Goal: Task Accomplishment & Management: Manage account settings

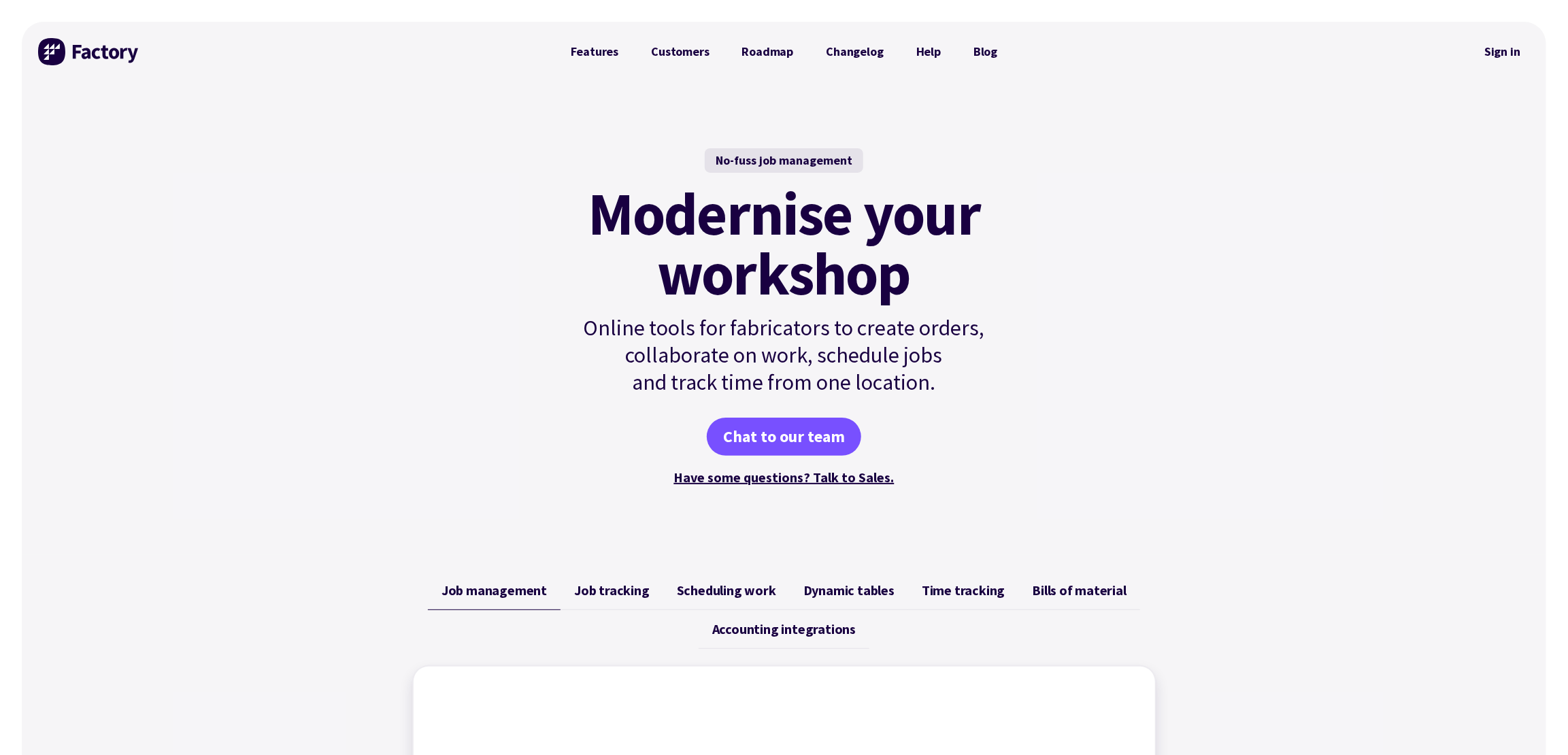
drag, startPoint x: 346, startPoint y: 204, endPoint x: 396, endPoint y: 197, distance: 50.5
click at [346, 204] on div "No-fuss job management Modernise your workshop Online tools for fabricators to …" at bounding box center [784, 318] width 1525 height 473
click at [1506, 49] on link "Sign in" at bounding box center [1503, 52] width 55 height 32
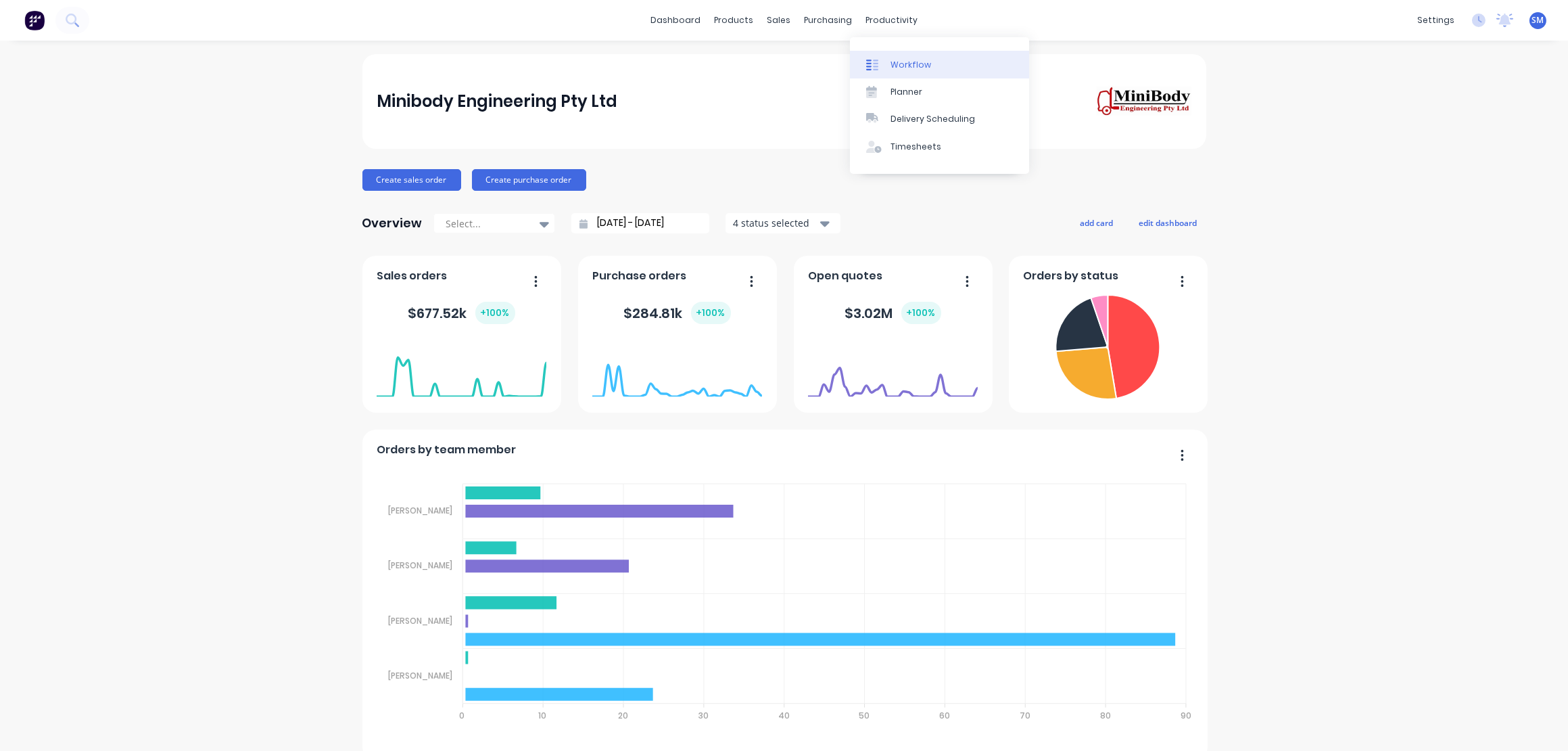
click at [908, 66] on div "Workflow" at bounding box center [910, 65] width 40 height 12
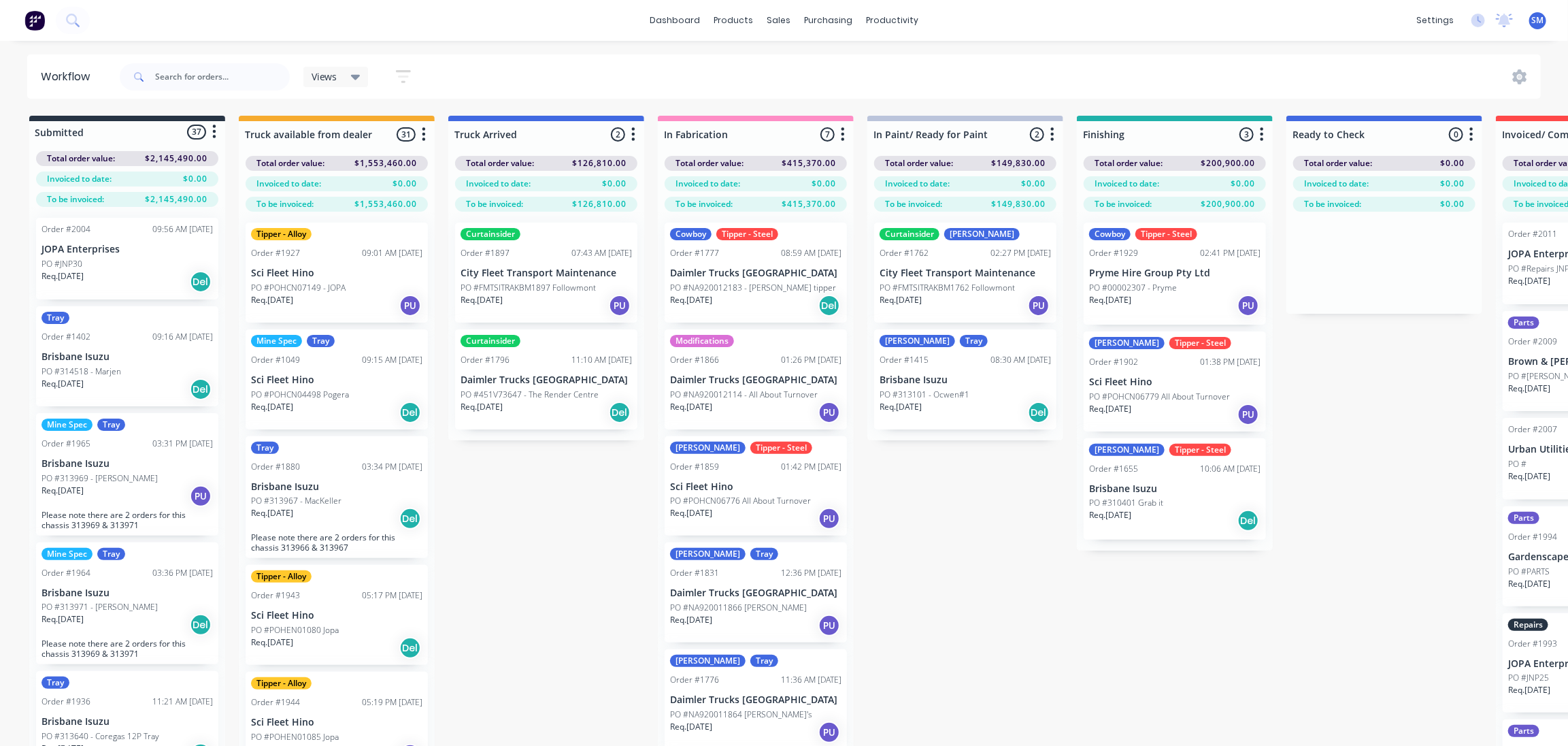
click at [1362, 414] on div "Submitted 37 Status colour #273444 hex #273444 Save Cancel Summaries Total orde…" at bounding box center [1124, 454] width 2269 height 679
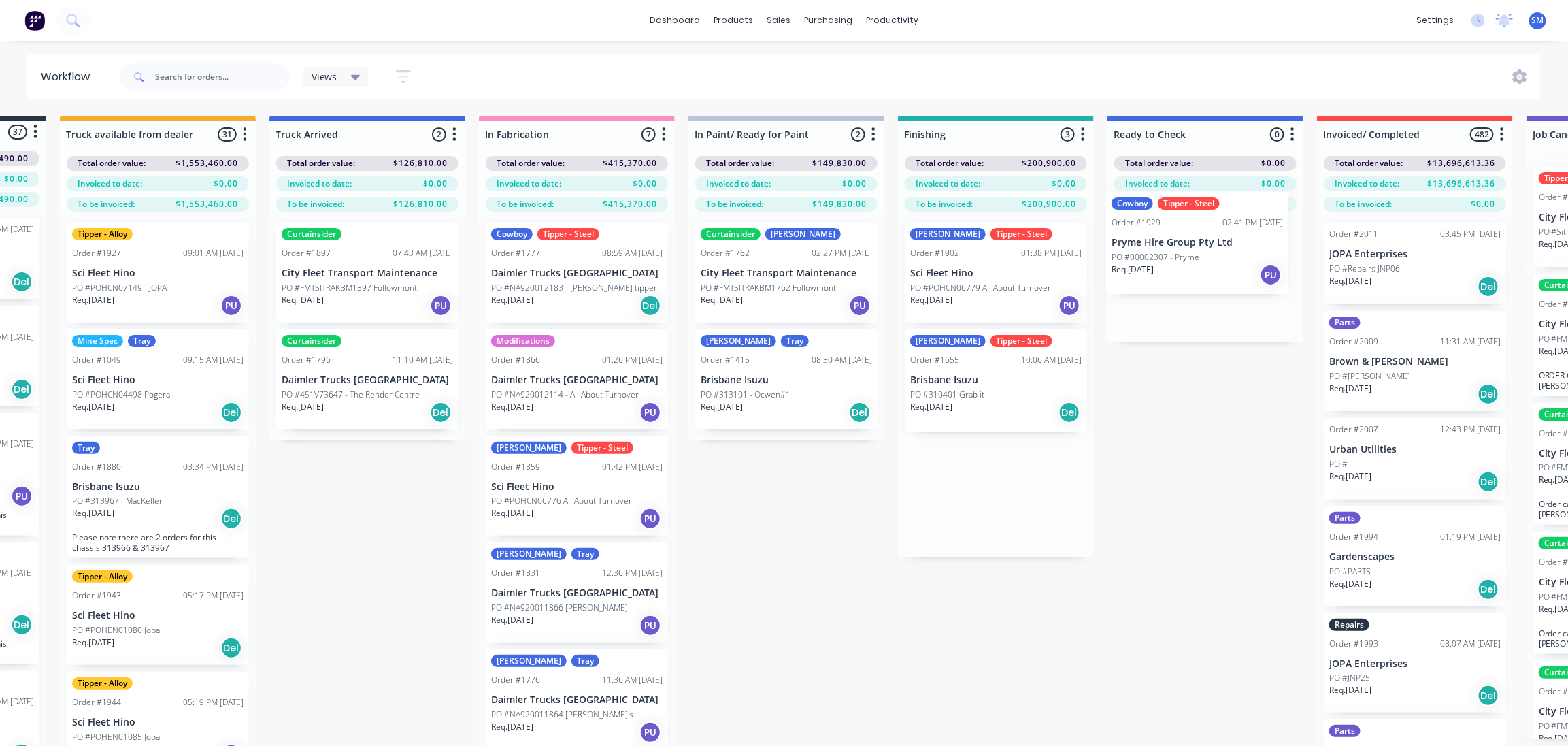
drag, startPoint x: 1125, startPoint y: 276, endPoint x: 1150, endPoint y: 253, distance: 34.0
click at [1150, 253] on div "Submitted 37 Status colour #273444 hex #273444 Save Cancel Summaries Total orde…" at bounding box center [945, 454] width 2269 height 679
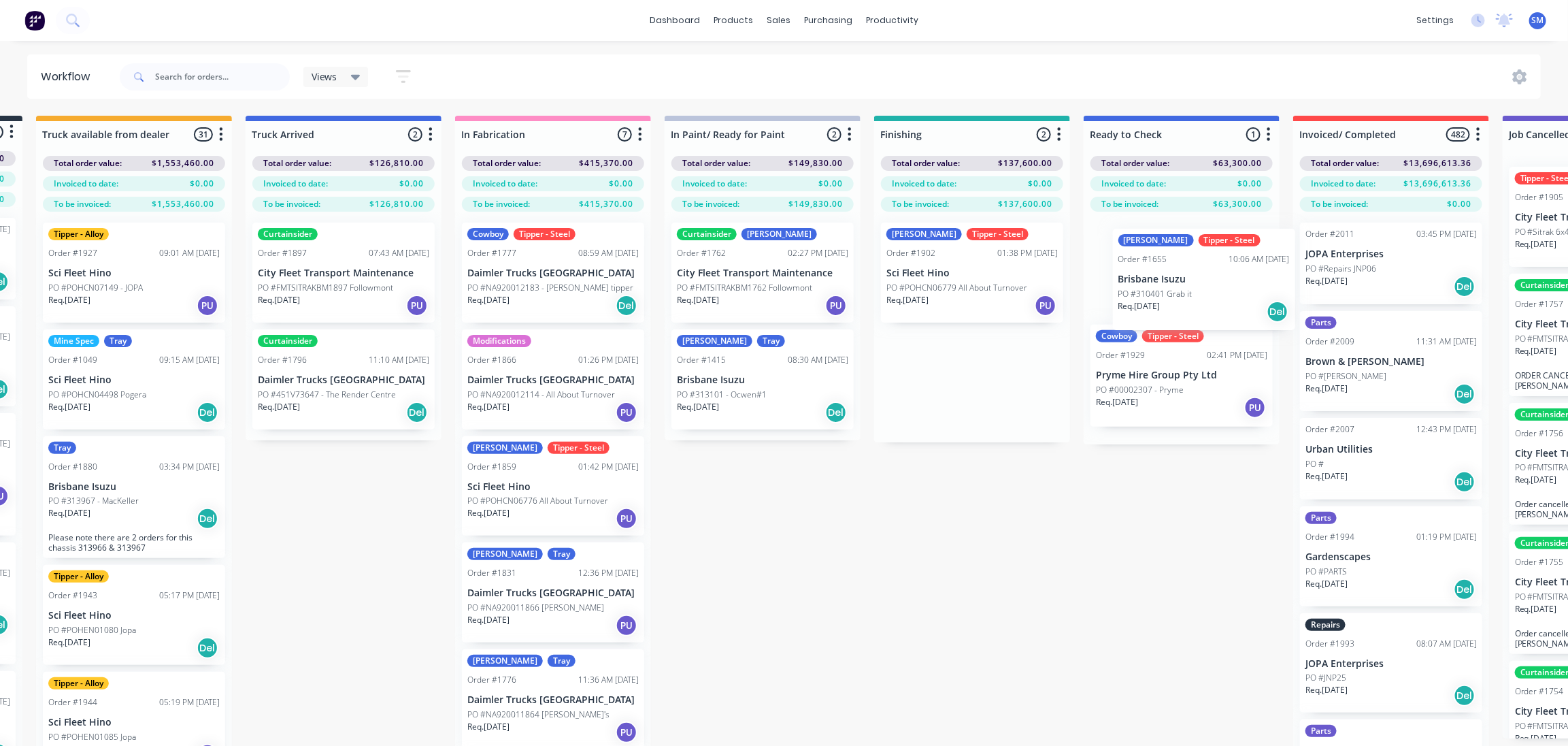
drag, startPoint x: 954, startPoint y: 379, endPoint x: 1165, endPoint y: 282, distance: 232.2
click at [1165, 282] on div "Submitted 37 Status colour #273444 hex #273444 Save Cancel Summaries Total orde…" at bounding box center [921, 454] width 2269 height 679
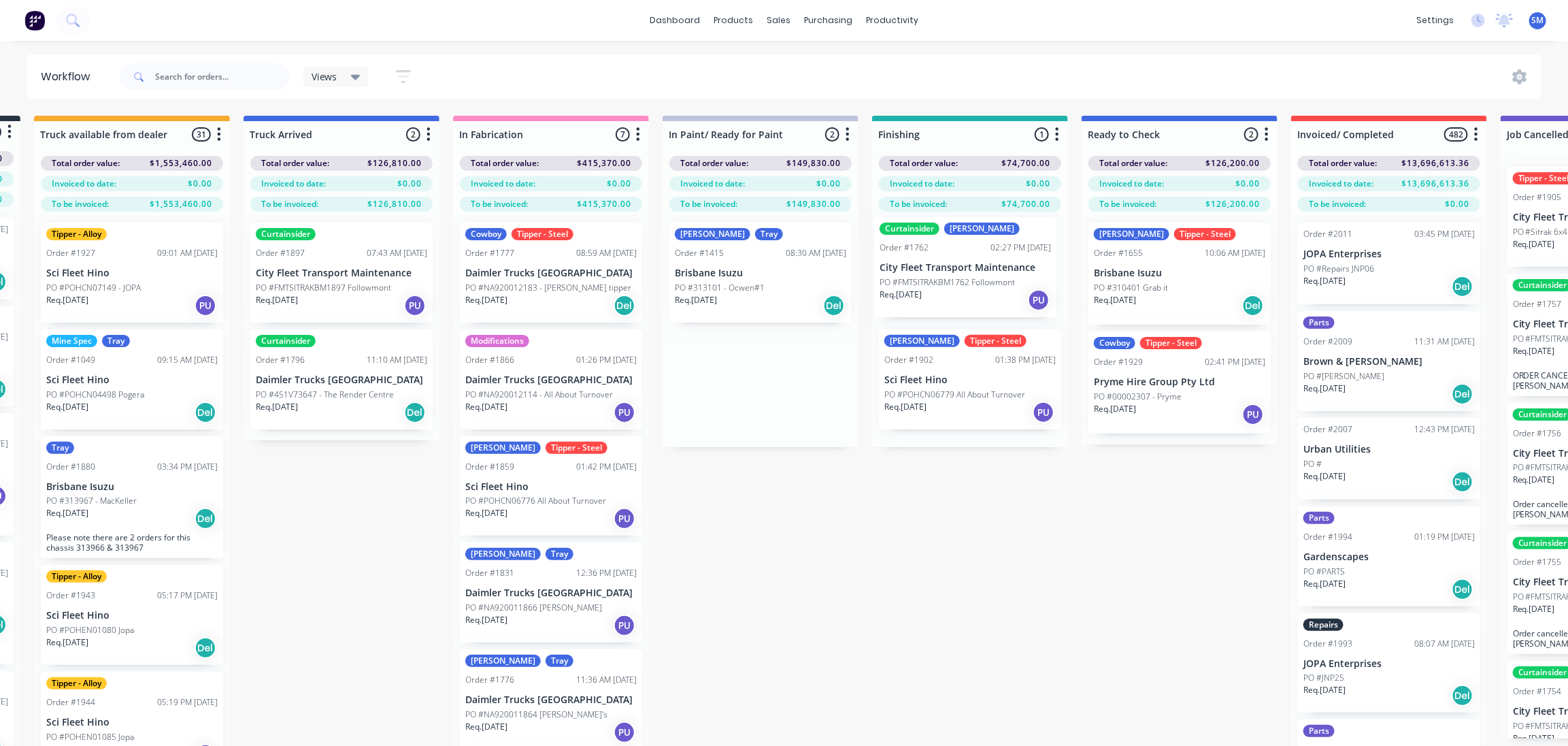
drag, startPoint x: 706, startPoint y: 255, endPoint x: 917, endPoint y: 256, distance: 211.0
click at [917, 256] on div "Submitted 37 Status colour #273444 hex #273444 Save Cancel Summaries Total orde…" at bounding box center [919, 454] width 2269 height 679
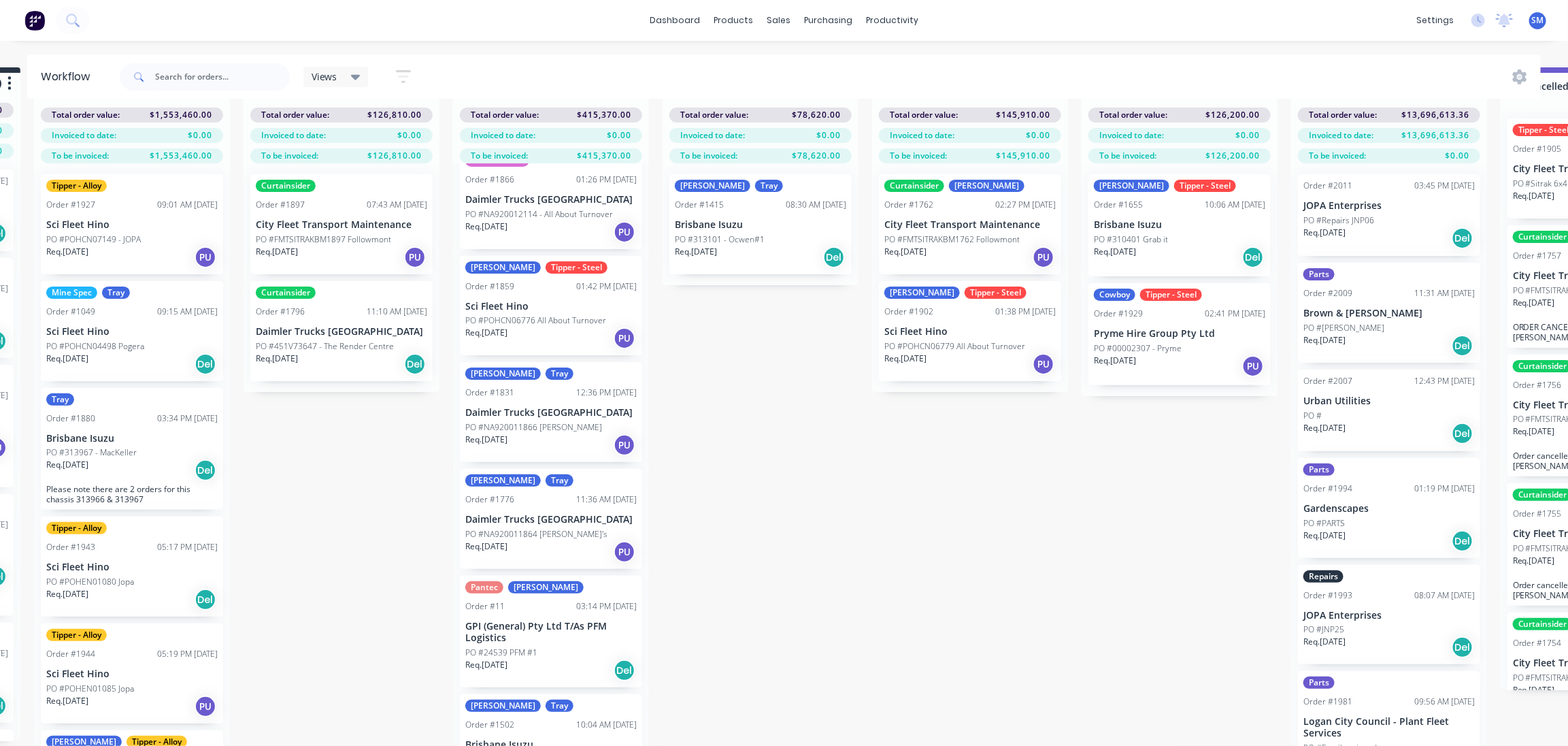
scroll to position [131, 0]
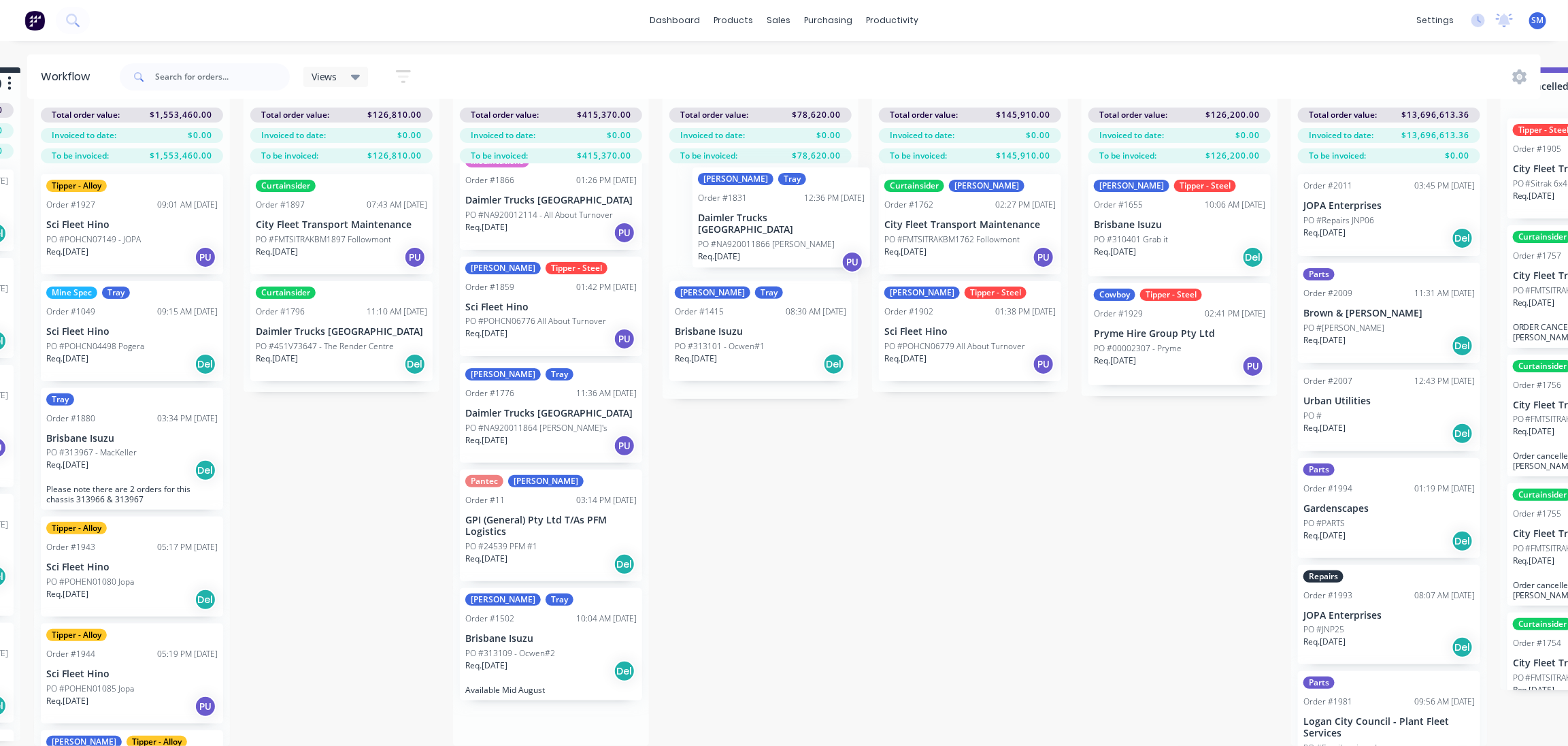
drag, startPoint x: 504, startPoint y: 399, endPoint x: 741, endPoint y: 218, distance: 298.2
click at [741, 218] on div "Submitted 37 Status colour #273444 hex #273444 Save Cancel Summaries Total orde…" at bounding box center [919, 406] width 2269 height 679
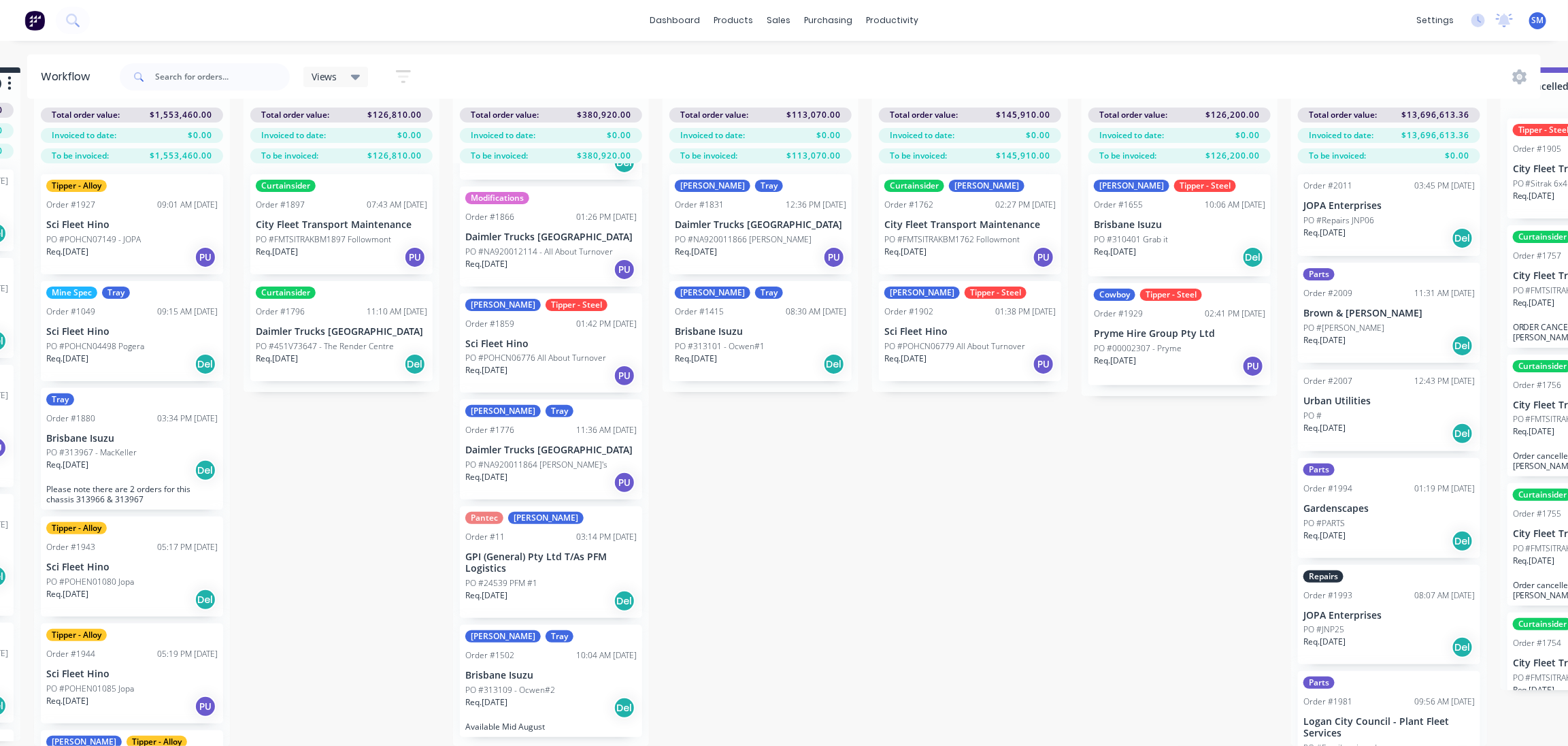
scroll to position [87, 0]
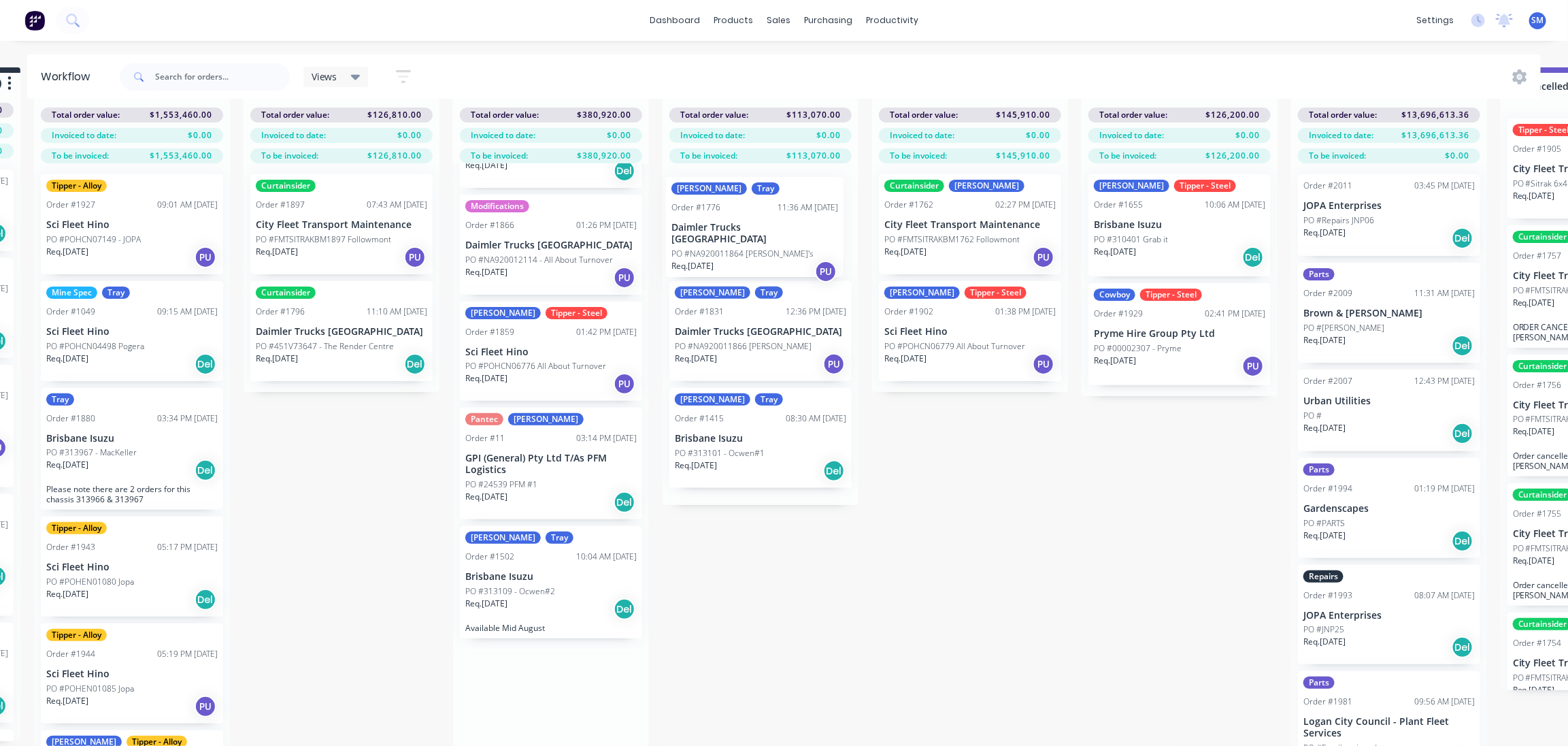
drag, startPoint x: 572, startPoint y: 485, endPoint x: 699, endPoint y: 218, distance: 295.7
click at [699, 218] on div "Submitted 37 Status colour #273444 hex #273444 Save Cancel Summaries Total orde…" at bounding box center [919, 406] width 2269 height 679
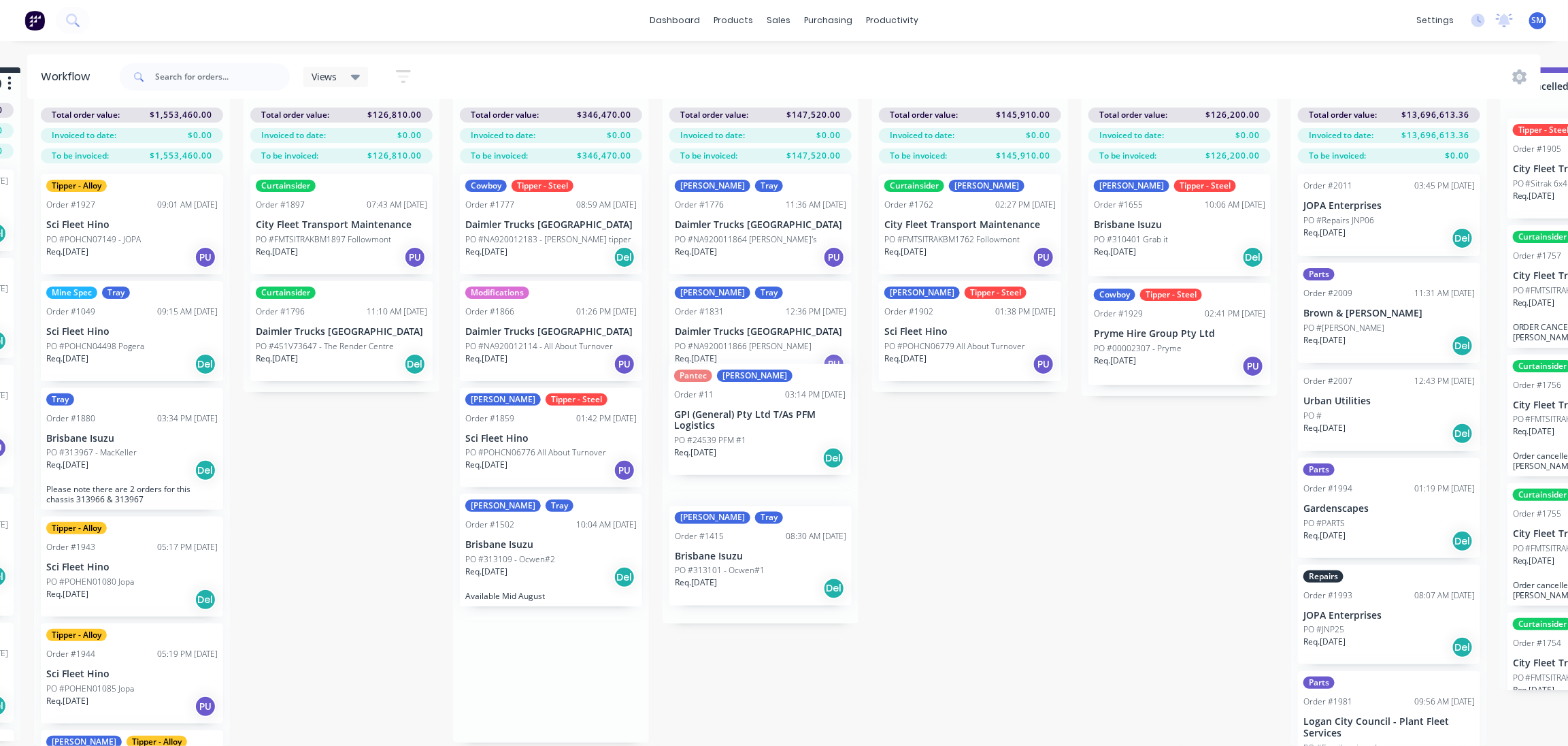
drag, startPoint x: 492, startPoint y: 531, endPoint x: 703, endPoint y: 415, distance: 240.8
click at [703, 415] on div "Submitted 37 Status colour #273444 hex #273444 Save Cancel Summaries Total orde…" at bounding box center [919, 406] width 2269 height 679
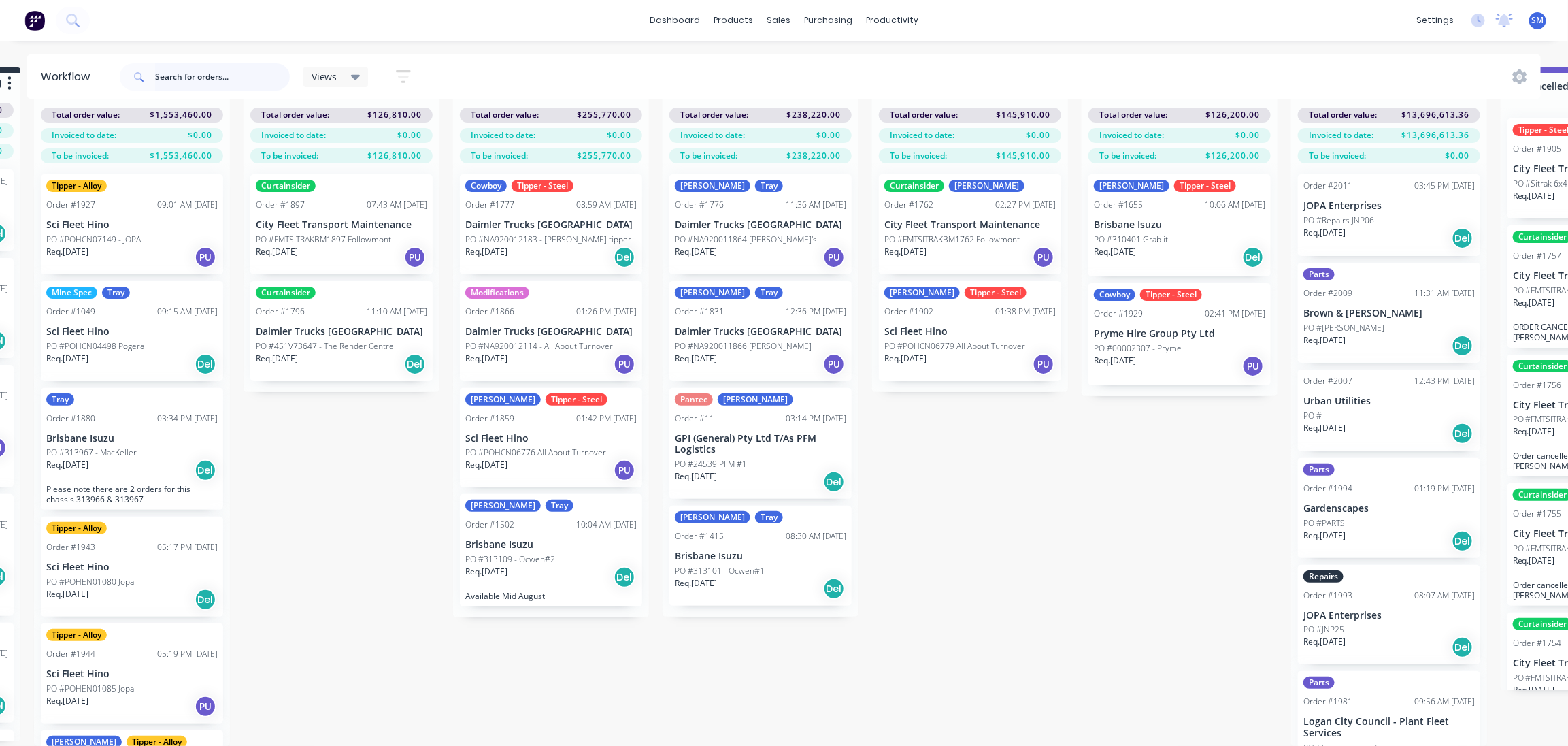
click at [195, 77] on input "text" at bounding box center [223, 77] width 135 height 28
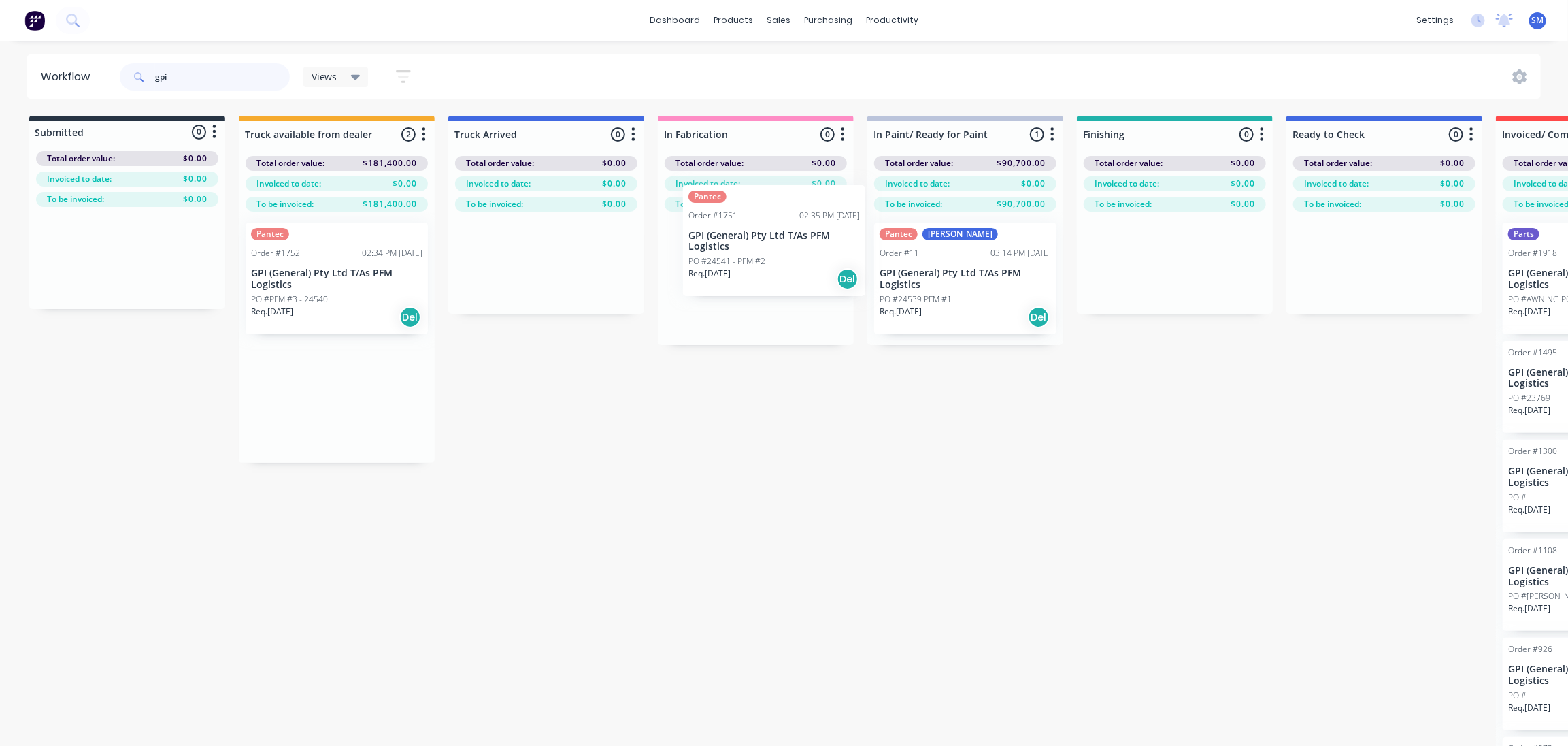
drag, startPoint x: 299, startPoint y: 408, endPoint x: 736, endPoint y: 256, distance: 462.7
click at [736, 256] on div "Submitted 0 Status colour #273444 hex #273444 Save Cancel Summaries Total order…" at bounding box center [1124, 454] width 2269 height 679
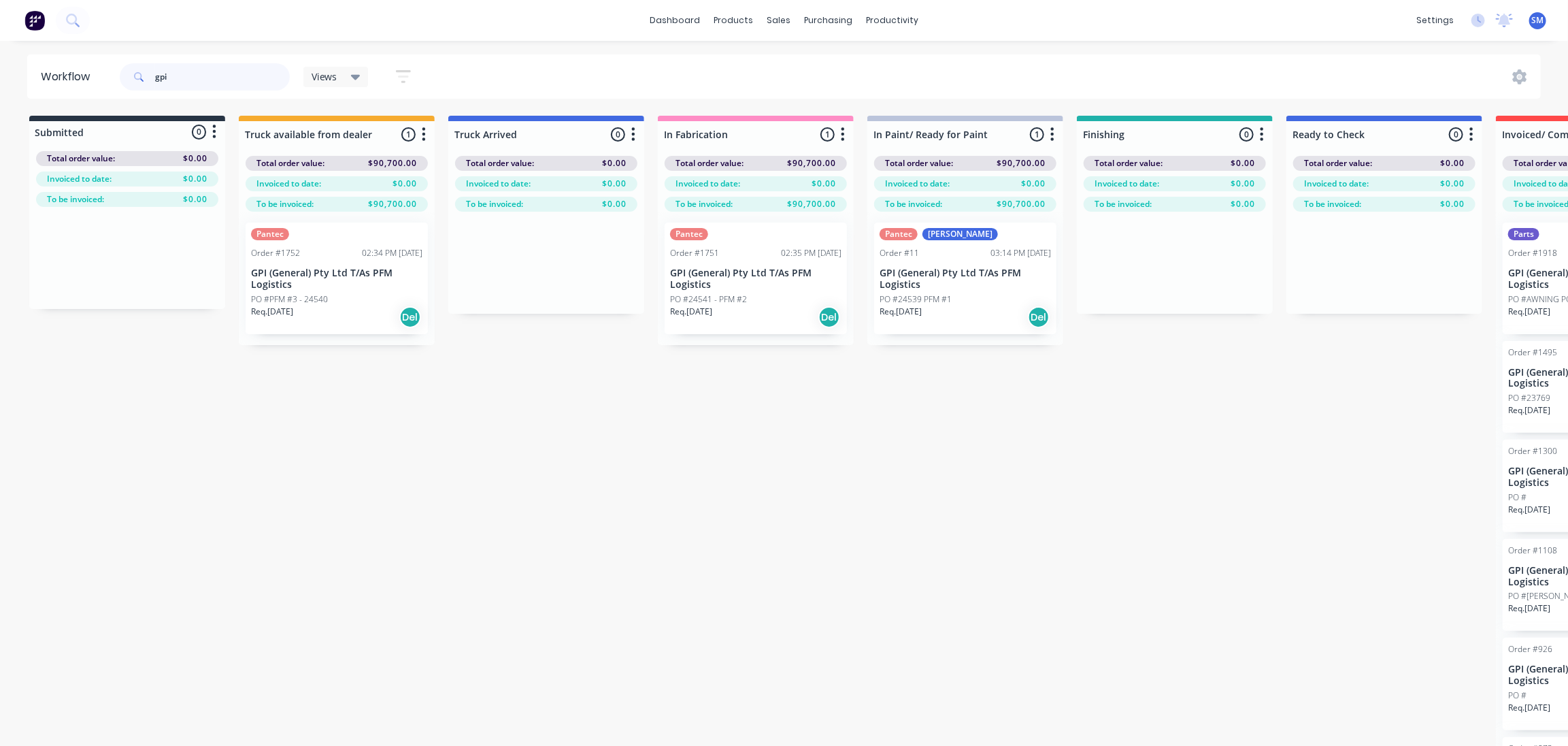
type input "gpi"
click at [807, 565] on div "Submitted 0 Status colour #273444 hex #273444 Save Cancel Summaries Total order…" at bounding box center [1124, 454] width 2269 height 679
click at [1150, 511] on div "Submitted 0 Status colour #273444 hex #273444 Save Cancel Summaries Total order…" at bounding box center [1124, 454] width 2269 height 679
drag, startPoint x: 174, startPoint y: 79, endPoint x: 99, endPoint y: 79, distance: 75.0
click at [99, 79] on header "Workflow gpi Views Save new view None (Default) edit Show/Hide statuses Show li…" at bounding box center [785, 76] width 1514 height 44
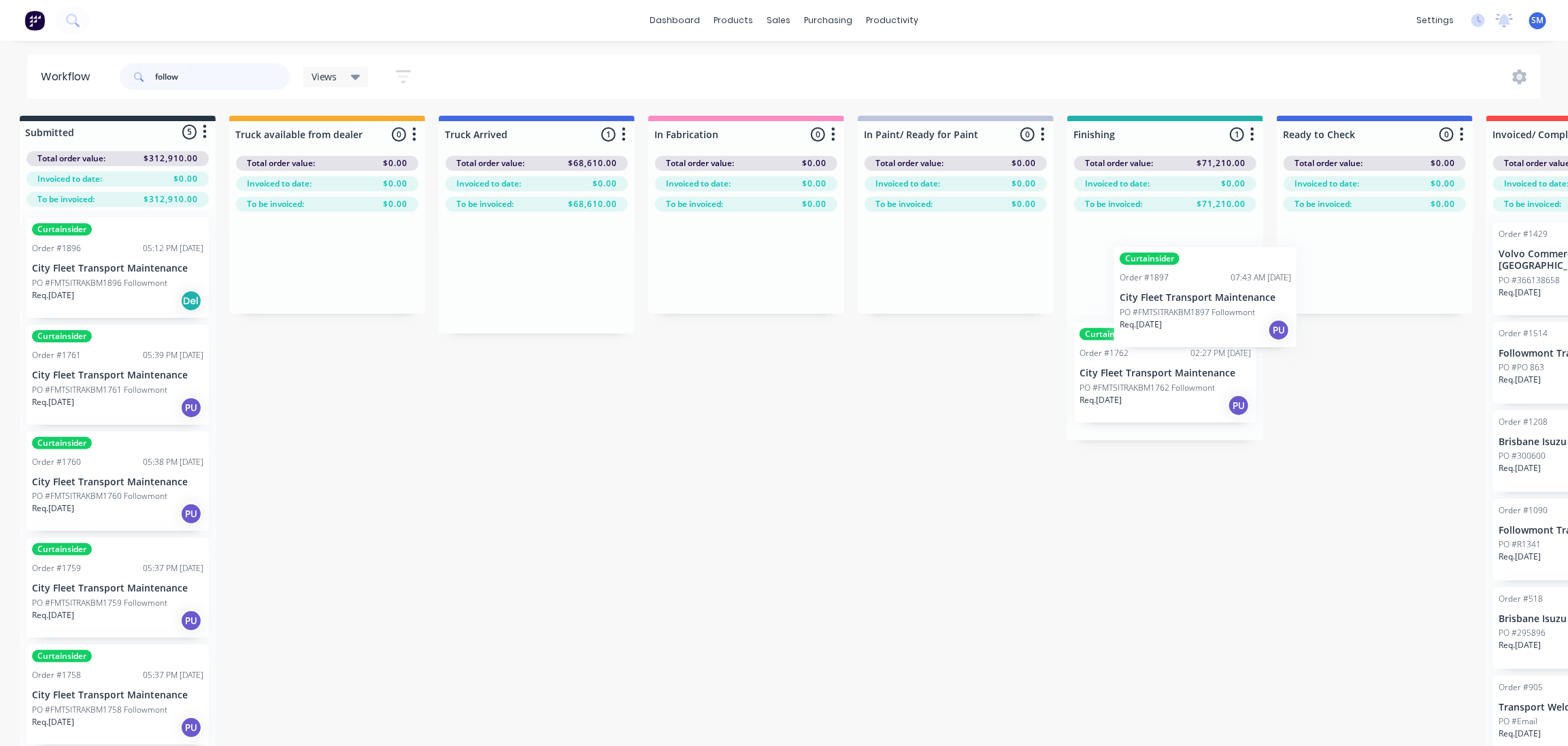
scroll to position [0, 14]
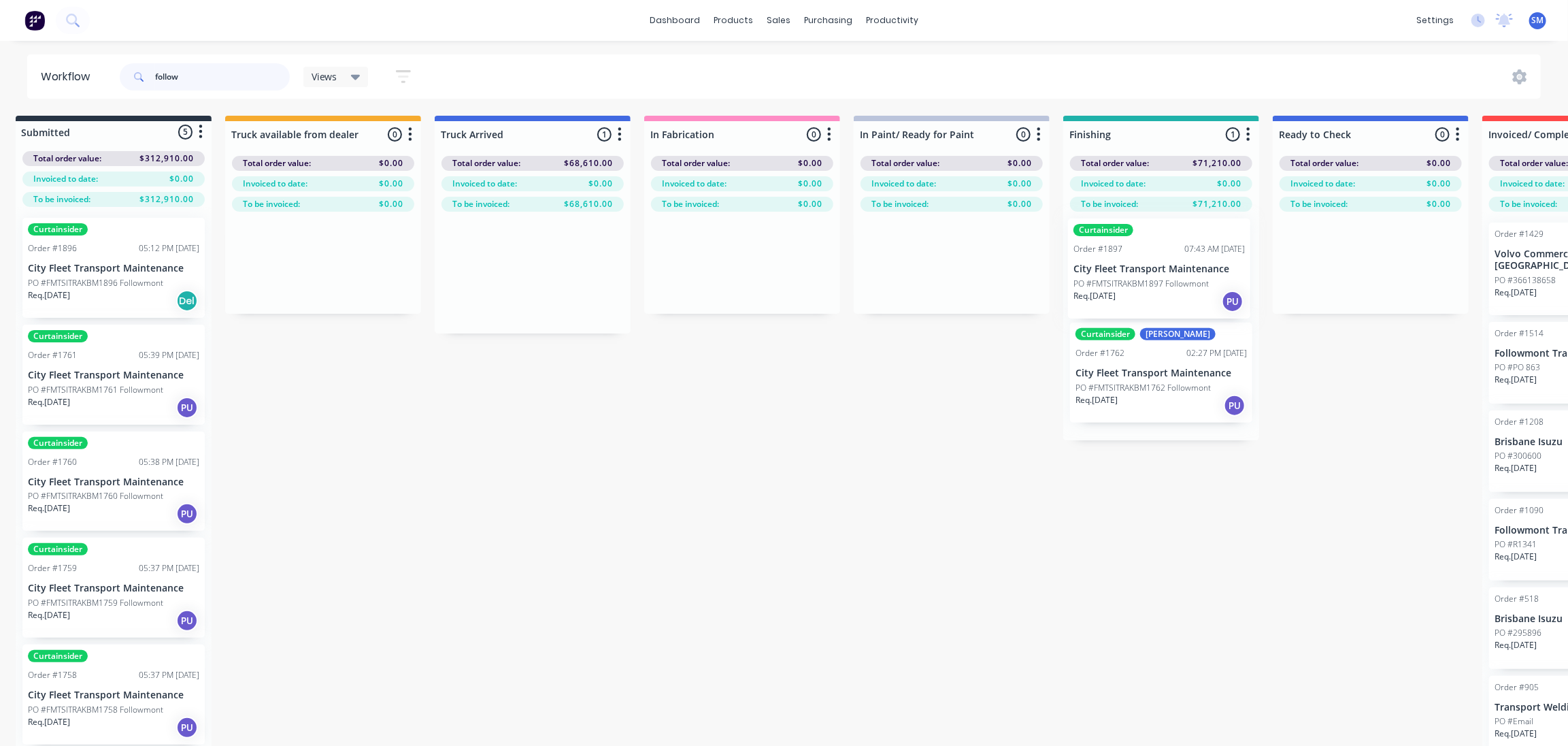
drag, startPoint x: 504, startPoint y: 276, endPoint x: 1116, endPoint y: 265, distance: 612.1
click at [1116, 265] on div "Submitted 5 Status colour #273444 hex #273444 Save Cancel Summaries Total order…" at bounding box center [1110, 454] width 2269 height 679
drag, startPoint x: 186, startPoint y: 76, endPoint x: 133, endPoint y: 80, distance: 53.2
click at [122, 77] on div "follow" at bounding box center [205, 77] width 170 height 28
type input "follow"
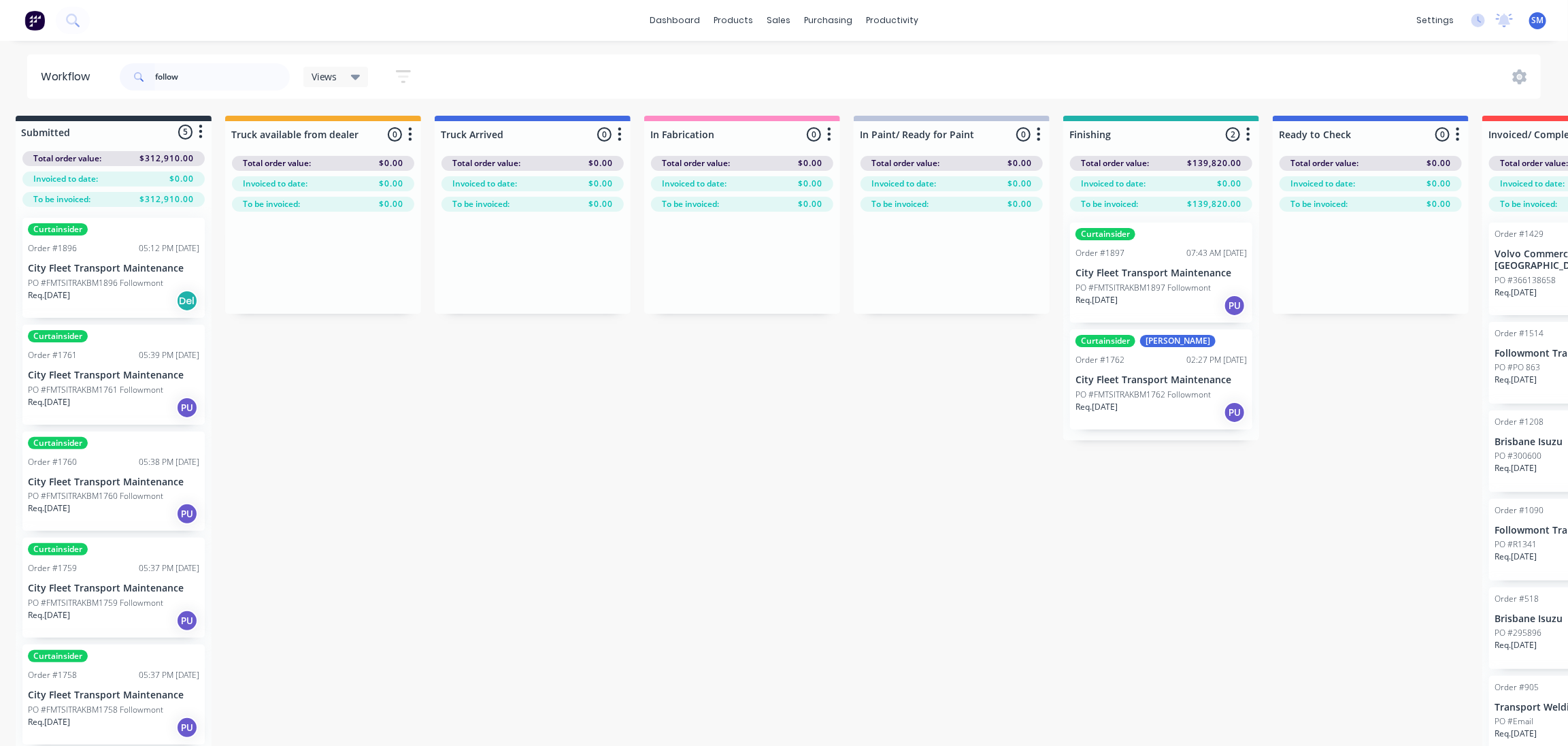
click at [355, 444] on div "Submitted 5 Status colour #273444 hex #273444 Save Cancel Summaries Total order…" at bounding box center [1110, 454] width 2269 height 679
drag, startPoint x: 192, startPoint y: 68, endPoint x: 189, endPoint y: 76, distance: 8.5
click at [190, 72] on input "follow" at bounding box center [223, 77] width 135 height 28
click at [109, 84] on header "Workflow follow Views Save new view None (Default) edit Show/Hide statuses Show…" at bounding box center [785, 76] width 1514 height 44
click at [450, 550] on div "Submitted 5 Status colour #273444 hex #273444 Save Cancel Summaries Total order…" at bounding box center [1110, 454] width 2269 height 679
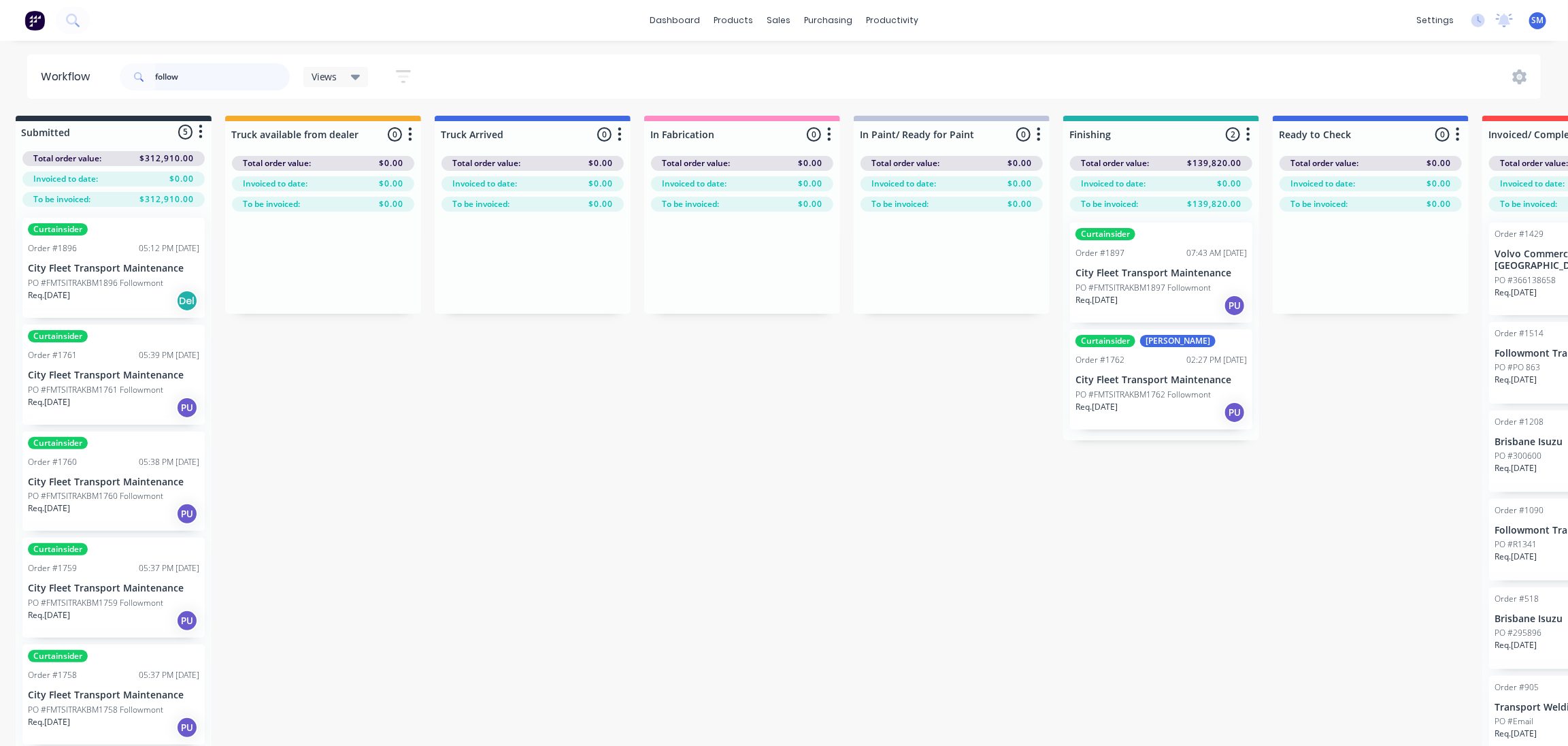
click at [151, 81] on div "follow" at bounding box center [205, 77] width 170 height 28
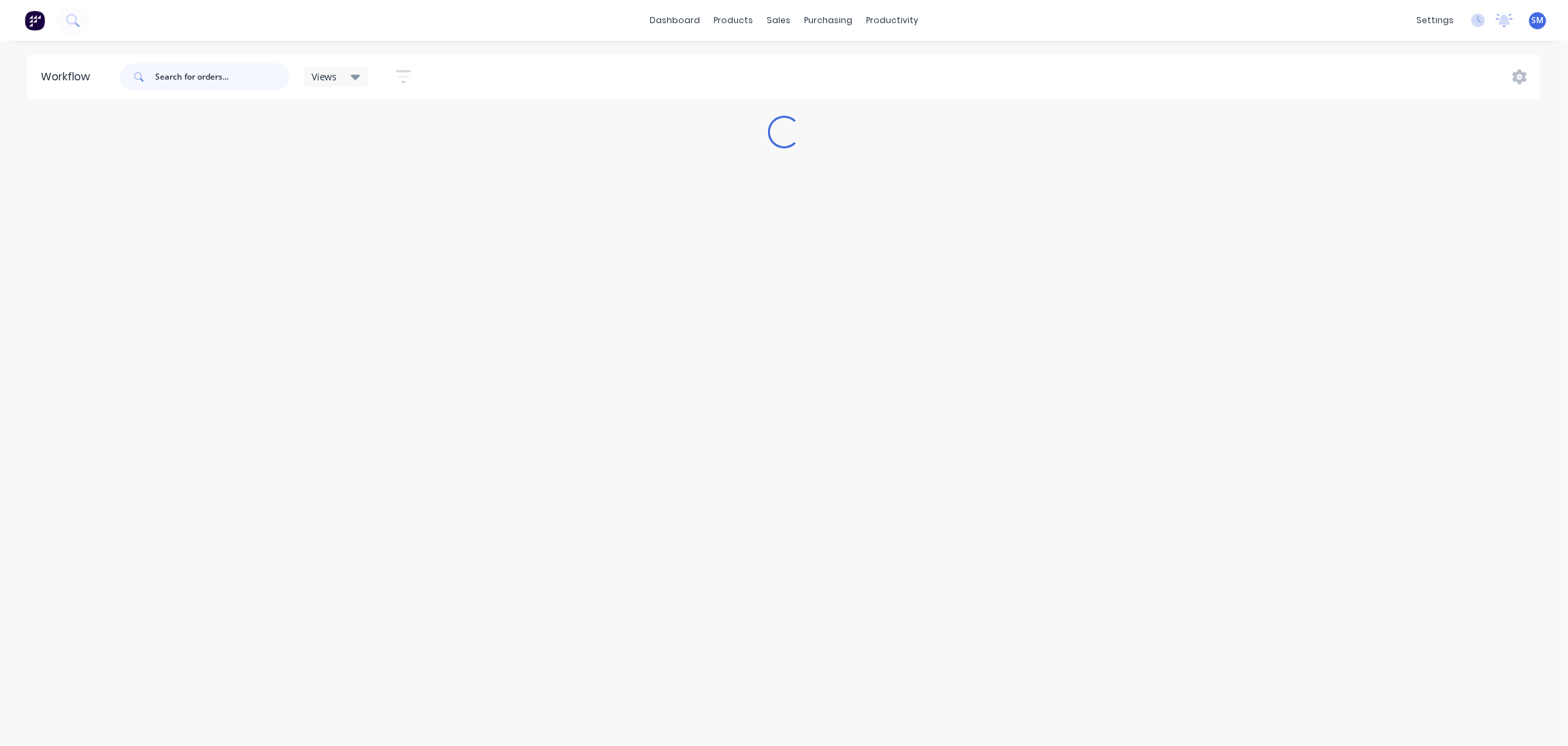
scroll to position [0, 0]
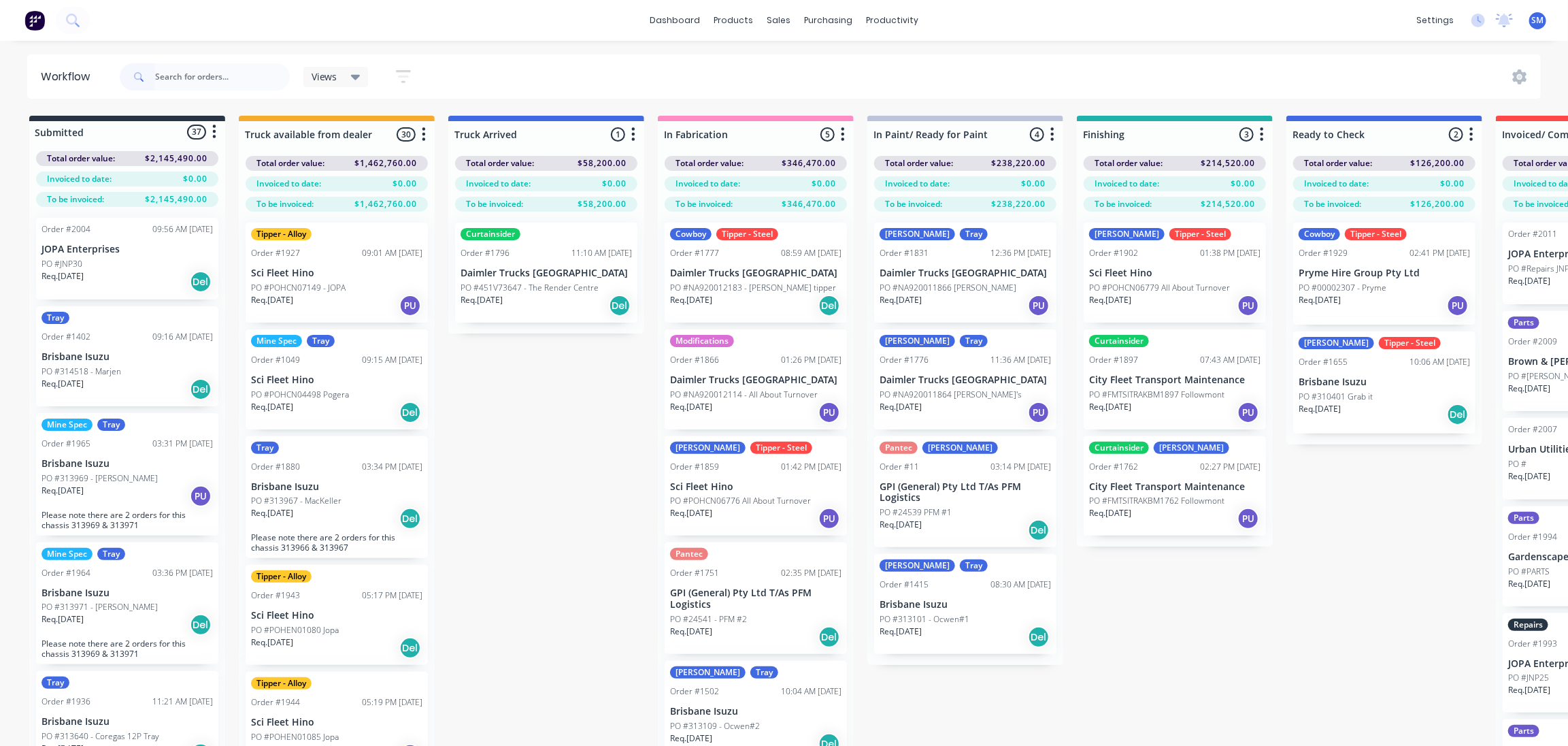
click at [544, 429] on div "Submitted 37 Status colour #273444 hex #273444 Save Cancel Summaries Total orde…" at bounding box center [1124, 454] width 2269 height 679
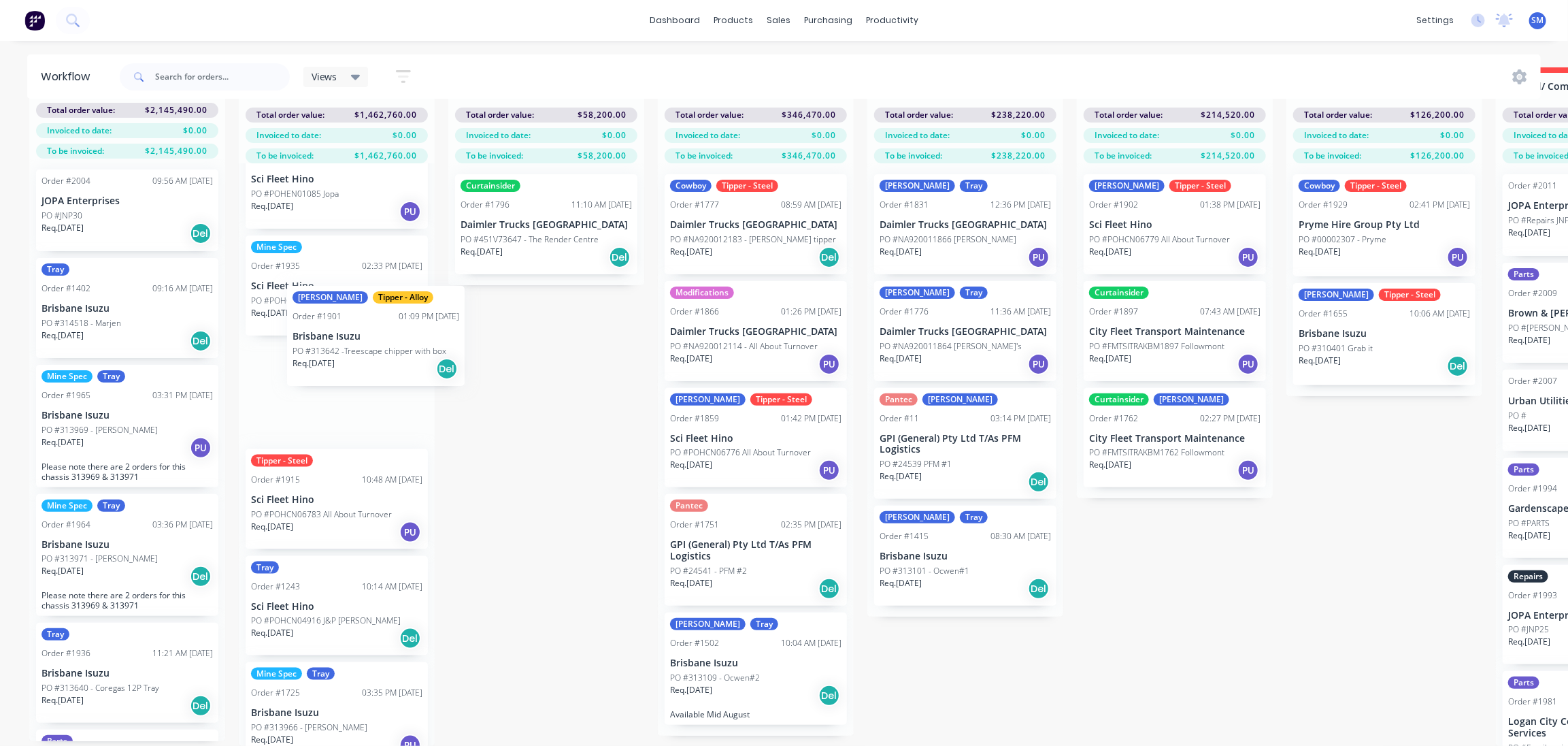
scroll to position [494, 0]
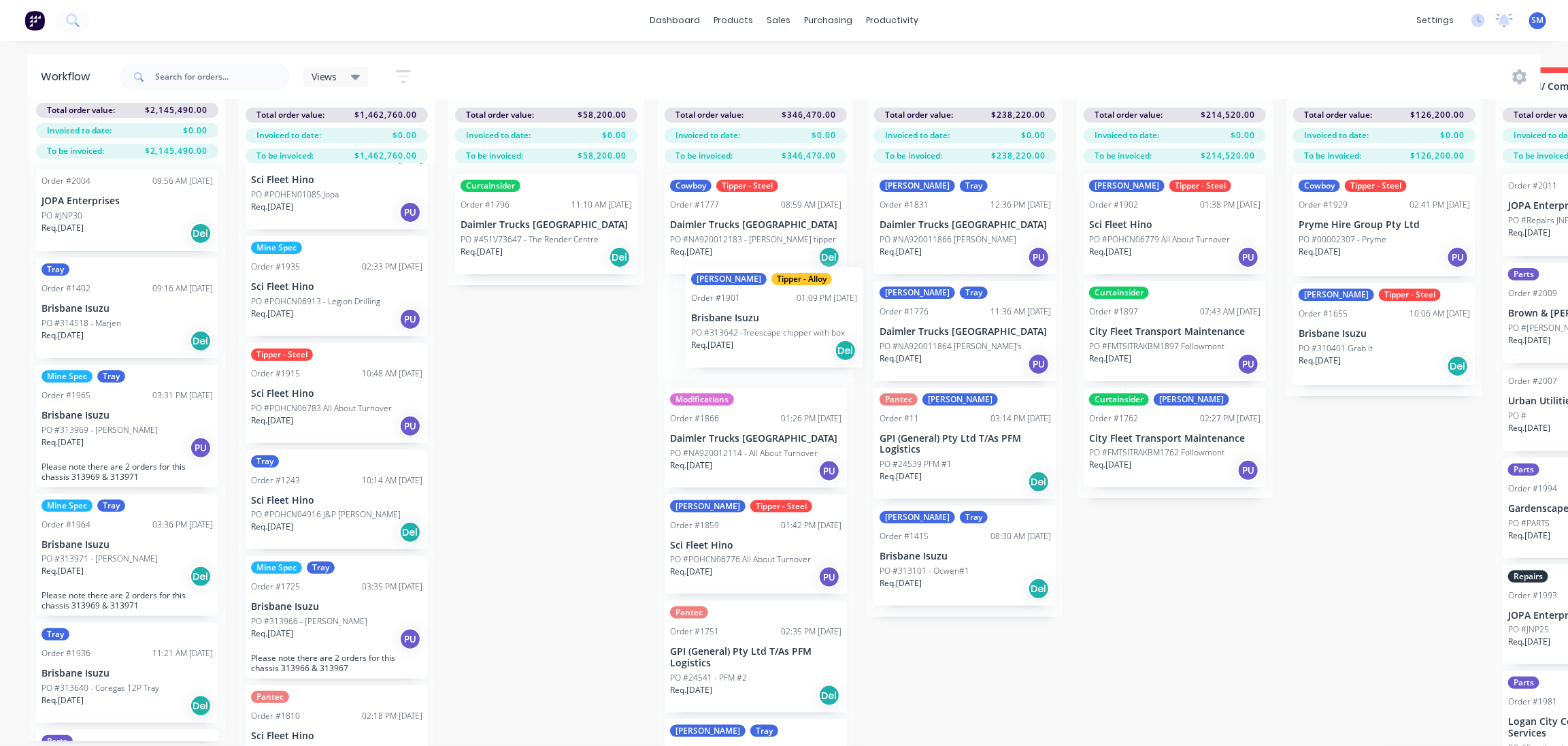
drag, startPoint x: 320, startPoint y: 272, endPoint x: 760, endPoint y: 319, distance: 442.5
click at [759, 316] on div "Submitted 37 Status colour #273444 hex #273444 Save Cancel Summaries Total orde…" at bounding box center [1124, 406] width 2269 height 679
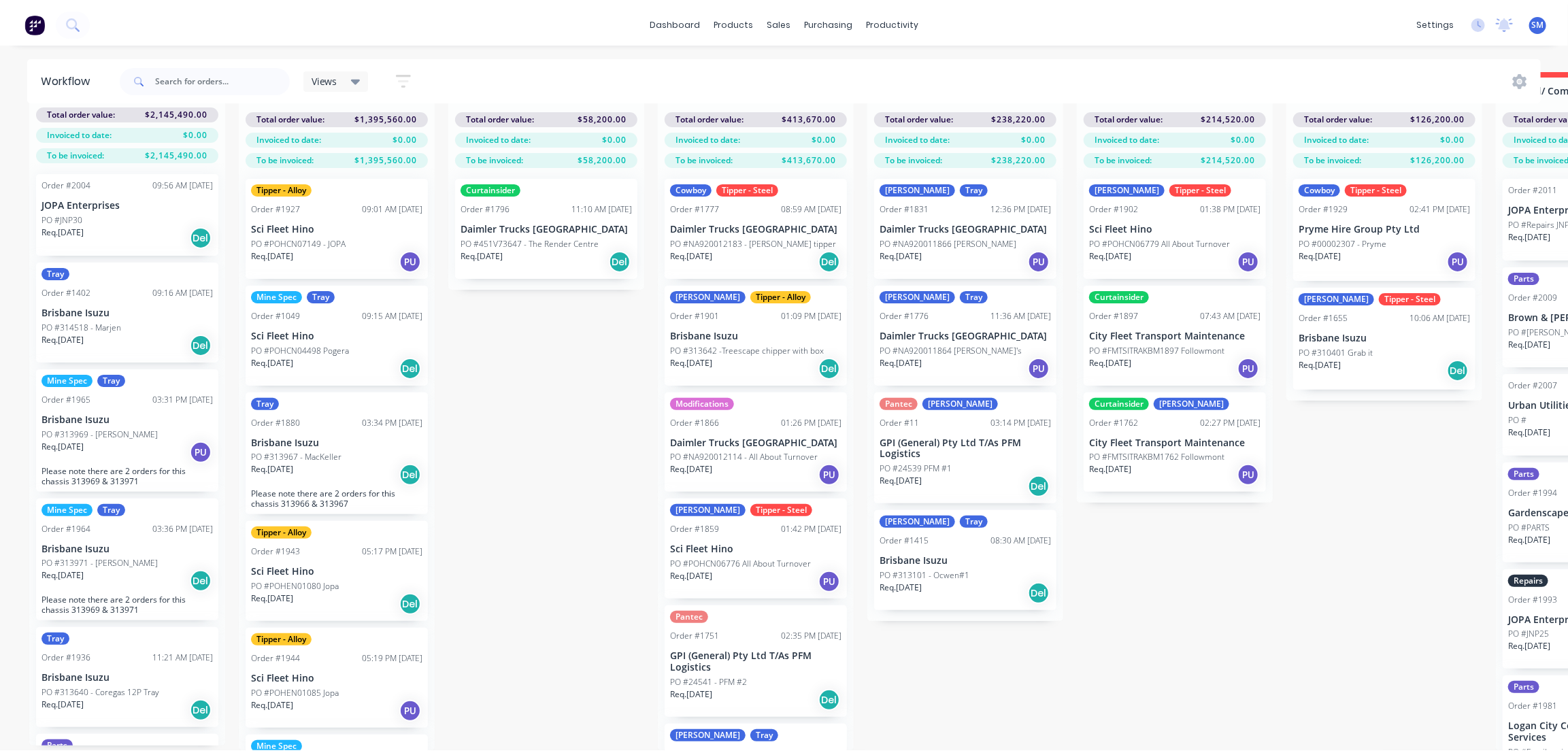
scroll to position [0, 0]
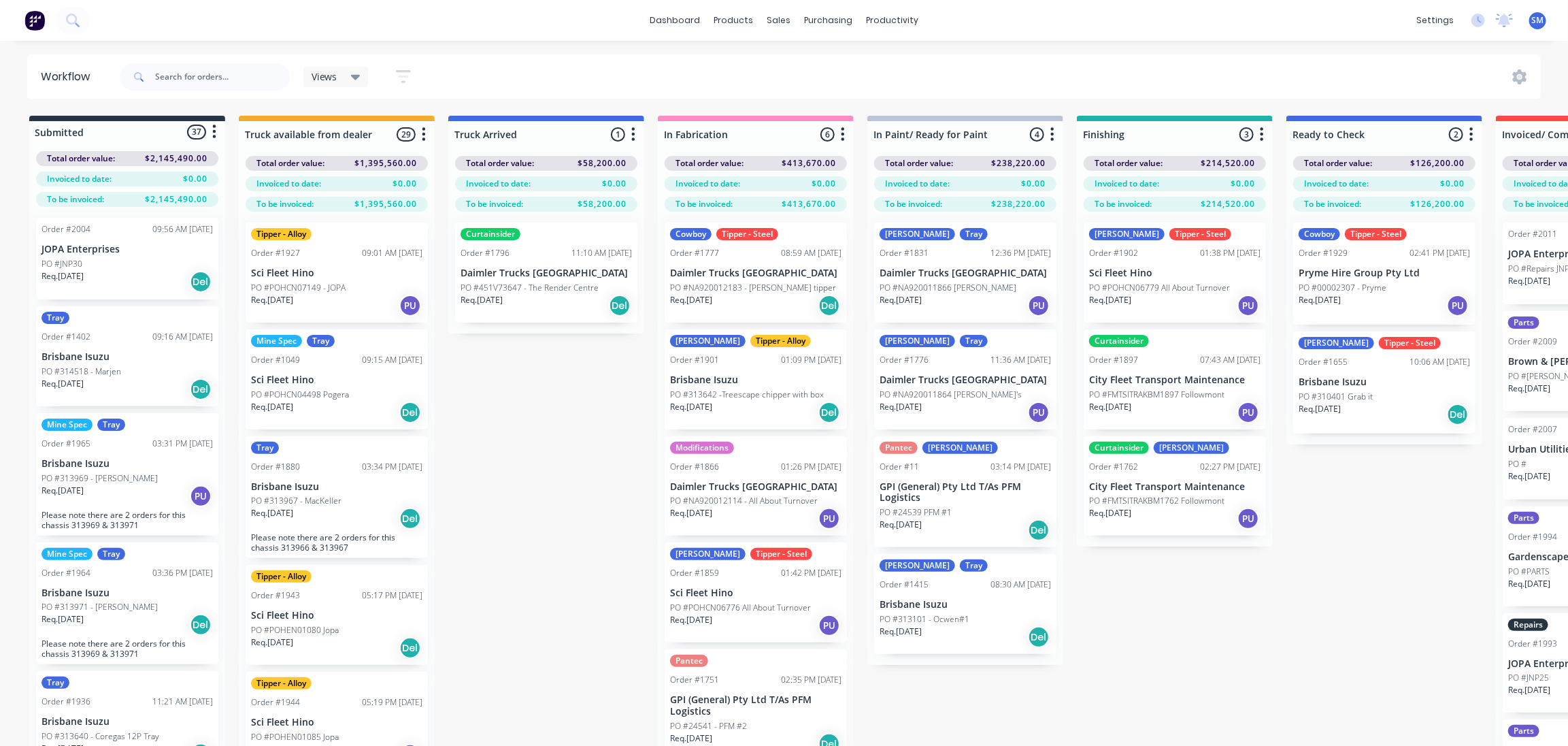
drag, startPoint x: 571, startPoint y: 443, endPoint x: 592, endPoint y: 438, distance: 21.6
click at [571, 443] on div "Submitted 37 Status colour #273444 hex #273444 Save Cancel Summaries Total orde…" at bounding box center [1124, 454] width 2269 height 679
click at [1385, 501] on div "Submitted 37 Status colour #273444 hex #273444 Save Cancel Summaries Total orde…" at bounding box center [1124, 454] width 2269 height 679
click at [835, 63] on div "Sales Orders" at bounding box center [829, 65] width 56 height 12
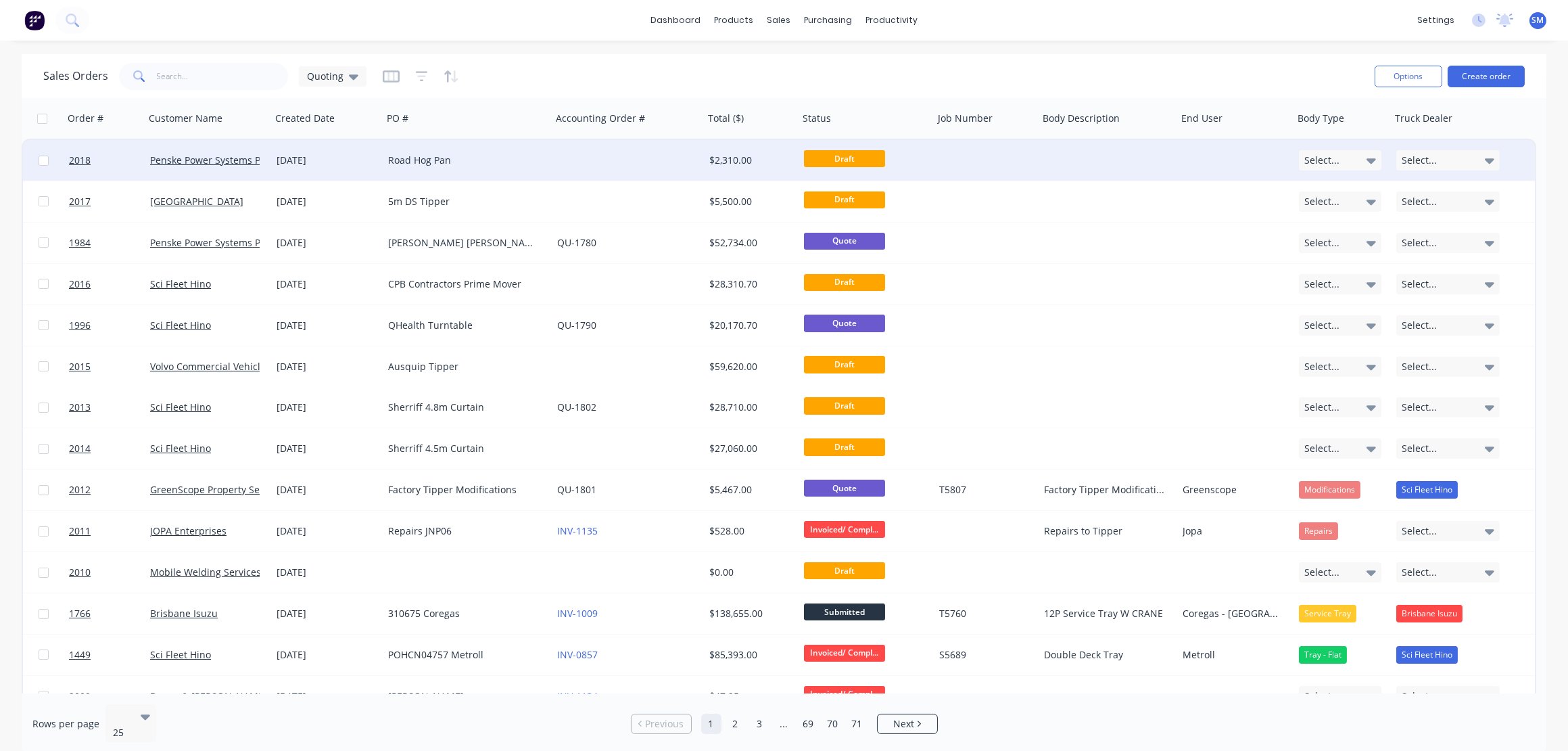
click at [440, 157] on div "Road Hog Pan" at bounding box center [463, 161] width 150 height 14
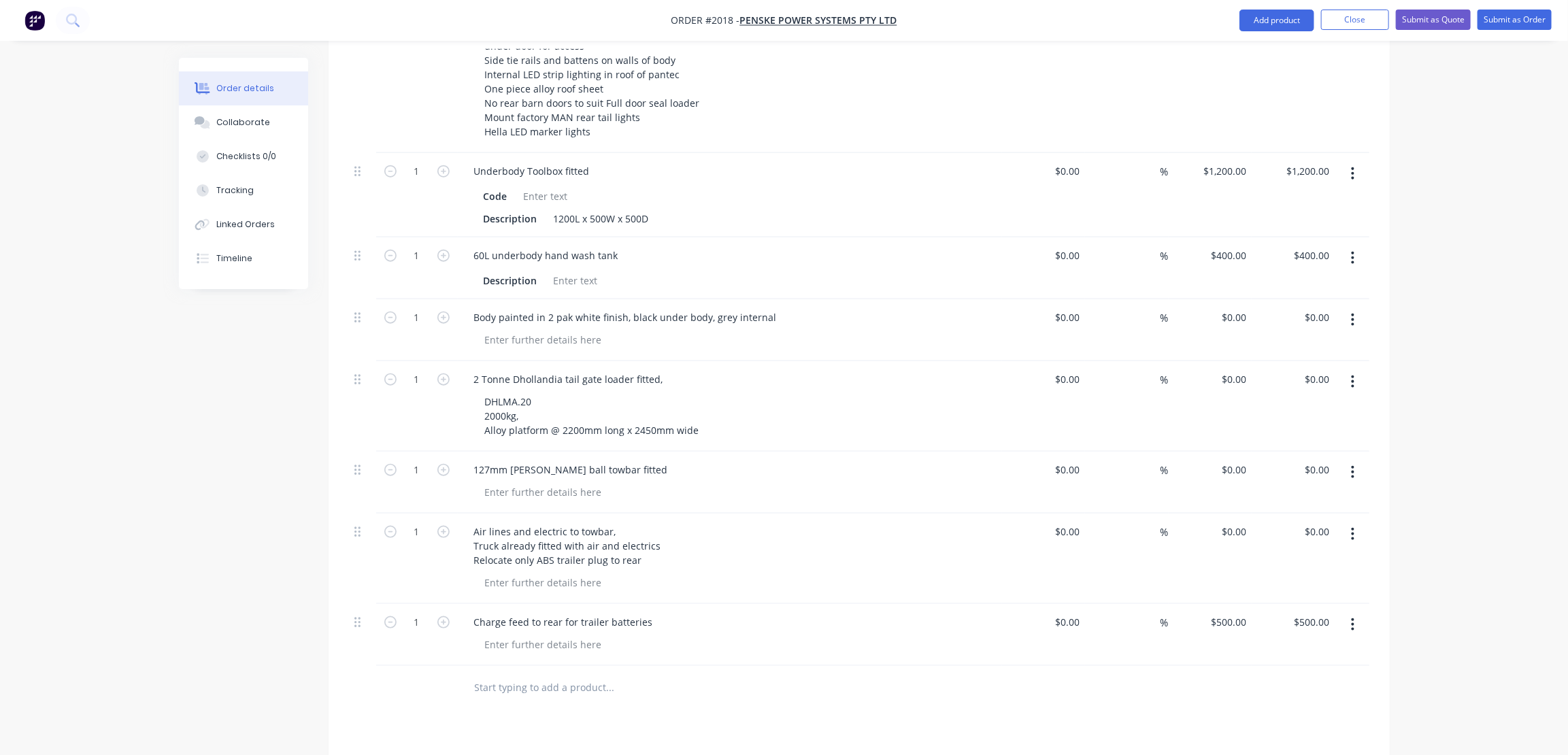
scroll to position [803, 0]
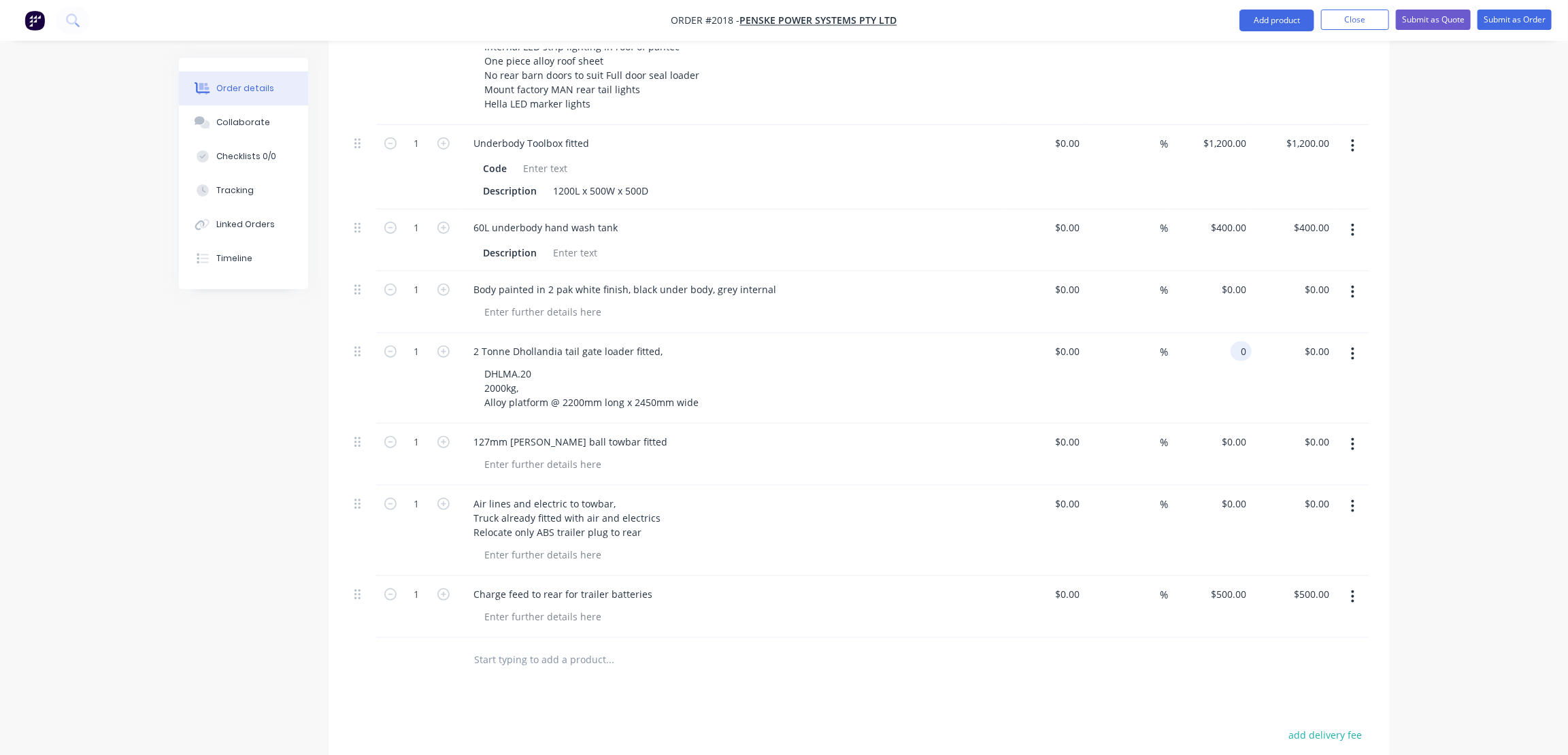
click at [1239, 341] on input "0" at bounding box center [1244, 351] width 16 height 20
type input "$13,400.00"
click at [1232, 432] on div "0 $0.00" at bounding box center [1233, 442] width 36 height 20
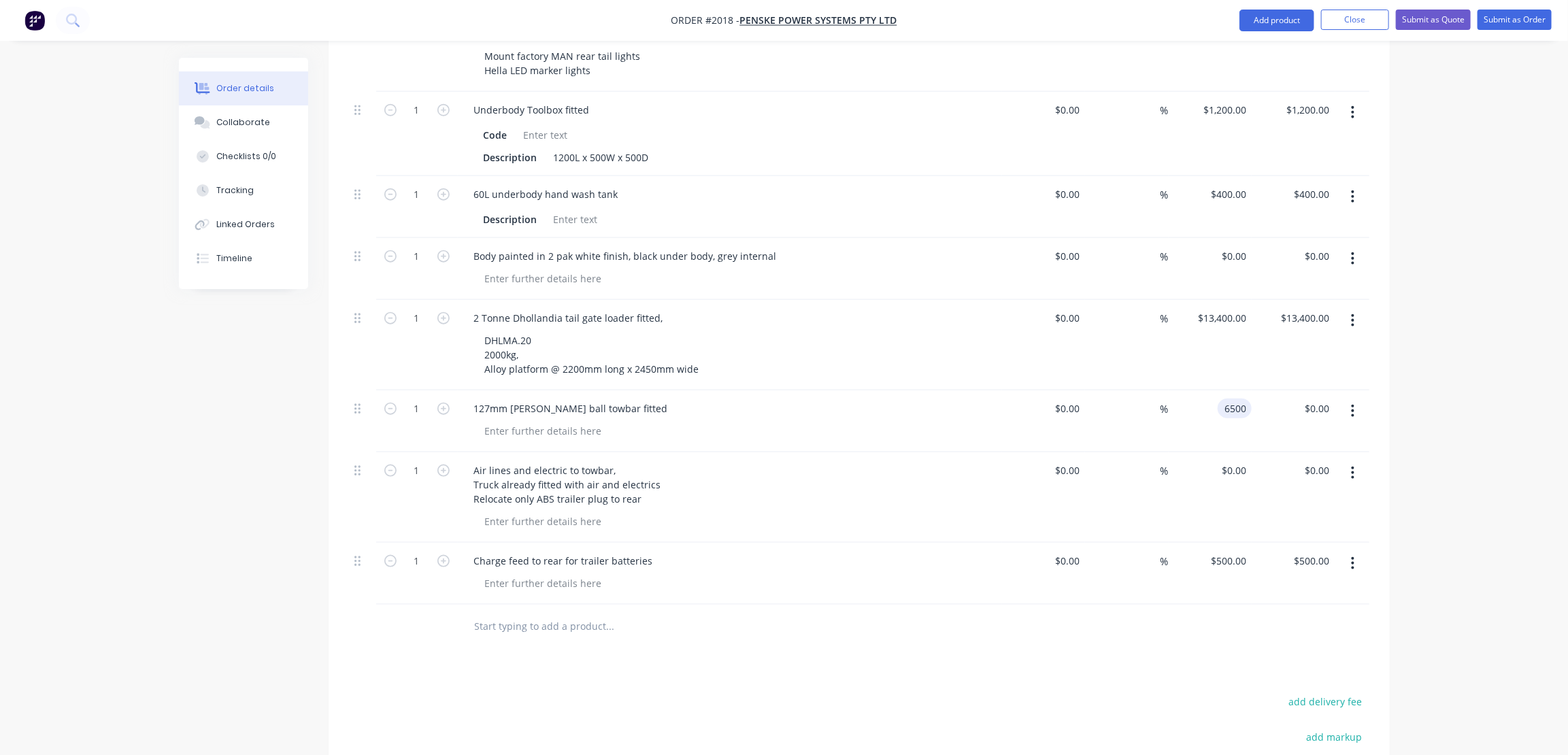
scroll to position [866, 0]
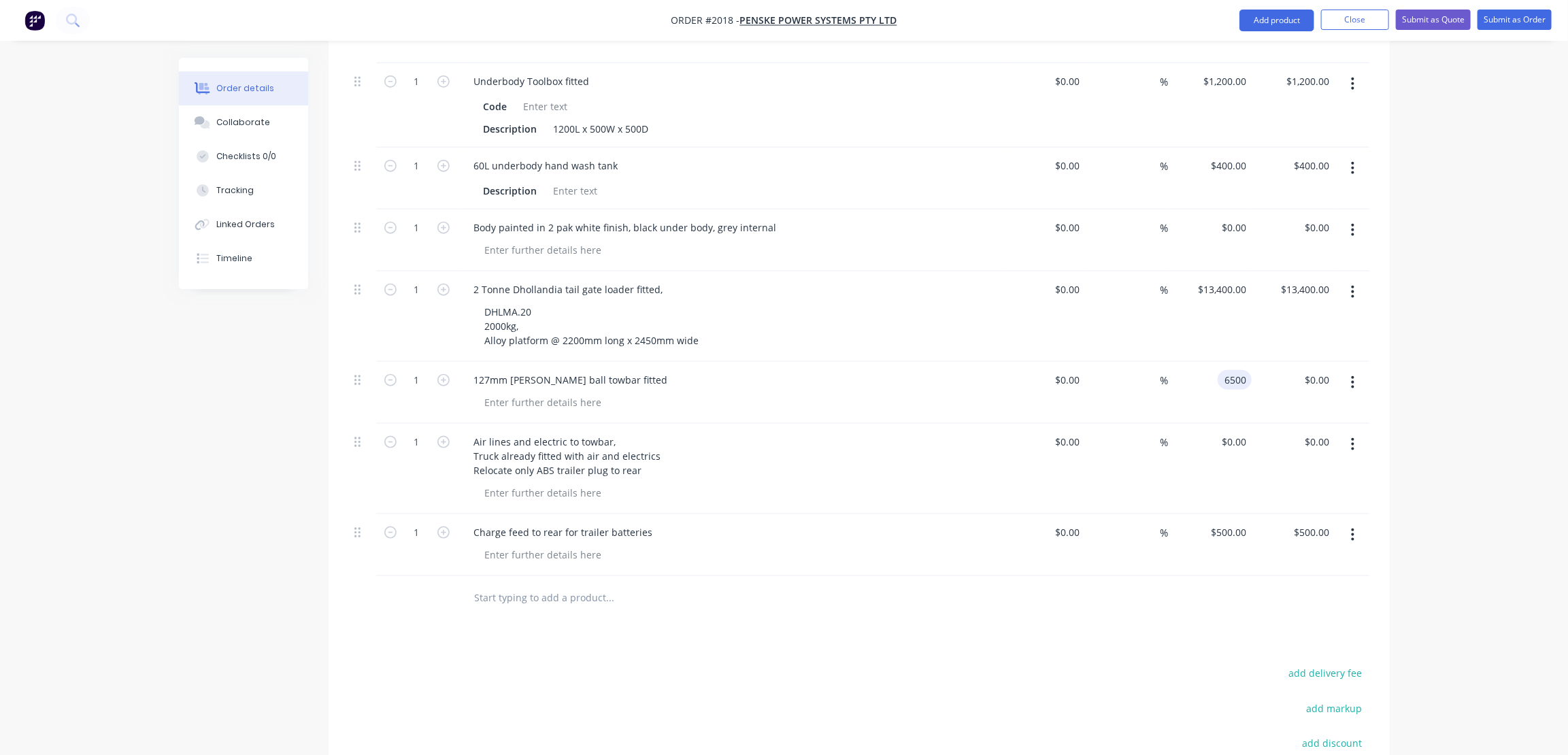
type input "$6,500.00"
drag, startPoint x: 1255, startPoint y: 415, endPoint x: 1286, endPoint y: 475, distance: 67.5
click at [1260, 424] on div "$0.00 $0.00" at bounding box center [1294, 469] width 84 height 91
click at [1234, 432] on div "0 0" at bounding box center [1241, 442] width 21 height 20
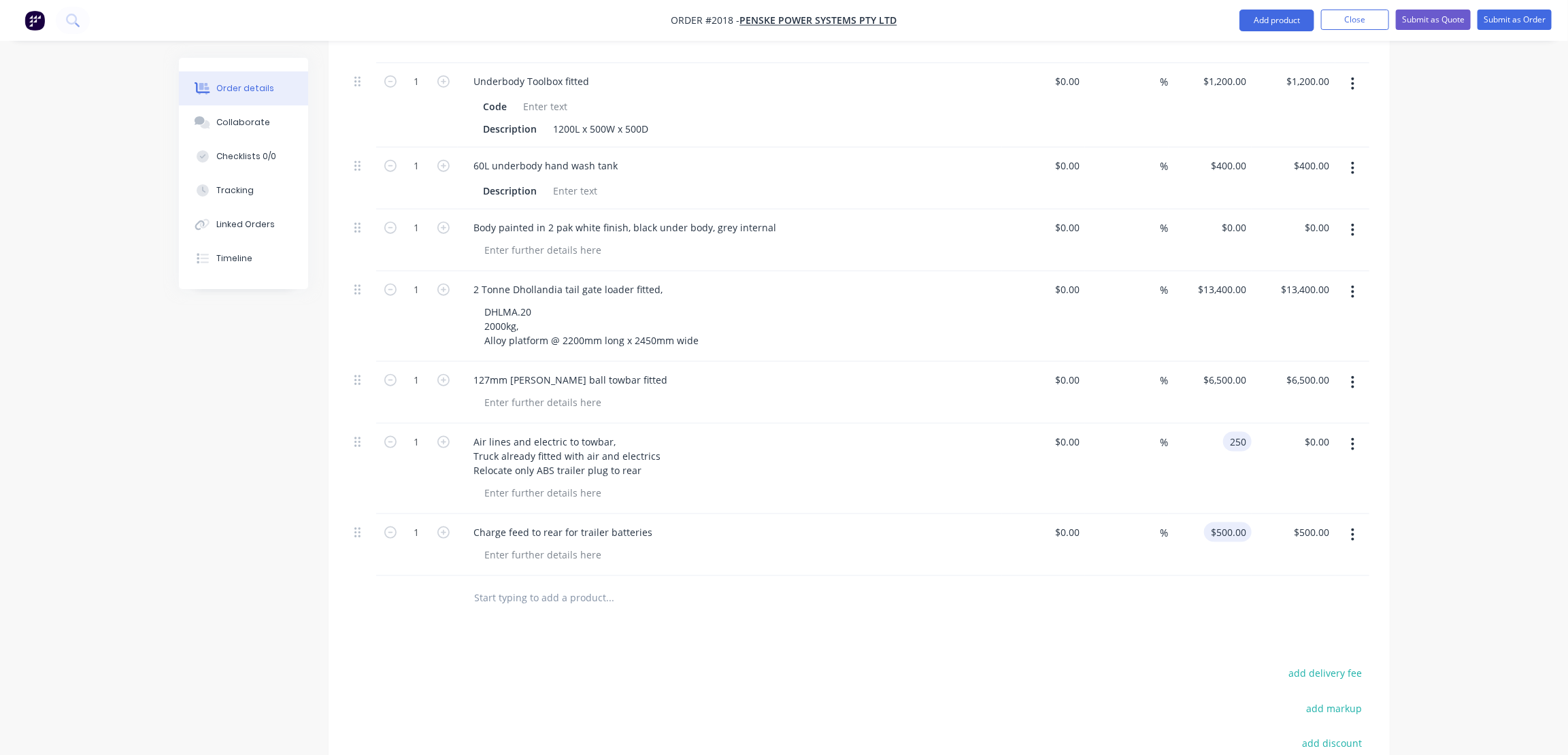
type input "$250.00"
type input "500"
click at [1237, 522] on input "500" at bounding box center [1231, 532] width 42 height 20
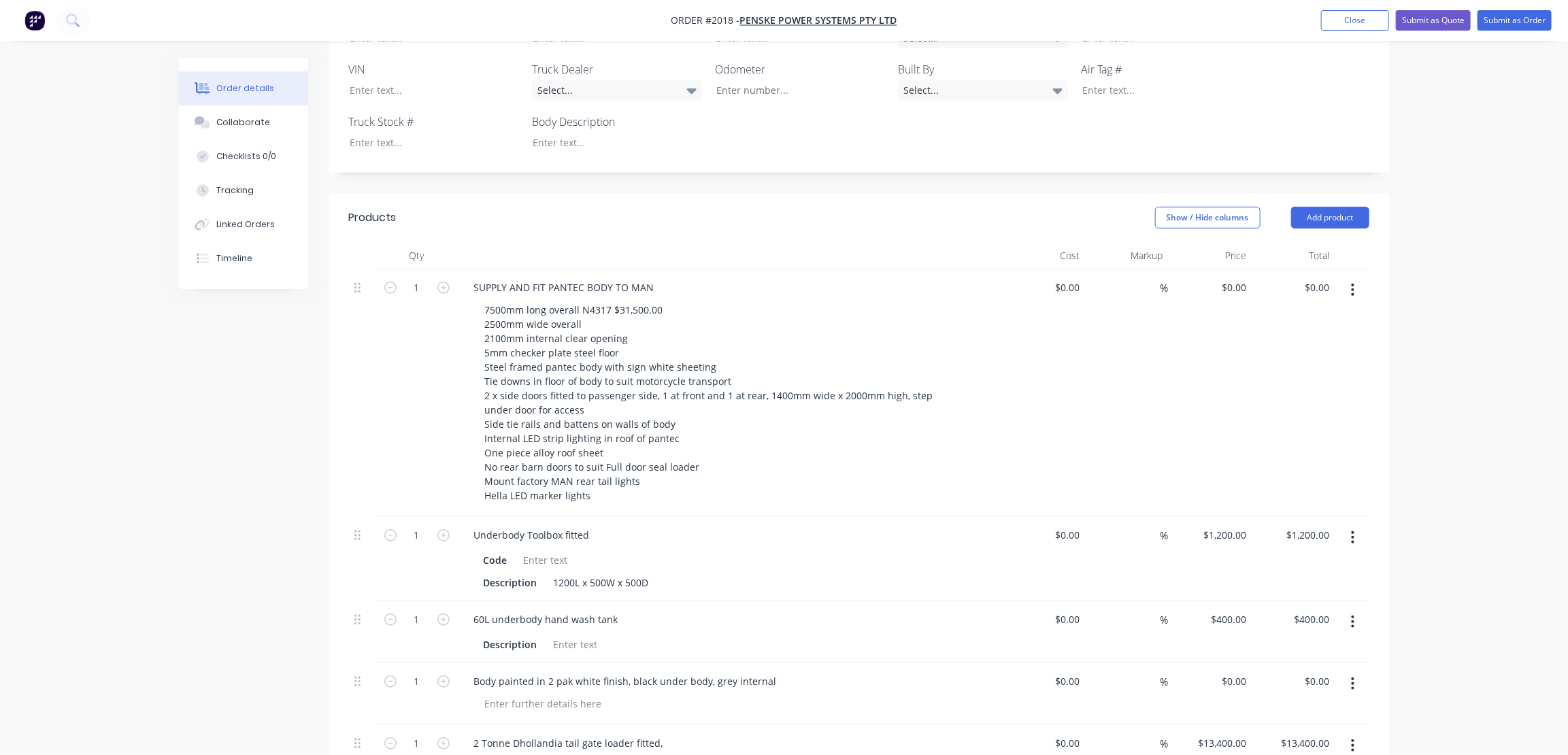
scroll to position [433, 0]
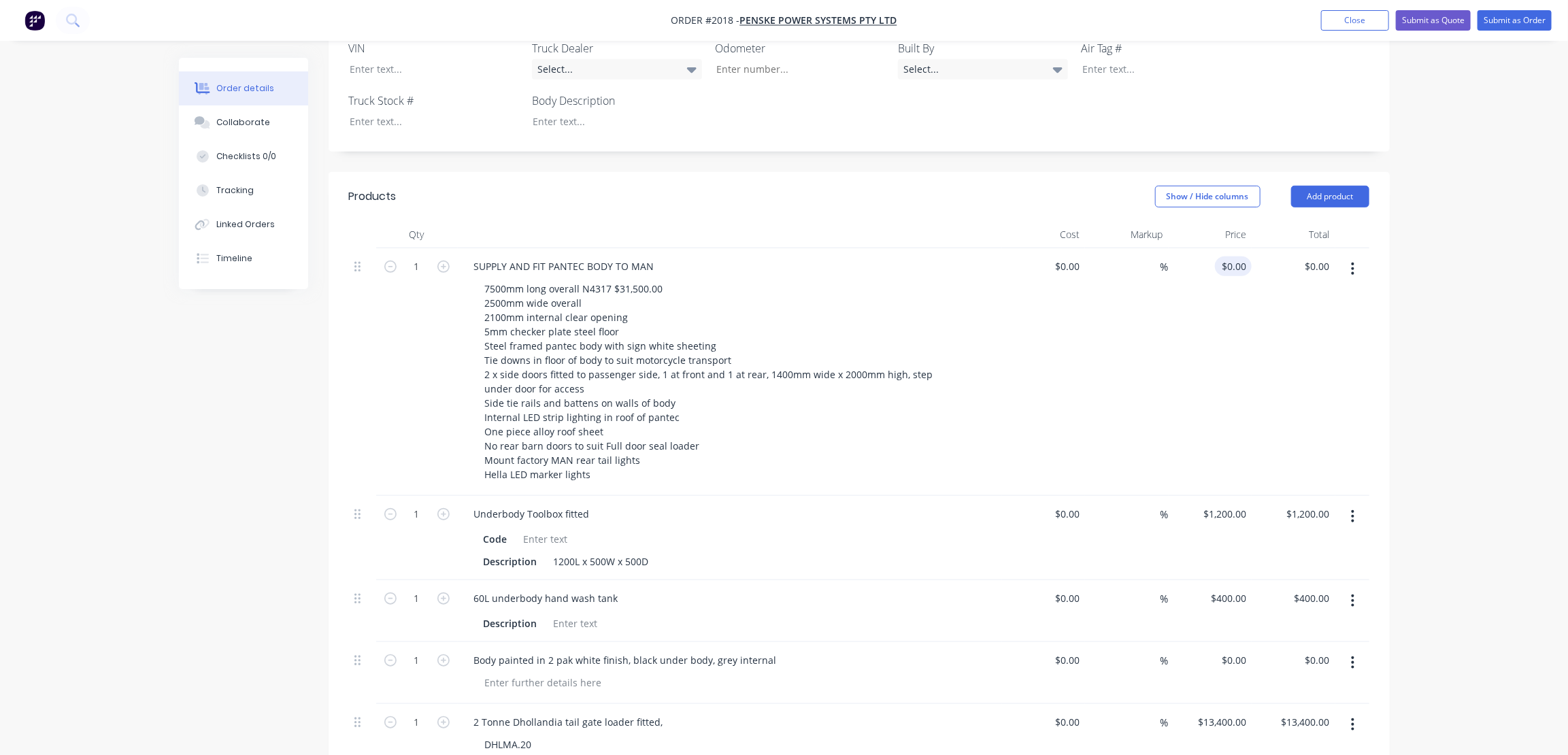
type input "0"
type input "$500.00"
click at [1238, 256] on input "0" at bounding box center [1244, 266] width 16 height 20
type input "$50,400.00"
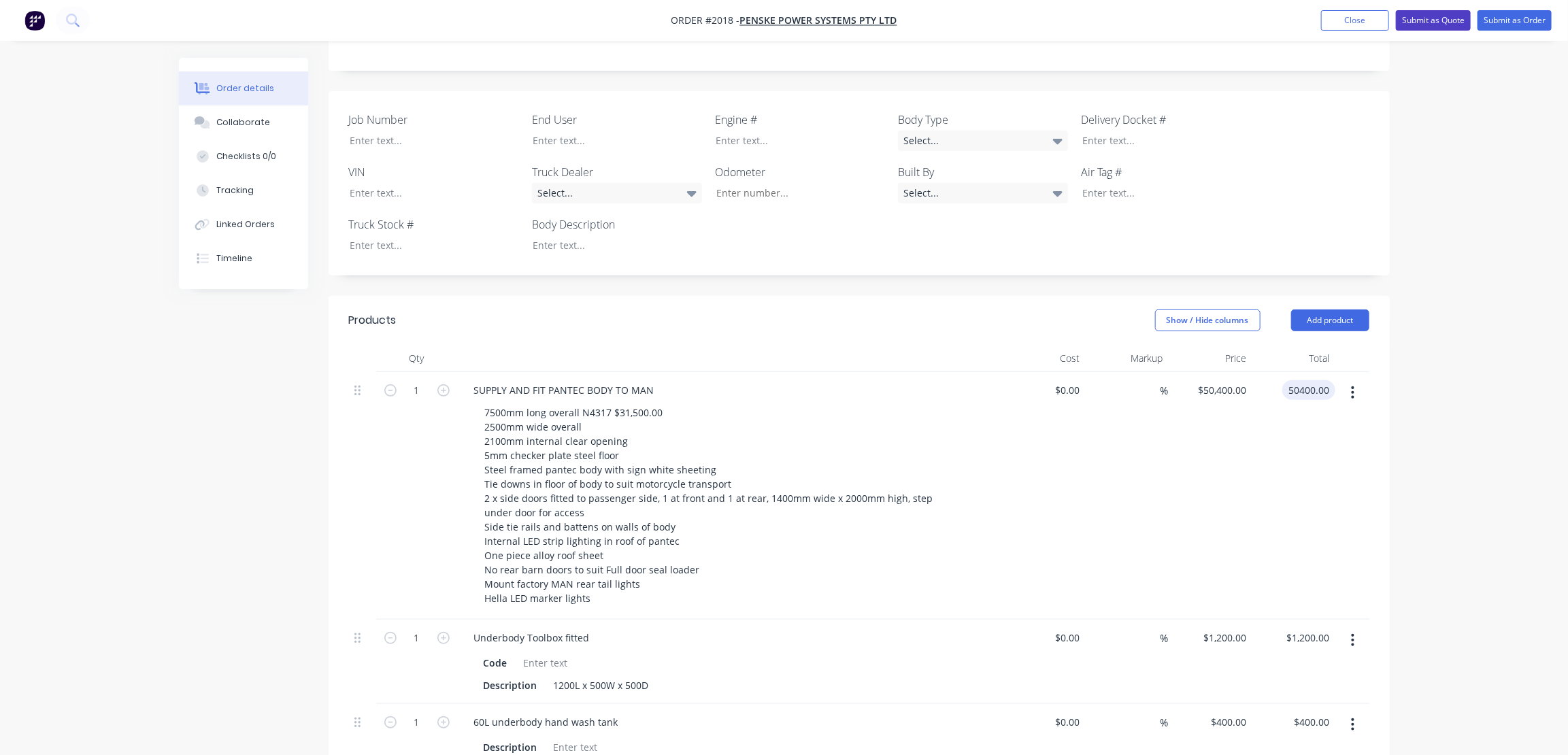
type input "$50,400.00"
click at [1429, 20] on button "Submit as Quote" at bounding box center [1433, 21] width 75 height 21
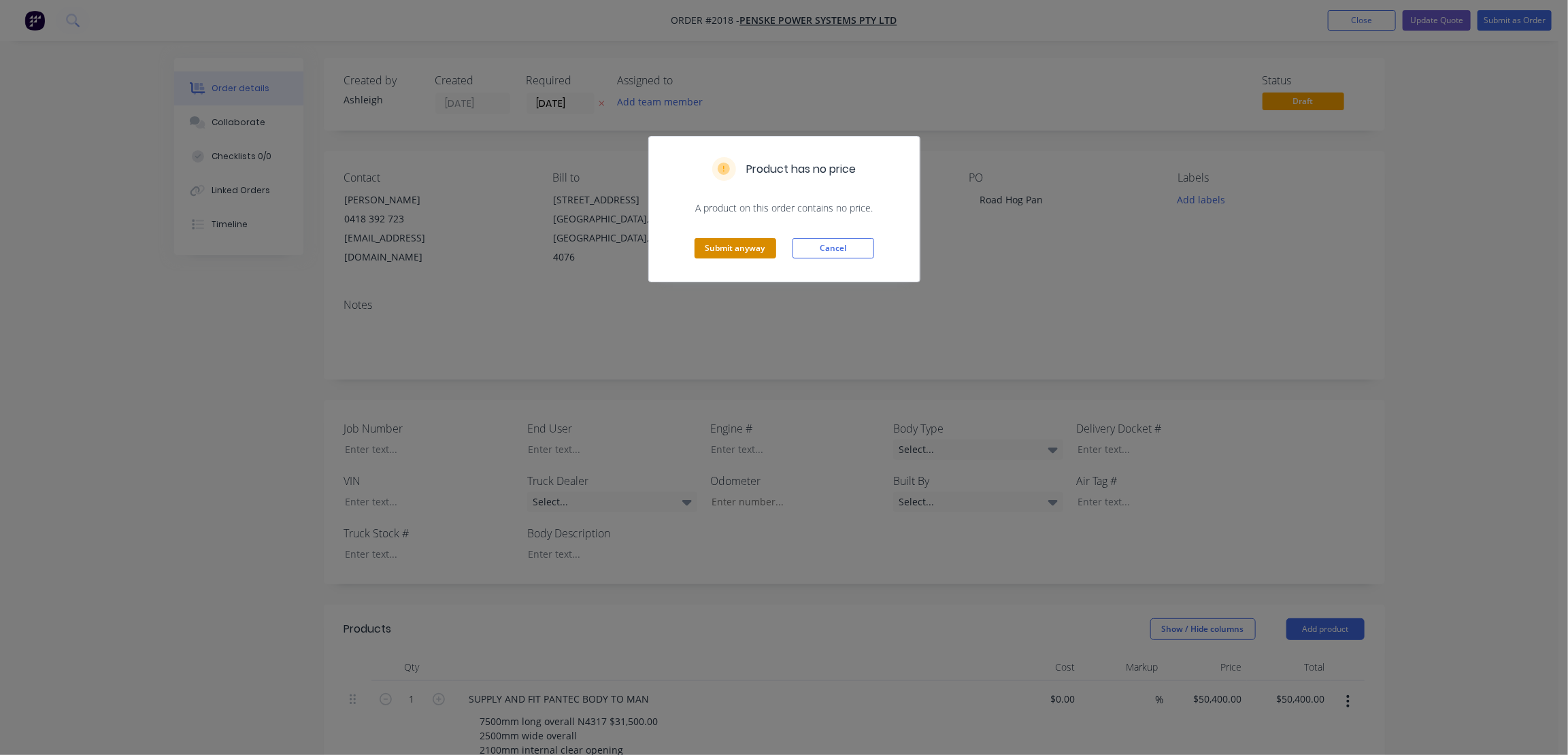
click at [739, 246] on button "Submit anyway" at bounding box center [735, 249] width 82 height 21
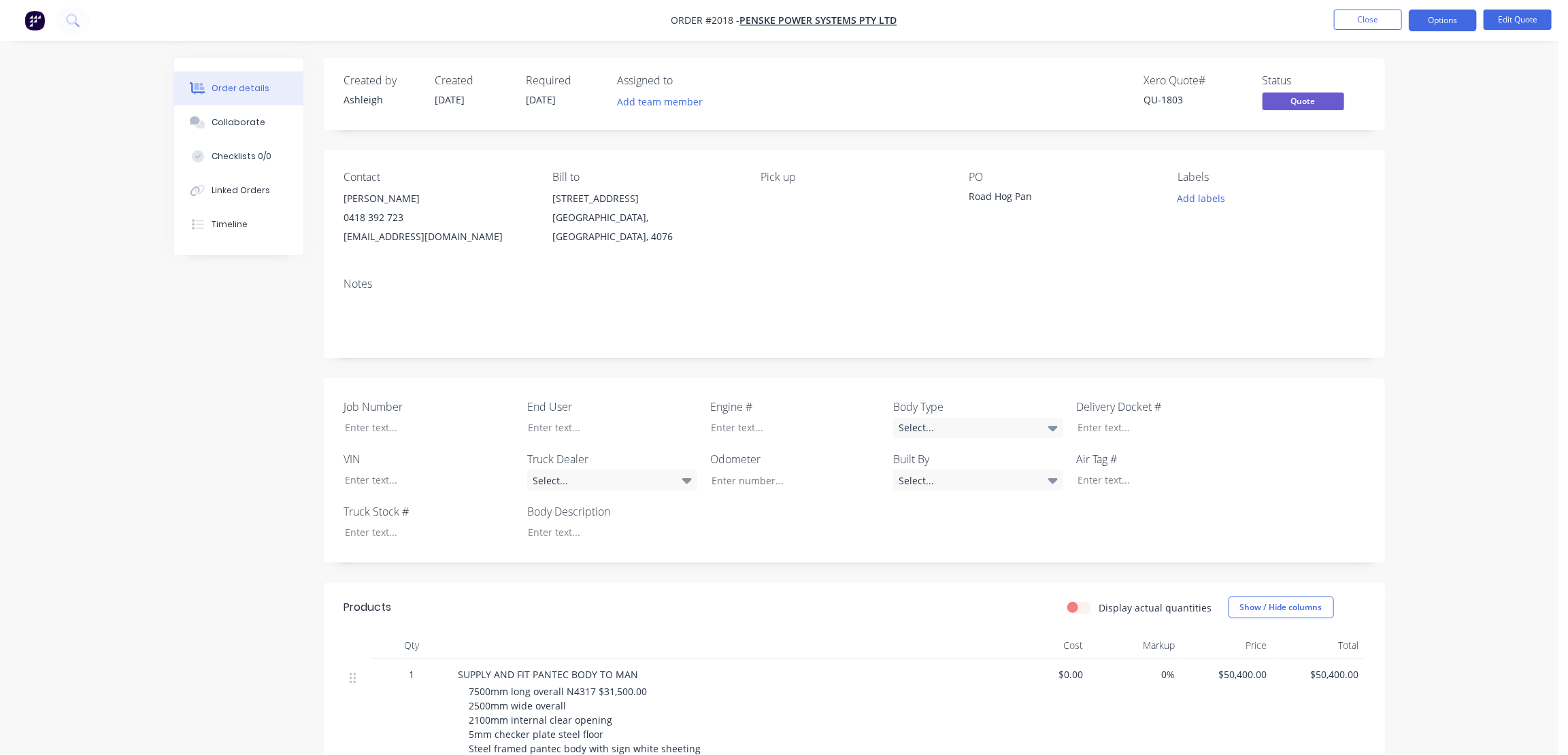
drag, startPoint x: 811, startPoint y: 260, endPoint x: 858, endPoint y: 250, distance: 48.1
click at [814, 258] on div "Contact Jayme Deves 0418 392 723 jadeves@penskeanz.com Bill to 196 Viking Drive…" at bounding box center [854, 208] width 1062 height 116
drag, startPoint x: 1497, startPoint y: 207, endPoint x: 1472, endPoint y: 67, distance: 142.2
click at [1497, 203] on div "Order details Collaborate Checklists 0/0 Linked Orders Timeline Order details C…" at bounding box center [779, 761] width 1559 height 1522
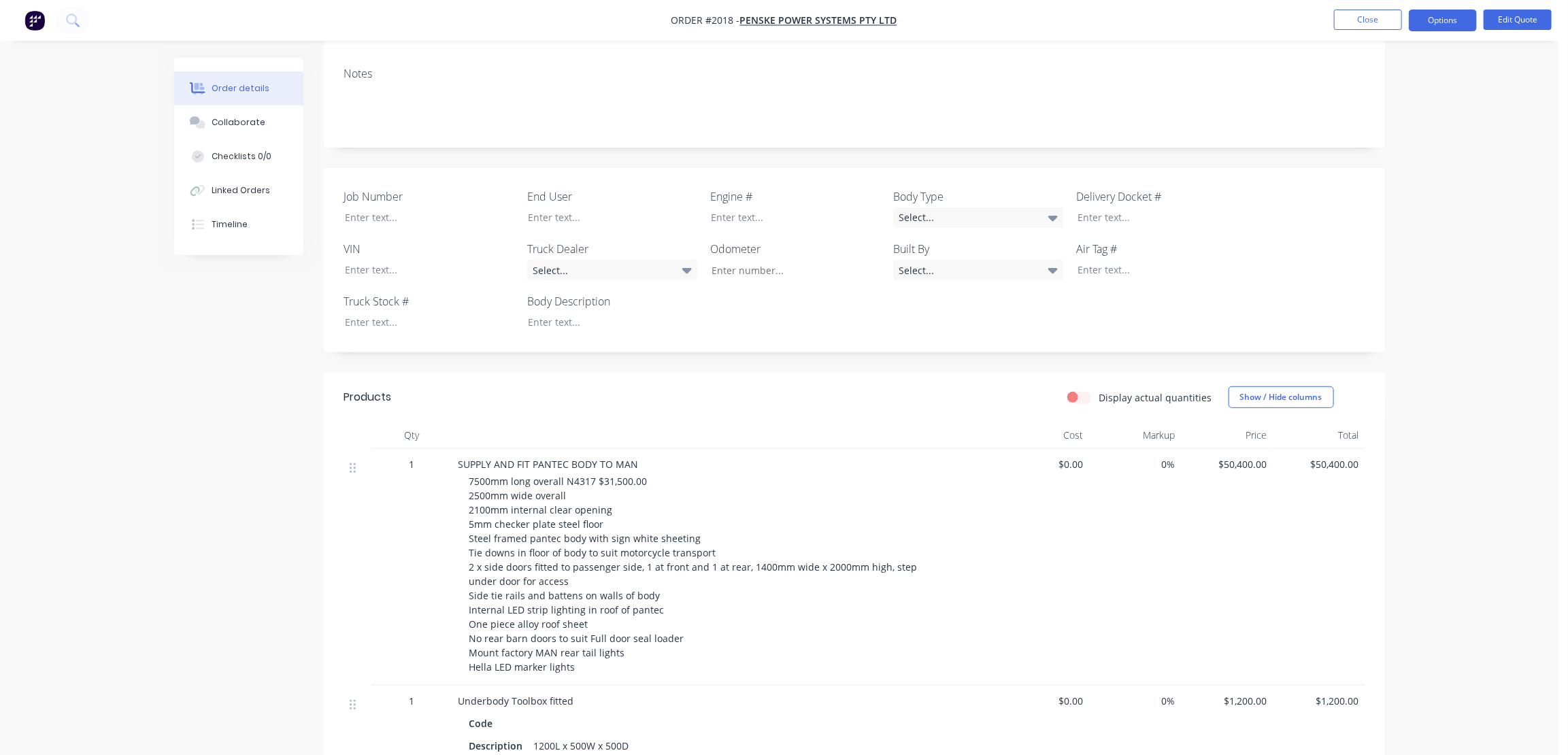
scroll to position [247, 0]
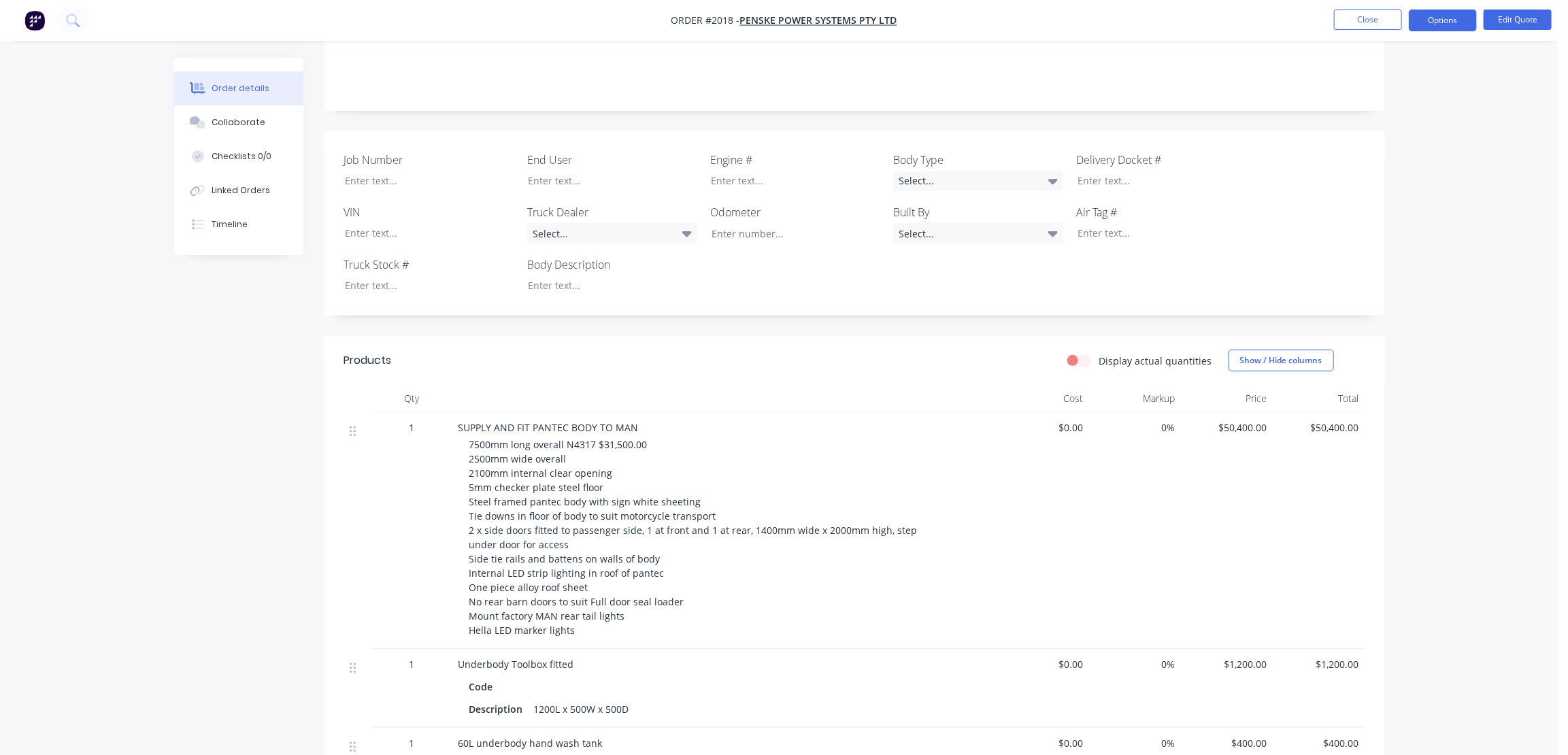
drag, startPoint x: 708, startPoint y: 519, endPoint x: 719, endPoint y: 519, distance: 11.0
click at [713, 519] on div "7500mm long overall N4317 $31,500.00 2500mm wide overall 2100mm internal clear …" at bounding box center [730, 537] width 522 height 200
click at [726, 518] on div "7500mm long overall N4317 $31,500.00 2500mm wide overall 2100mm internal clear …" at bounding box center [730, 537] width 522 height 200
click at [716, 517] on div "7500mm long overall N4317 $31,500.00 2500mm wide overall 2100mm internal clear …" at bounding box center [730, 537] width 522 height 200
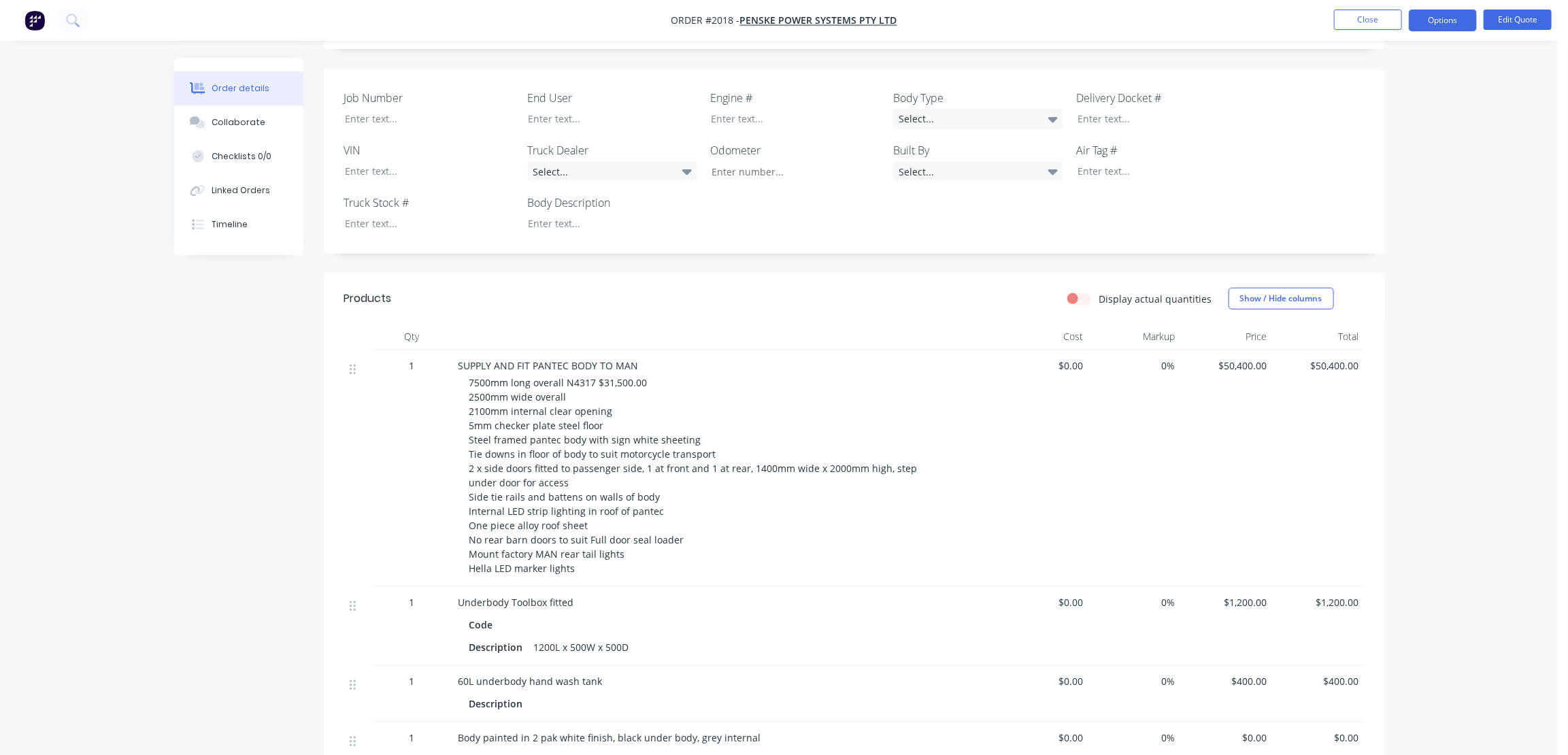
scroll to position [123, 0]
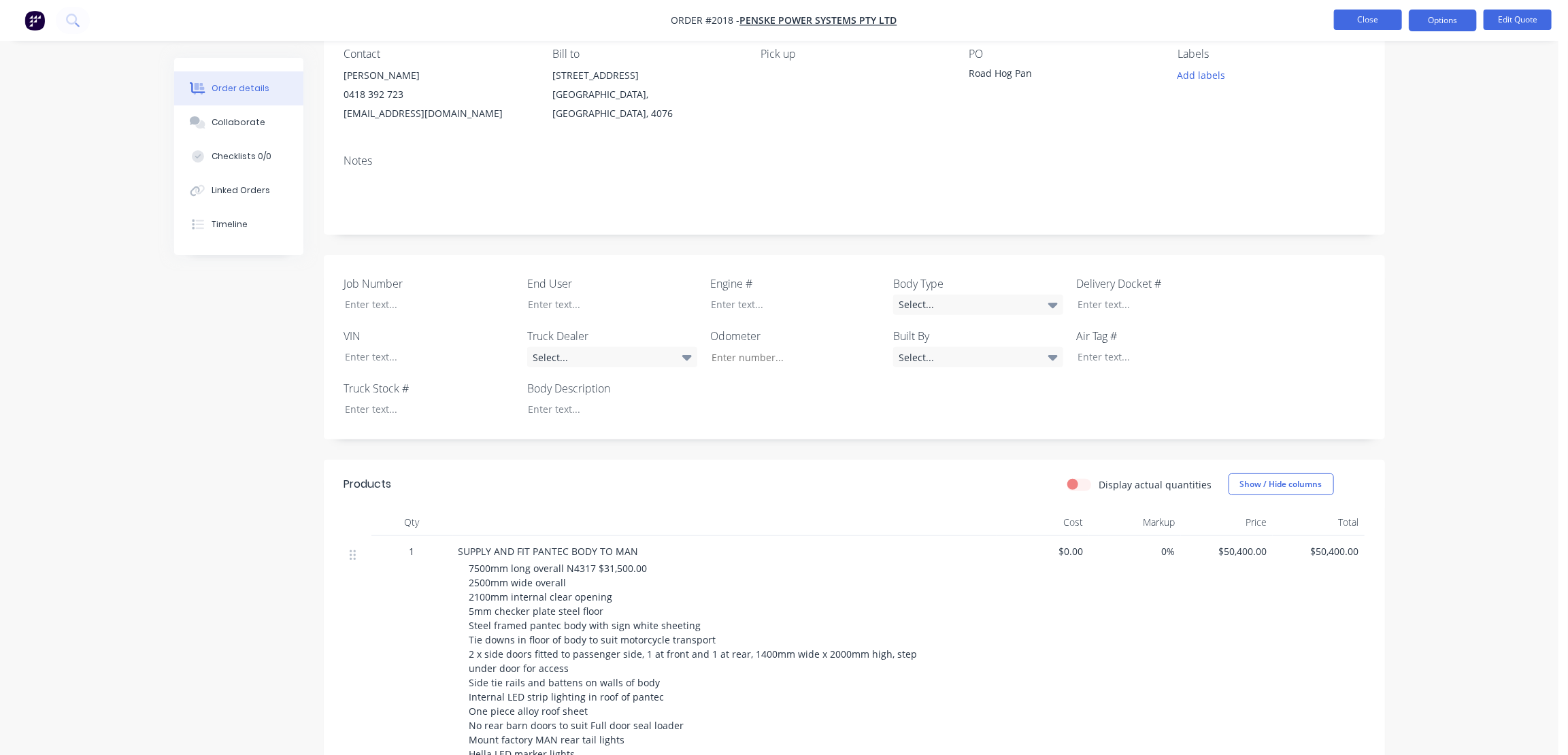
click at [1370, 20] on button "Close" at bounding box center [1368, 20] width 68 height 21
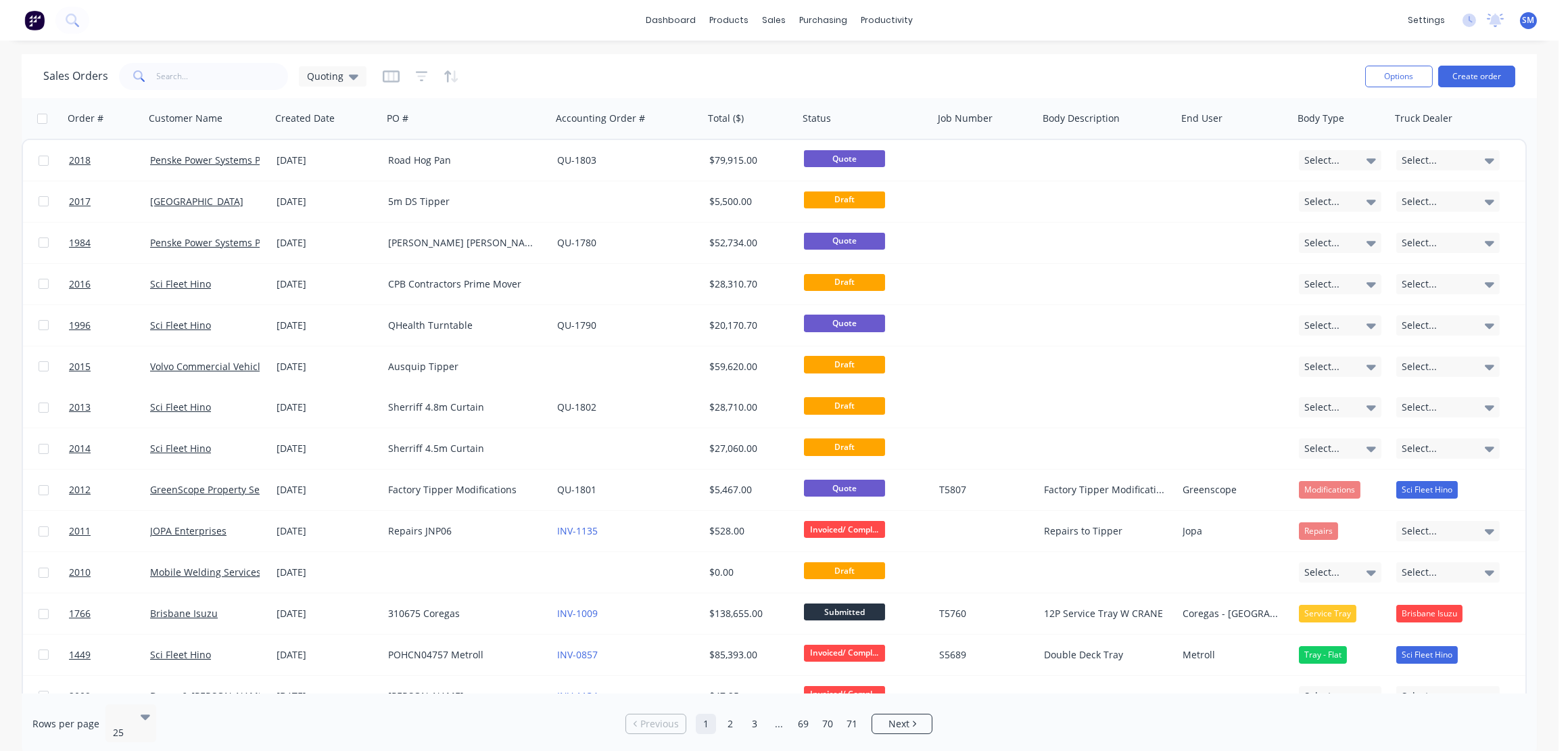
click at [244, 20] on div "dashboard products sales purchasing productivity dashboard products Product Cat…" at bounding box center [779, 20] width 1558 height 40
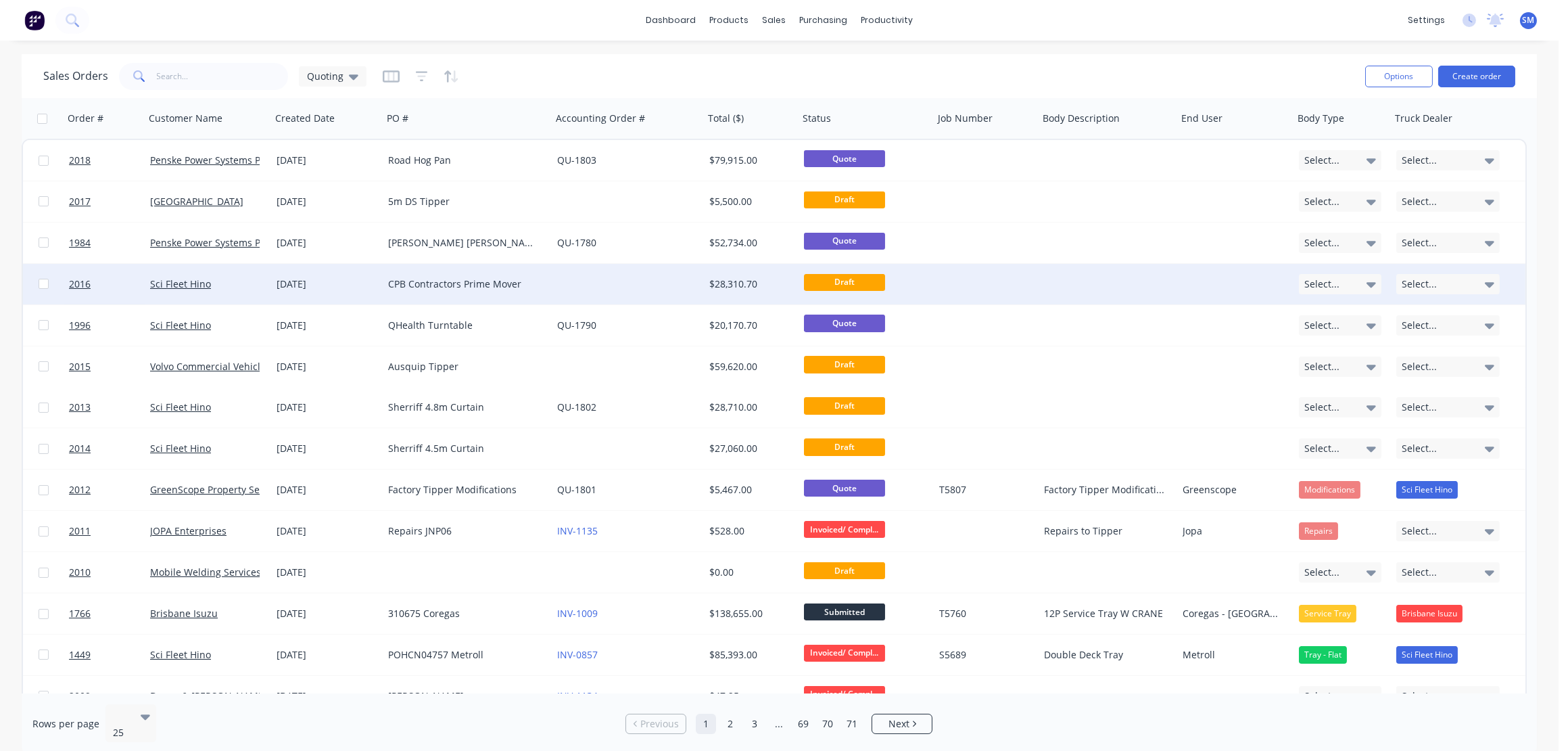
click at [406, 283] on div "CPB Contractors Prime Mover" at bounding box center [463, 284] width 150 height 14
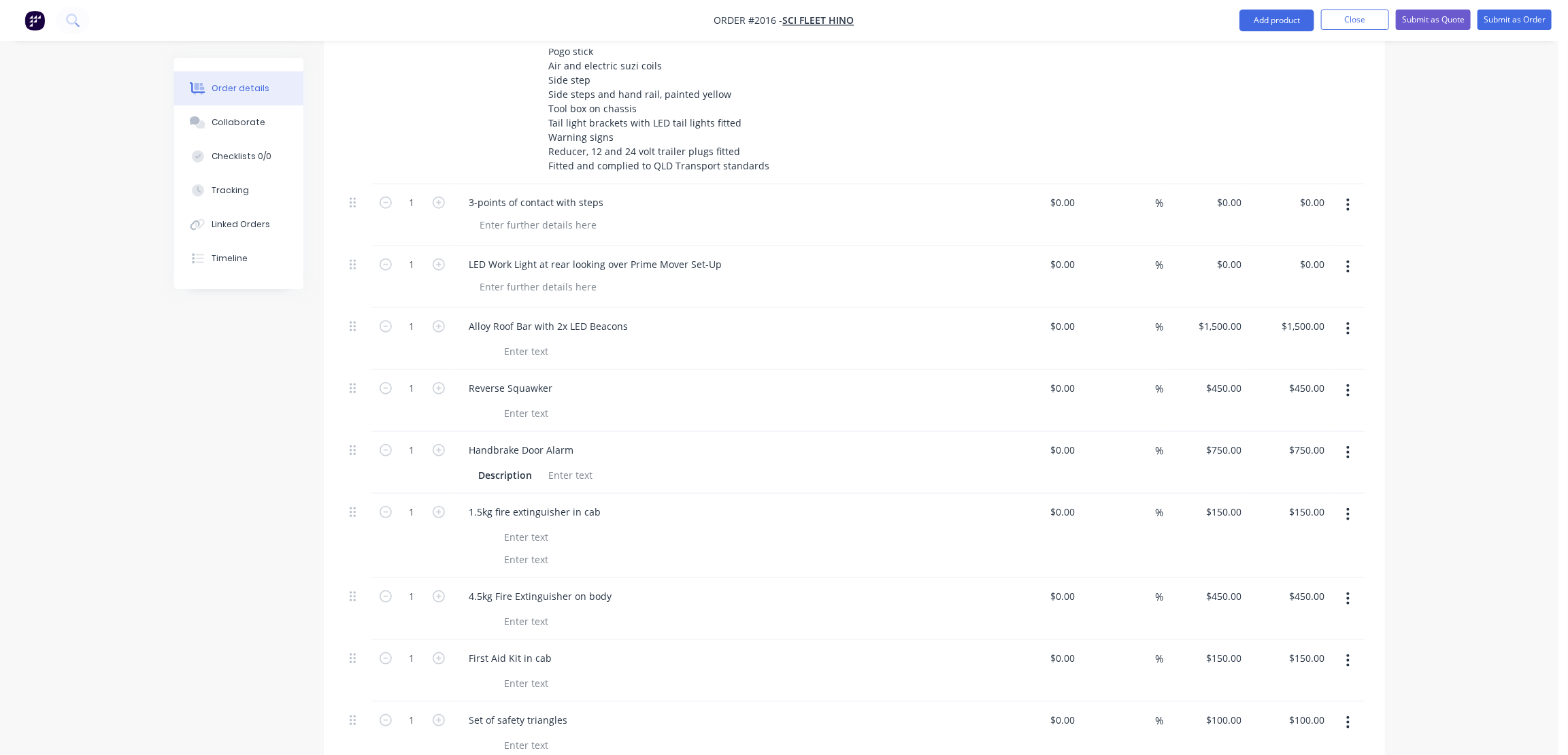
scroll to position [803, 0]
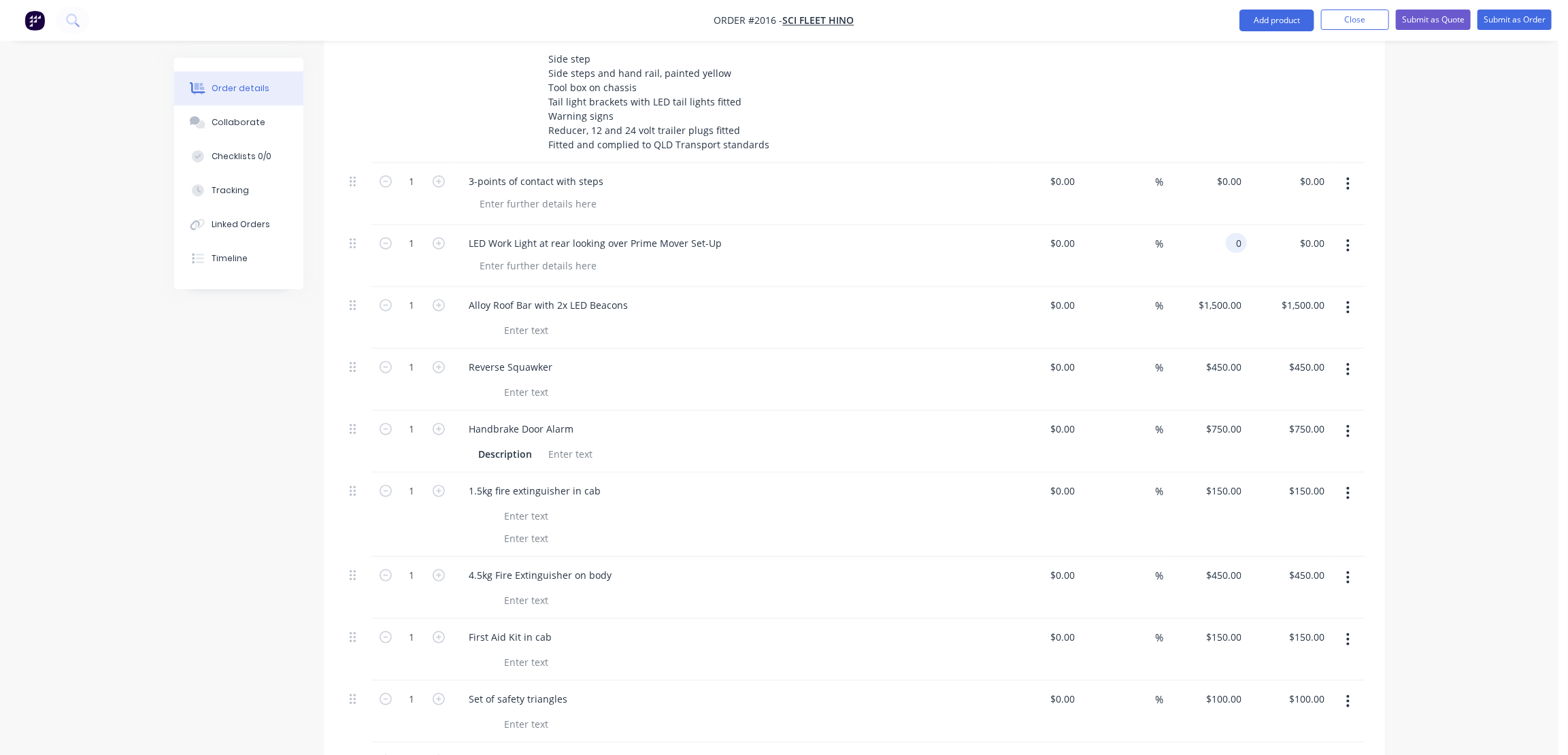
click at [1237, 234] on input "0" at bounding box center [1239, 243] width 16 height 20
type input "$600.00"
type input "600.00"
type input "600"
type input "$600.00"
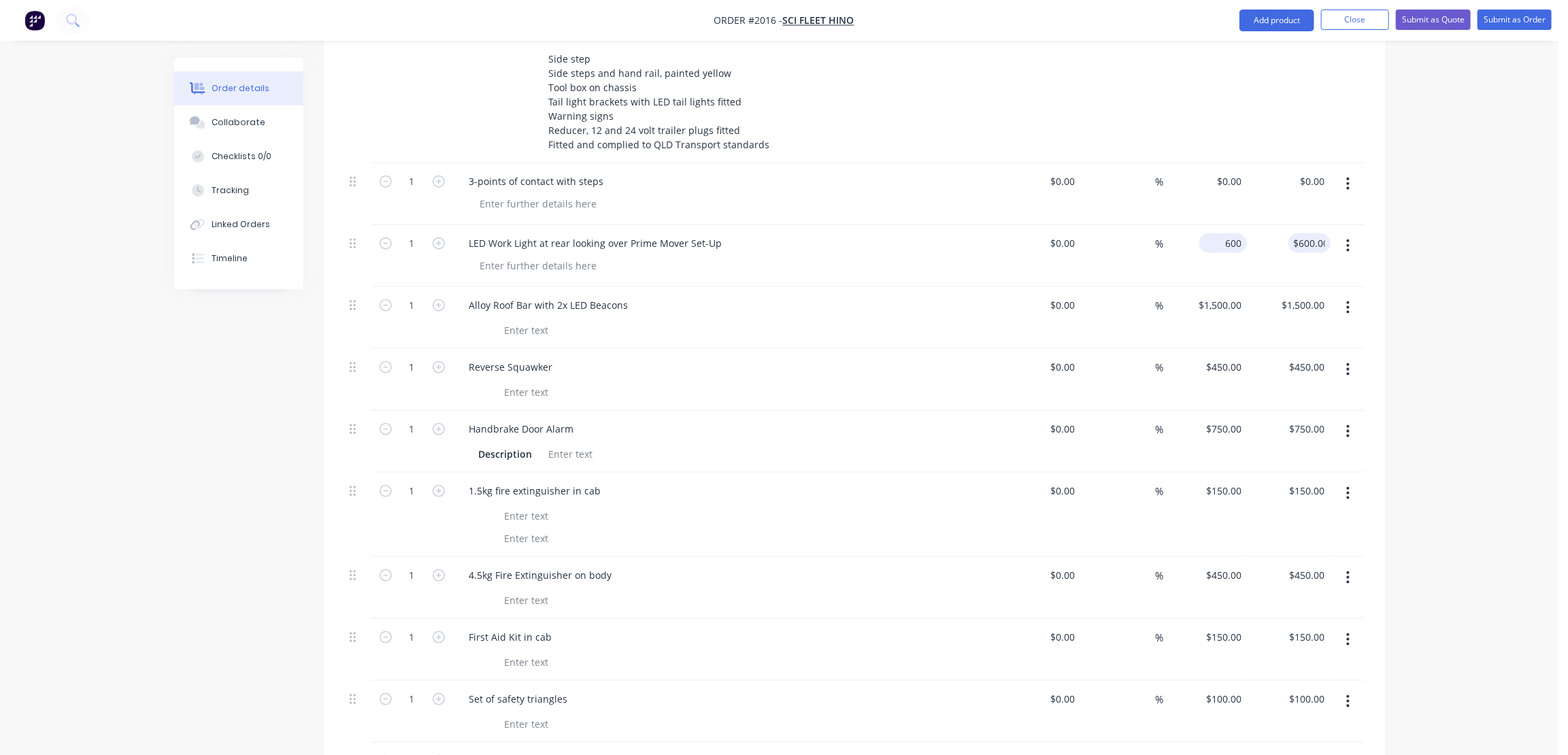
click at [1224, 234] on input "600" at bounding box center [1226, 243] width 42 height 20
type input "$800.00"
click at [1218, 295] on input "1500" at bounding box center [1222, 305] width 49 height 20
type input "$1,600.00"
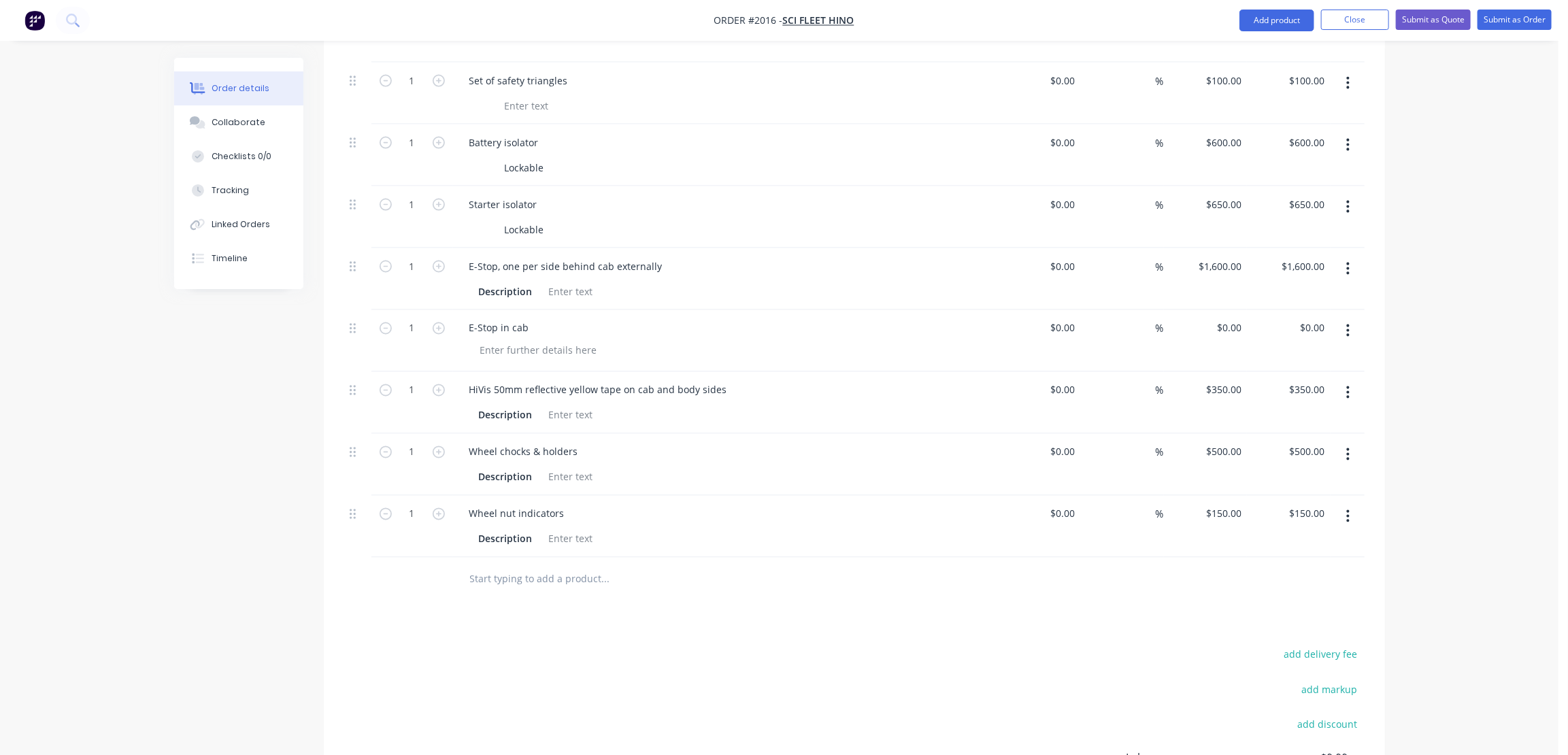
scroll to position [1422, 0]
click at [1221, 256] on div "$1,600.00 $1,600.00" at bounding box center [1222, 266] width 49 height 20
type input "$1,600.00"
type input "1"
type input "$1,900.00"
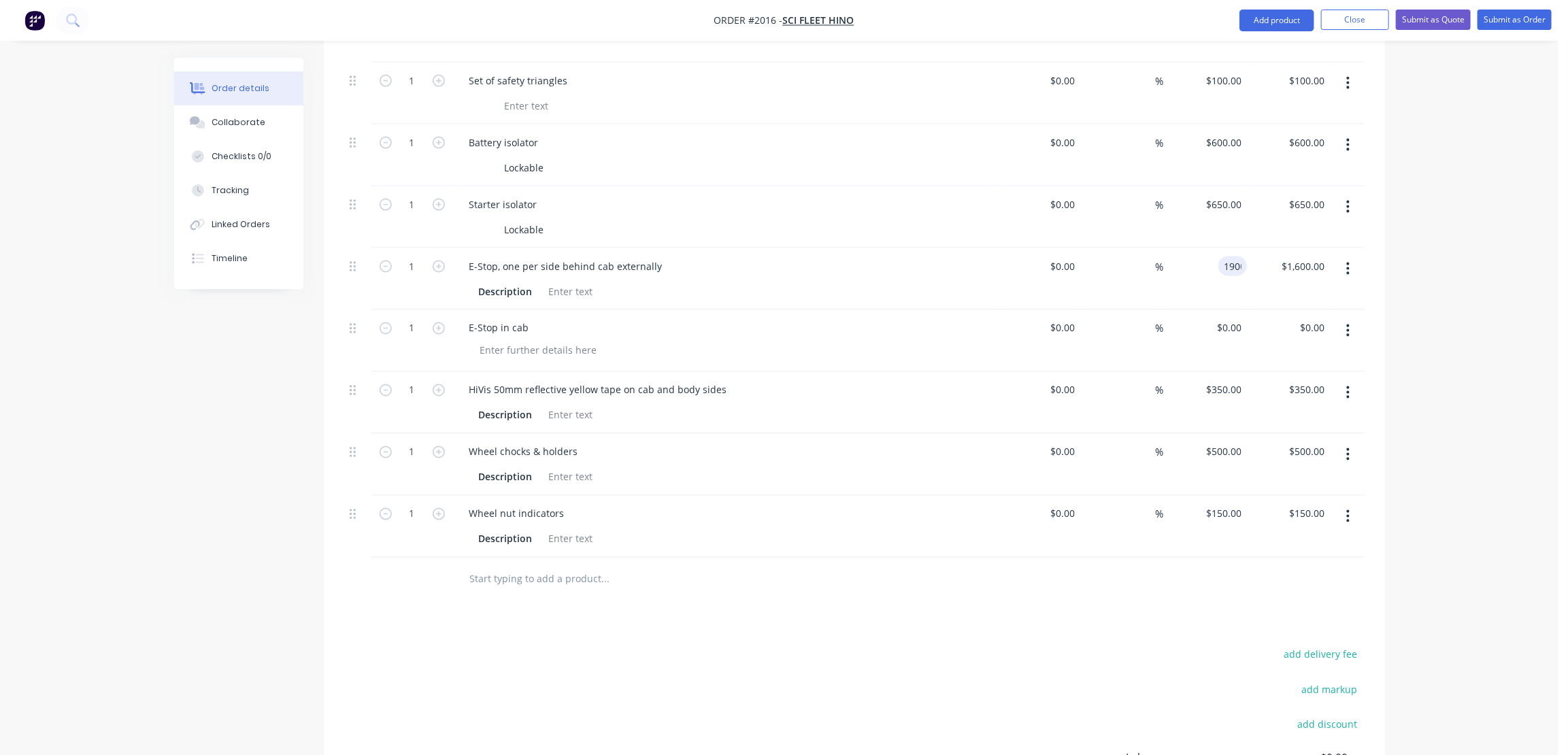
type input "1900.00"
type input "1900"
type input "$1,900.00"
click at [1218, 256] on input "1900" at bounding box center [1222, 266] width 49 height 20
type input "$2,200.00"
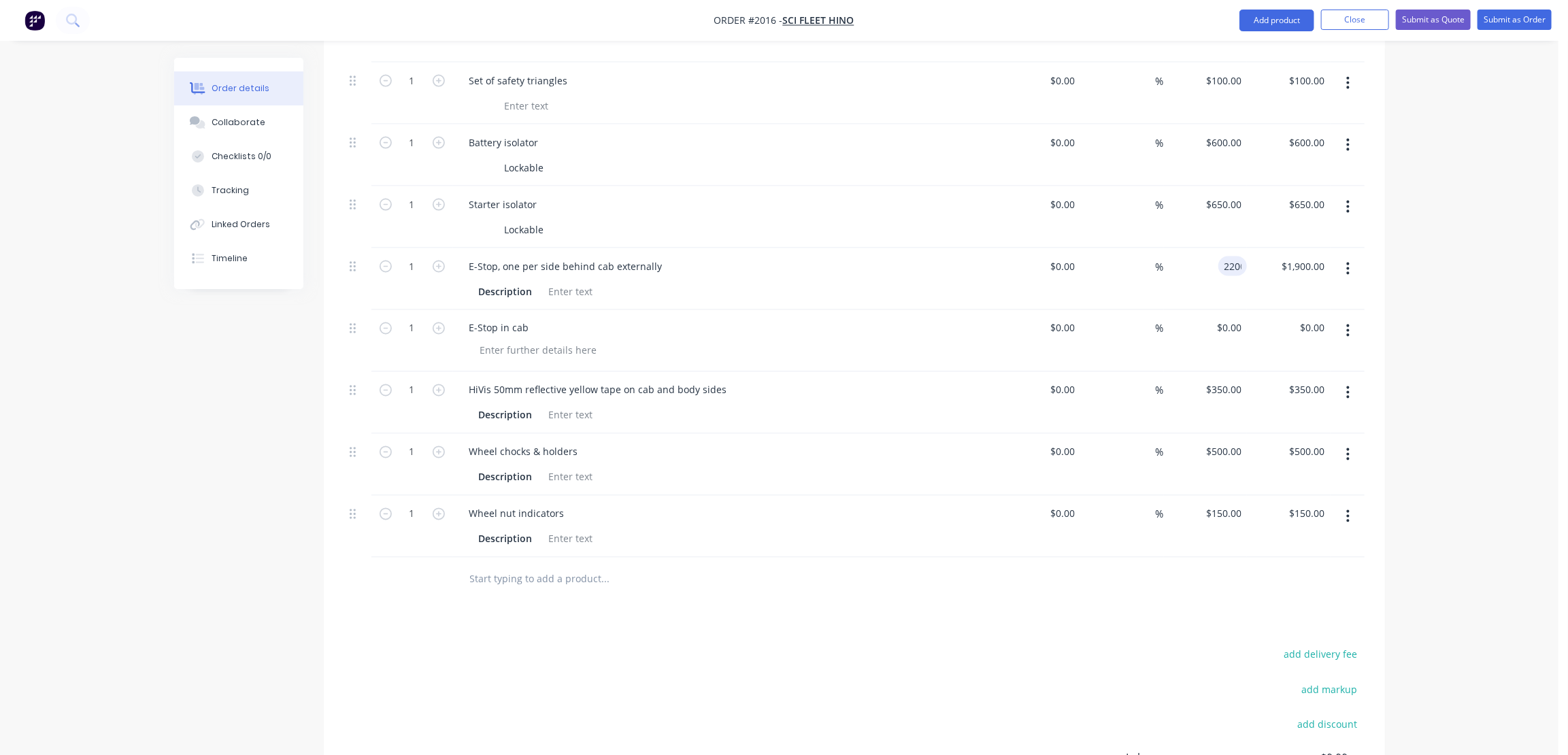
type input "2200.00"
type input "2200"
type input "$2,200.00"
drag, startPoint x: 1222, startPoint y: 225, endPoint x: 1264, endPoint y: 256, distance: 52.2
click at [1222, 256] on input "2200" at bounding box center [1222, 266] width 49 height 20
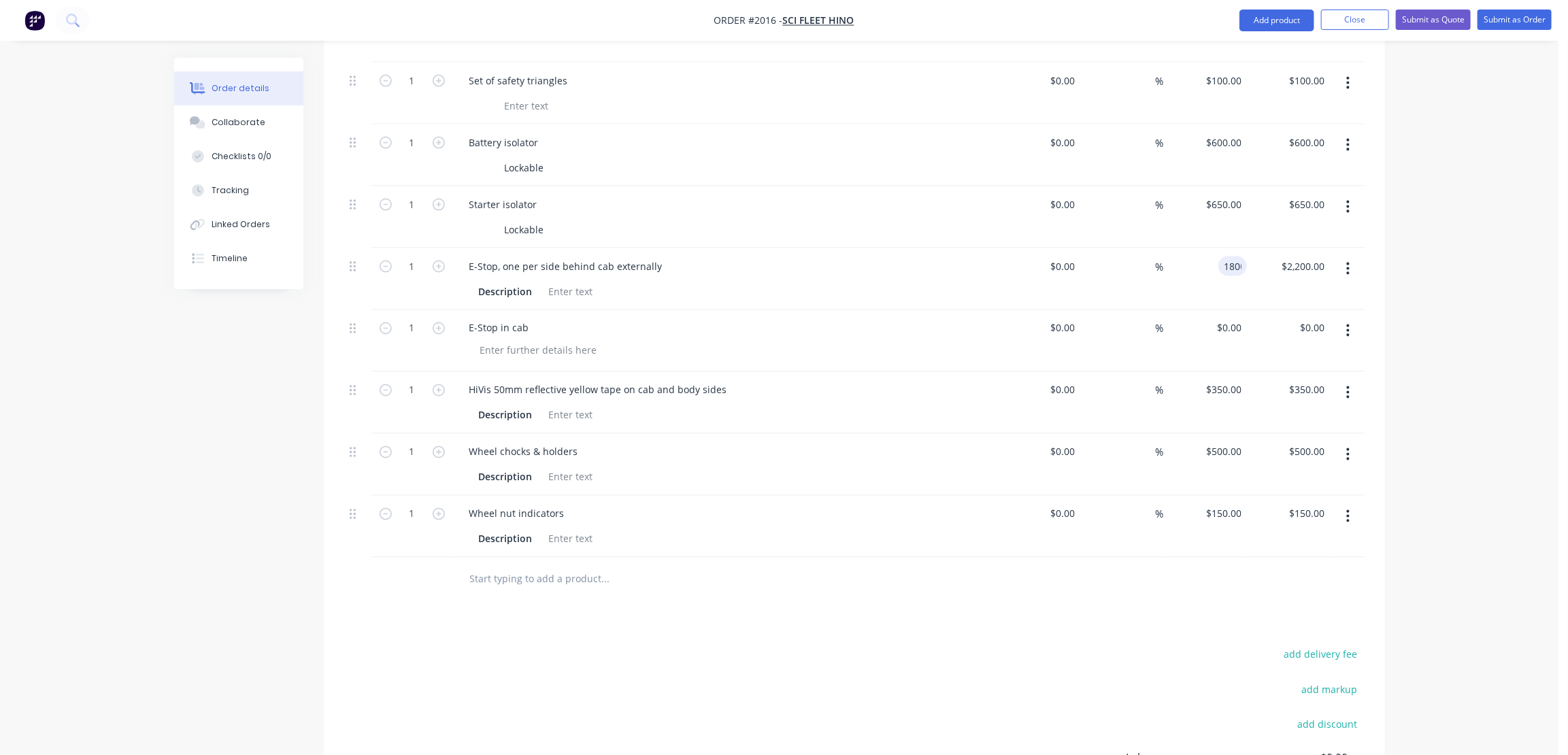
type input "$1,800.00"
click at [1247, 311] on div "$0.00 $0.00" at bounding box center [1289, 341] width 84 height 62
drag, startPoint x: 1234, startPoint y: 288, endPoint x: 1244, endPoint y: 313, distance: 26.9
click at [1232, 318] on input "0" at bounding box center [1232, 328] width 32 height 20
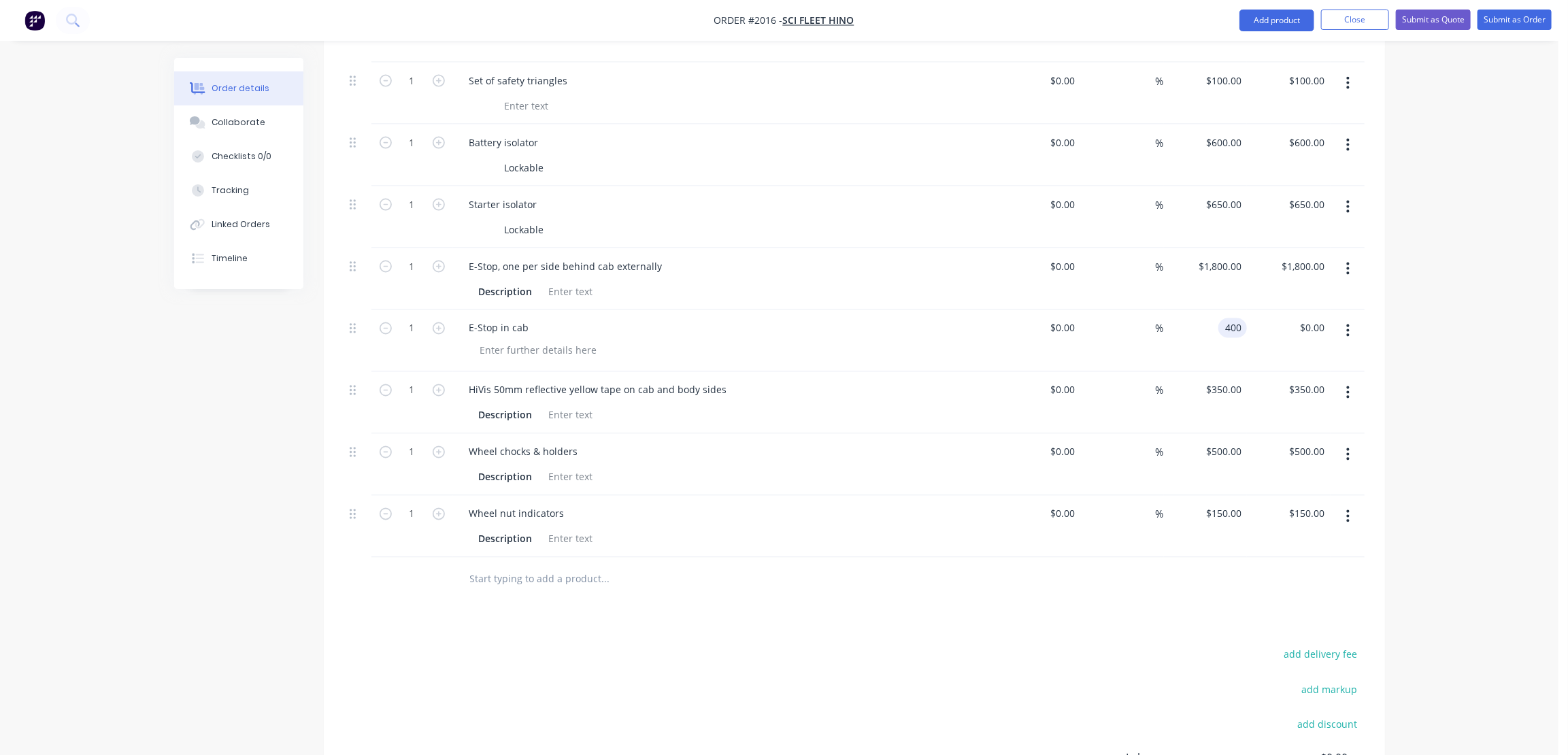
type input "$400.00"
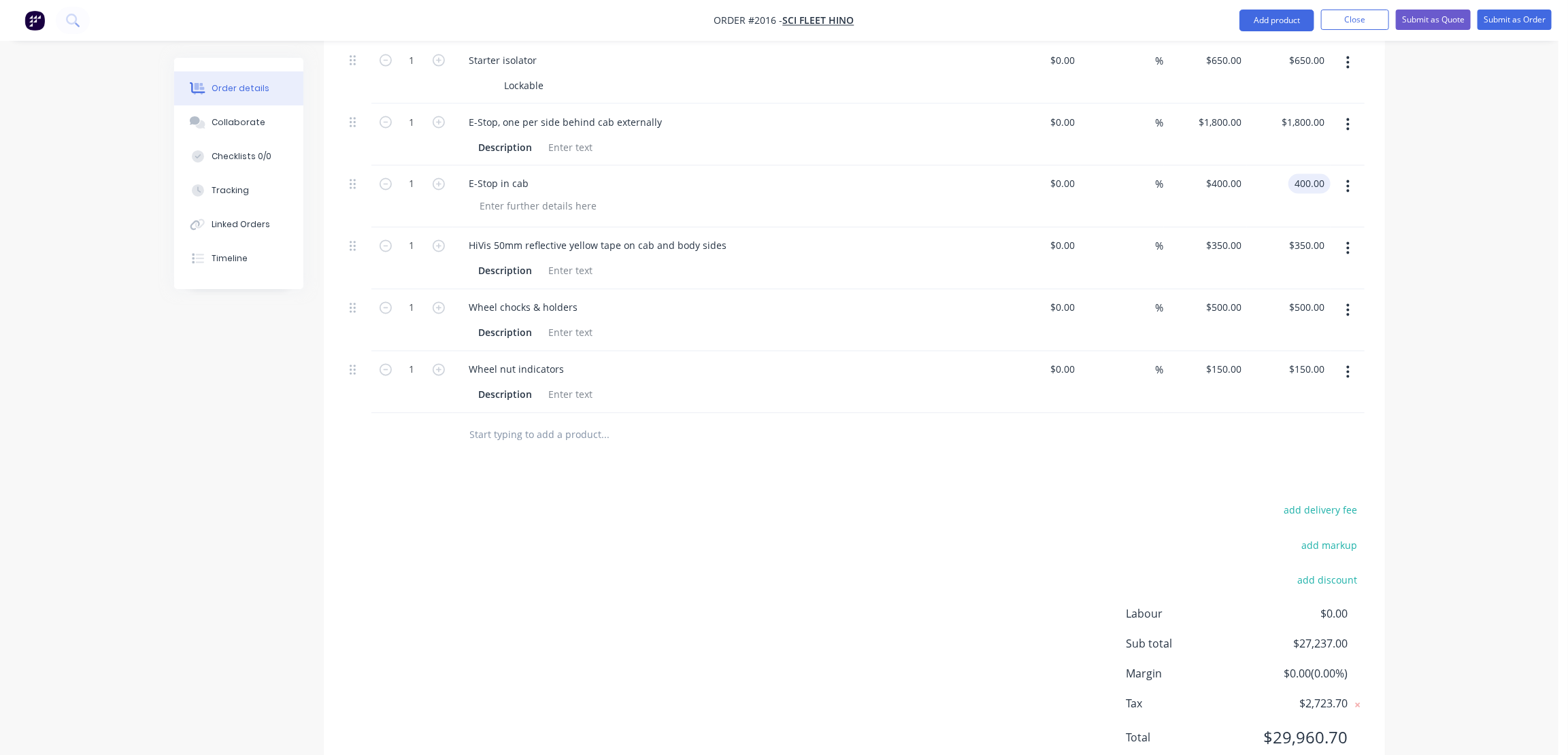
scroll to position [1575, 0]
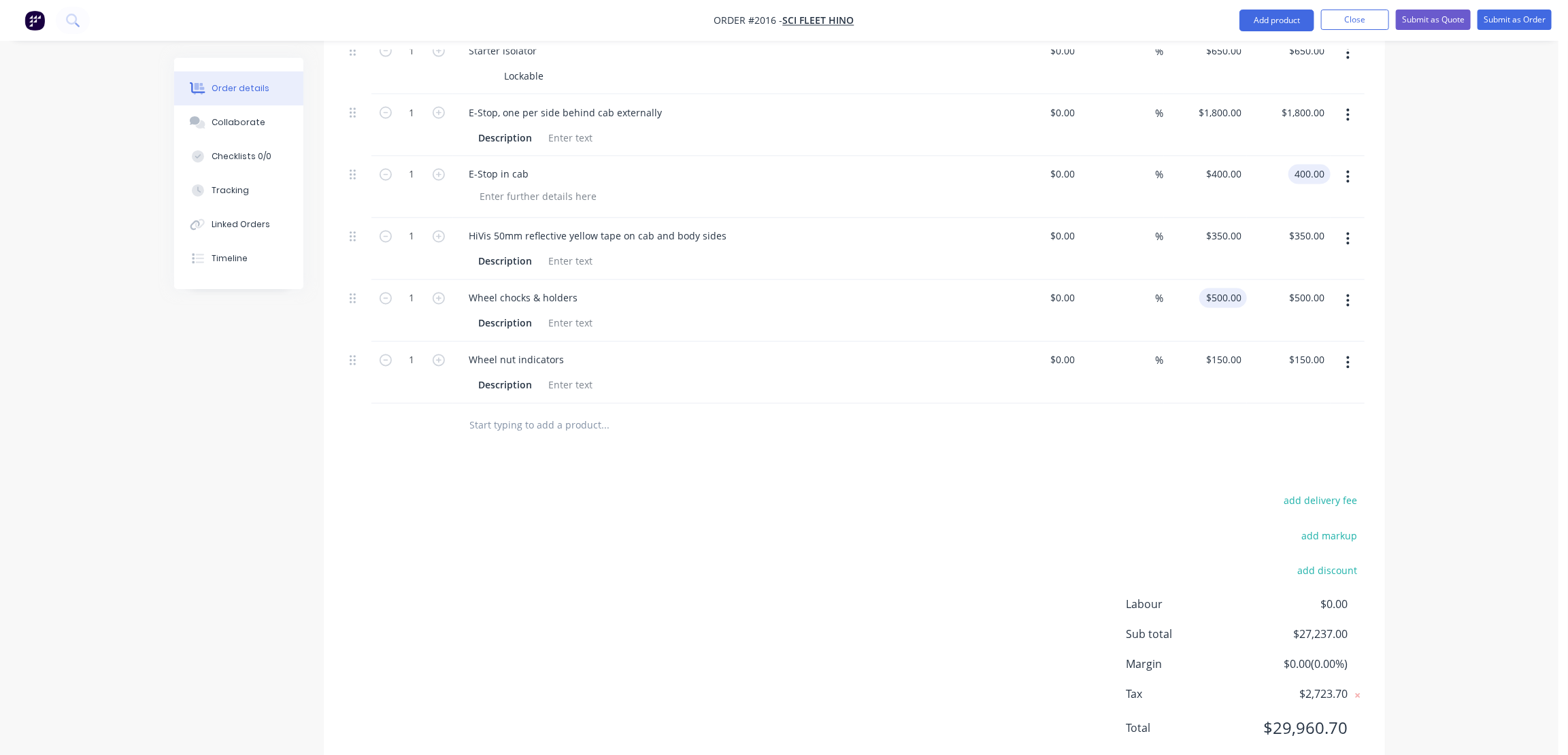
type input "$400.00"
click at [1230, 289] on input "500" at bounding box center [1235, 298] width 23 height 20
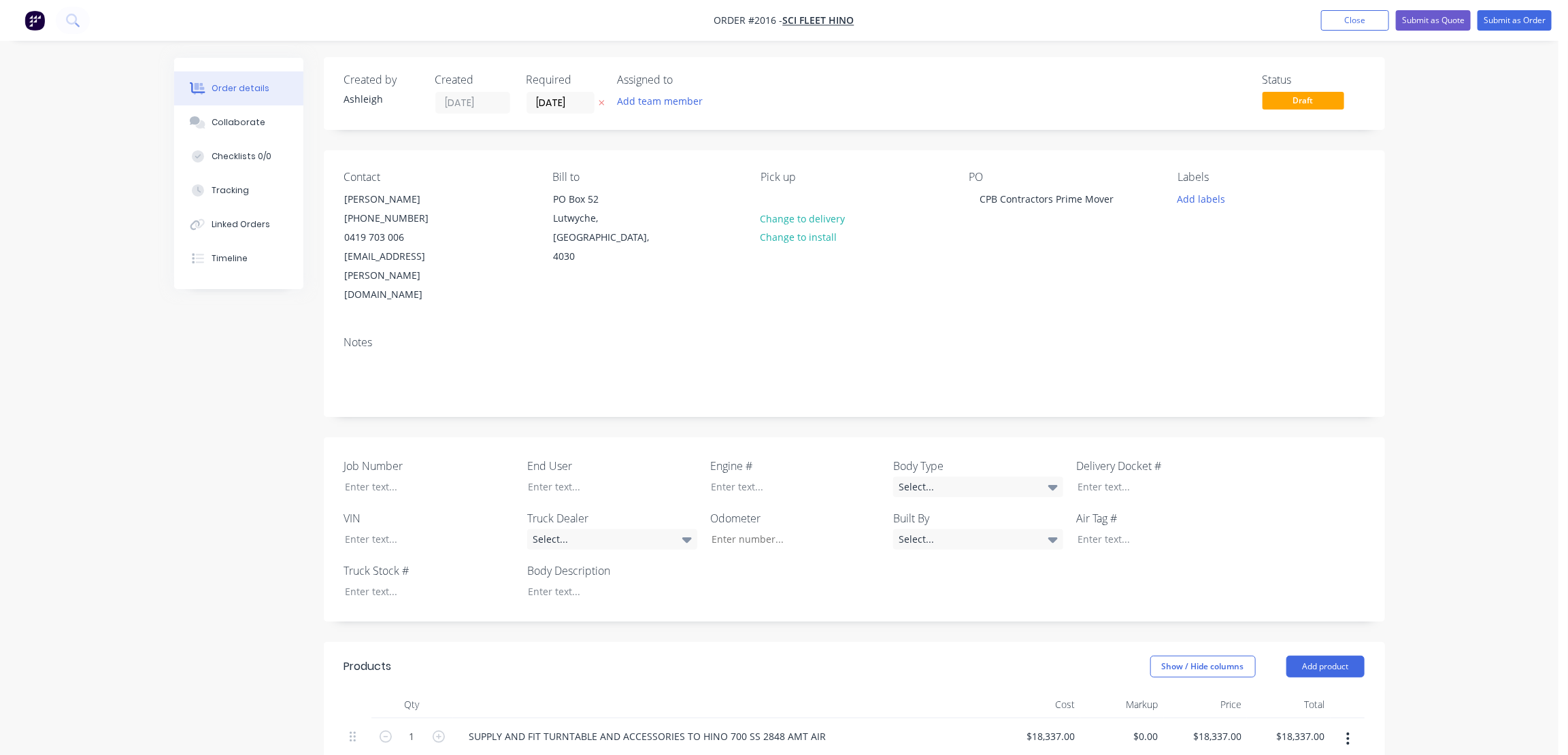
scroll to position [0, 0]
click at [967, 74] on div "Status Draft" at bounding box center [1059, 94] width 611 height 40
type input "$500.00"
click at [1432, 16] on button "Submit as Quote" at bounding box center [1433, 21] width 75 height 21
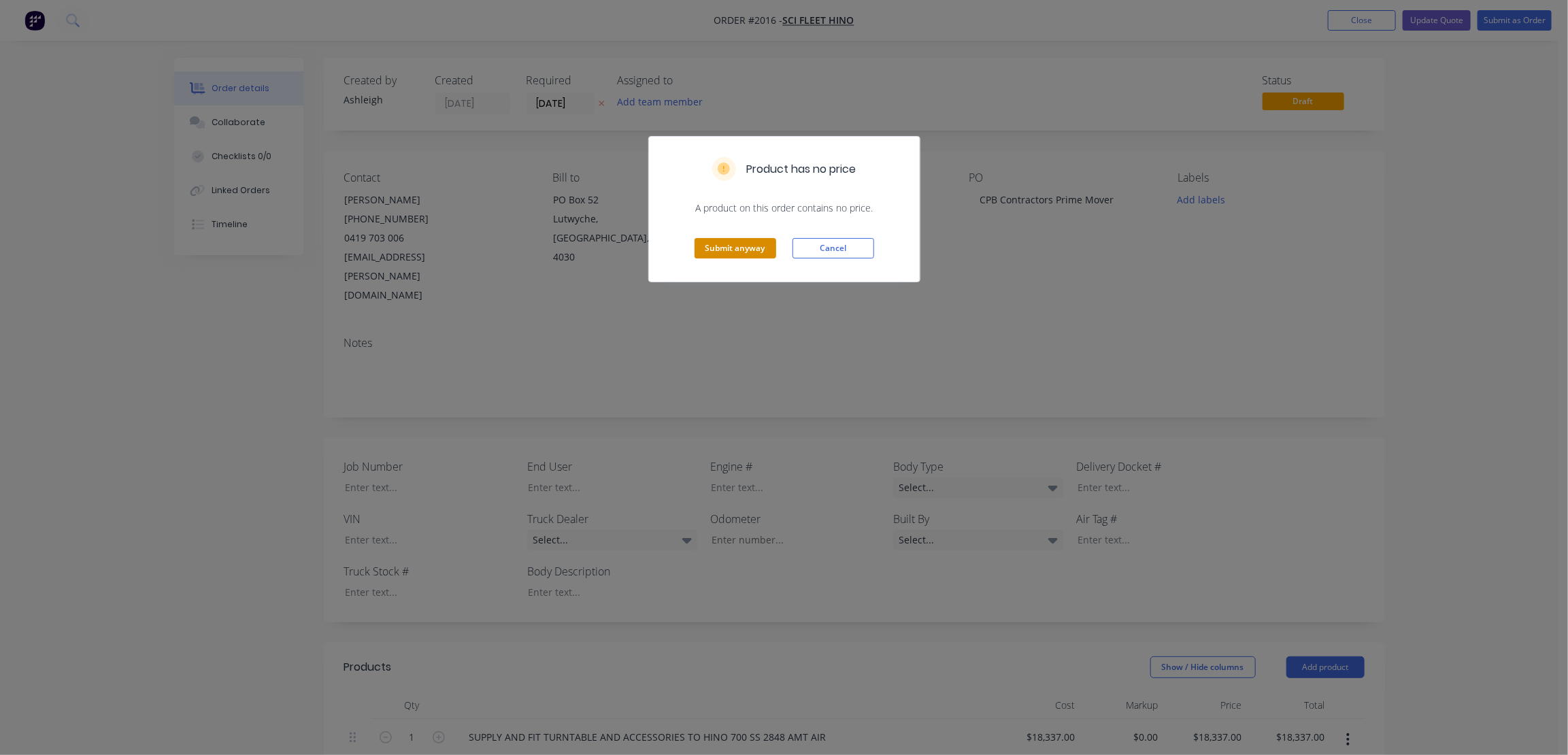
click at [737, 241] on button "Submit anyway" at bounding box center [735, 249] width 82 height 21
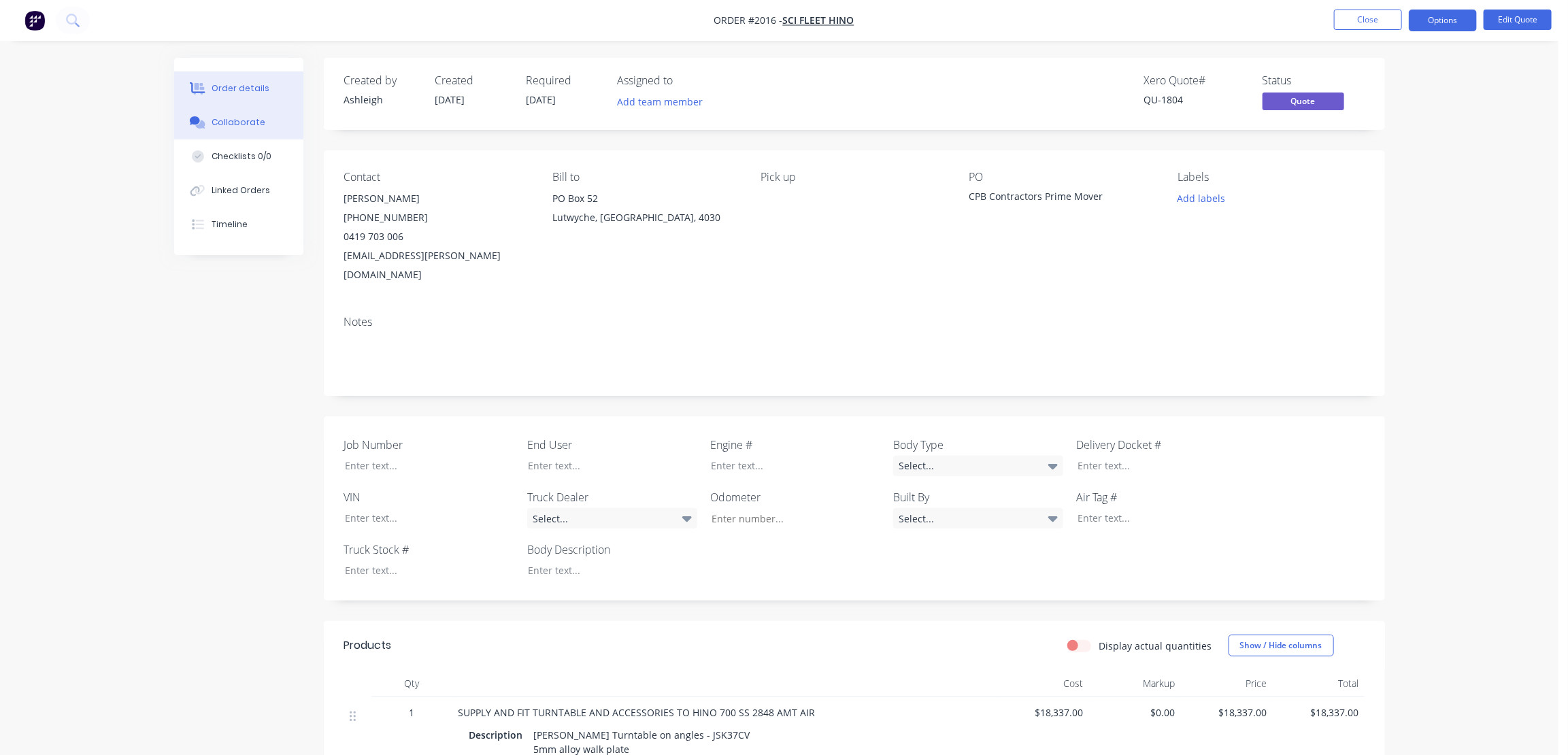
click at [232, 117] on div "Collaborate" at bounding box center [238, 122] width 54 height 12
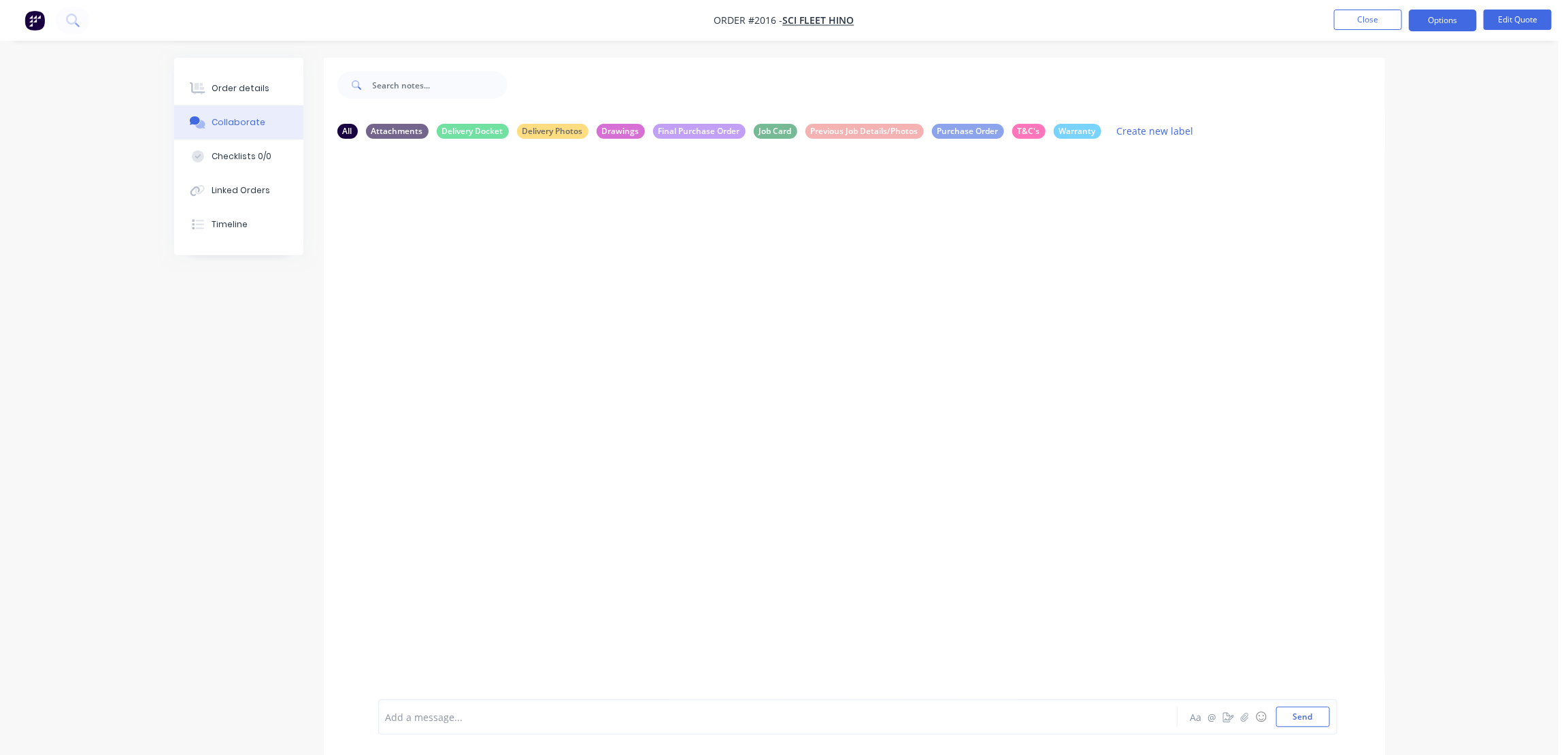
click at [642, 282] on div at bounding box center [854, 425] width 1062 height 550
click at [1372, 19] on button "Close" at bounding box center [1368, 20] width 68 height 21
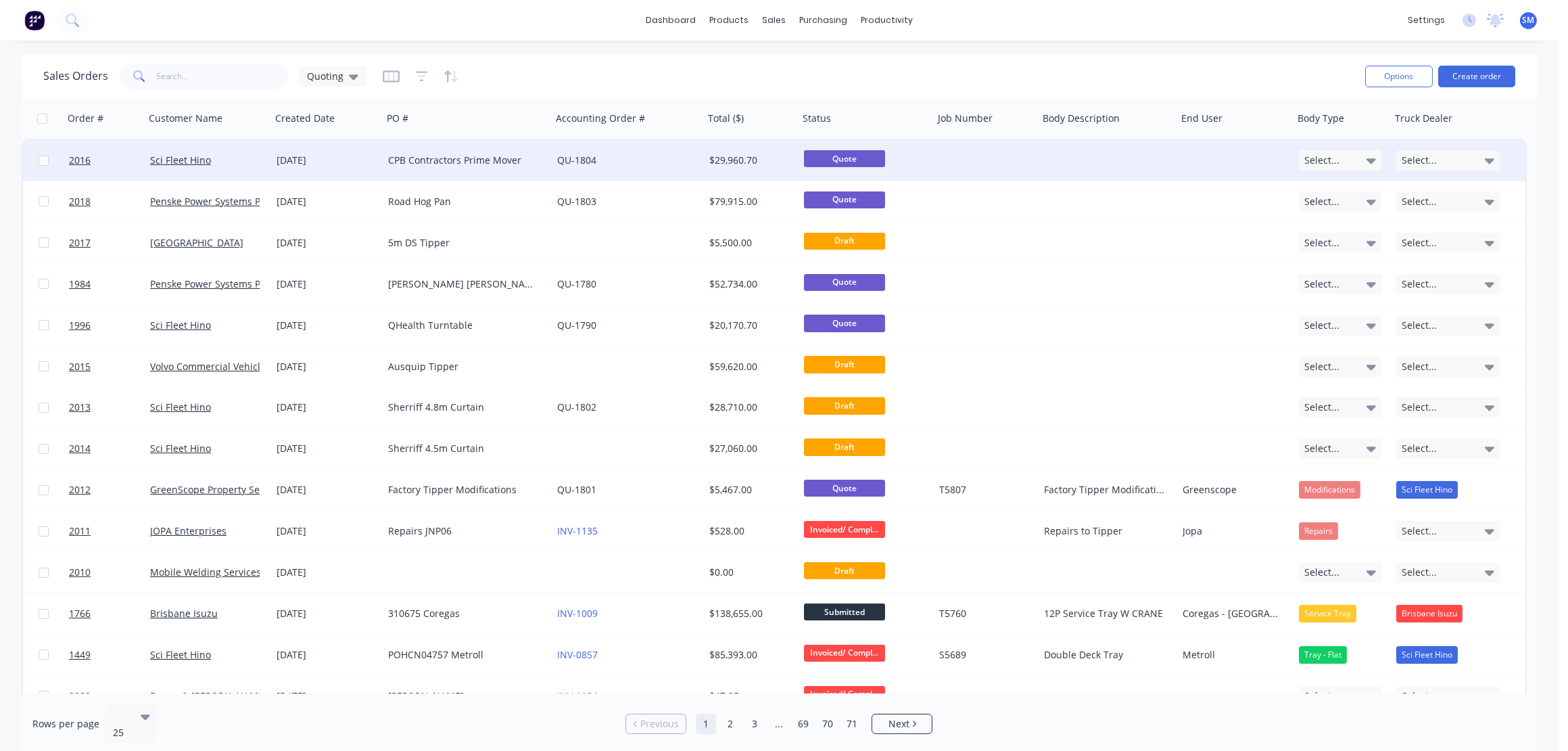
click at [419, 158] on div "CPB Contractors Prime Mover" at bounding box center [463, 161] width 150 height 14
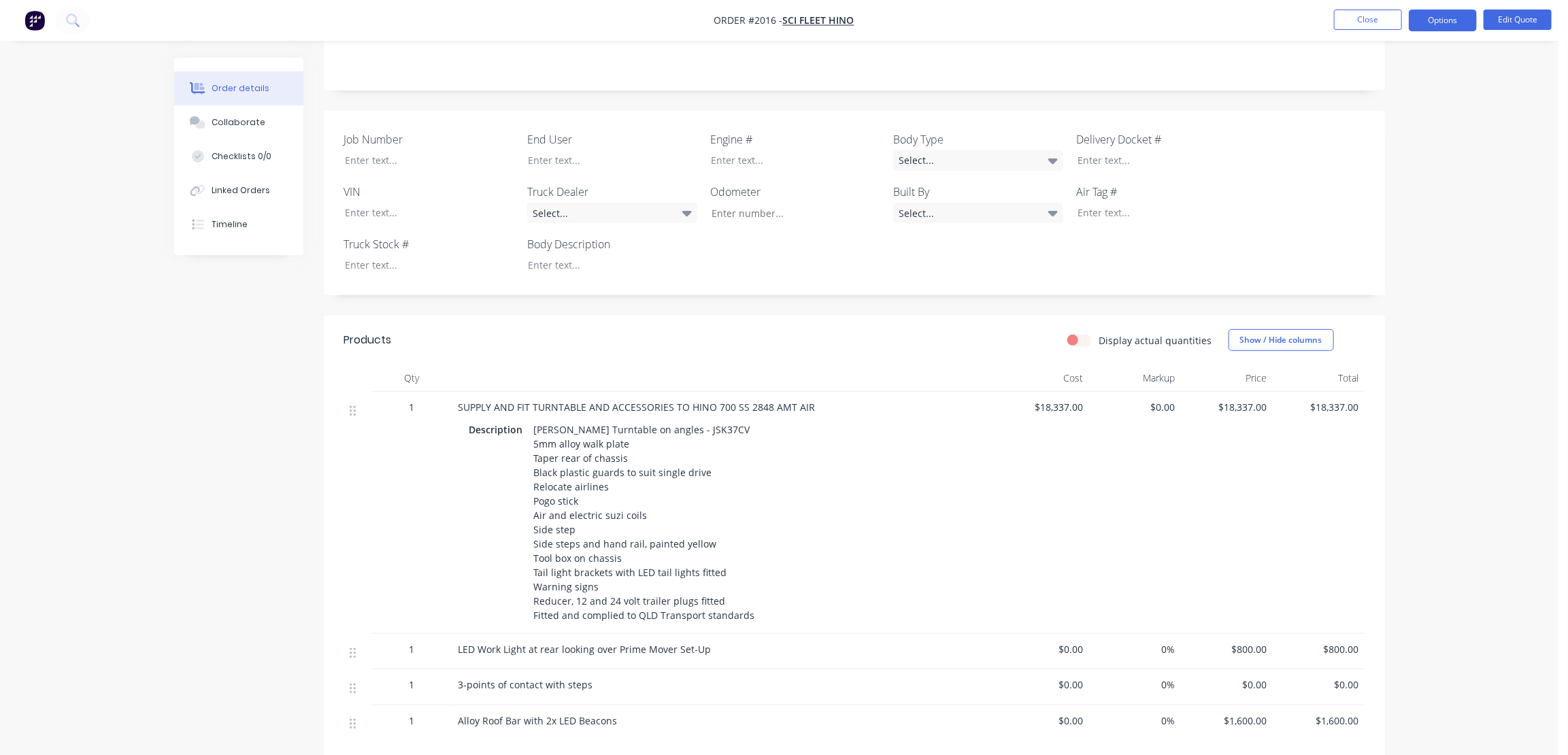
scroll to position [309, 0]
click at [1517, 19] on button "Edit Quote" at bounding box center [1518, 20] width 68 height 21
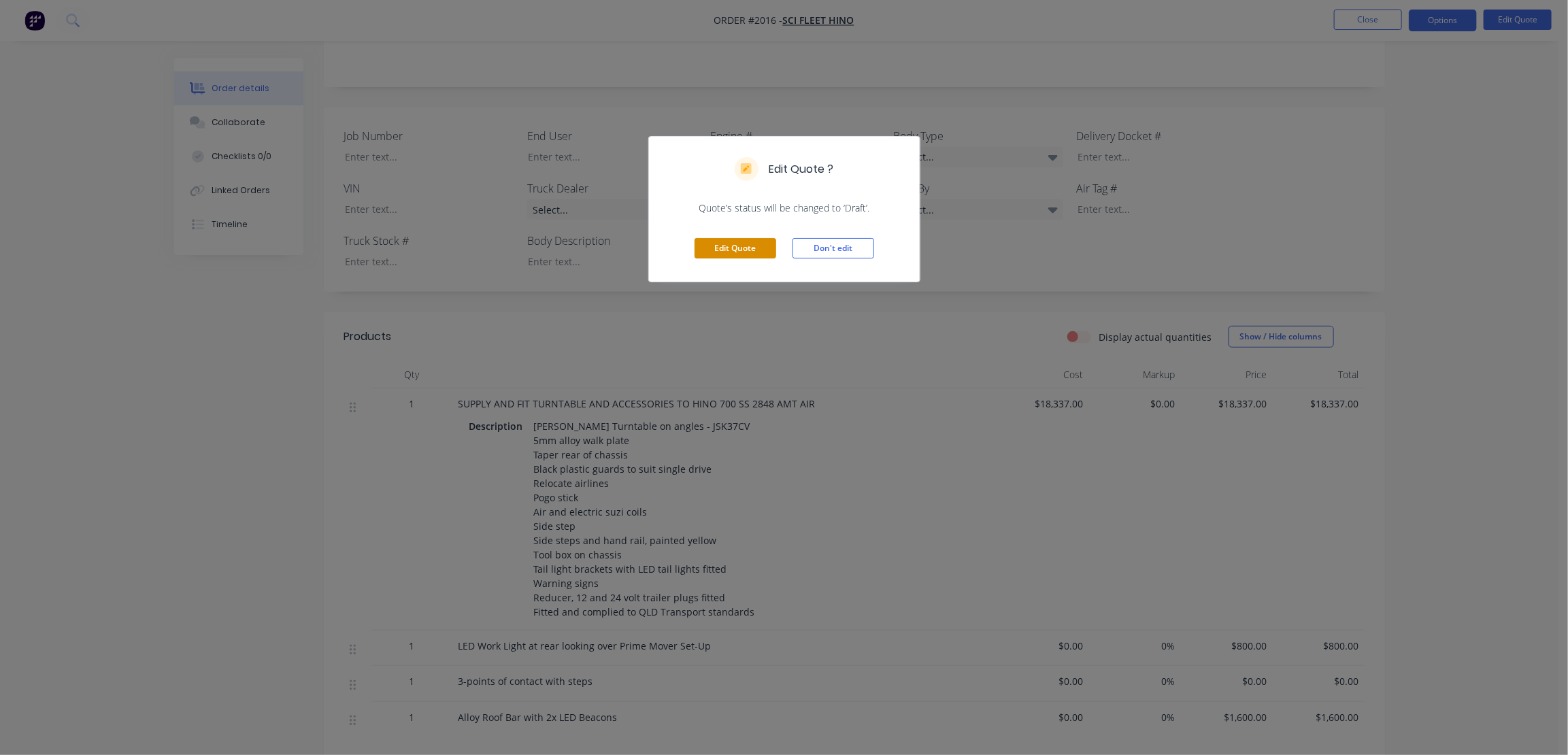
click at [724, 243] on button "Edit Quote" at bounding box center [735, 249] width 82 height 21
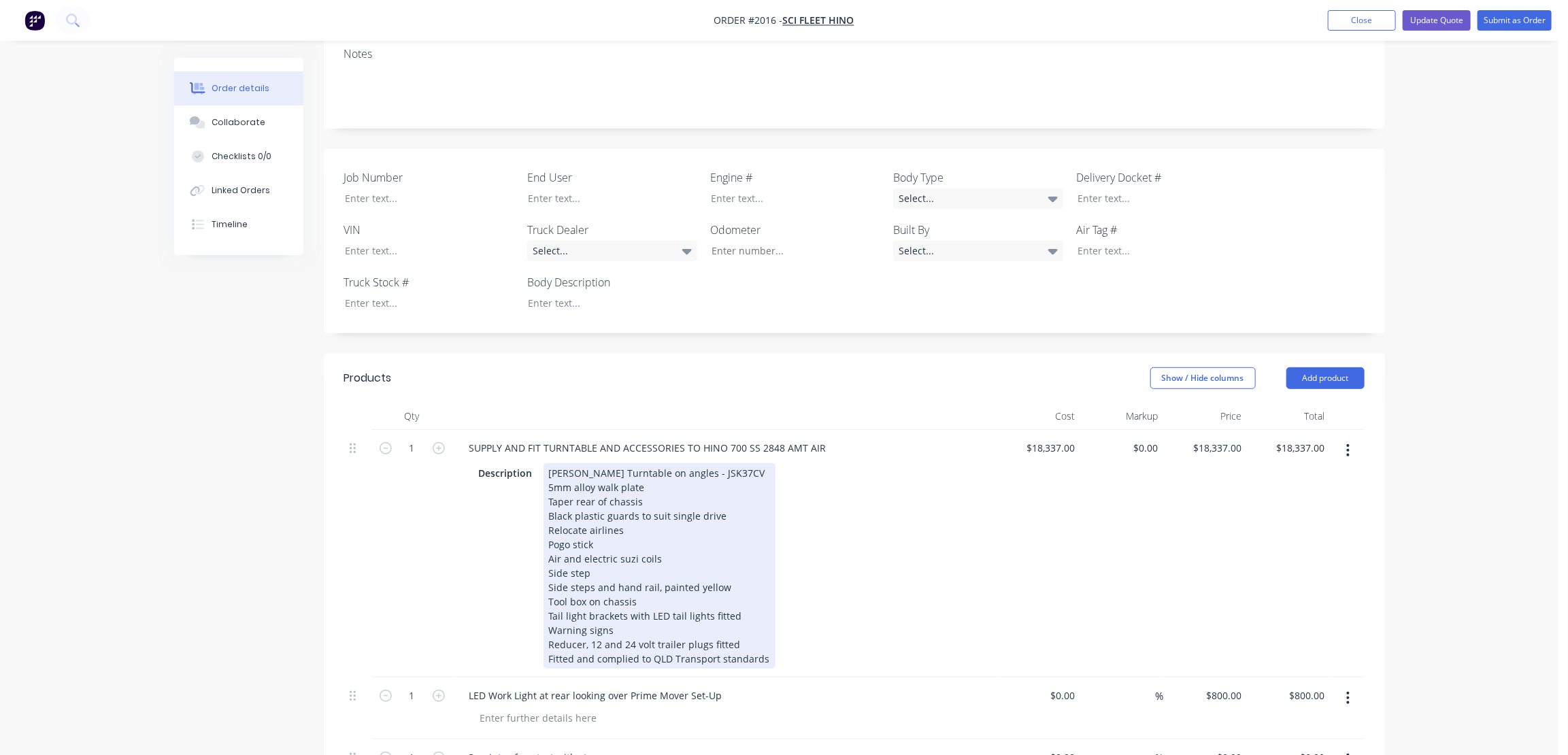
scroll to position [371, 0]
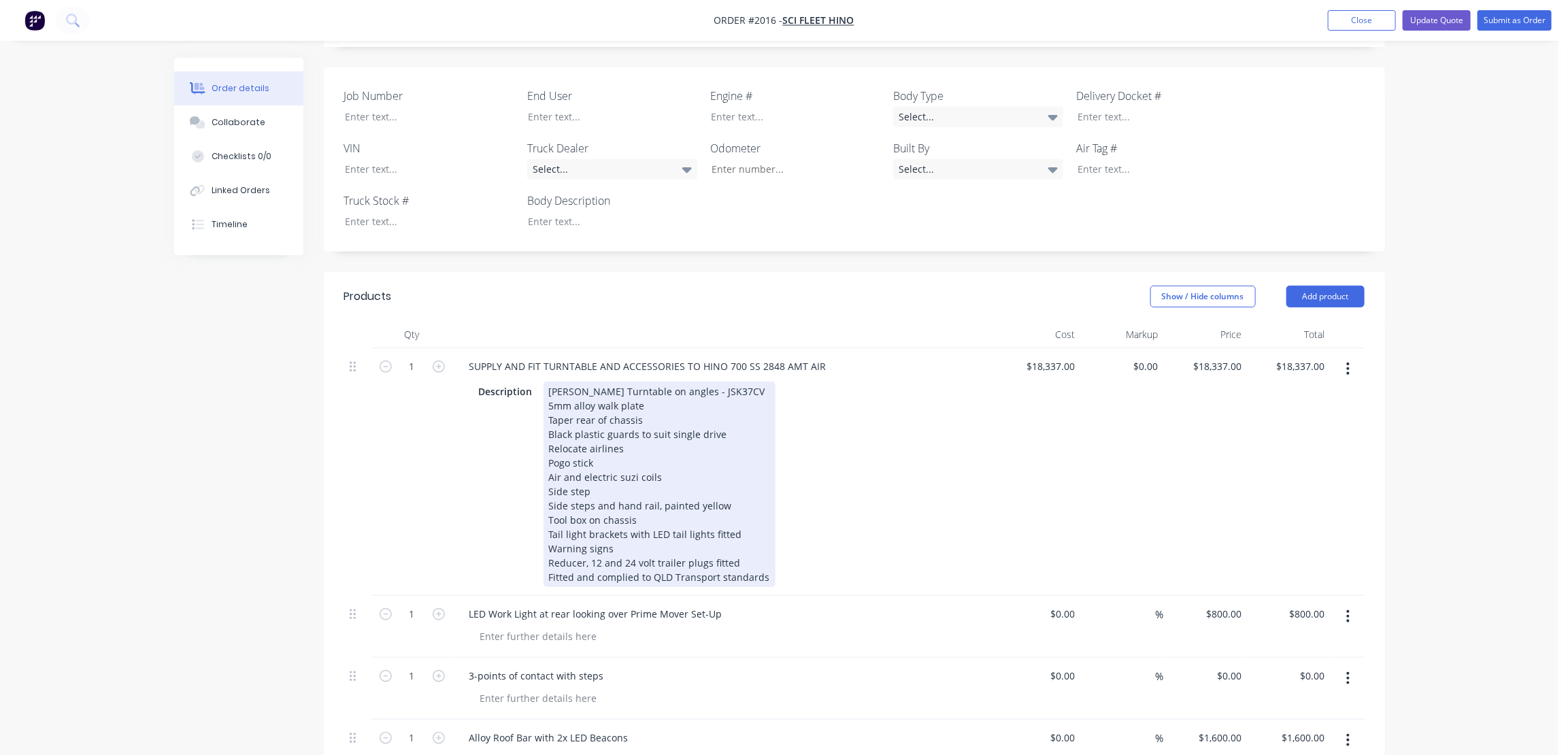
click at [728, 464] on div "Jost Turntable on angles - JSK37CV 5mm alloy walk plate Taper rear of chassis B…" at bounding box center [660, 484] width 232 height 205
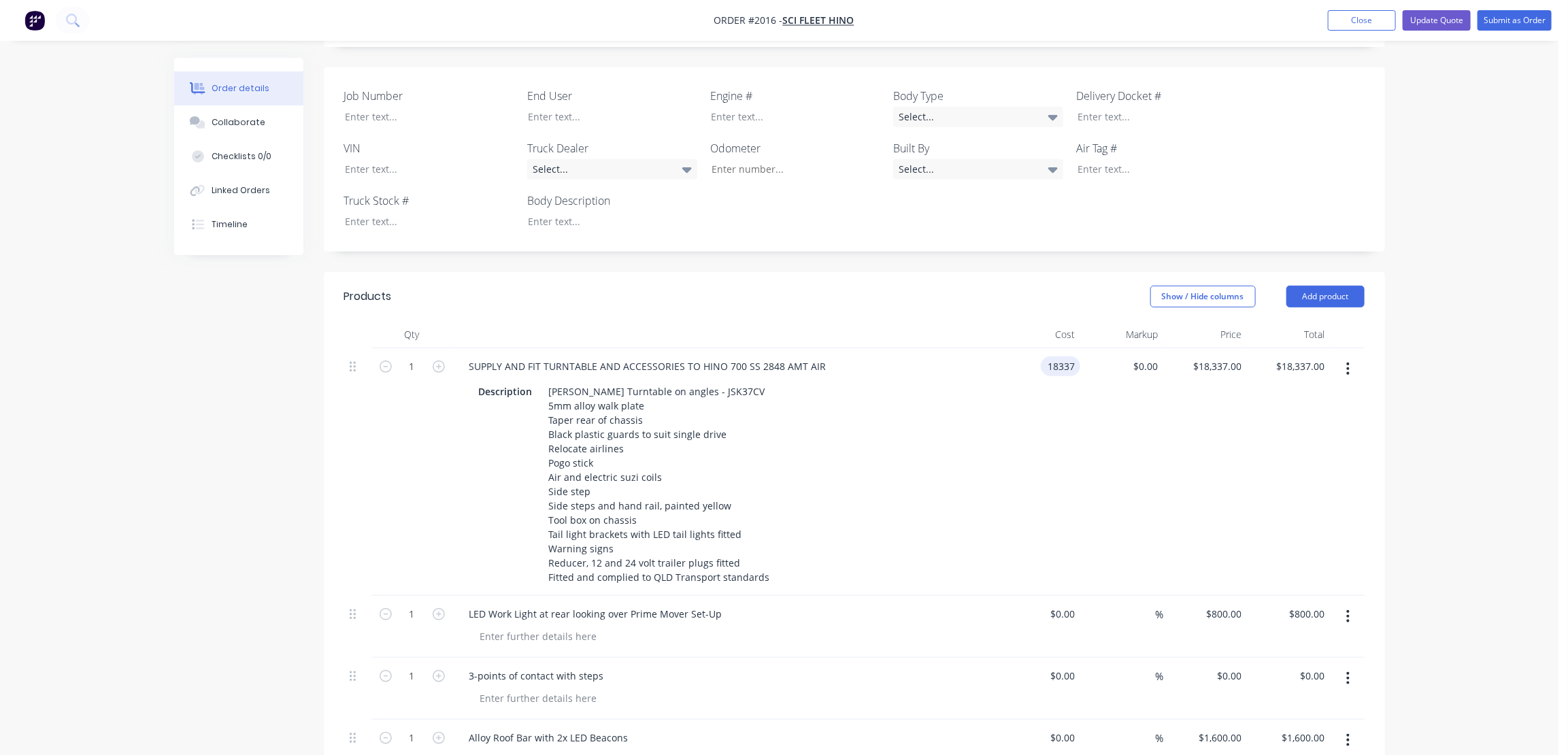
click at [1062, 357] on input "18337" at bounding box center [1064, 366] width 34 height 20
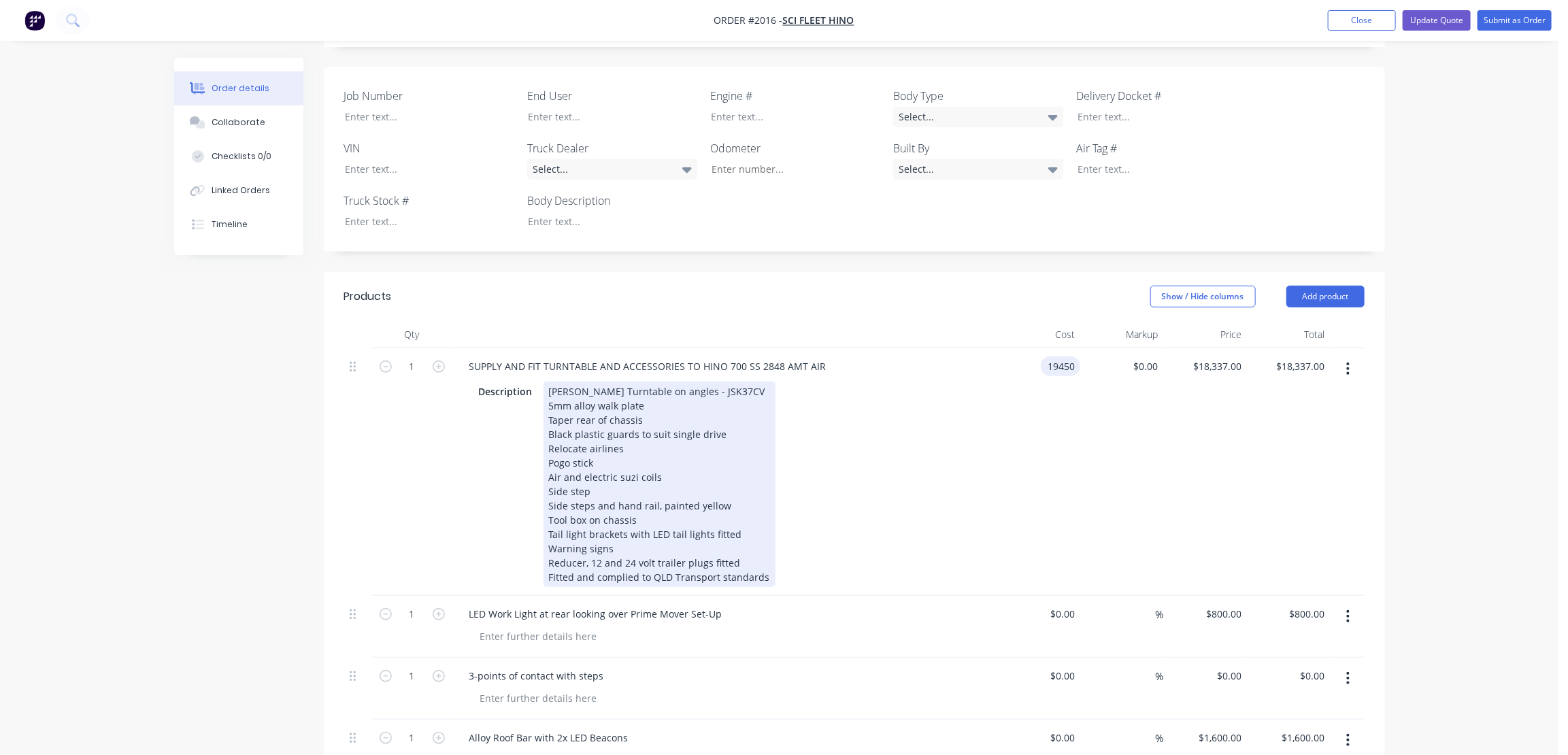
click at [629, 483] on div "Jost Turntable on angles - JSK37CV 5mm alloy walk plate Taper rear of chassis B…" at bounding box center [660, 484] width 232 height 205
type input "$19,450.00"
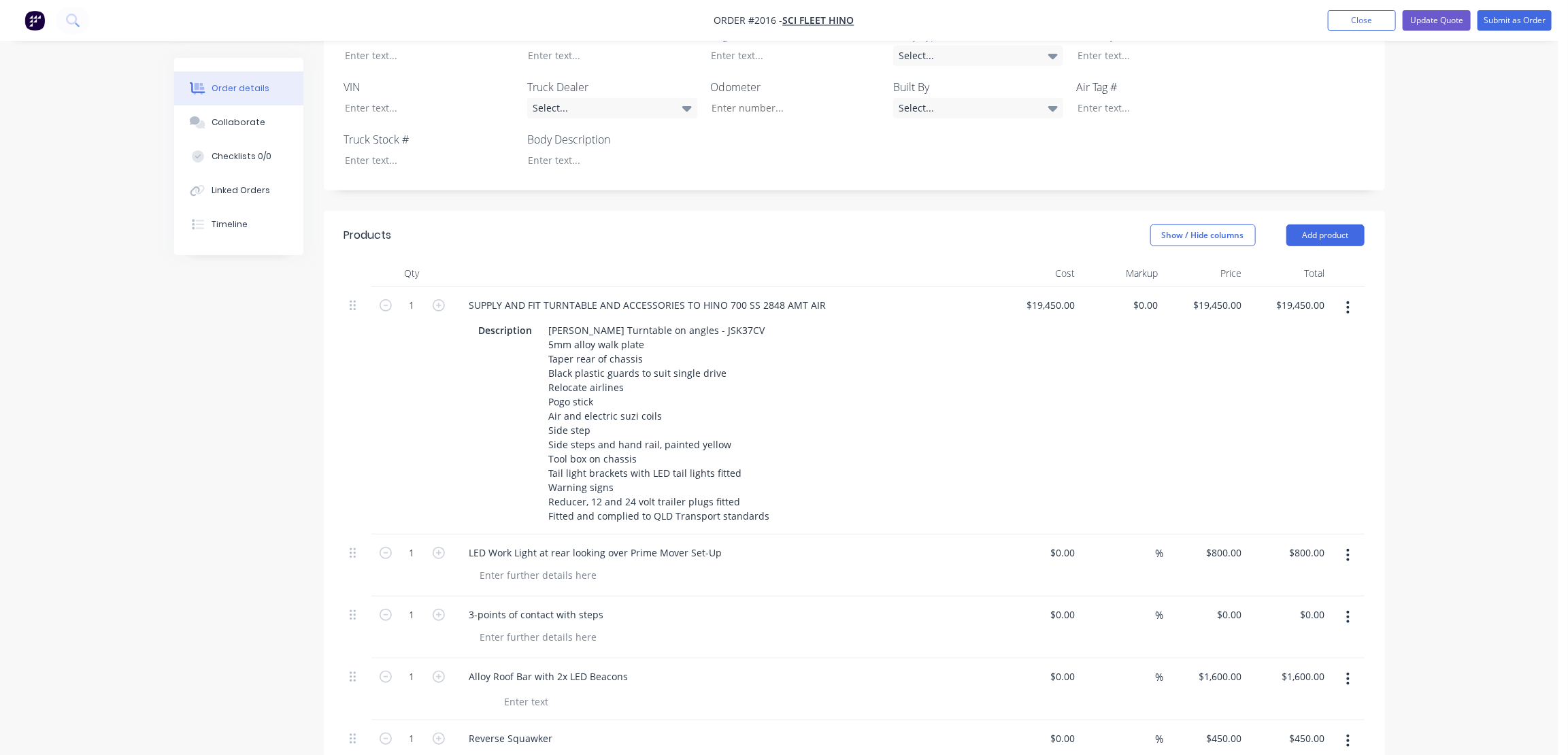
scroll to position [433, 0]
click at [1449, 16] on button "Update Quote" at bounding box center [1437, 21] width 68 height 21
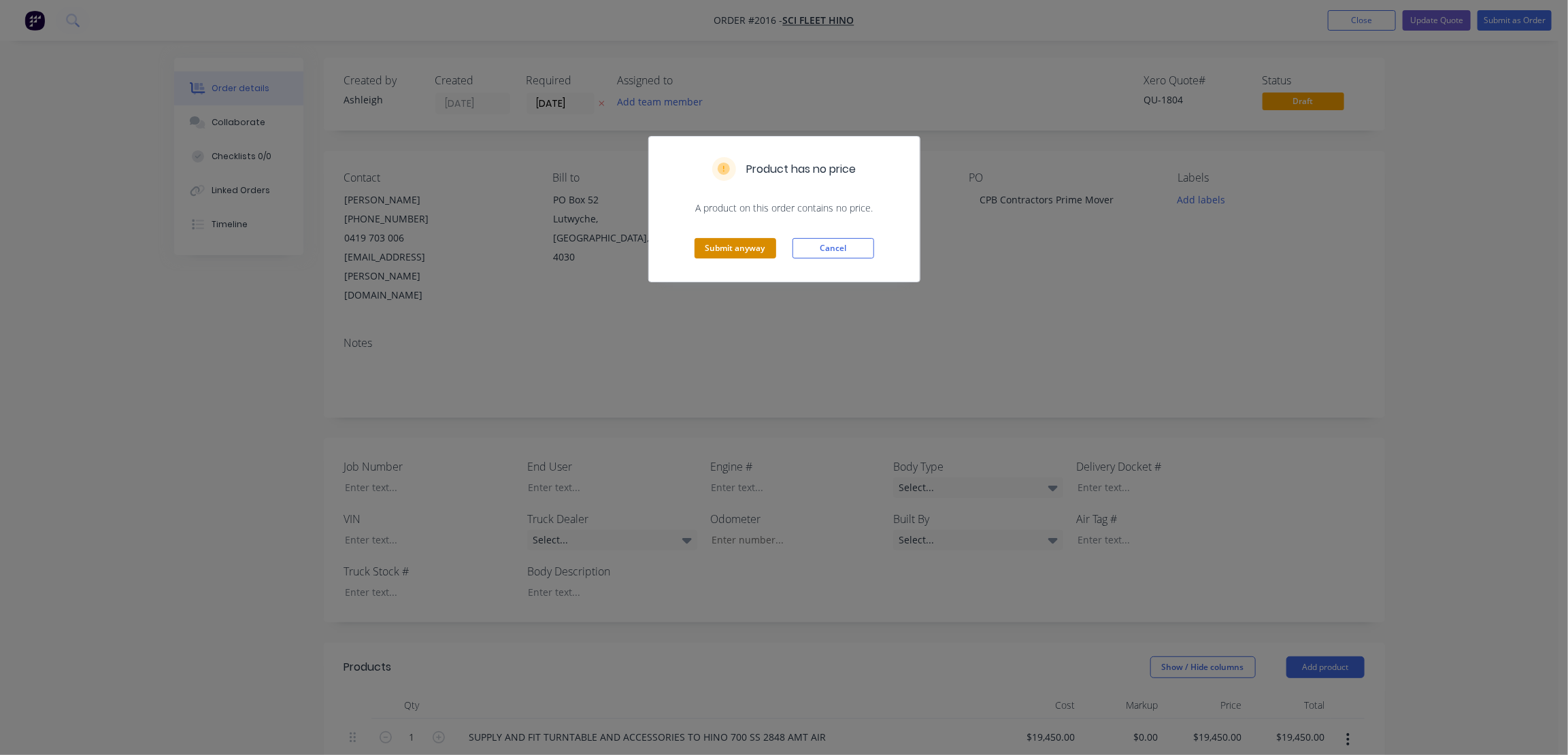
click at [732, 239] on button "Submit anyway" at bounding box center [735, 249] width 82 height 21
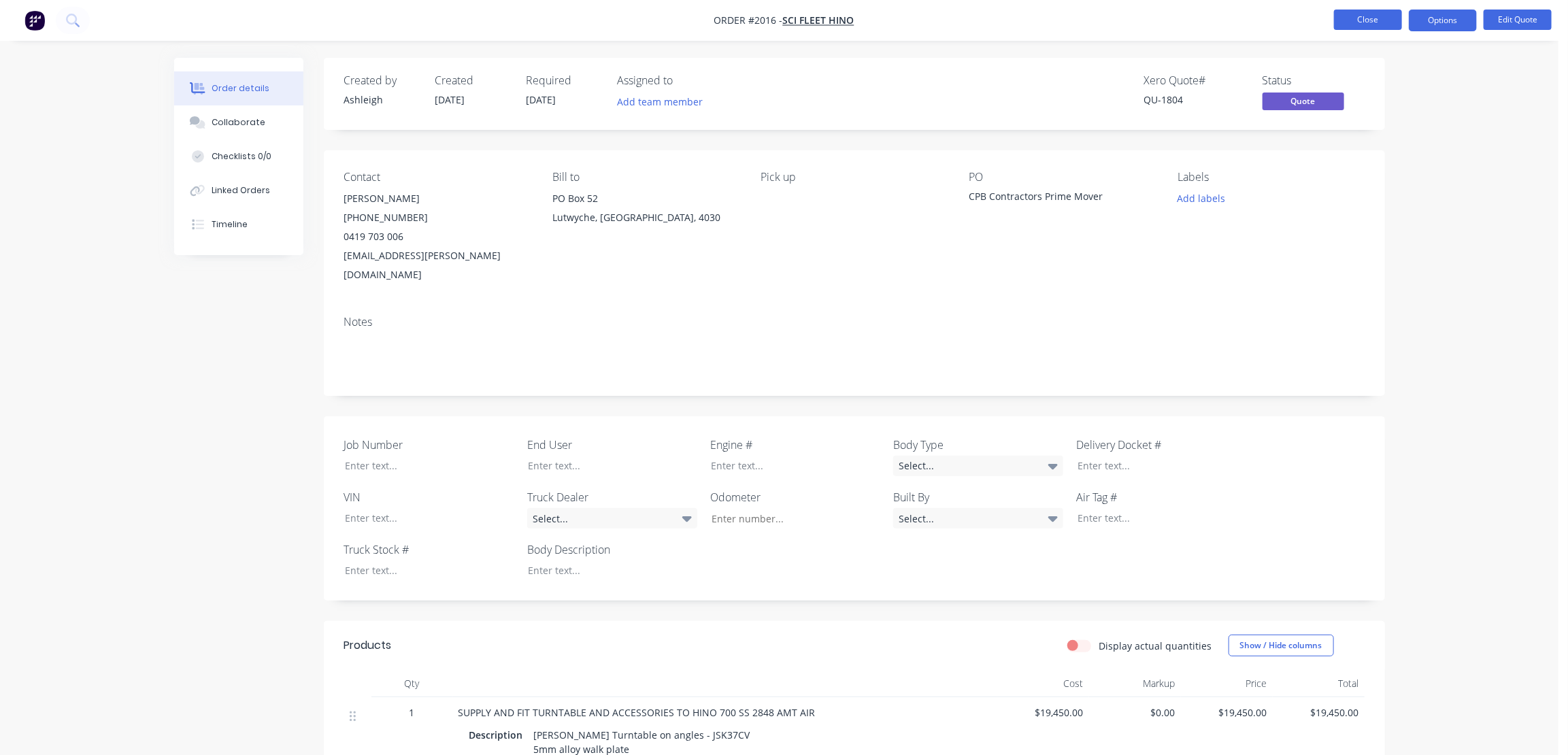
click at [1372, 18] on button "Close" at bounding box center [1368, 20] width 68 height 21
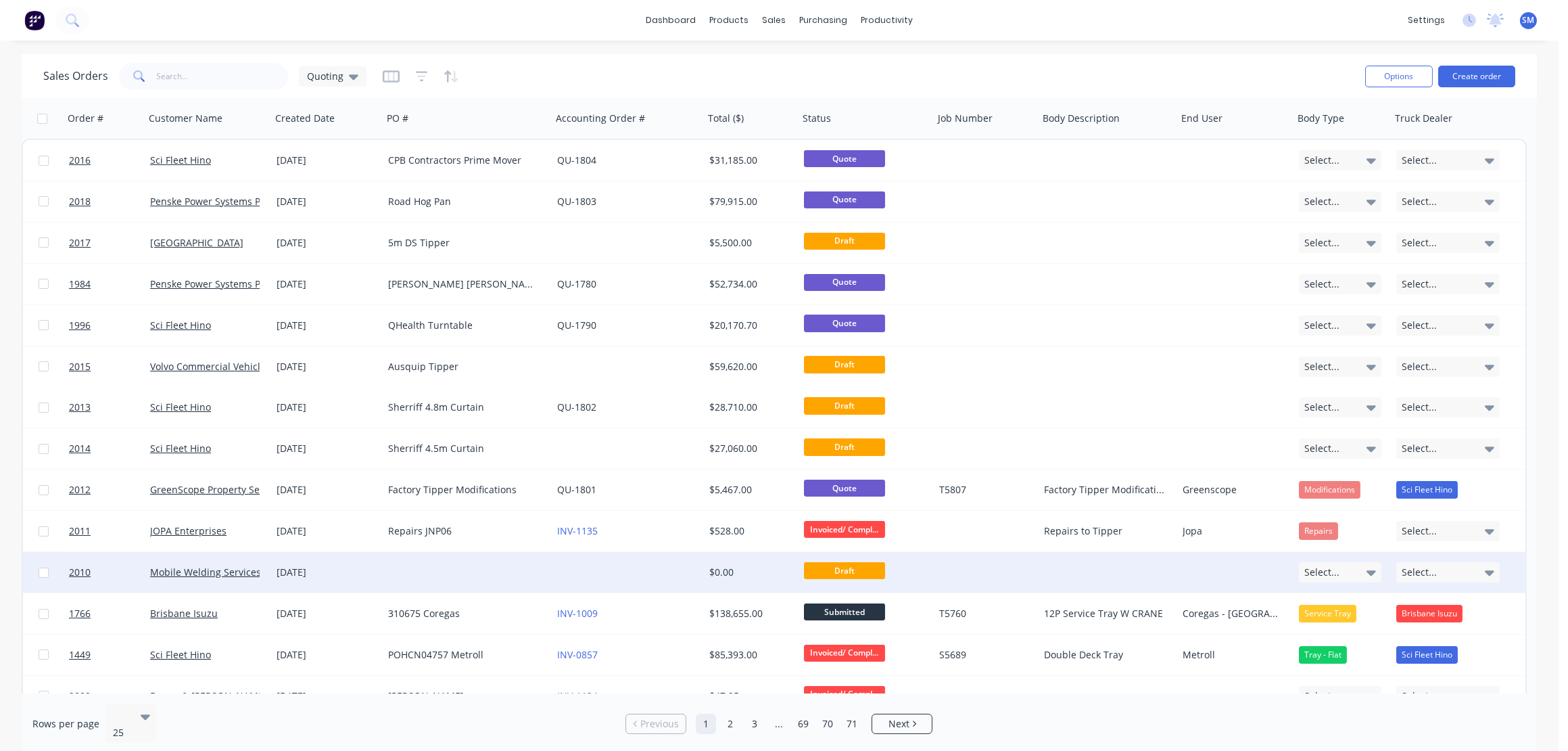
click at [297, 573] on div "[DATE]" at bounding box center [327, 573] width 101 height 14
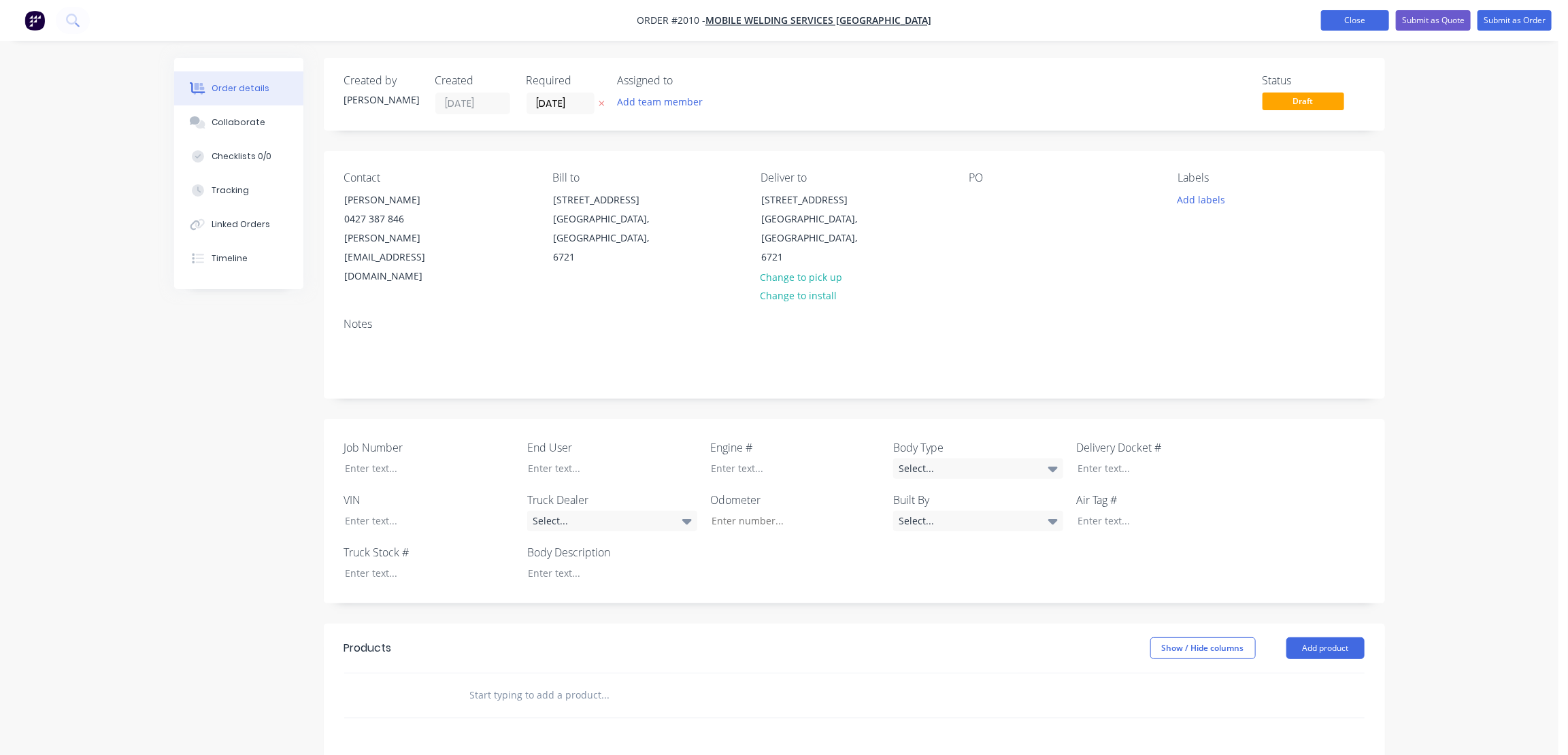
click at [1357, 19] on button "Close" at bounding box center [1355, 21] width 68 height 21
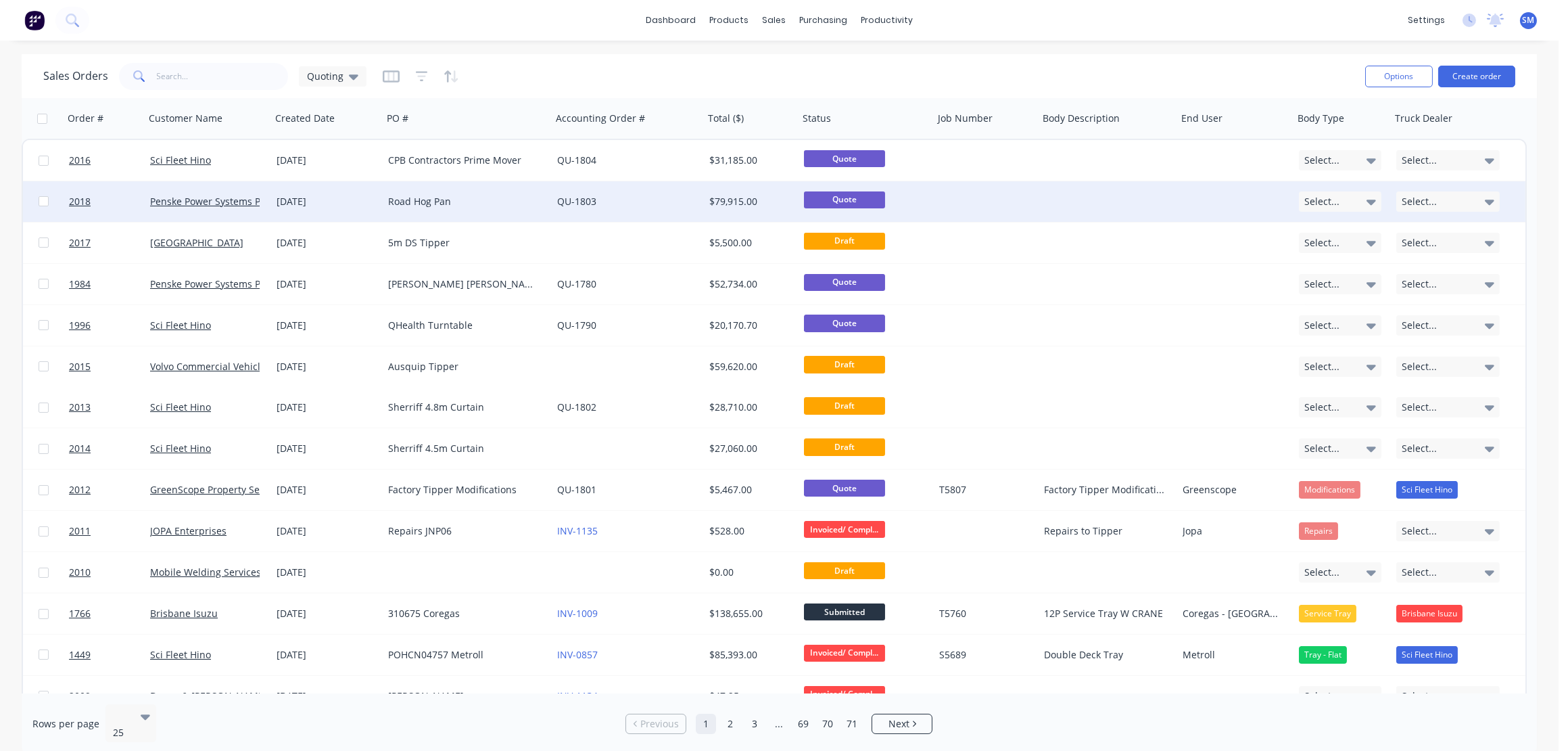
click at [411, 195] on div "Road Hog Pan" at bounding box center [463, 202] width 150 height 14
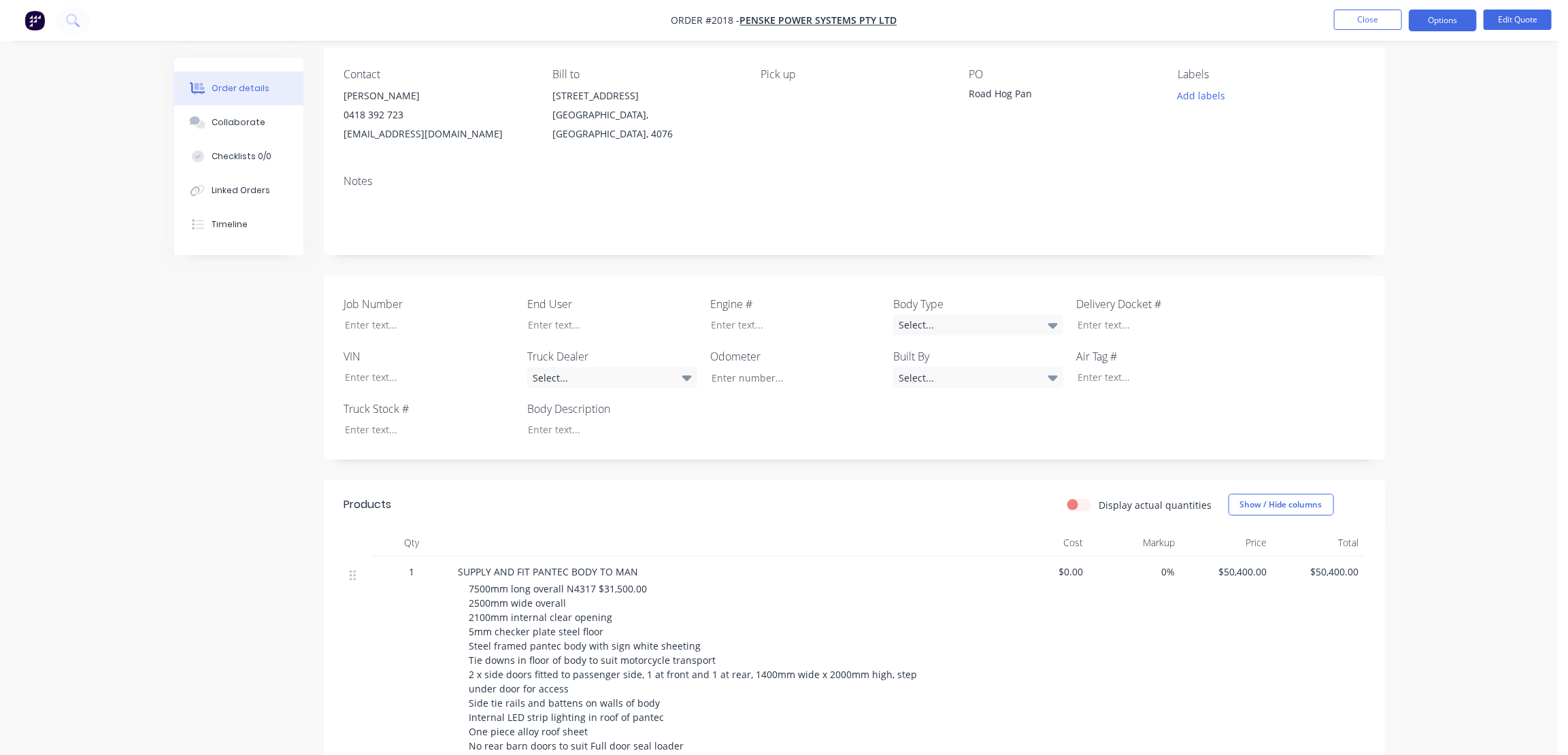
scroll to position [247, 0]
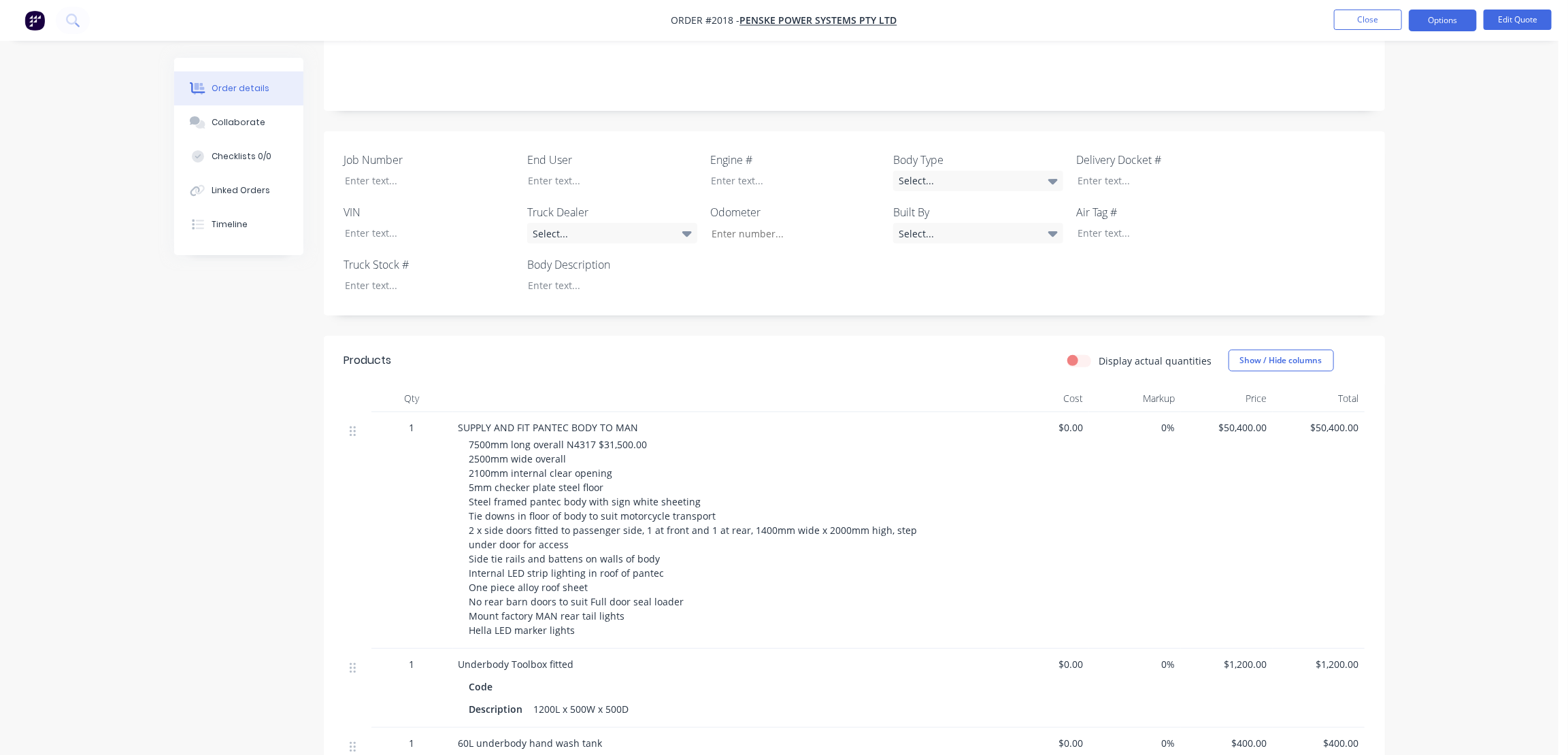
drag, startPoint x: 620, startPoint y: 443, endPoint x: 625, endPoint y: 449, distance: 7.8
click at [620, 444] on span "7500mm long overall N4317 $31,500.00 2500mm wide overall 2100mm internal clear …" at bounding box center [693, 537] width 449 height 199
click at [1510, 16] on button "Edit Quote" at bounding box center [1518, 20] width 68 height 21
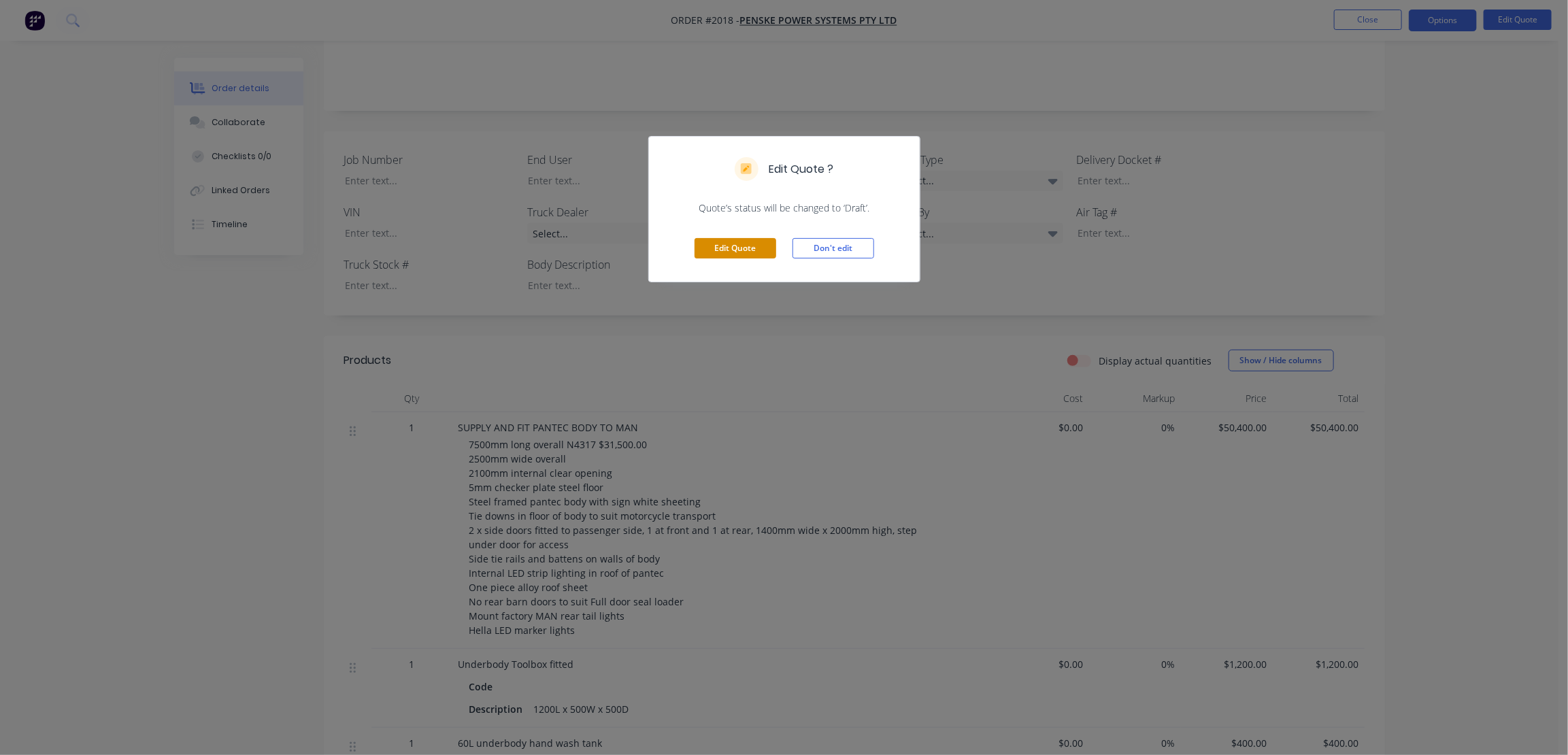
click at [753, 250] on button "Edit Quote" at bounding box center [735, 249] width 82 height 21
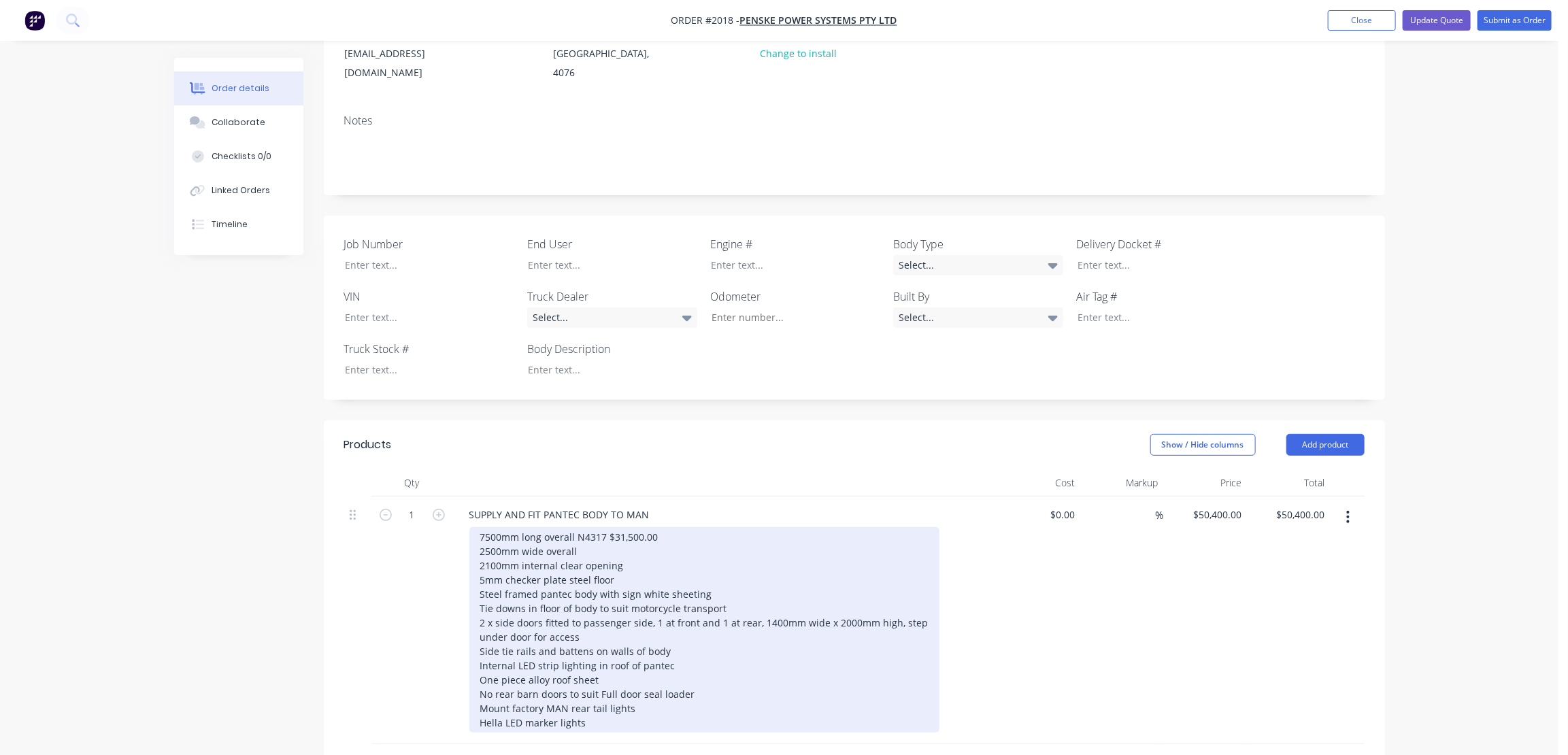
scroll to position [185, 0]
drag, startPoint x: 639, startPoint y: 515, endPoint x: 579, endPoint y: 514, distance: 60.0
click at [579, 526] on div "7500mm long overall N4317 $31,500.00 2500mm wide overall 2100mm internal clear …" at bounding box center [704, 629] width 470 height 205
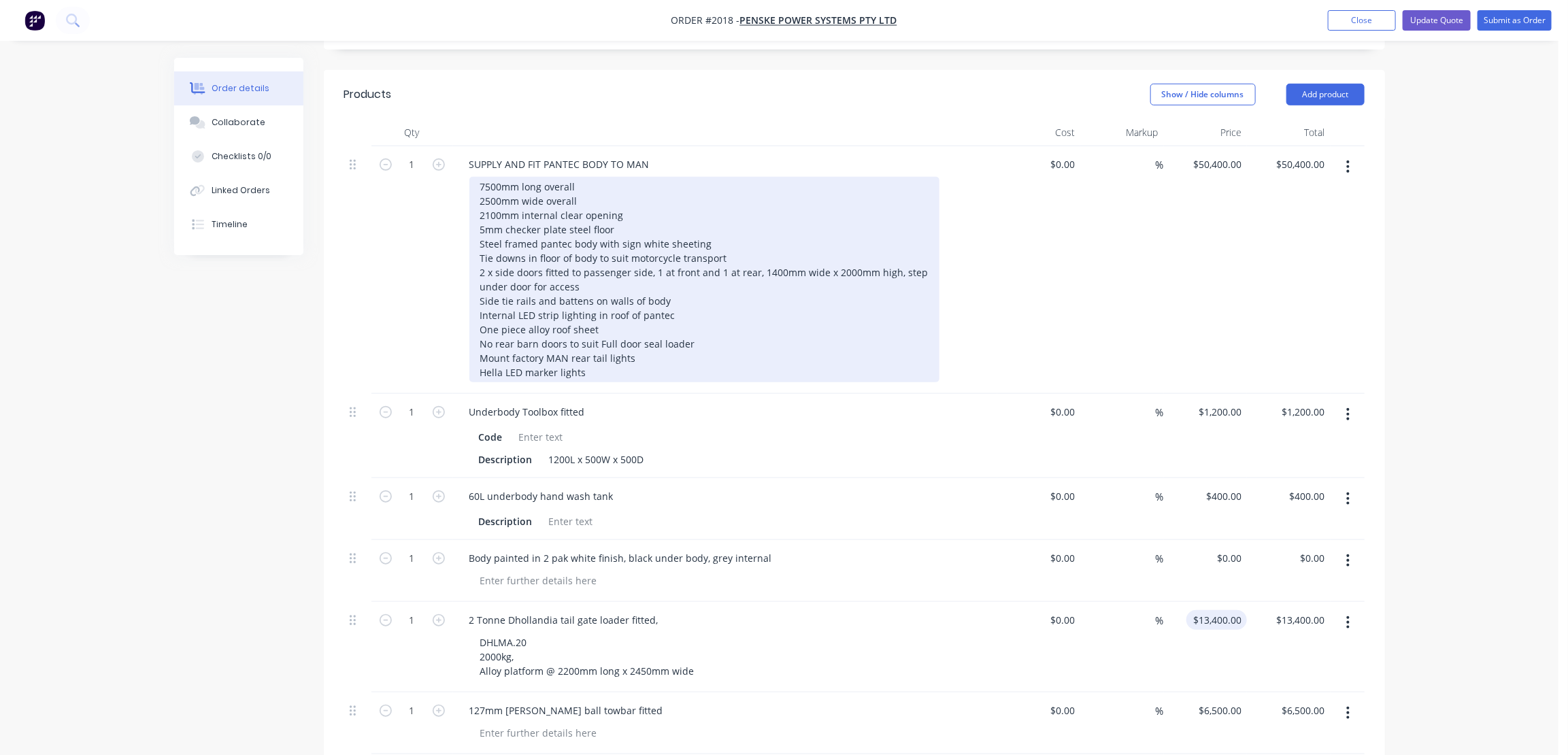
scroll to position [556, 0]
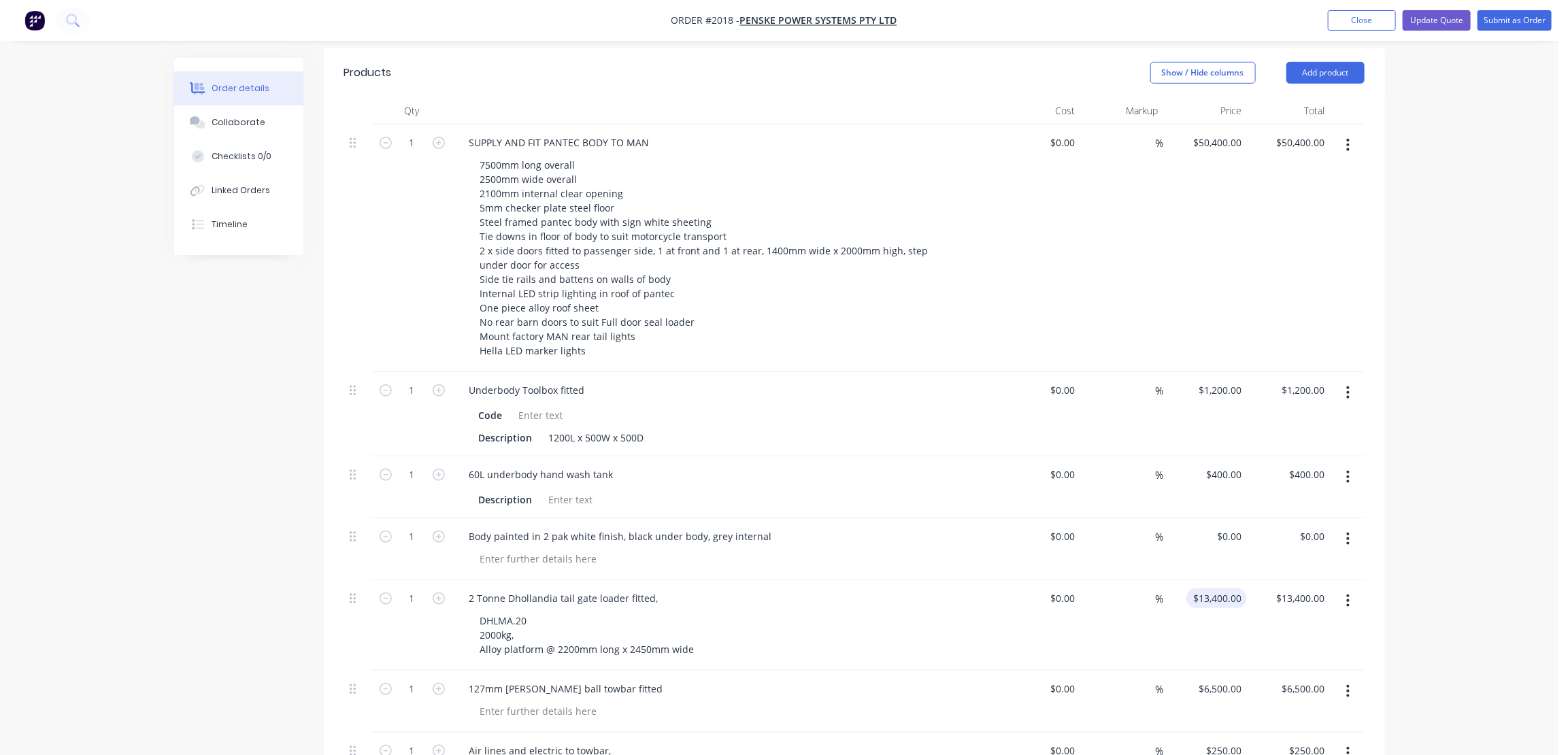
type input "13400"
click at [1237, 589] on input "13400" at bounding box center [1220, 598] width 55 height 20
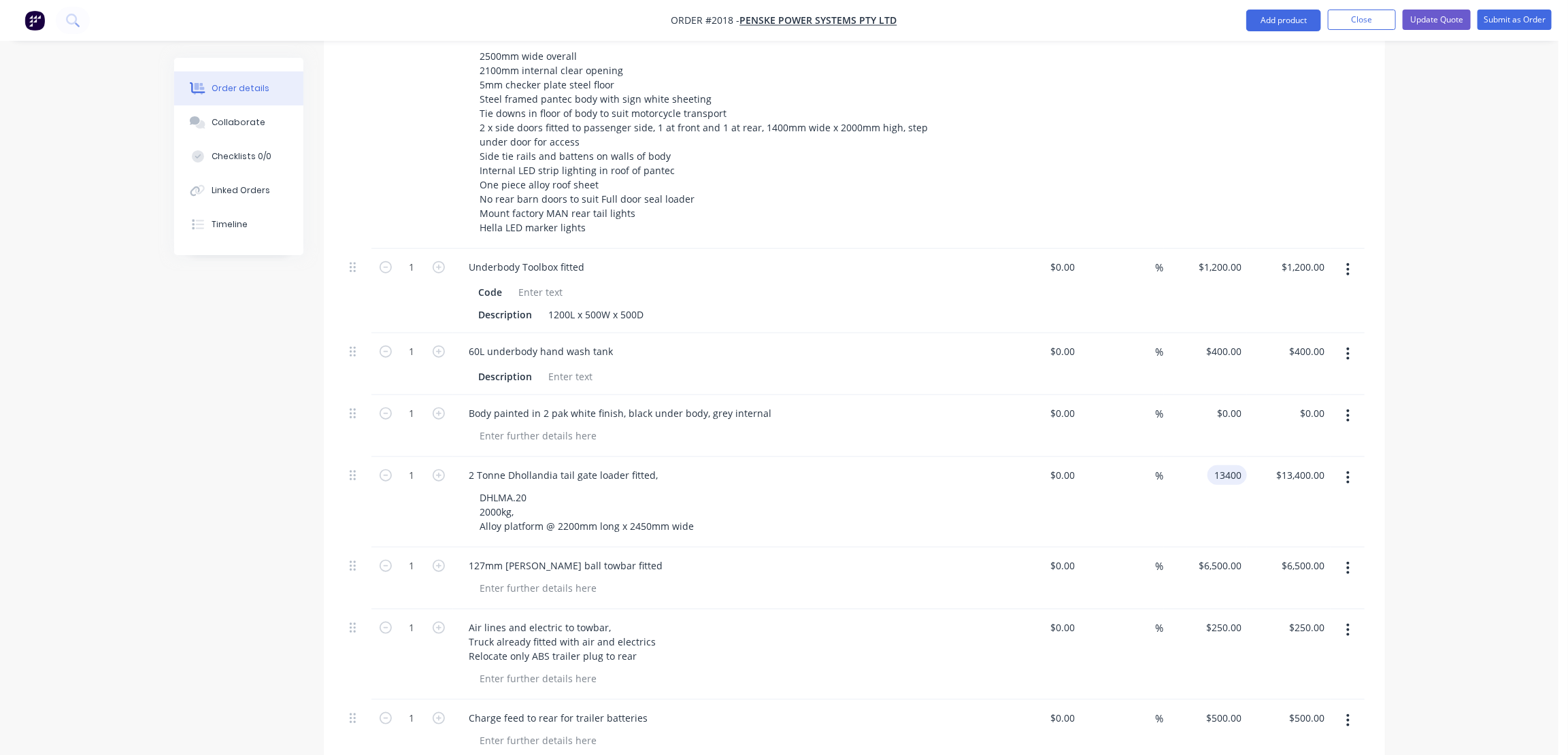
scroll to position [680, 0]
type input "0"
type input "$13,400.00"
click at [1061, 464] on div "0 $0.00" at bounding box center [1062, 474] width 36 height 20
type input "$0.00"
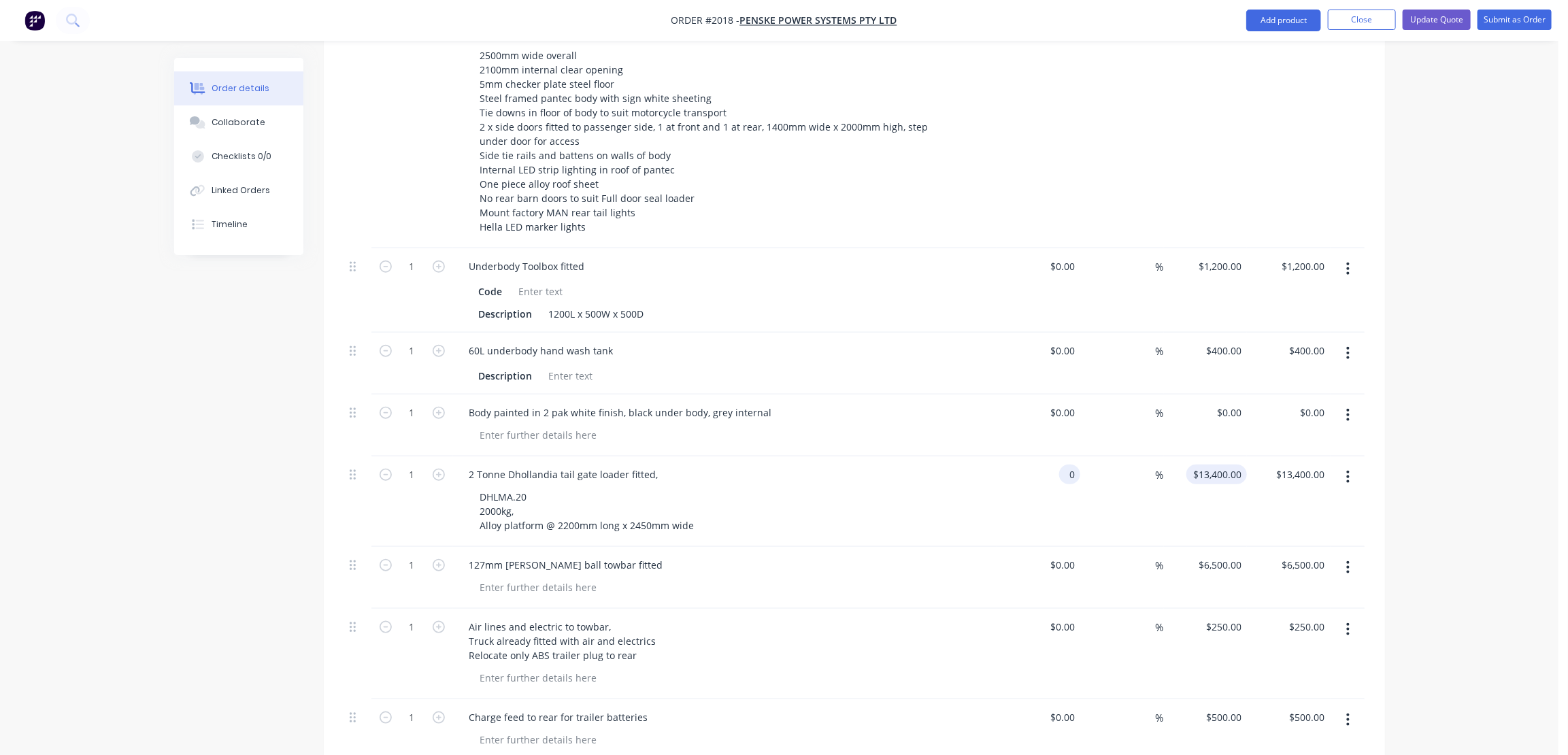
type input "0"
type input "$0.00"
click at [1224, 456] on div "0 0" at bounding box center [1206, 502] width 84 height 91
type input "13800"
type input "0"
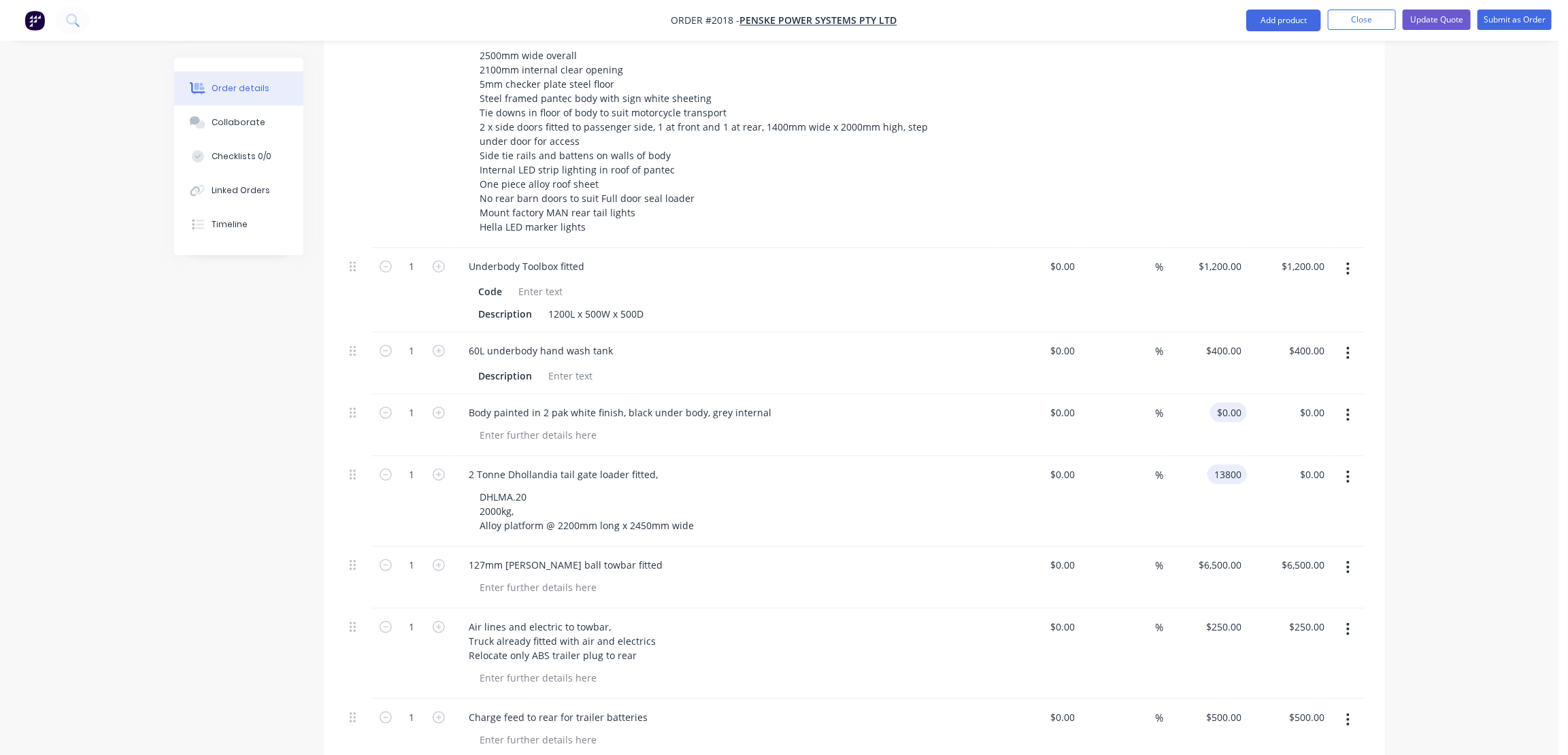
type input "$13,800.00"
click at [1218, 394] on div "0 $0.00" at bounding box center [1206, 425] width 84 height 62
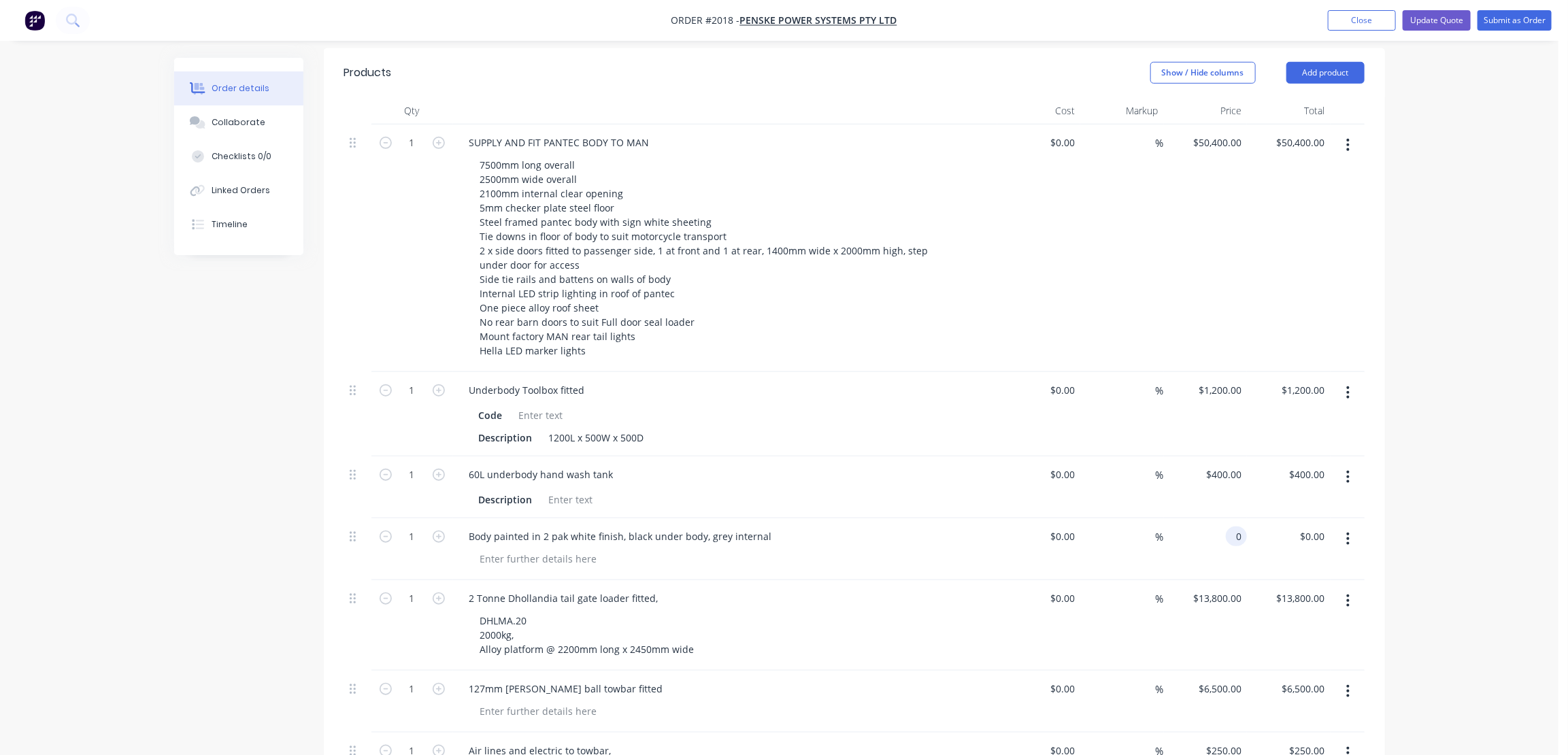
type input "400"
type input "$0.00"
click at [1227, 464] on input "400" at bounding box center [1226, 474] width 42 height 20
type input "$450.00"
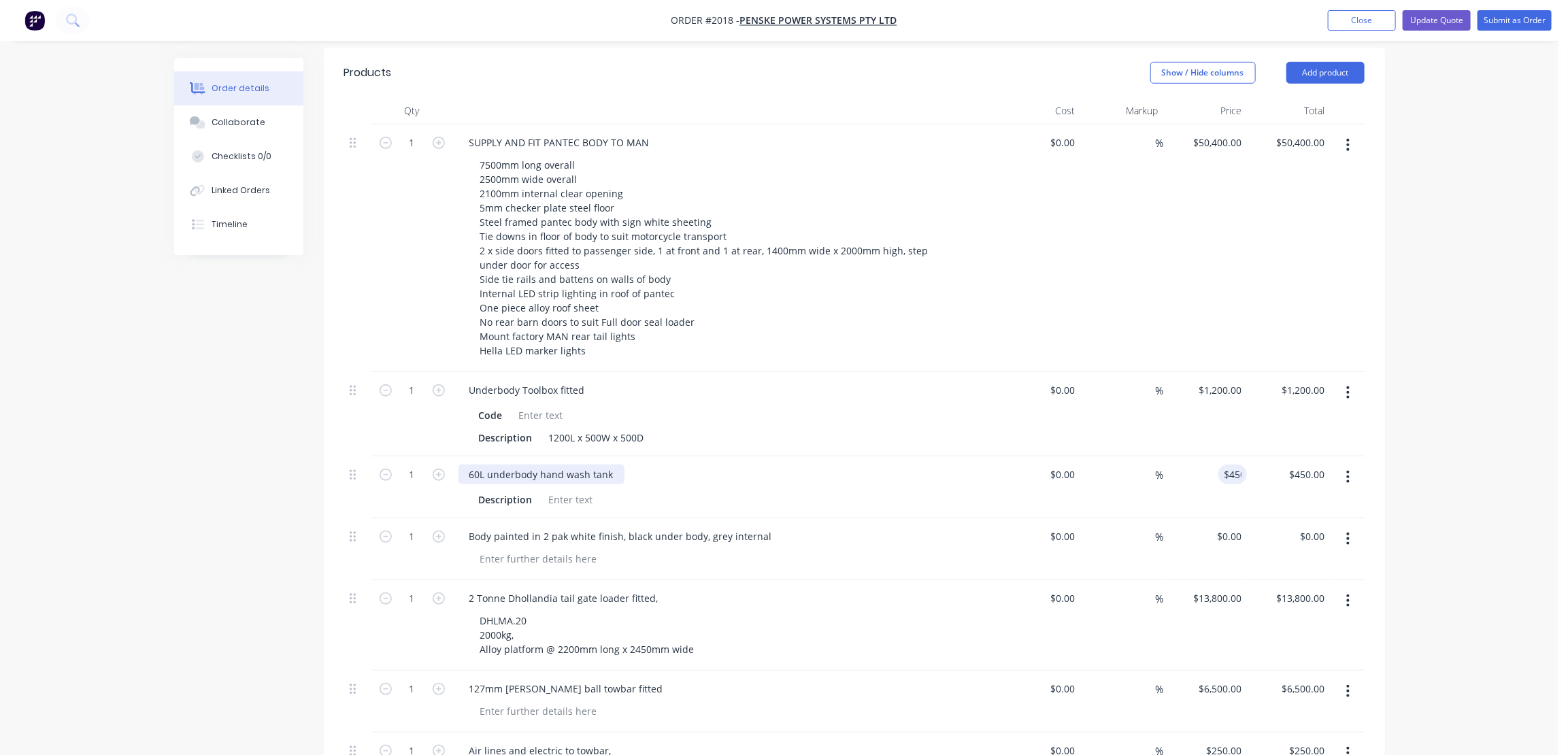
click at [613, 464] on div "60L underbody hand wash tank" at bounding box center [541, 474] width 166 height 20
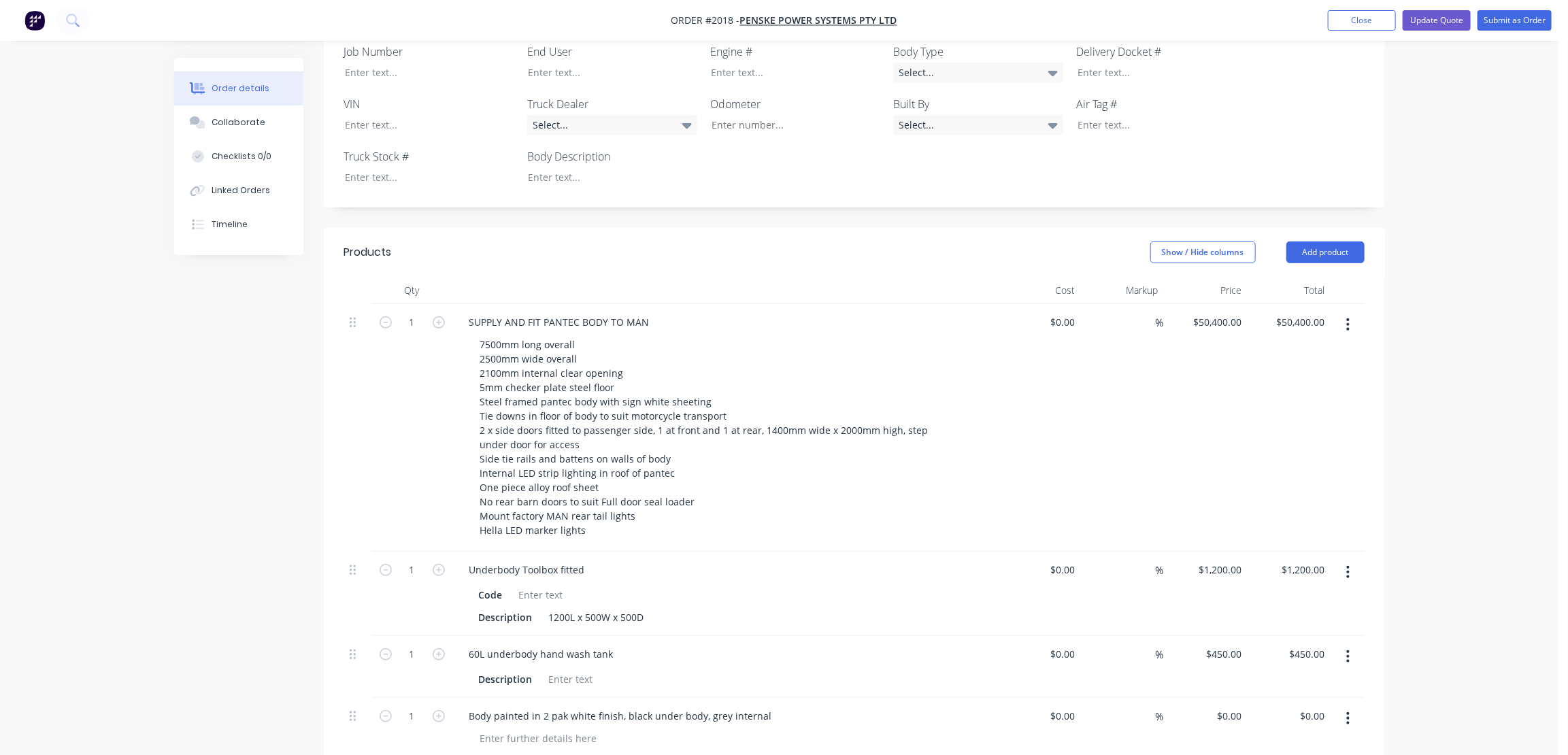
scroll to position [253, 0]
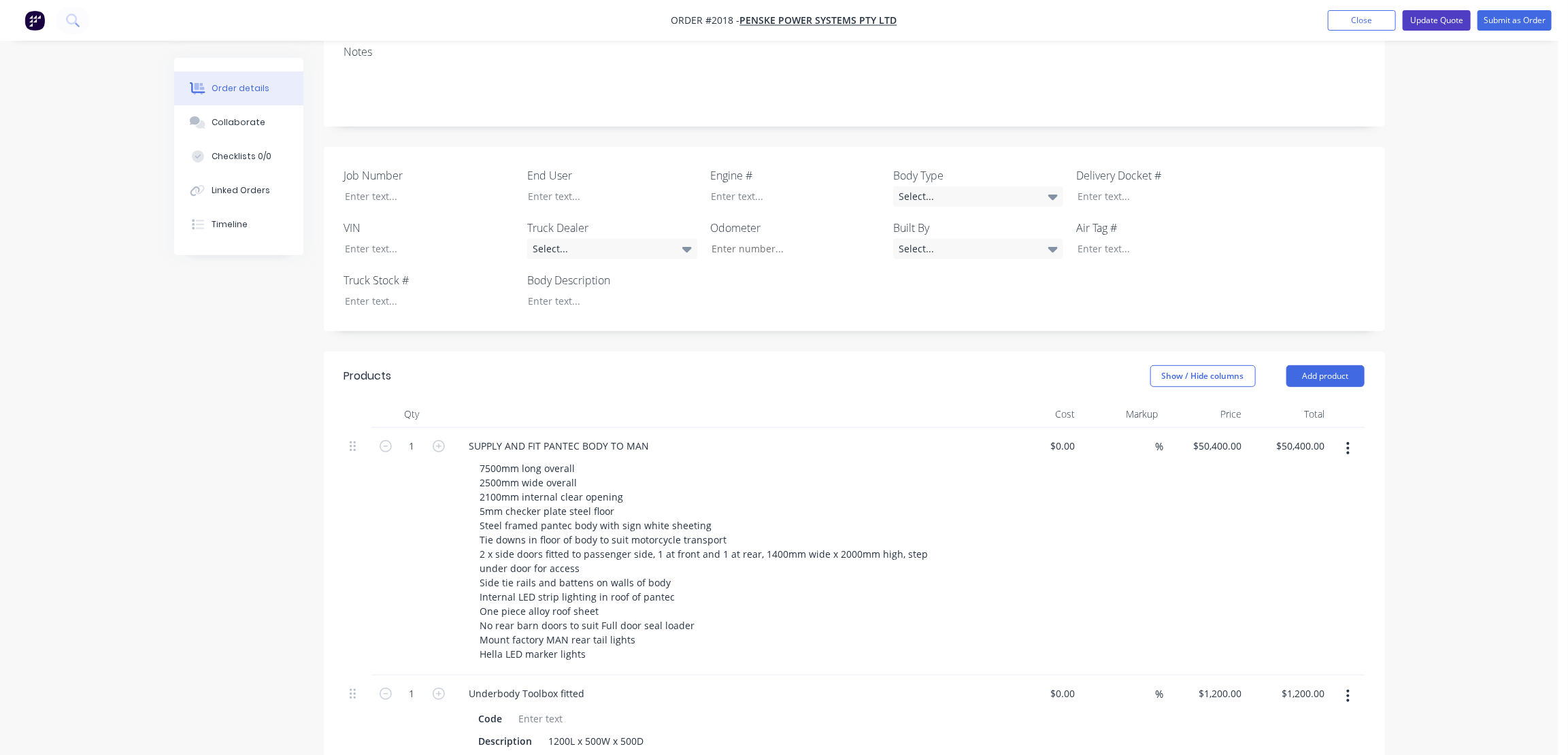
click at [1440, 22] on button "Update Quote" at bounding box center [1437, 21] width 68 height 21
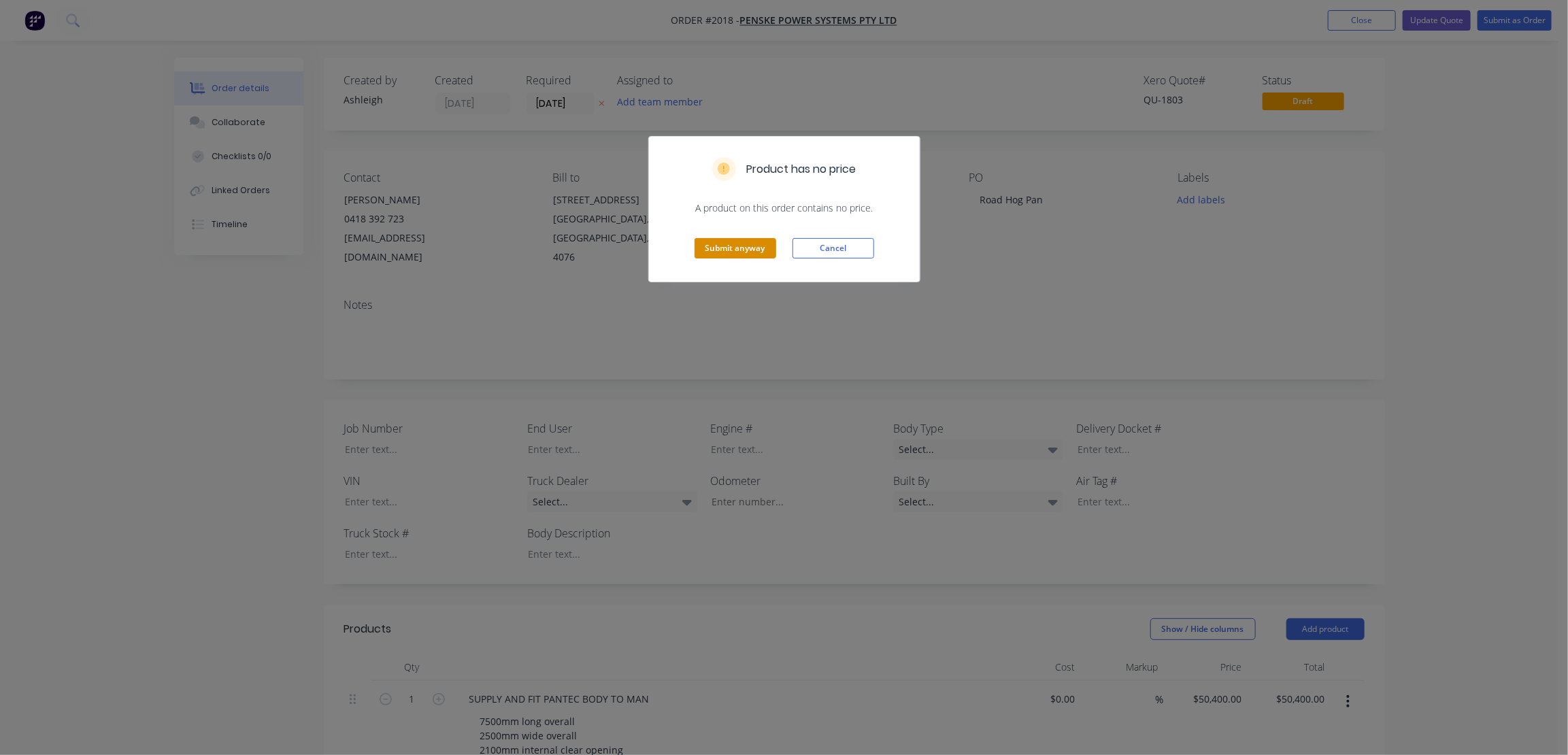
click at [743, 243] on button "Submit anyway" at bounding box center [735, 249] width 82 height 21
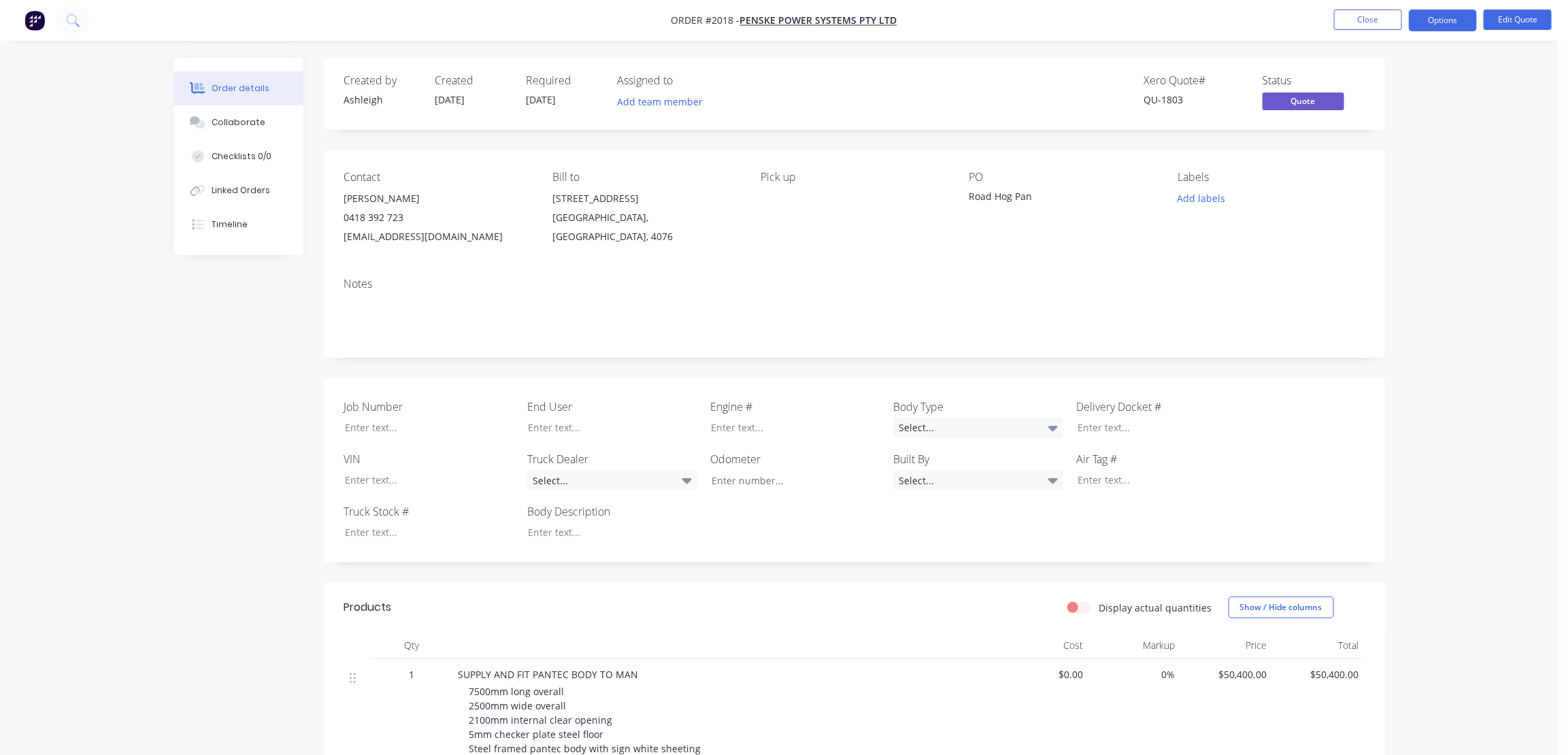
drag, startPoint x: 1422, startPoint y: 224, endPoint x: 1432, endPoint y: 162, distance: 62.8
click at [1427, 202] on div "Order details Collaborate Checklists 0/0 Linked Orders Timeline Order details C…" at bounding box center [779, 761] width 1559 height 1522
click at [1356, 16] on button "Close" at bounding box center [1368, 20] width 68 height 21
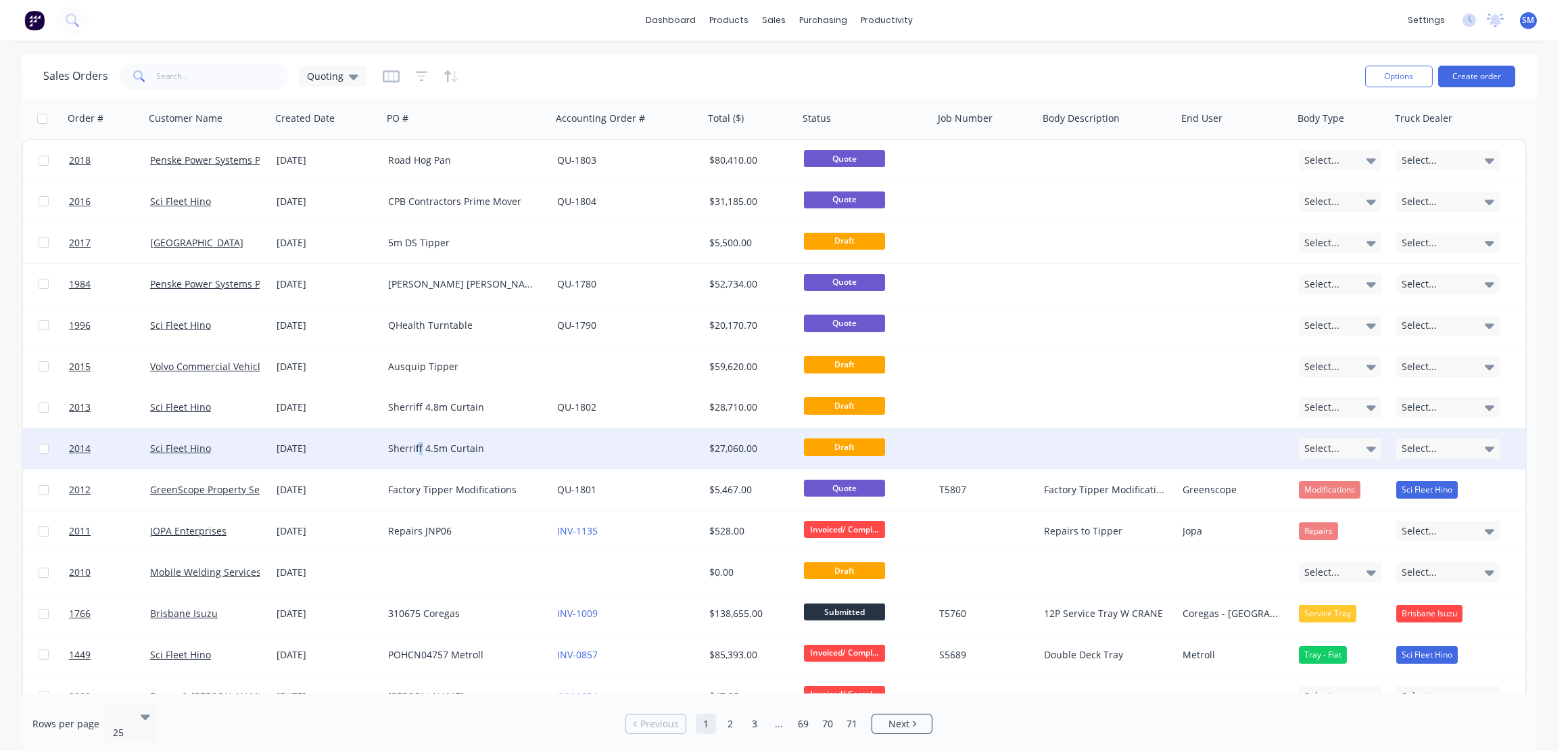
click at [419, 444] on div "Sherriff 4.5m Curtain" at bounding box center [463, 449] width 150 height 14
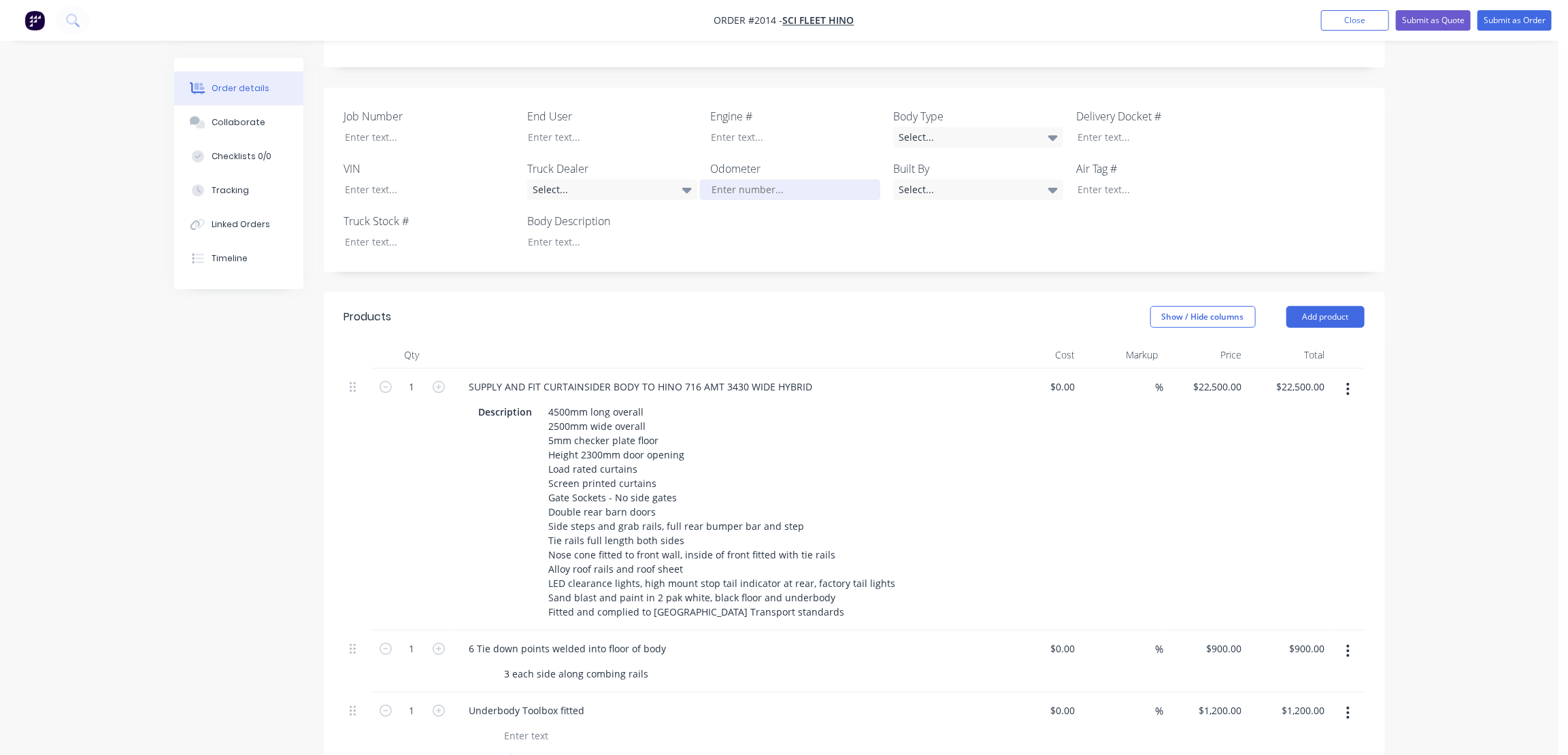
scroll to position [371, 0]
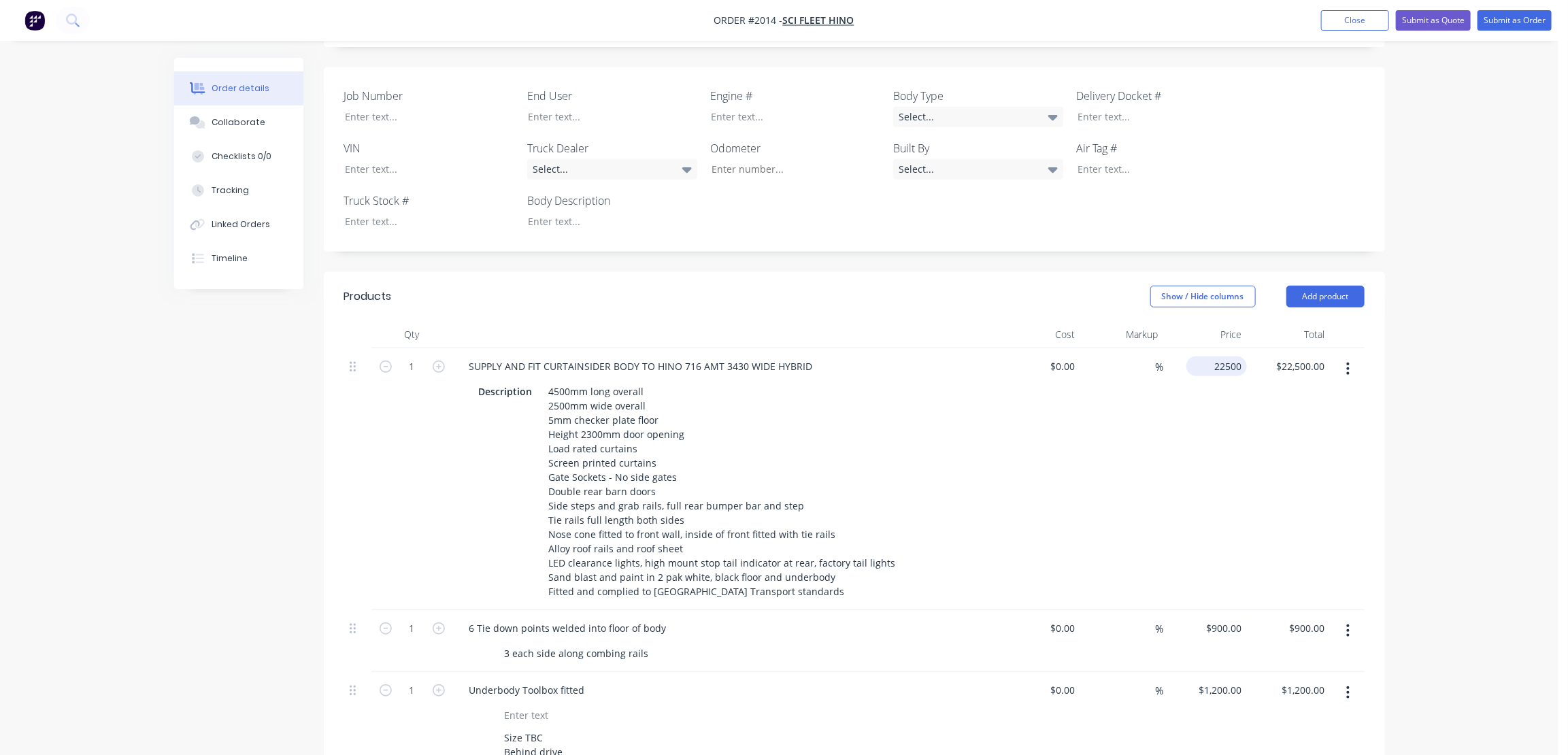
click at [1218, 357] on input "22500" at bounding box center [1220, 366] width 55 height 20
type input "$25,750.00"
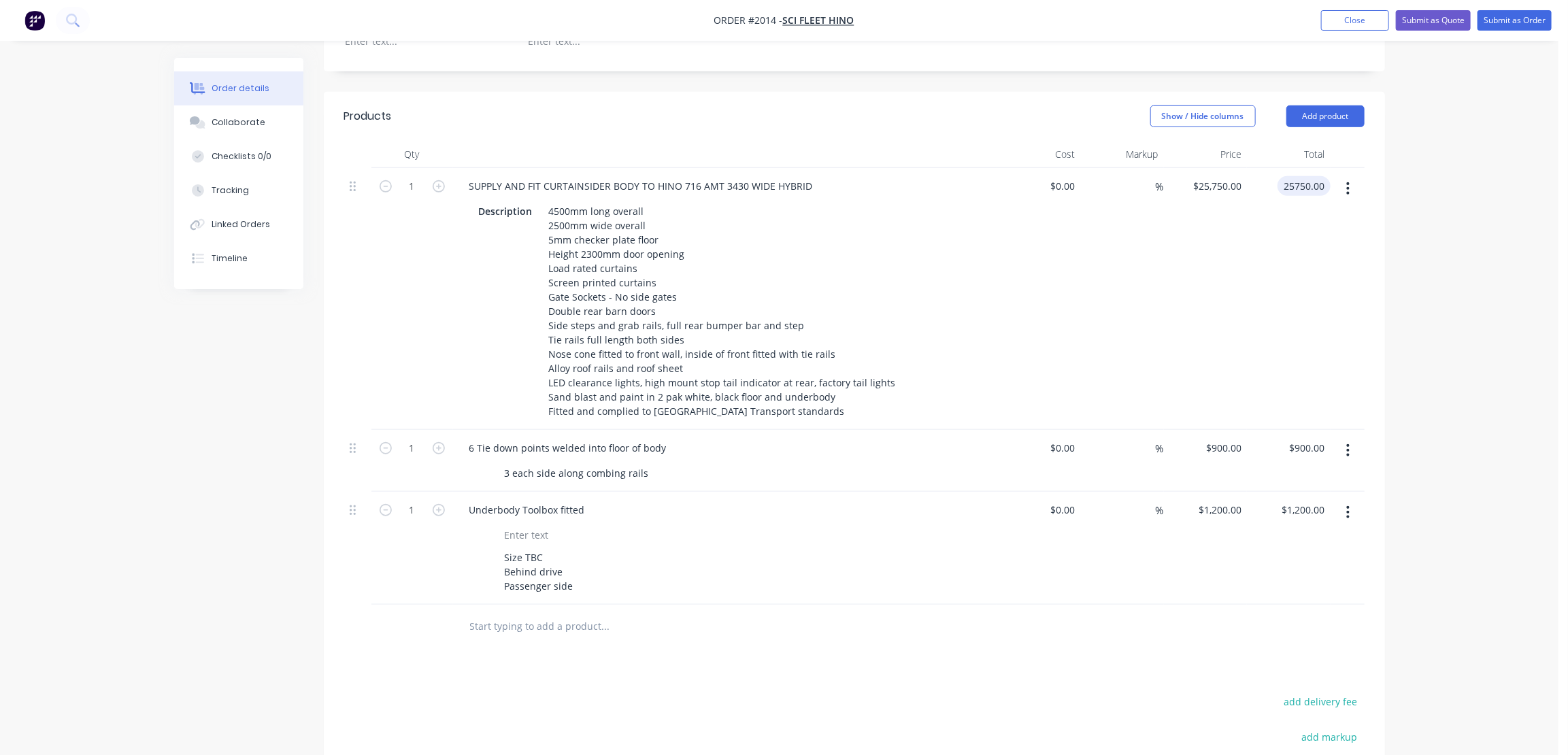
scroll to position [556, 0]
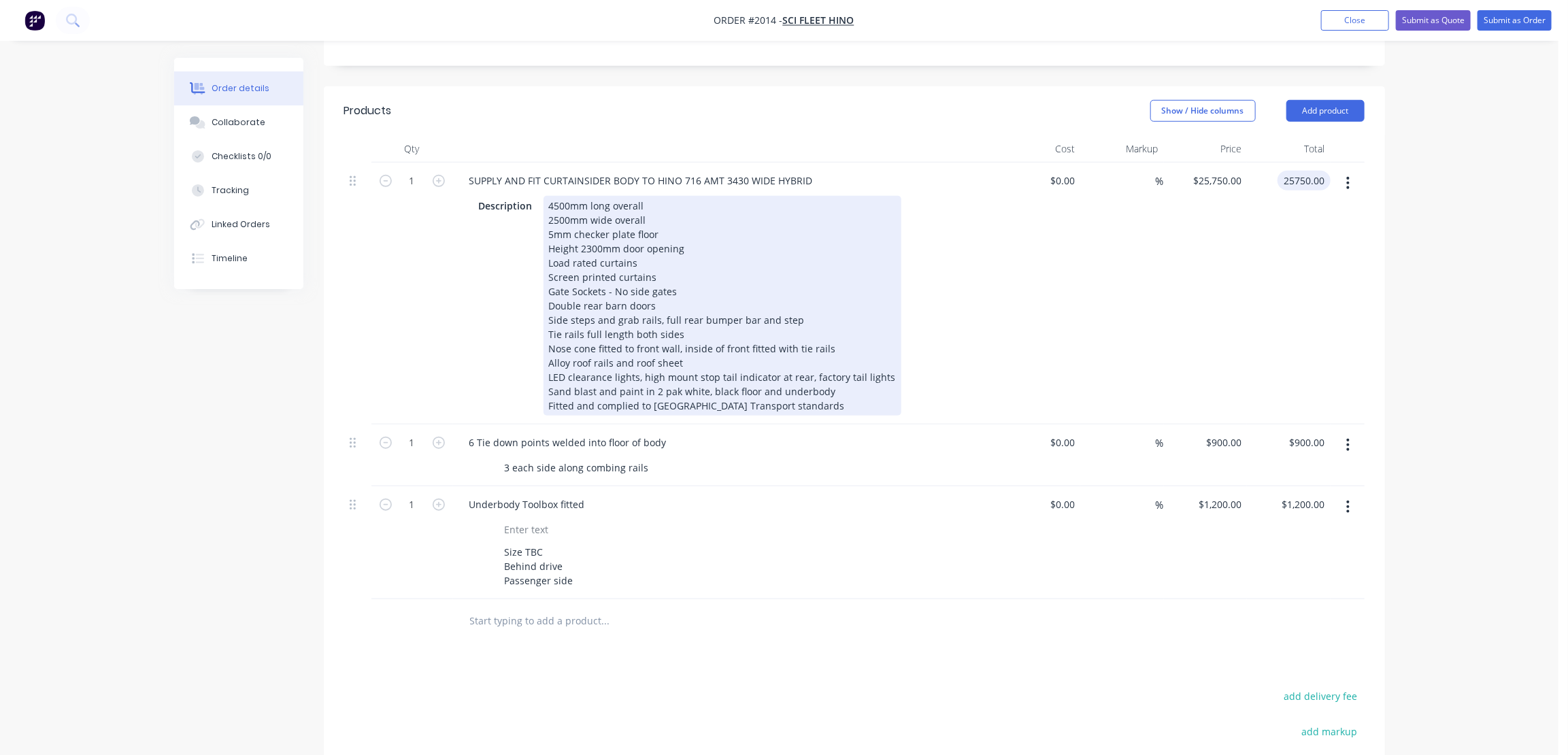
type input "$25,750.00"
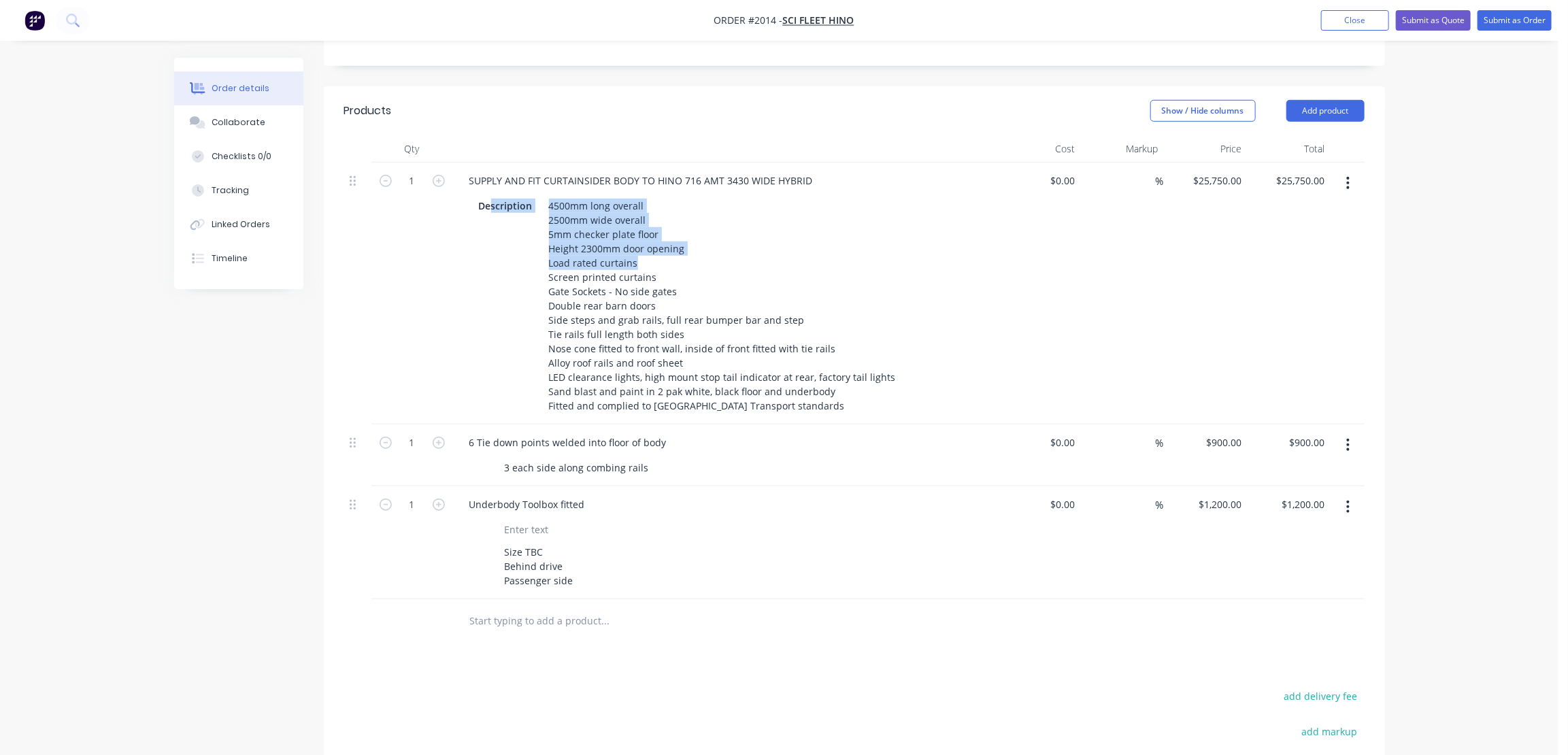
drag, startPoint x: 644, startPoint y: 225, endPoint x: 493, endPoint y: 225, distance: 151.0
click at [493, 225] on div "Description 4500mm long overall 2500mm wide overall 5mm checker plate floor Hei…" at bounding box center [722, 306] width 498 height 220
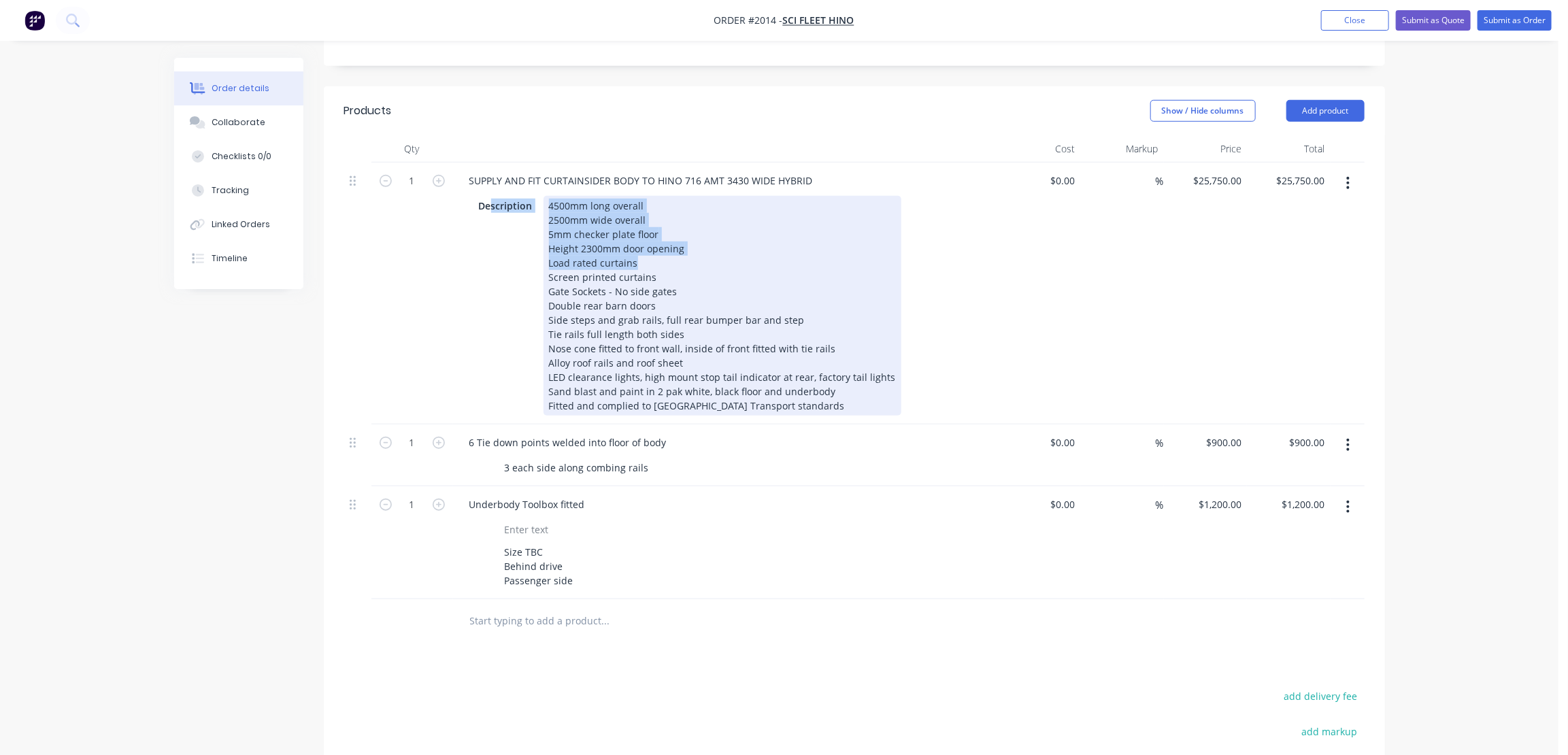
click at [639, 225] on div "4500mm long overall 2500mm wide overall 5mm checker plate floor Height 2300mm d…" at bounding box center [722, 306] width 358 height 220
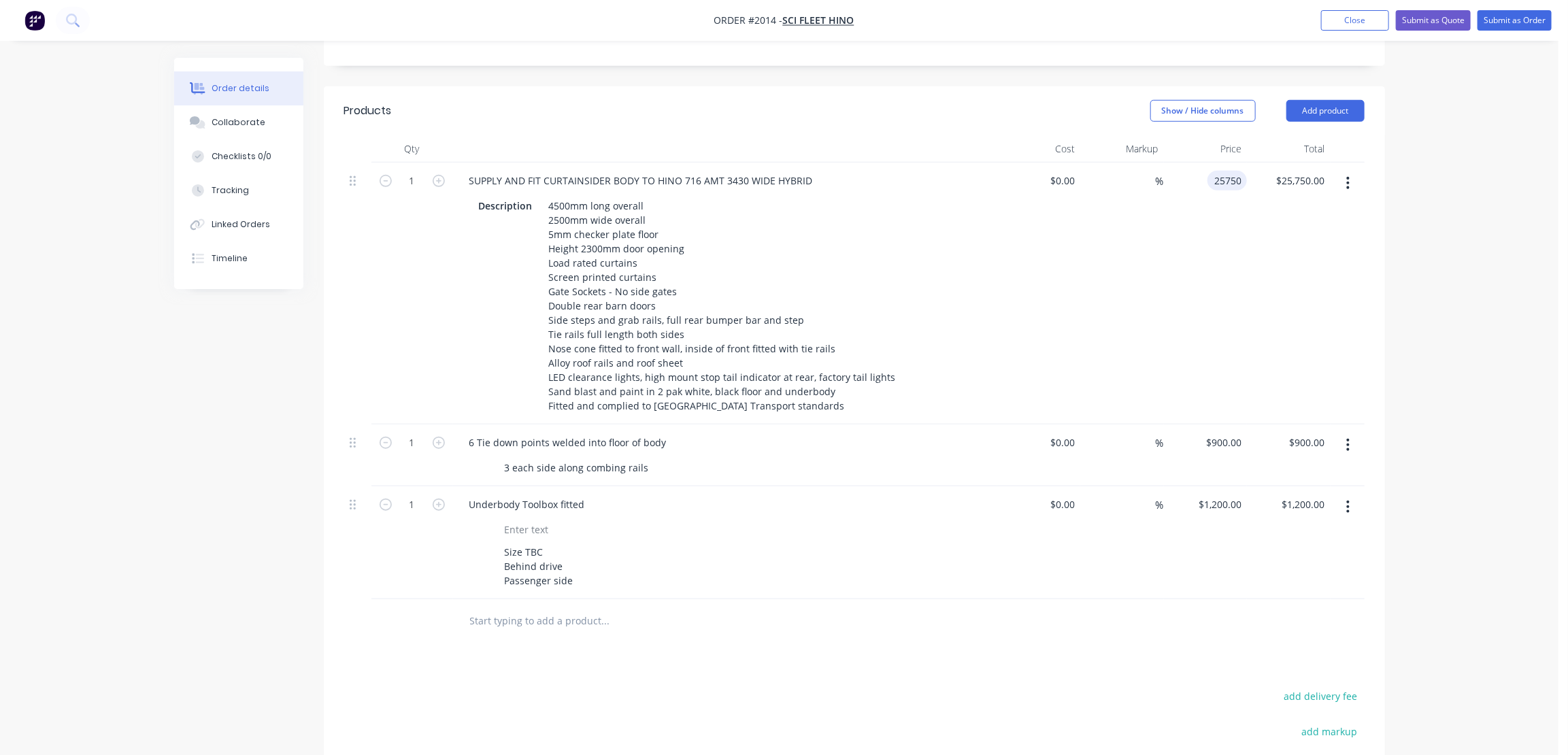
drag, startPoint x: 1205, startPoint y: 136, endPoint x: 1224, endPoint y: 150, distance: 23.6
click at [1205, 163] on div "25750 25750" at bounding box center [1206, 293] width 84 height 262
type input "$27,750.00"
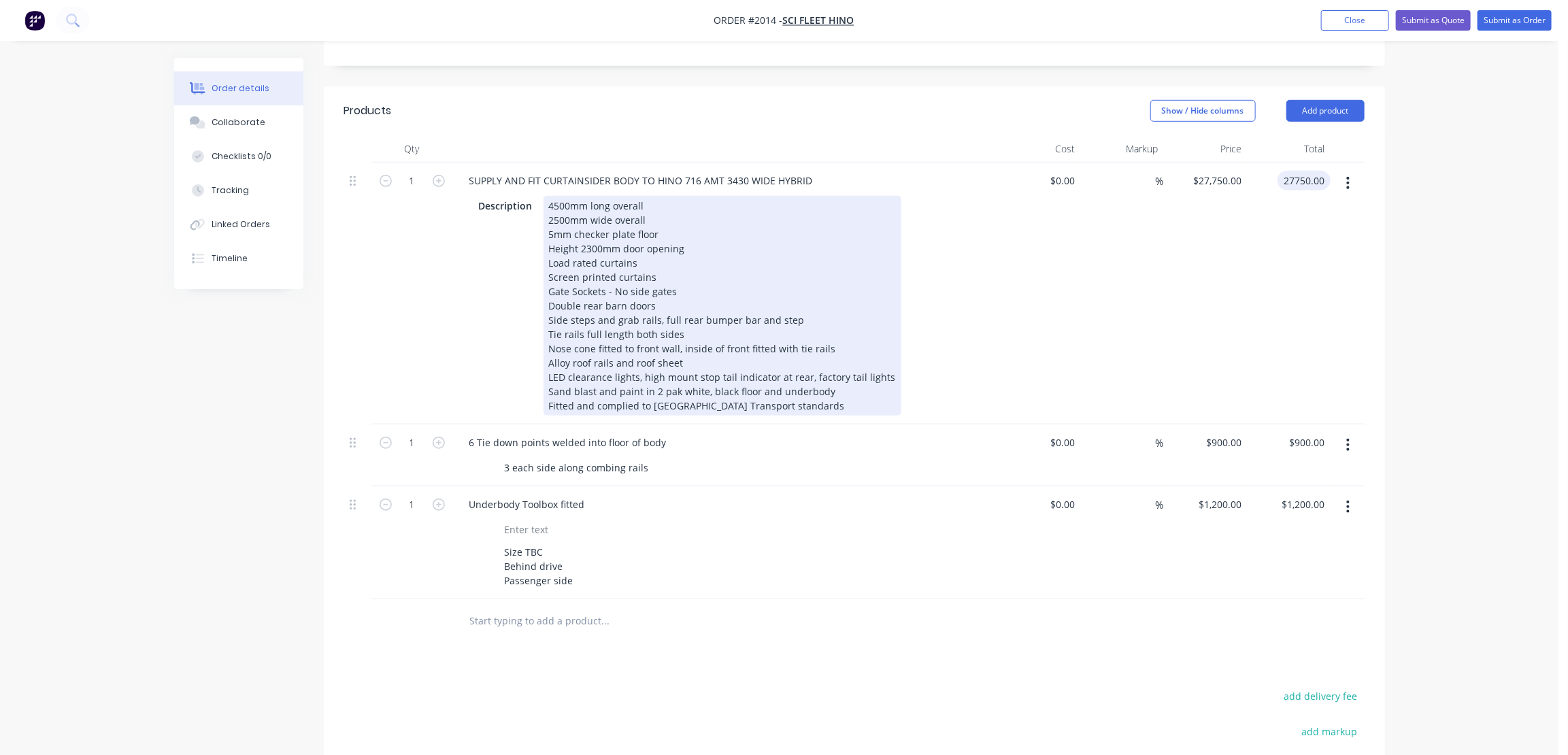
type input "$27,750.00"
drag, startPoint x: 555, startPoint y: 194, endPoint x: 564, endPoint y: 218, distance: 25.6
click at [557, 197] on div "4500mm long overall 2500mm wide overall 5mm checker plate floor Height 2300mm d…" at bounding box center [722, 306] width 358 height 220
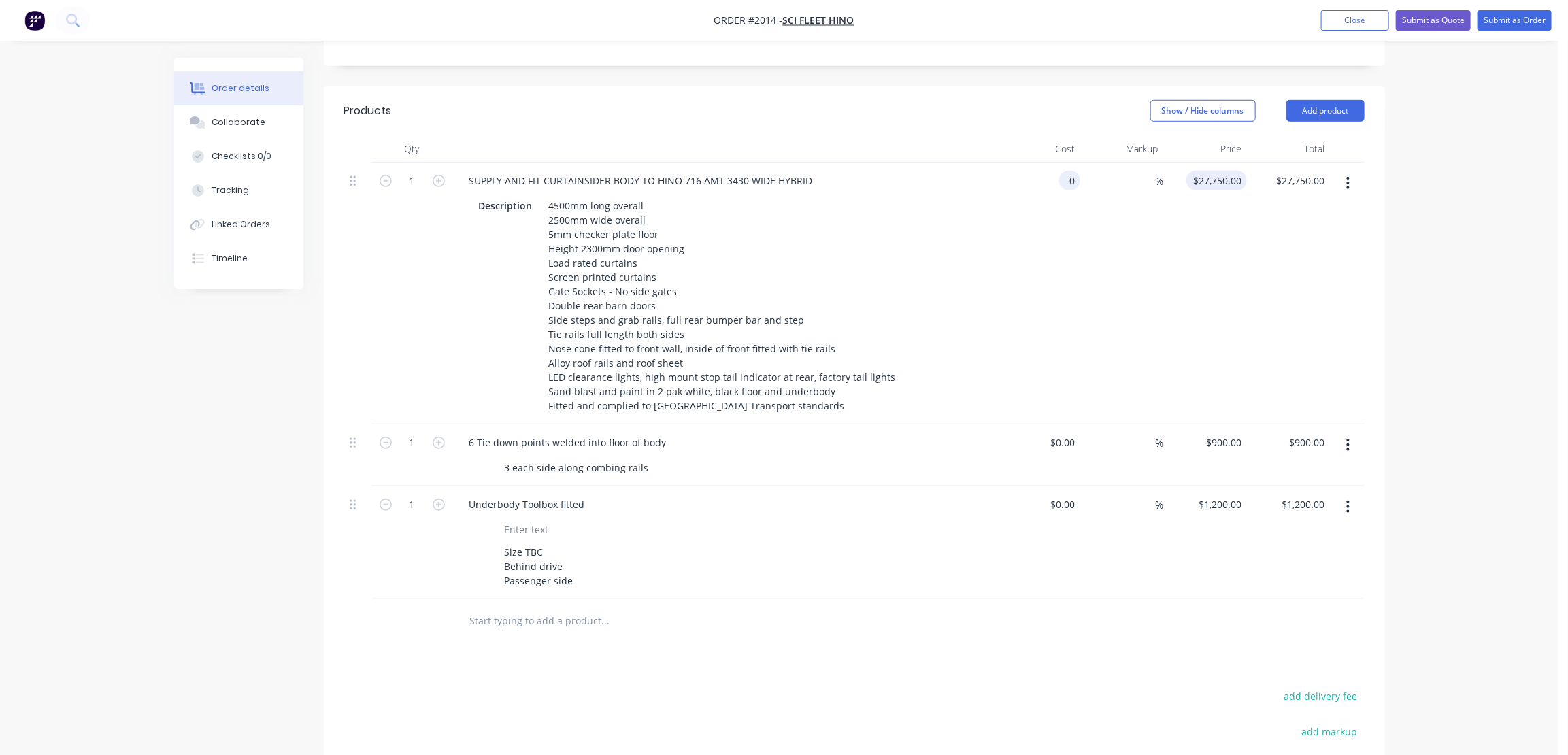
type input "$0.00"
type input "0"
type input "$0.00"
drag, startPoint x: 1207, startPoint y: 139, endPoint x: 1299, endPoint y: 225, distance: 125.9
click at [1207, 163] on div "0 0" at bounding box center [1206, 293] width 84 height 262
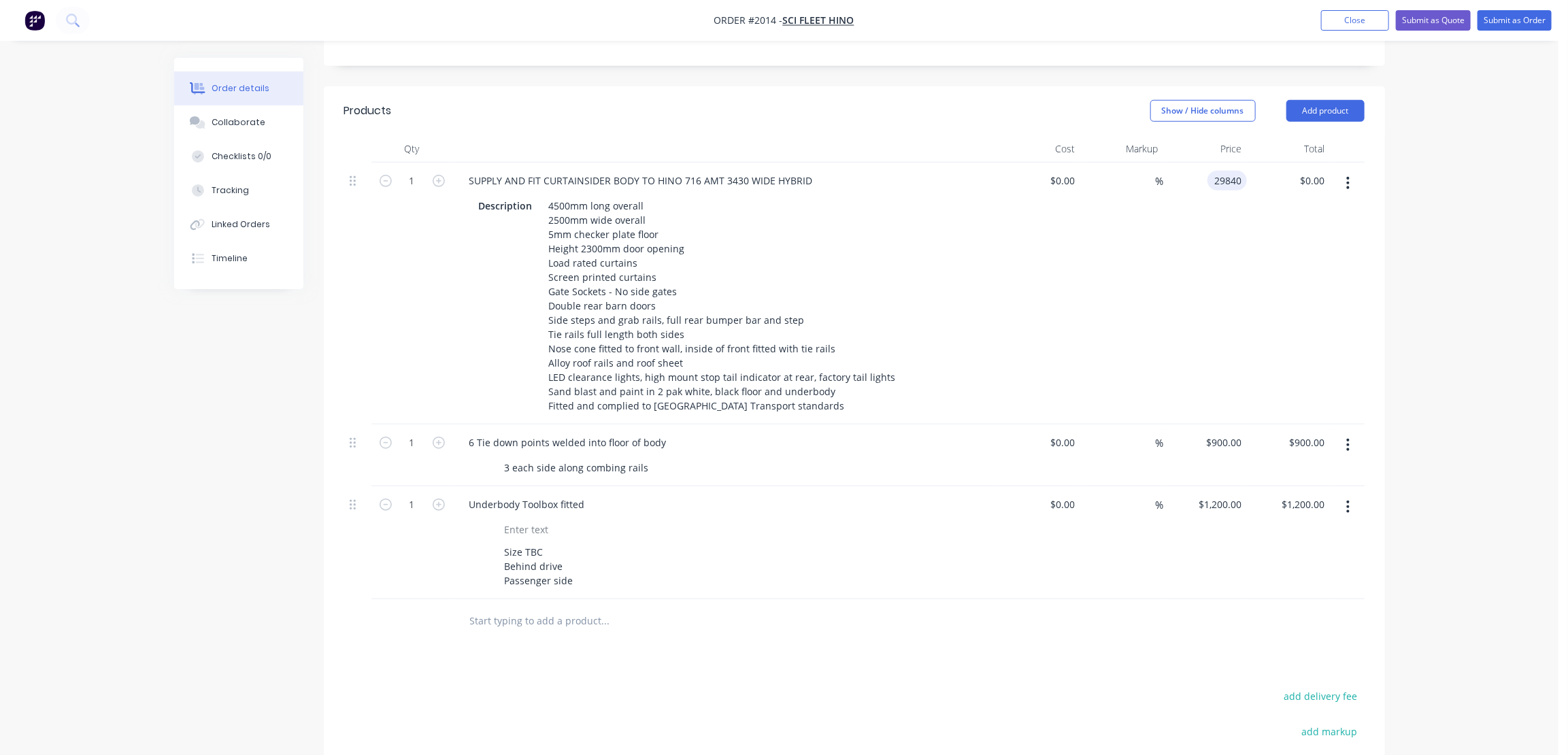
type input "$29,840.00"
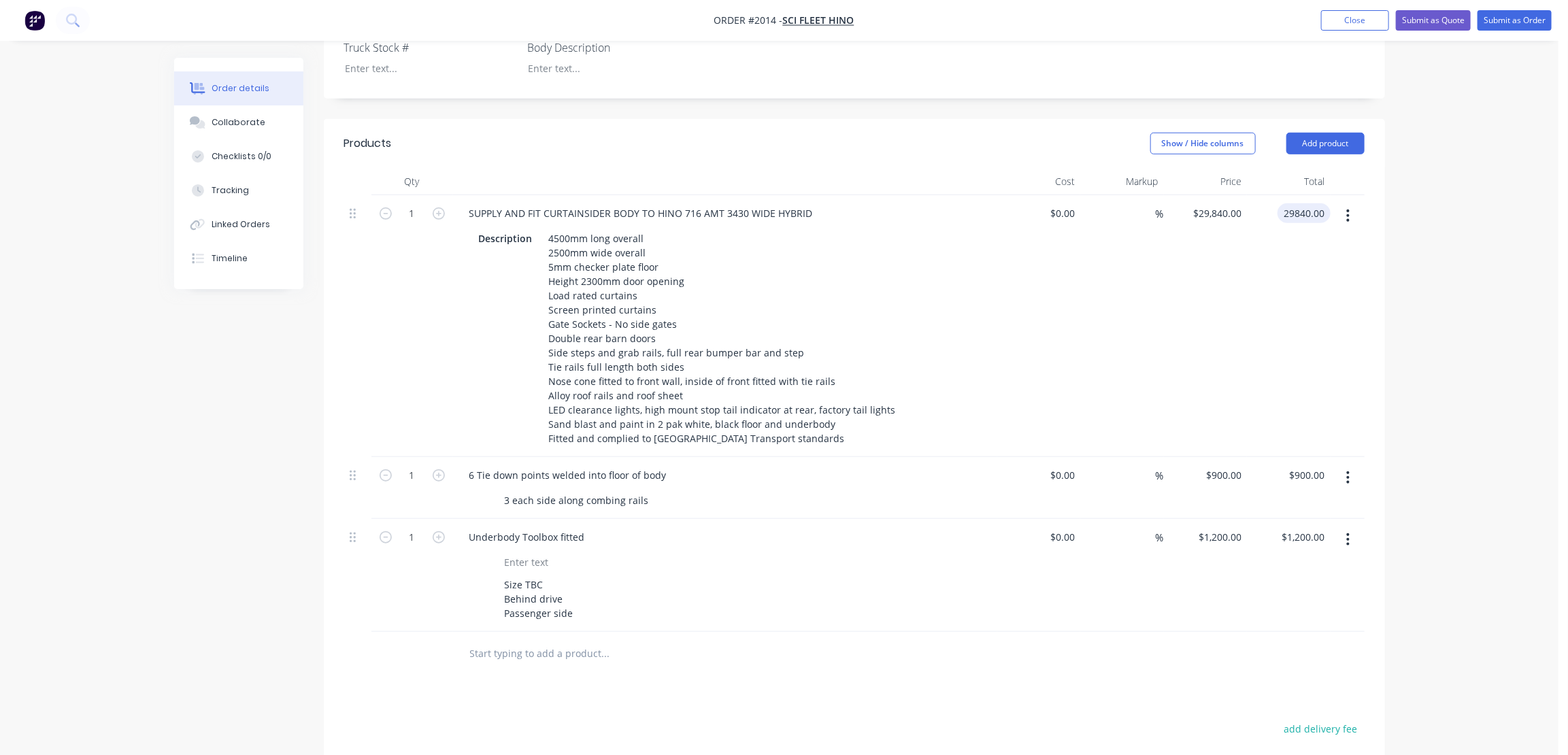
scroll to position [495, 0]
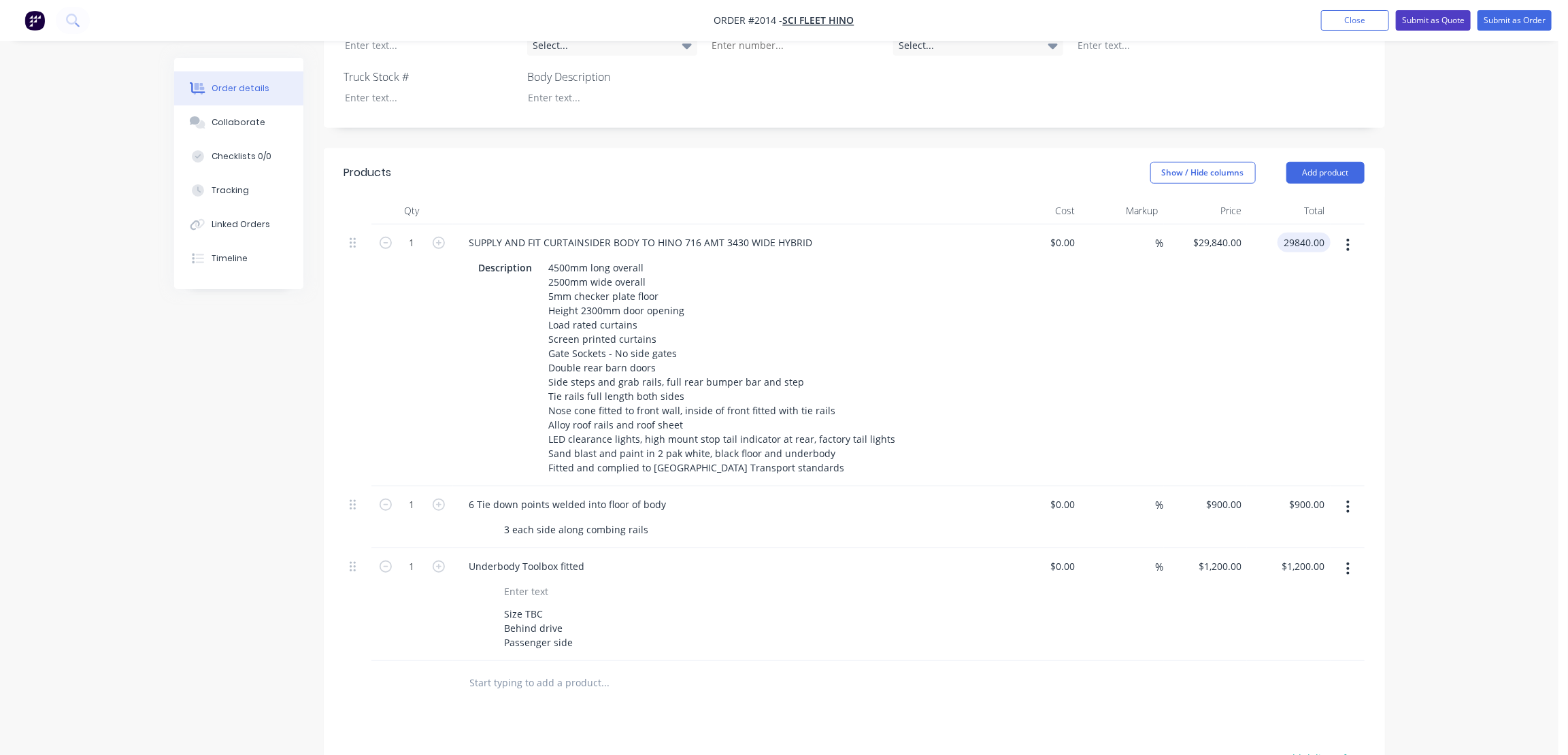
type input "$29,840.00"
click at [1436, 18] on button "Submit as Quote" at bounding box center [1433, 21] width 75 height 21
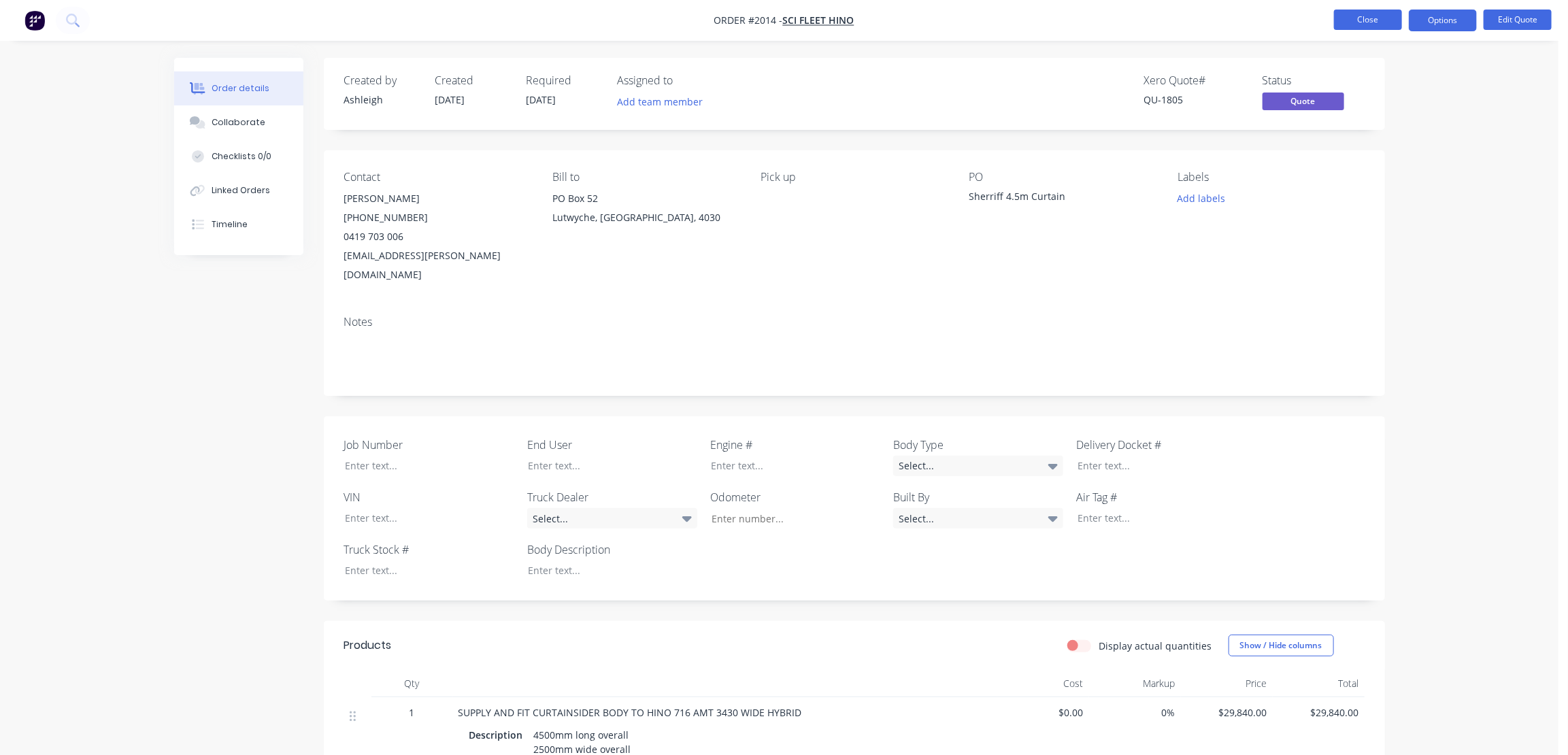
click at [1384, 19] on button "Close" at bounding box center [1368, 20] width 68 height 21
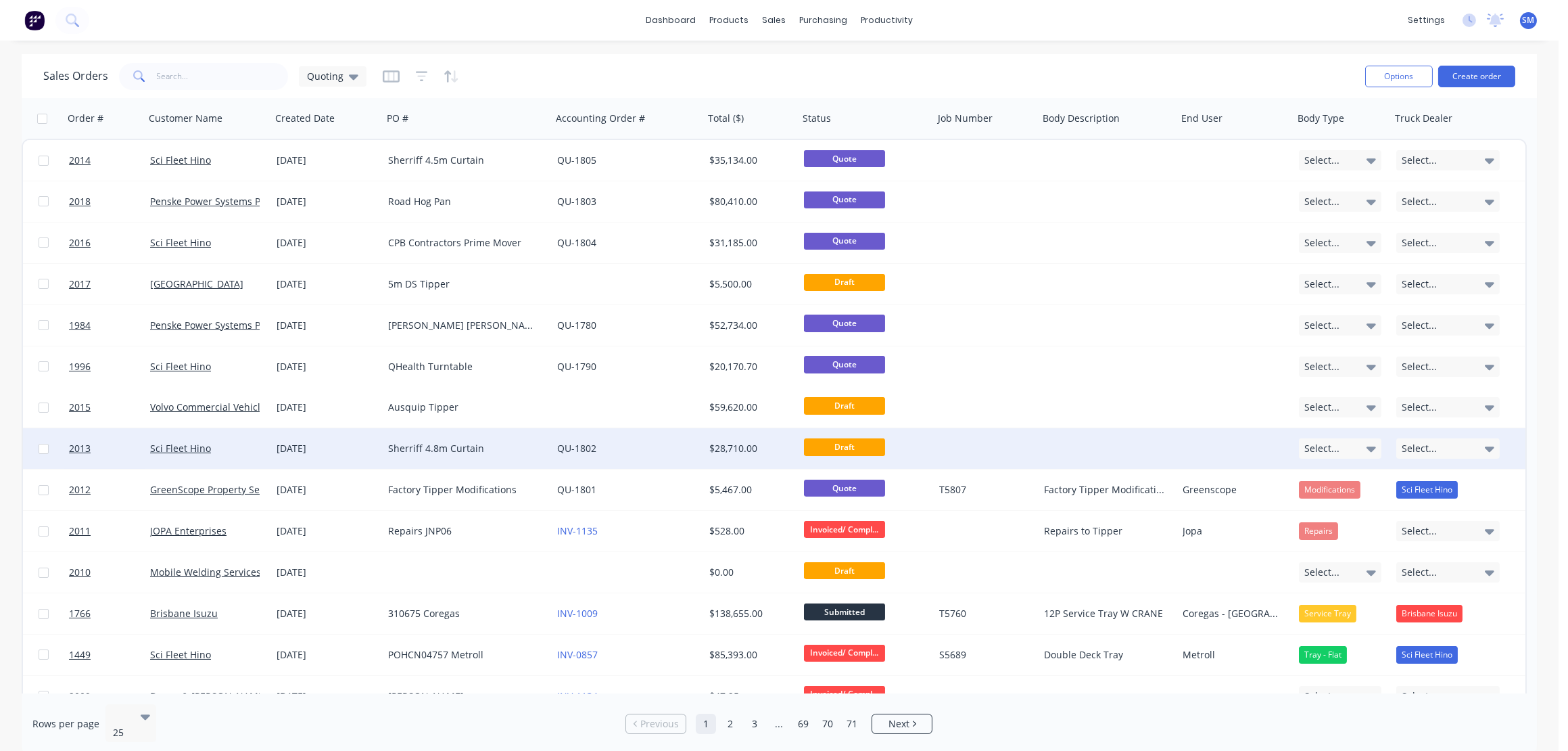
click at [417, 443] on div "Sherriff 4.8m Curtain" at bounding box center [463, 449] width 150 height 14
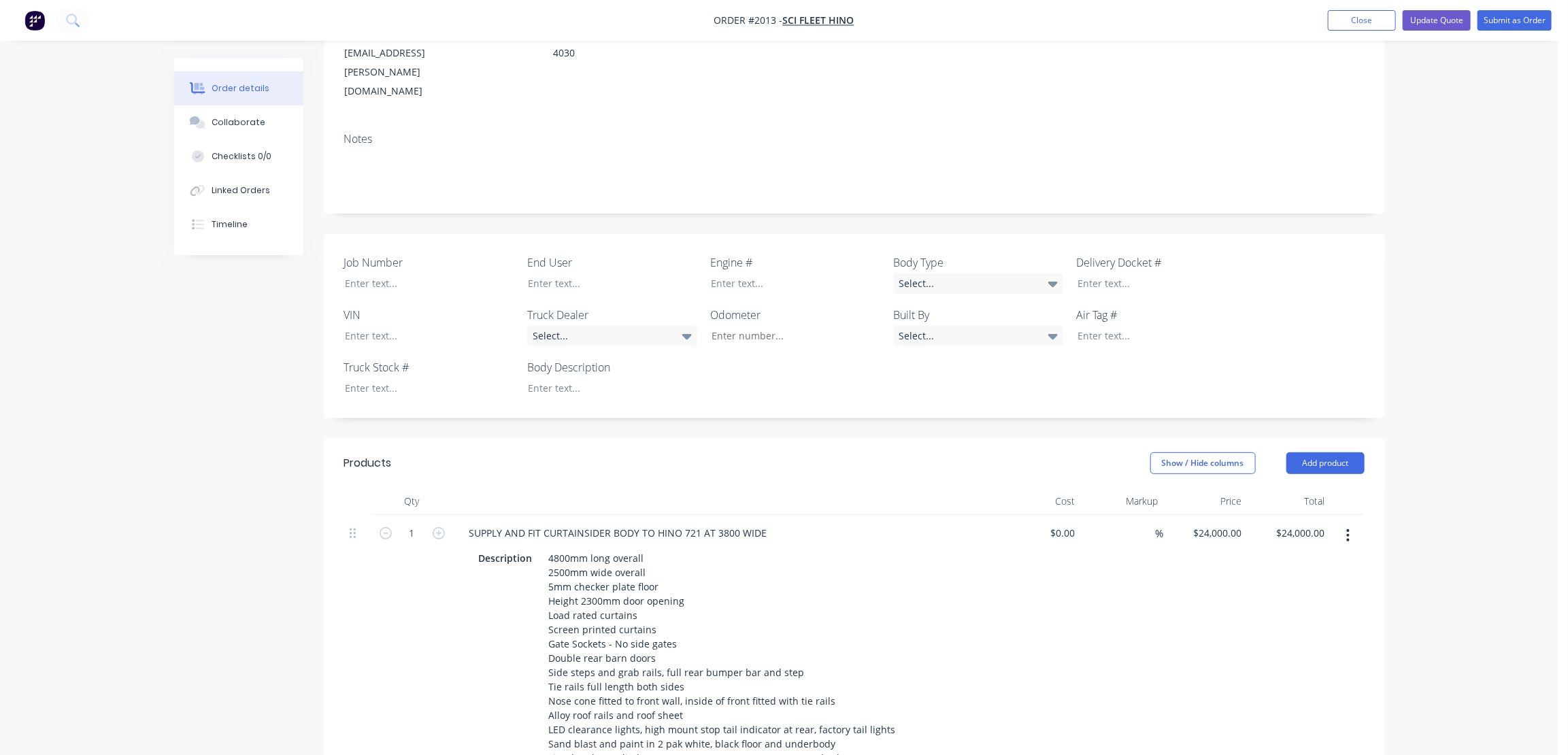
scroll to position [309, 0]
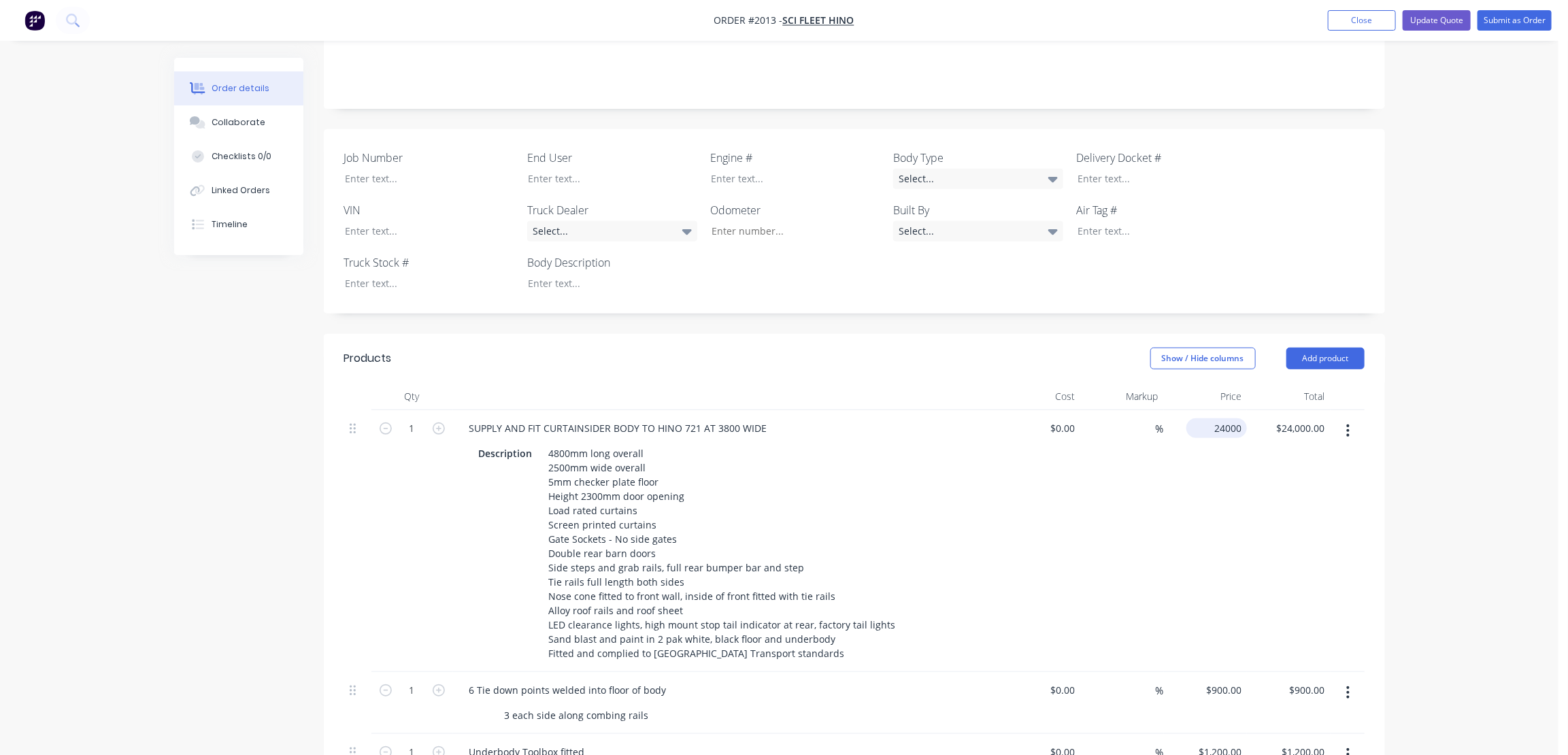
click at [1224, 418] on input "24000" at bounding box center [1220, 428] width 55 height 20
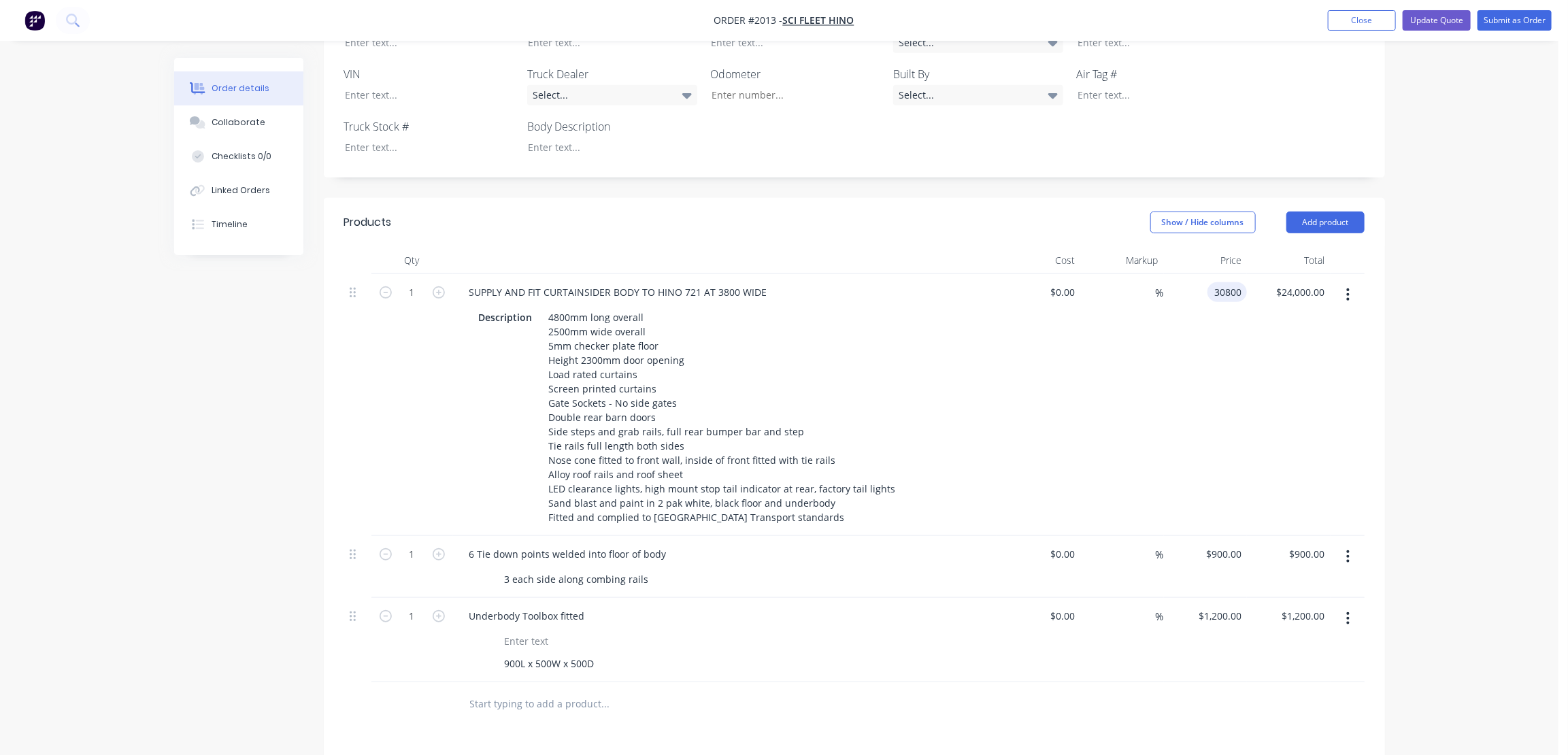
scroll to position [495, 0]
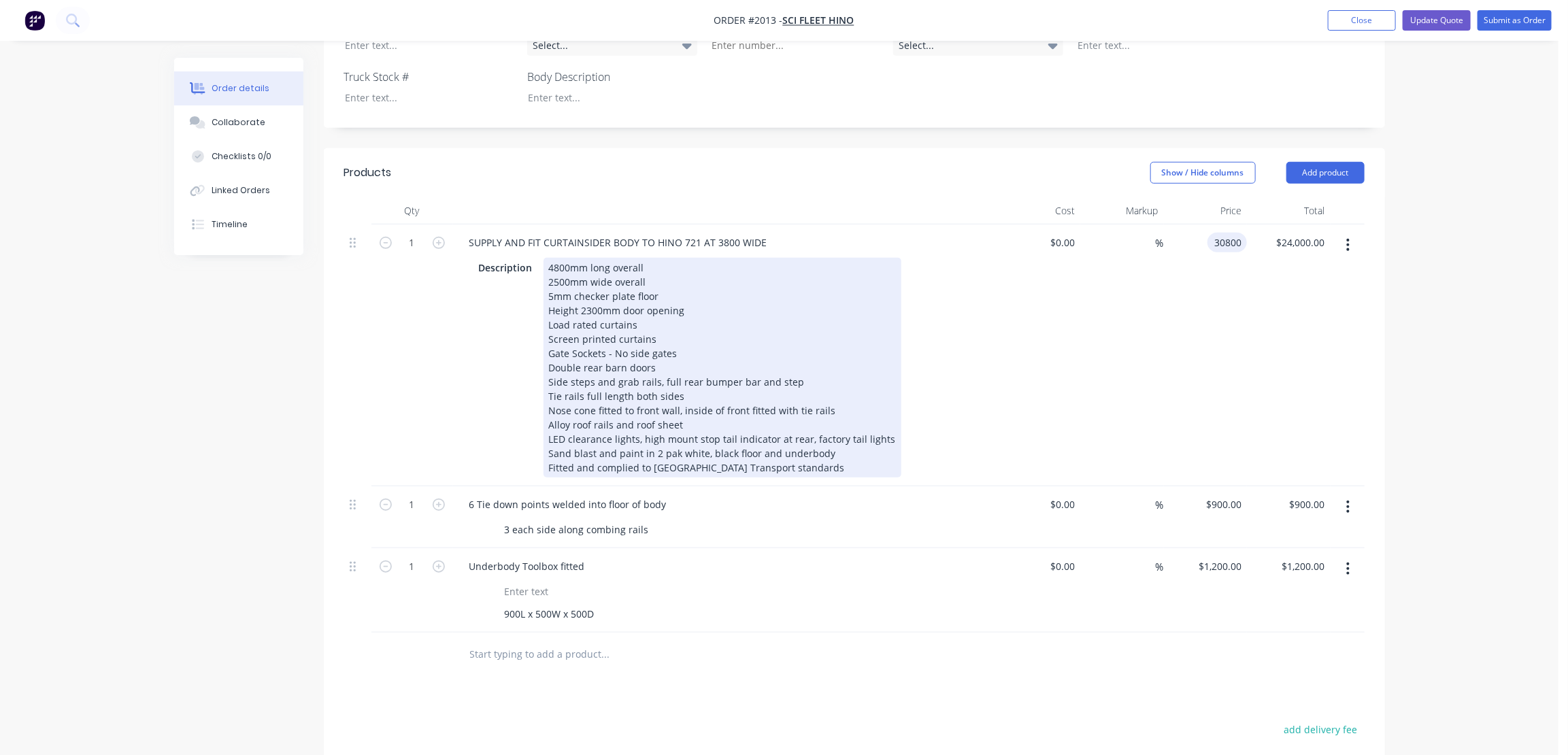
type input "$30,800.00"
click at [567, 365] on div "4800mm long overall 2500mm wide overall 5mm checker plate floor Height 2300mm d…" at bounding box center [722, 368] width 358 height 220
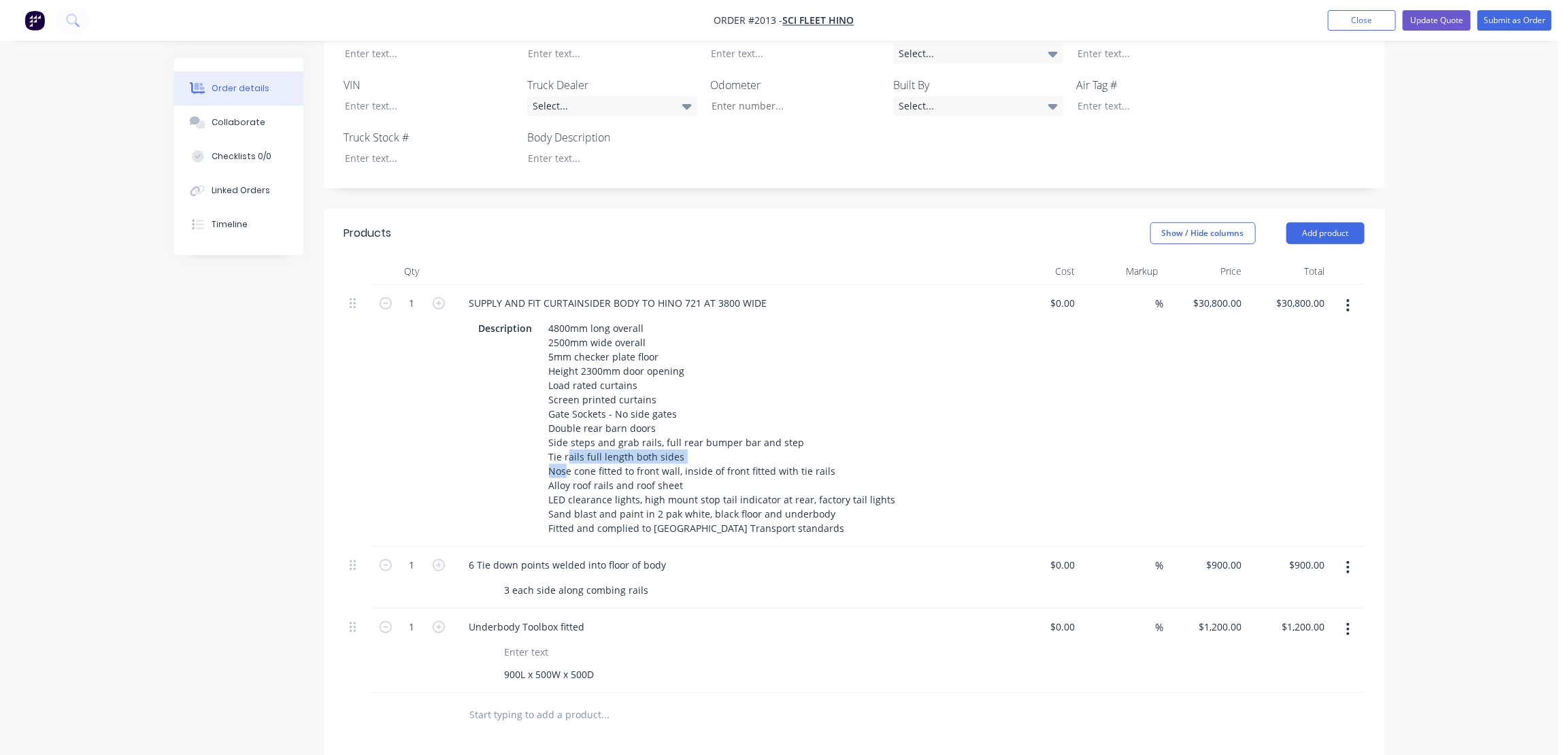
scroll to position [433, 0]
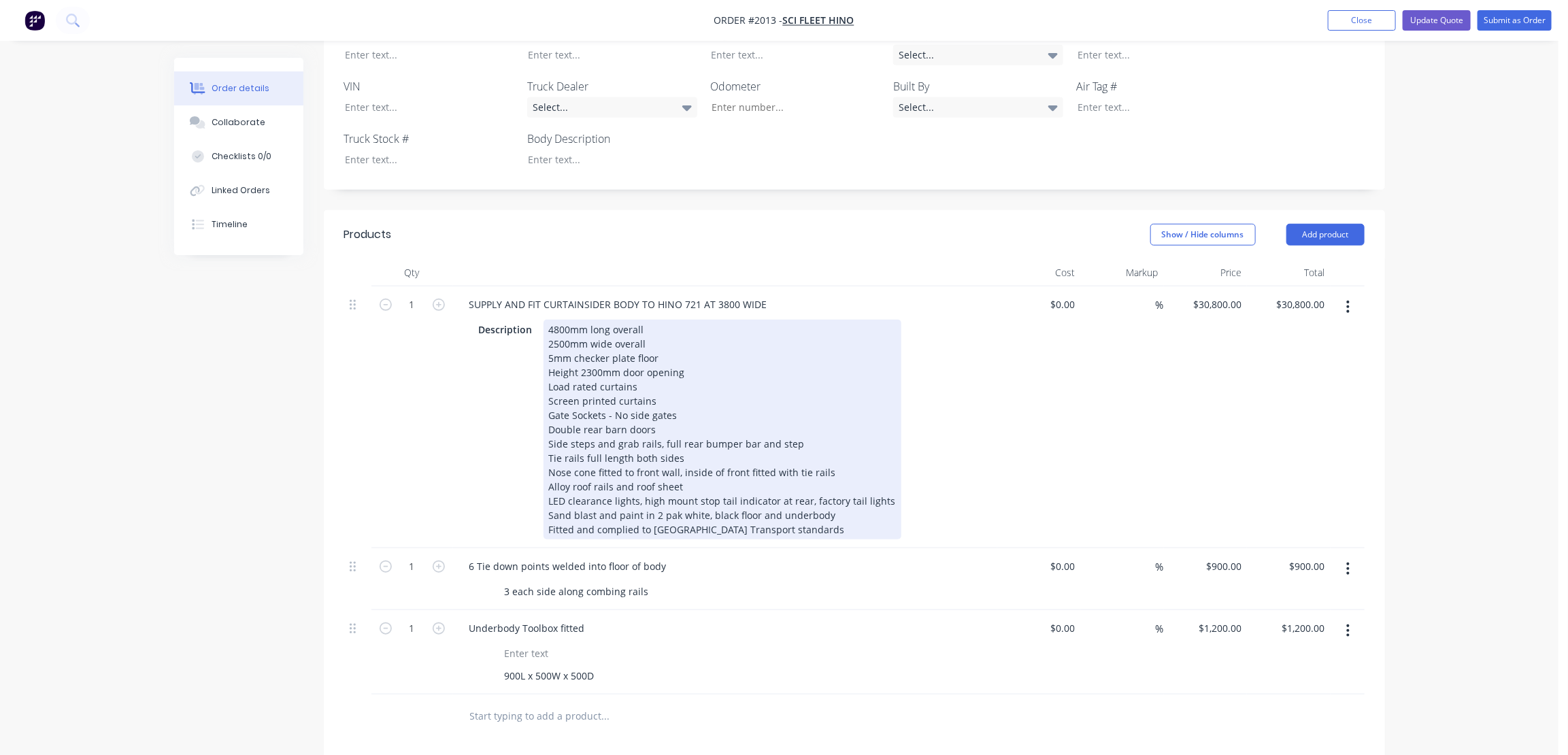
click at [676, 337] on div "4800mm long overall 2500mm wide overall 5mm checker plate floor Height 2300mm d…" at bounding box center [722, 429] width 358 height 220
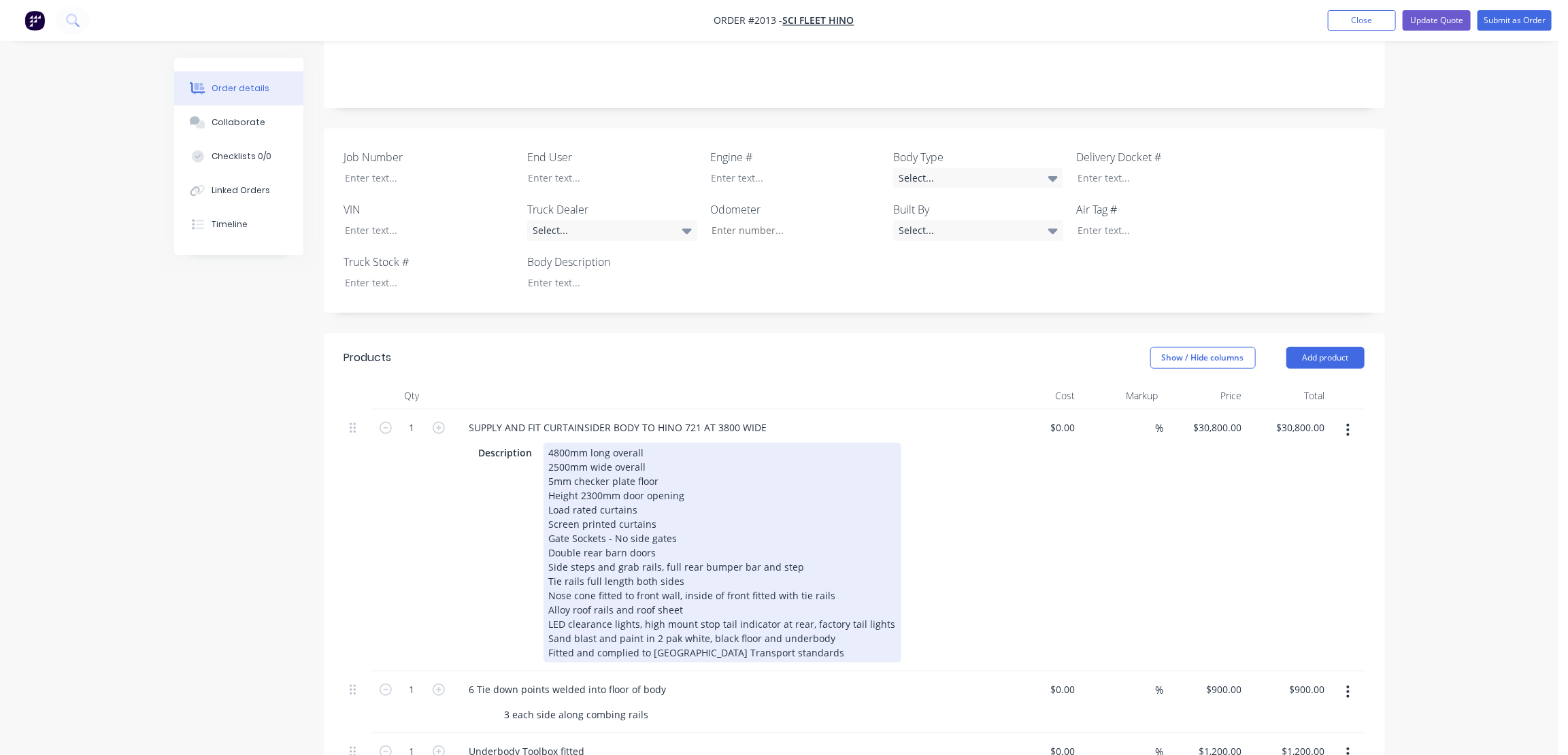
scroll to position [309, 0]
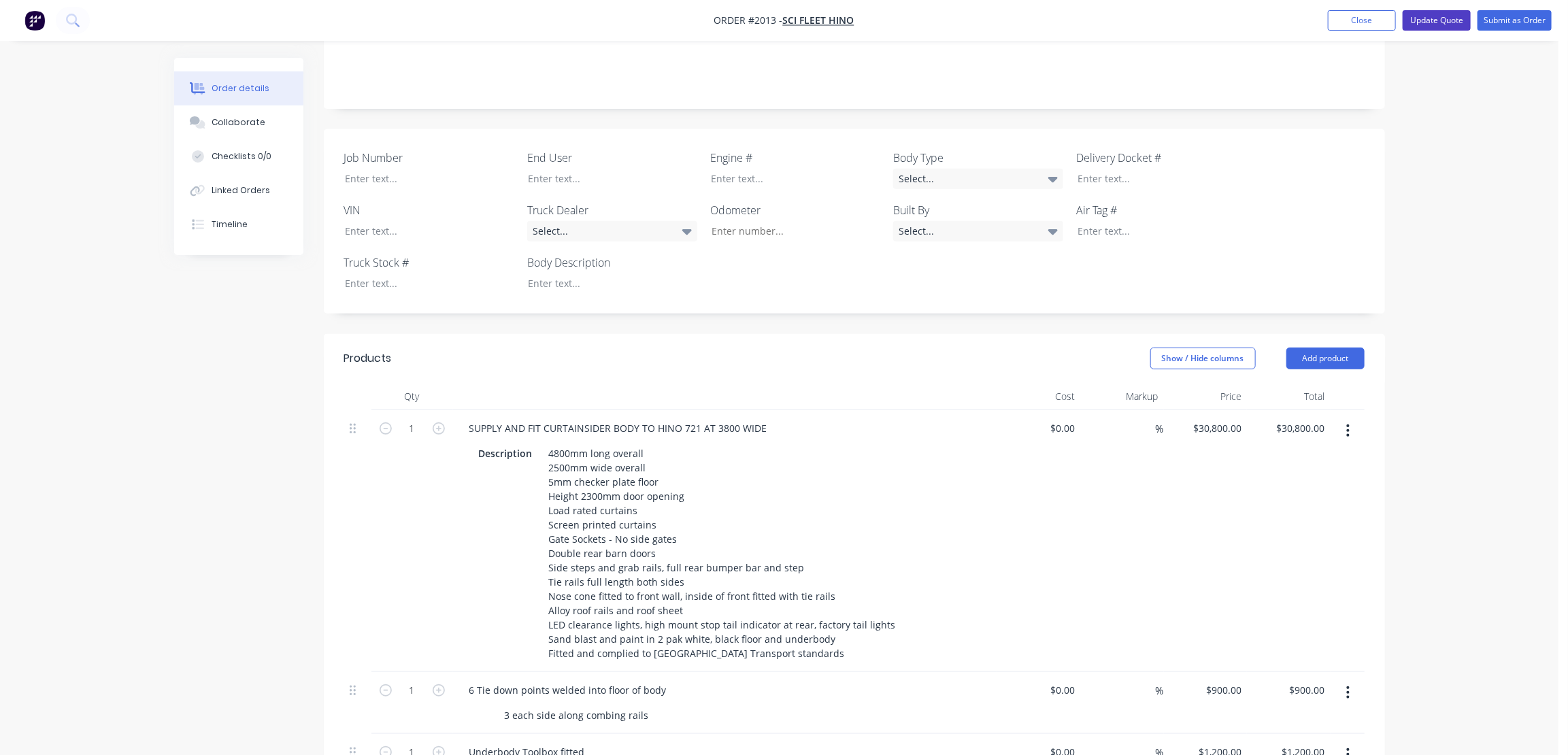
click at [1437, 18] on button "Update Quote" at bounding box center [1437, 21] width 68 height 21
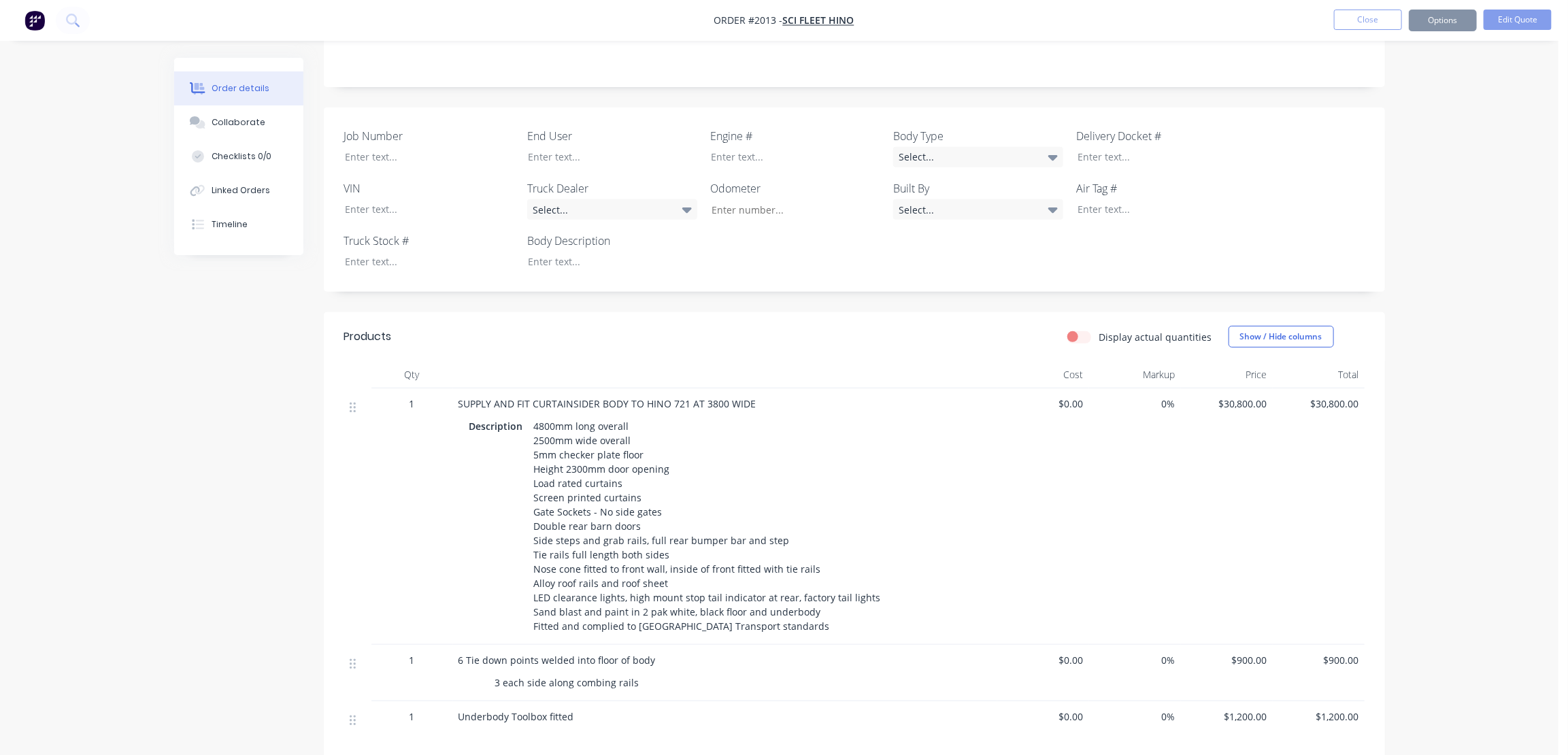
scroll to position [0, 0]
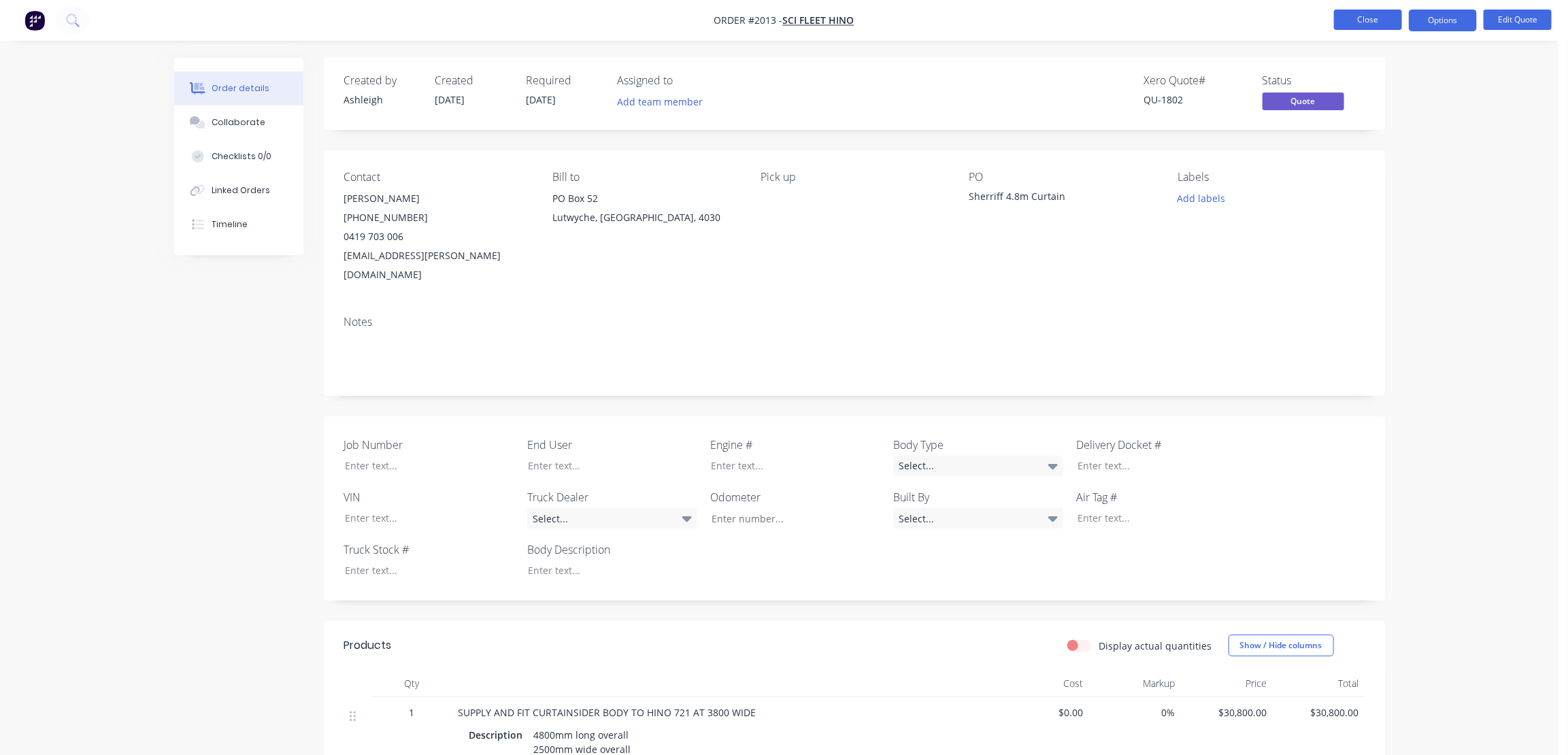
click at [1374, 19] on button "Close" at bounding box center [1368, 20] width 68 height 21
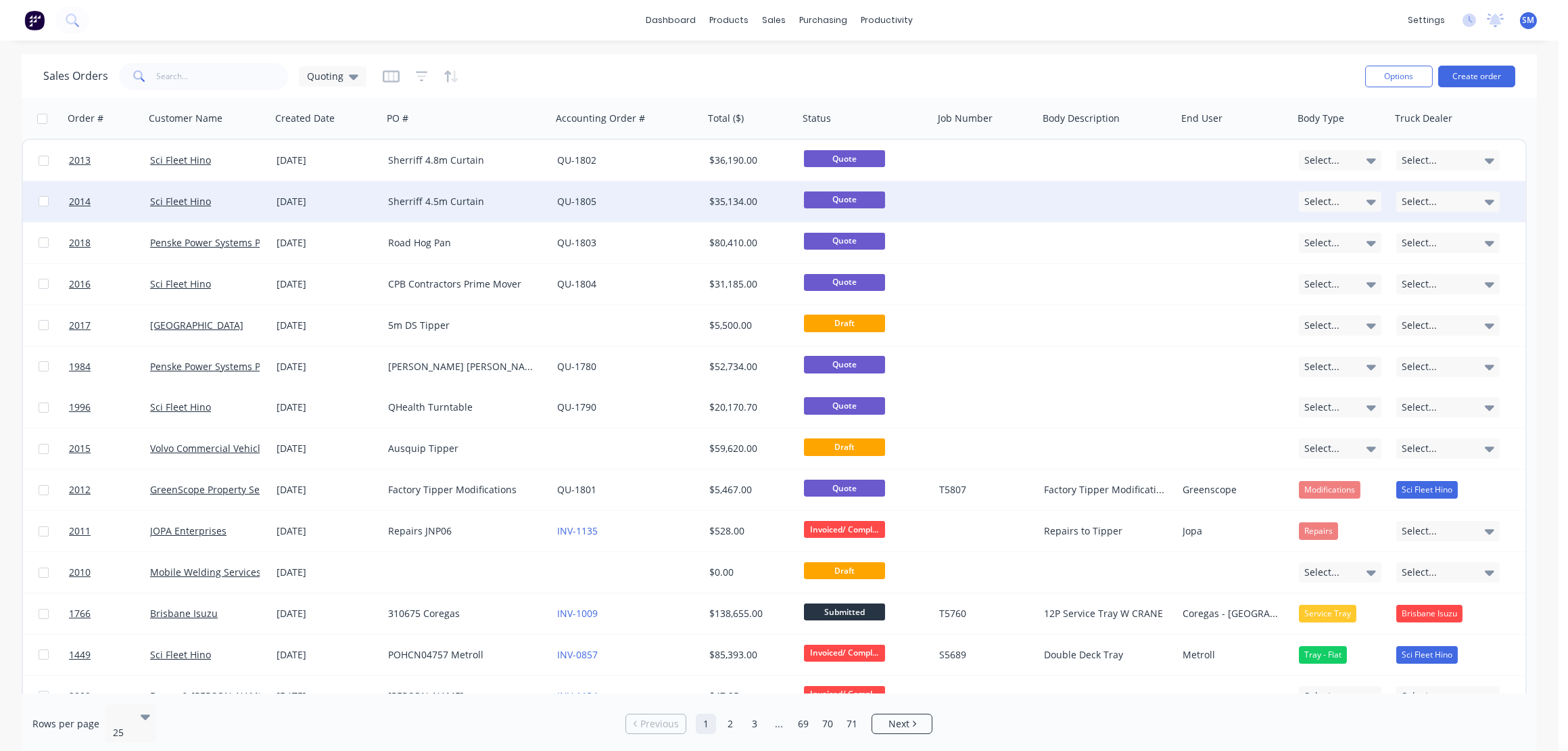
click at [452, 193] on div "Sherriff 4.5m Curtain" at bounding box center [467, 201] width 169 height 40
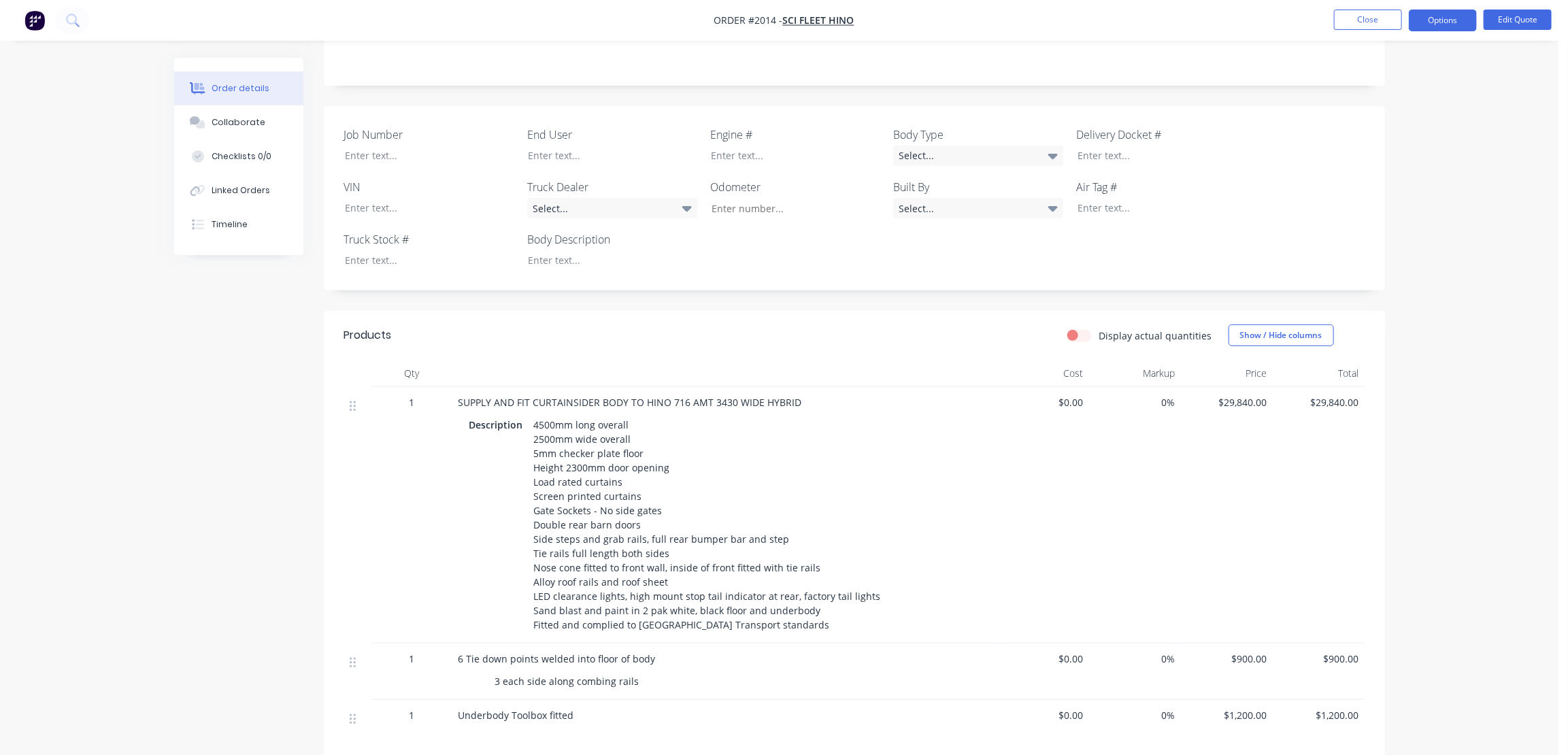
scroll to position [433, 0]
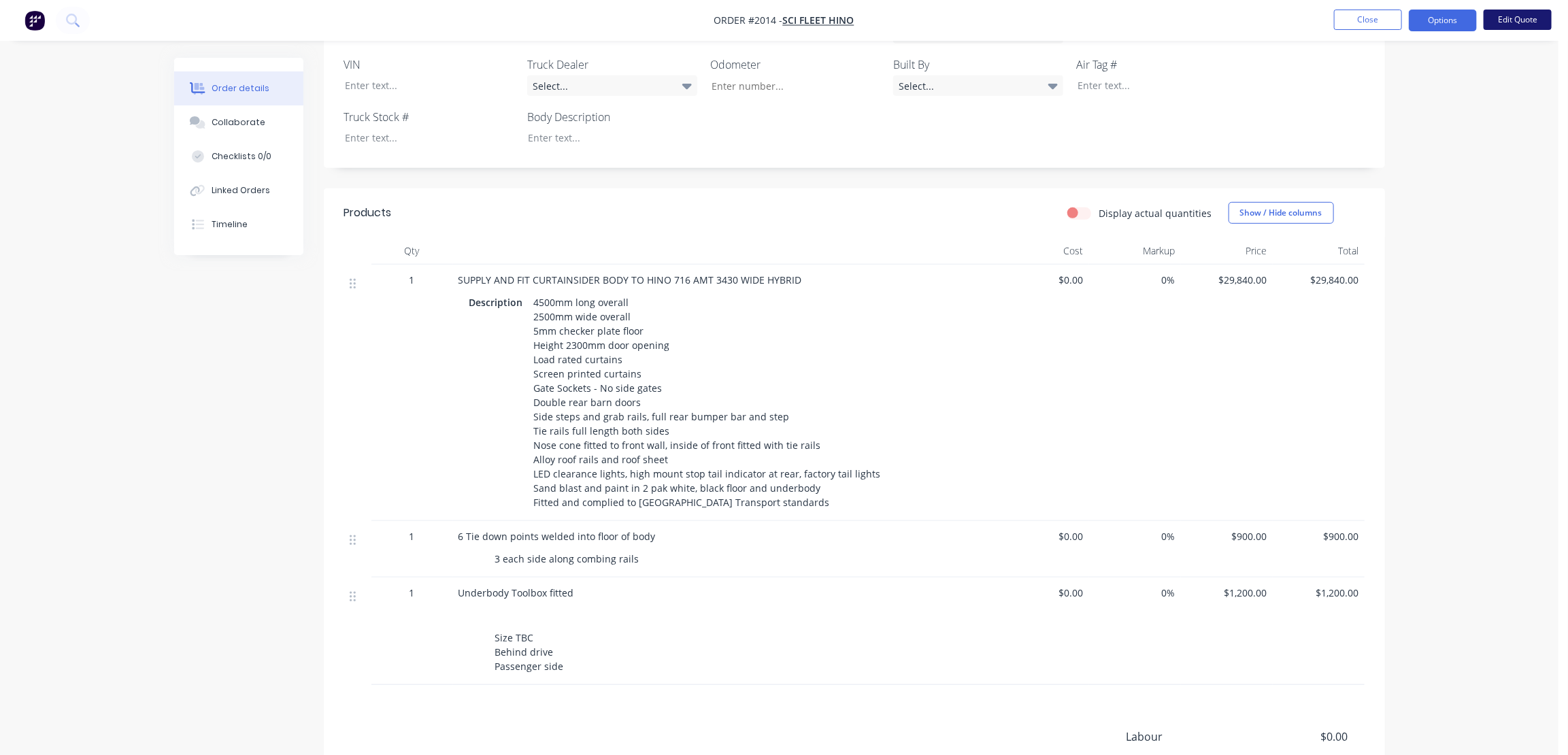
click at [1519, 14] on button "Edit Quote" at bounding box center [1518, 20] width 68 height 21
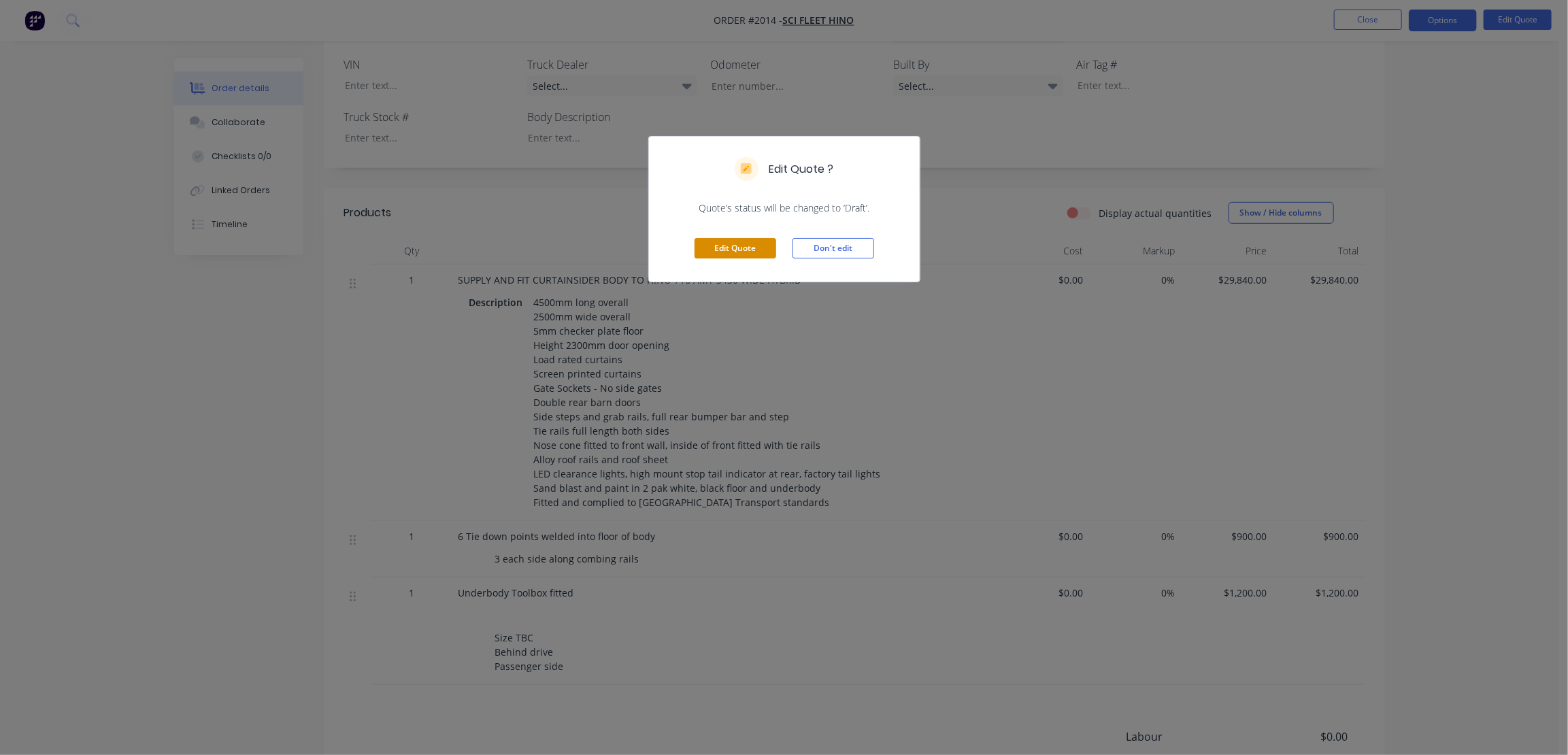
click at [731, 239] on button "Edit Quote" at bounding box center [735, 249] width 82 height 21
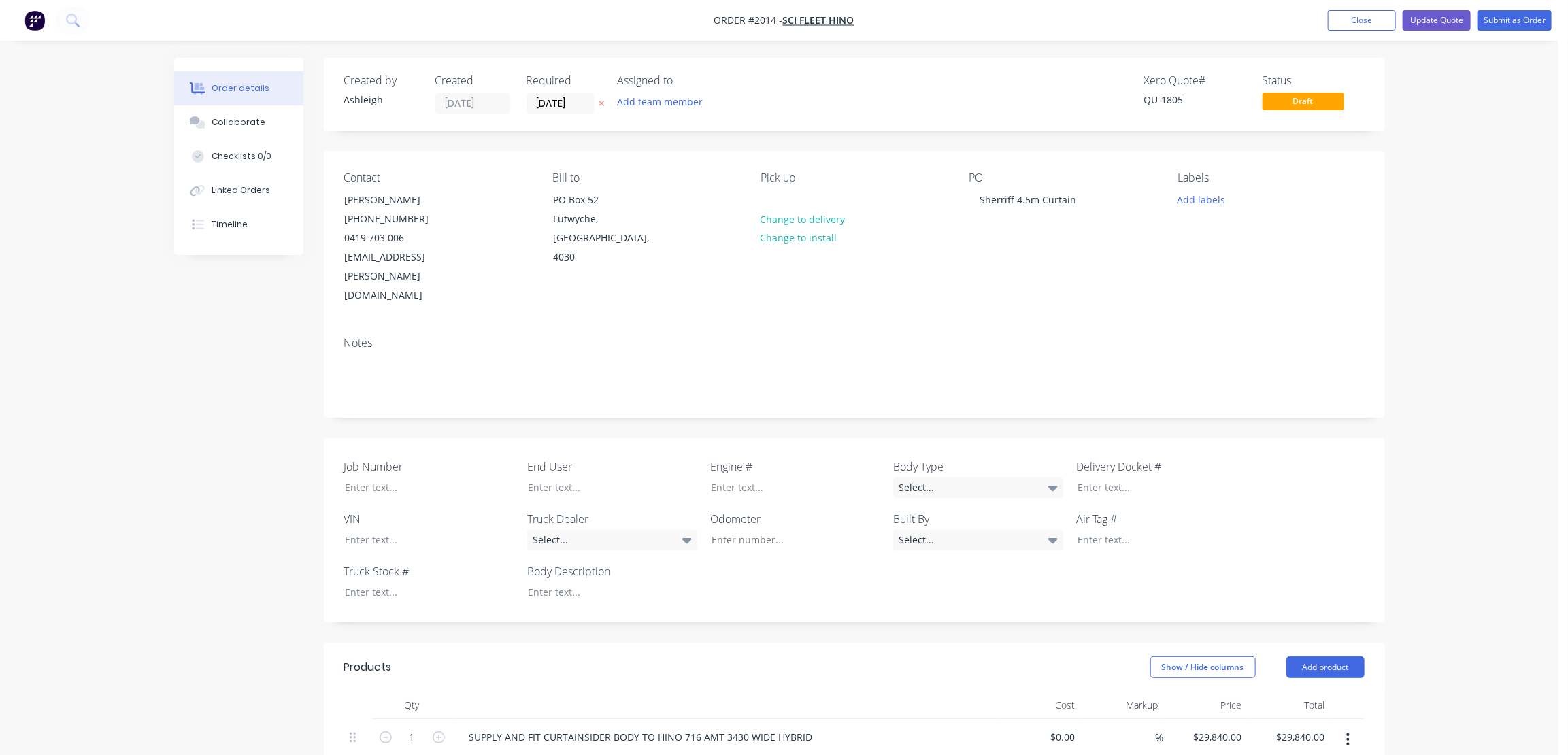
scroll to position [247, 0]
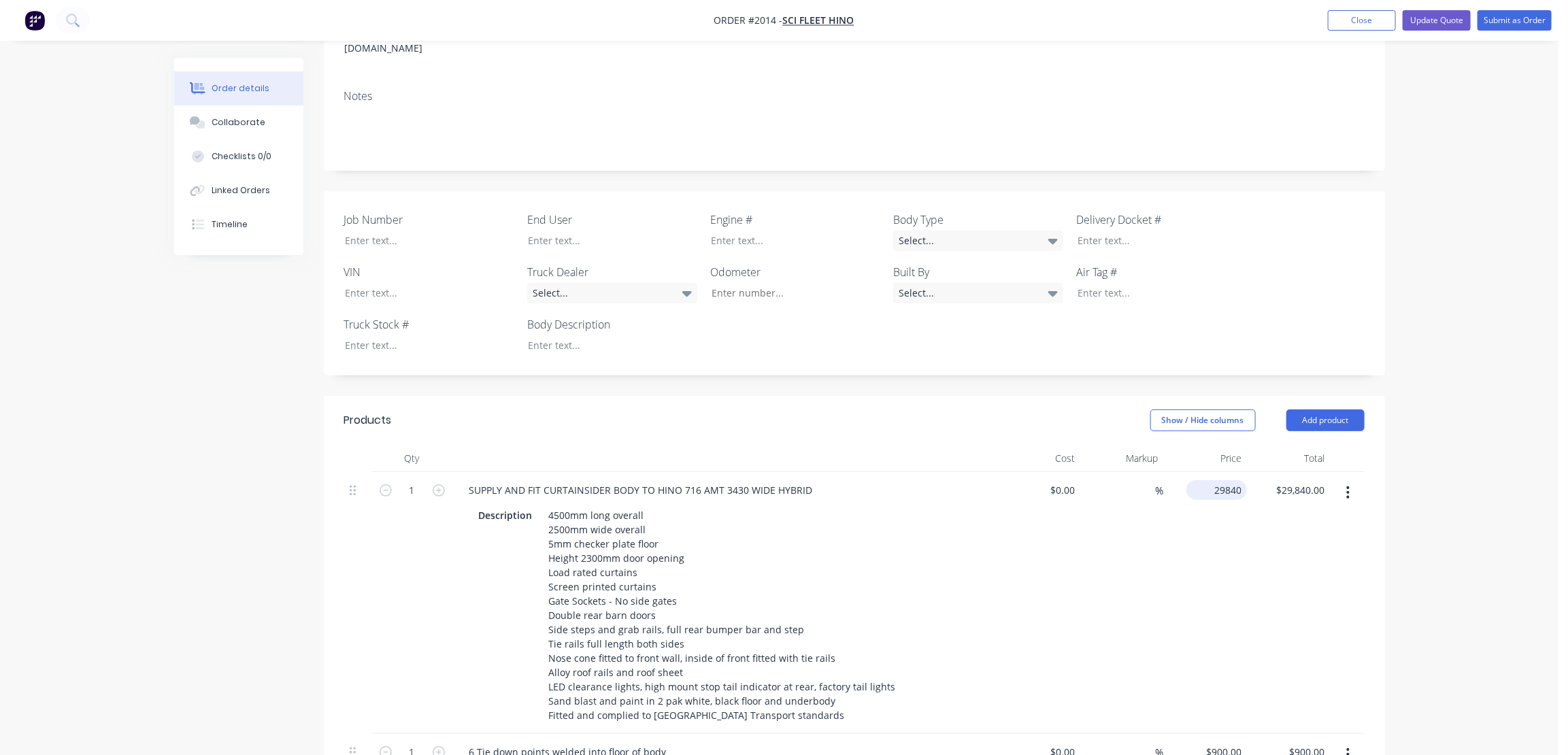
drag, startPoint x: 1214, startPoint y: 453, endPoint x: 1220, endPoint y: 462, distance: 10.8
click at [1215, 480] on input "29840" at bounding box center [1220, 490] width 55 height 20
type input "$31,840.00"
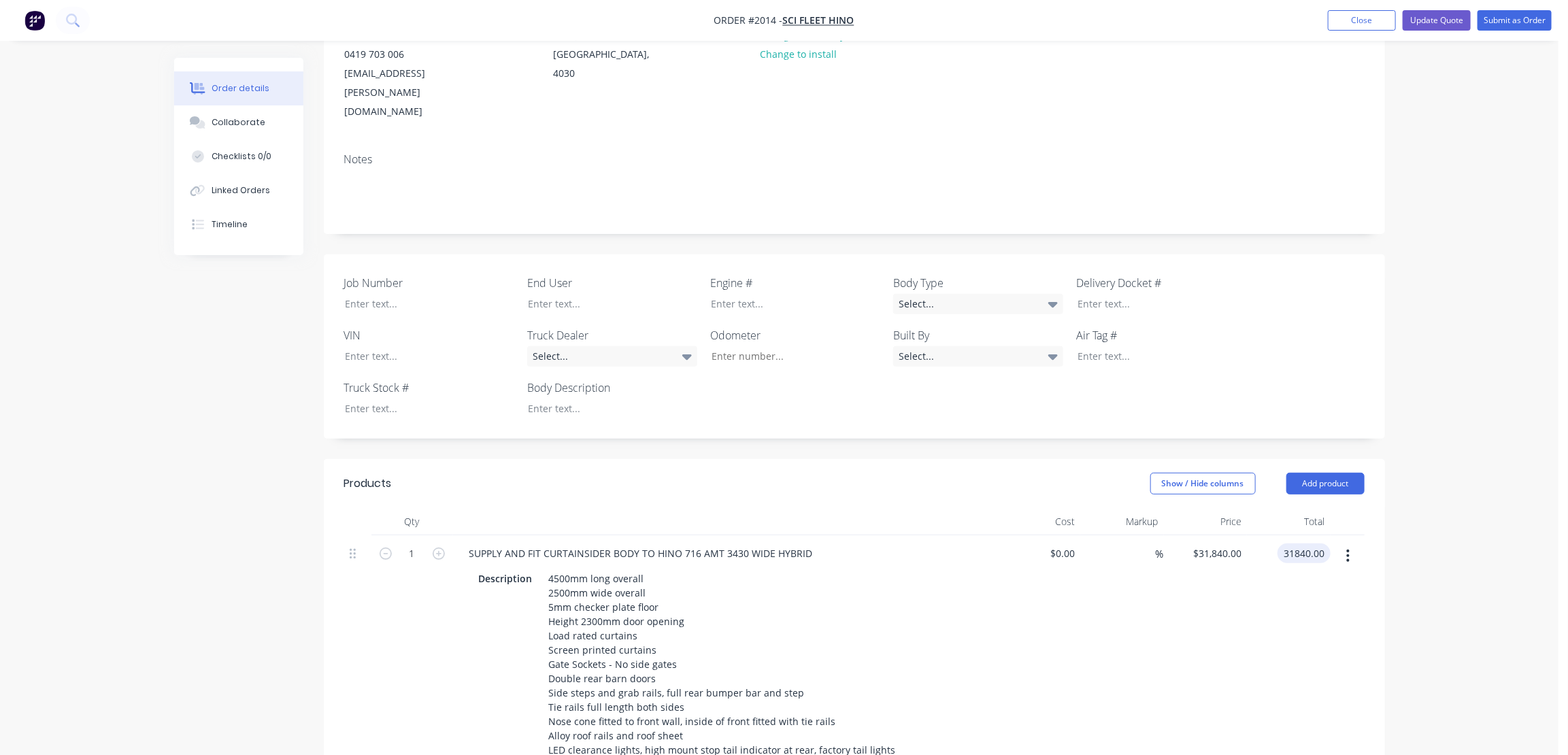
scroll to position [123, 0]
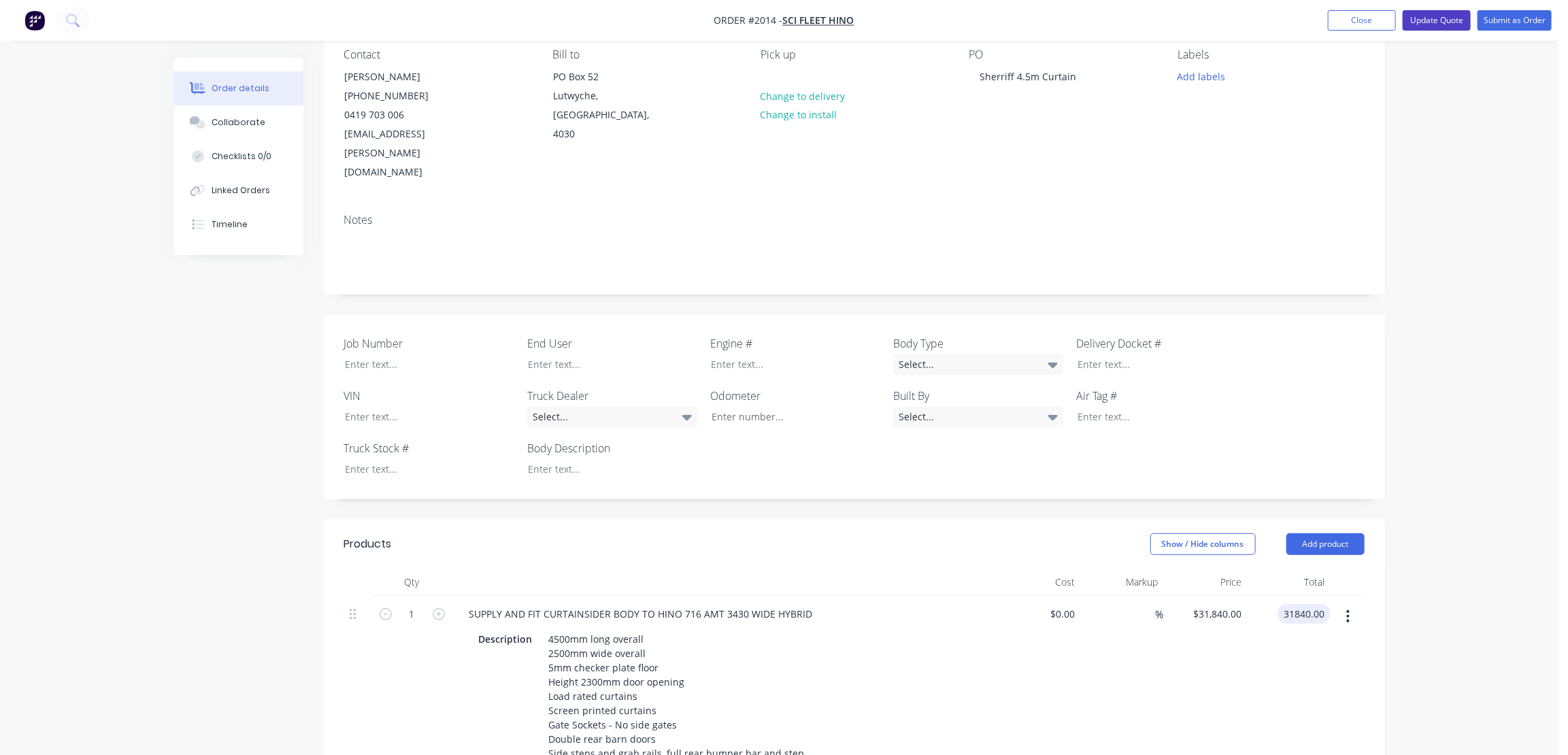
type input "$31,840.00"
click at [1437, 15] on button "Update Quote" at bounding box center [1437, 21] width 68 height 21
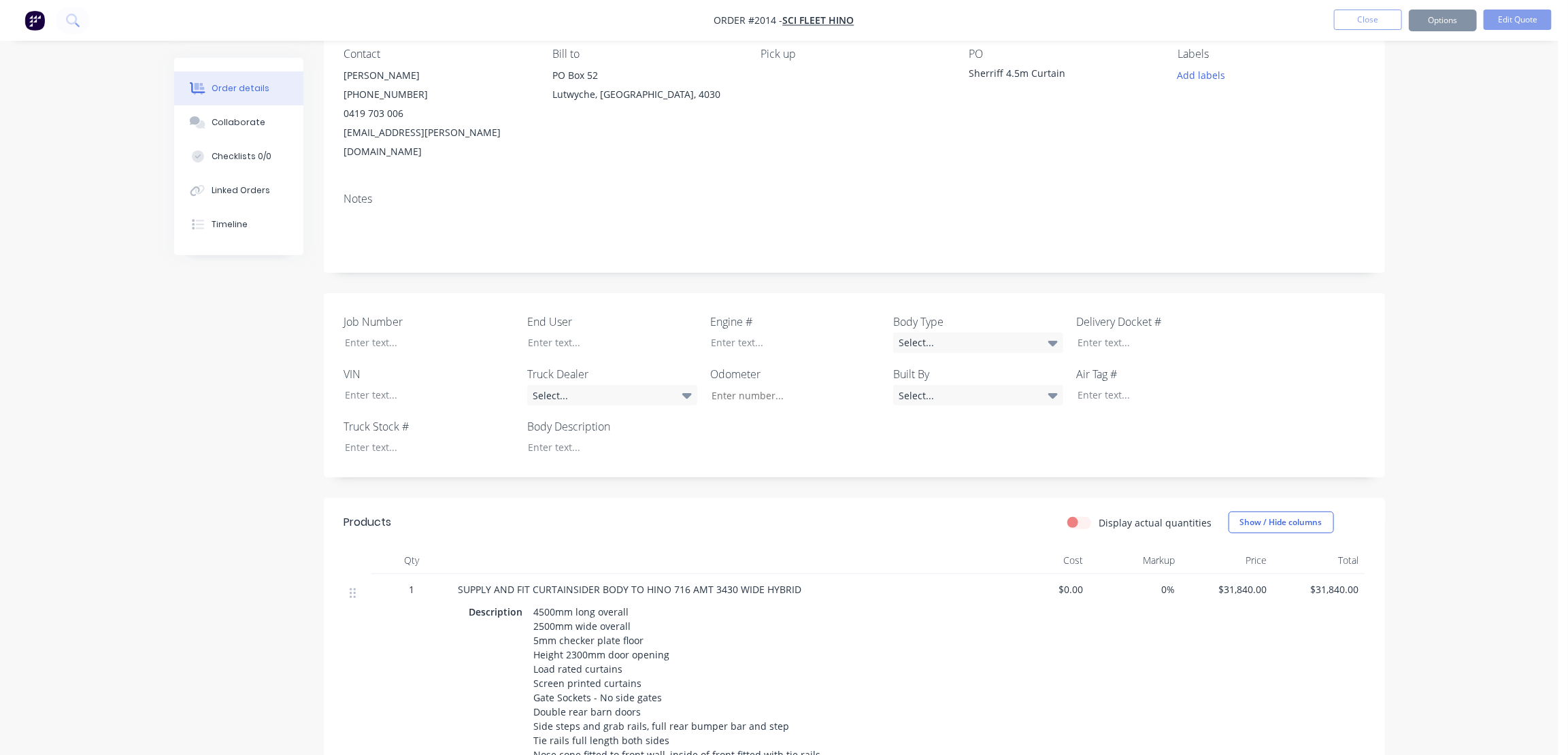
scroll to position [0, 0]
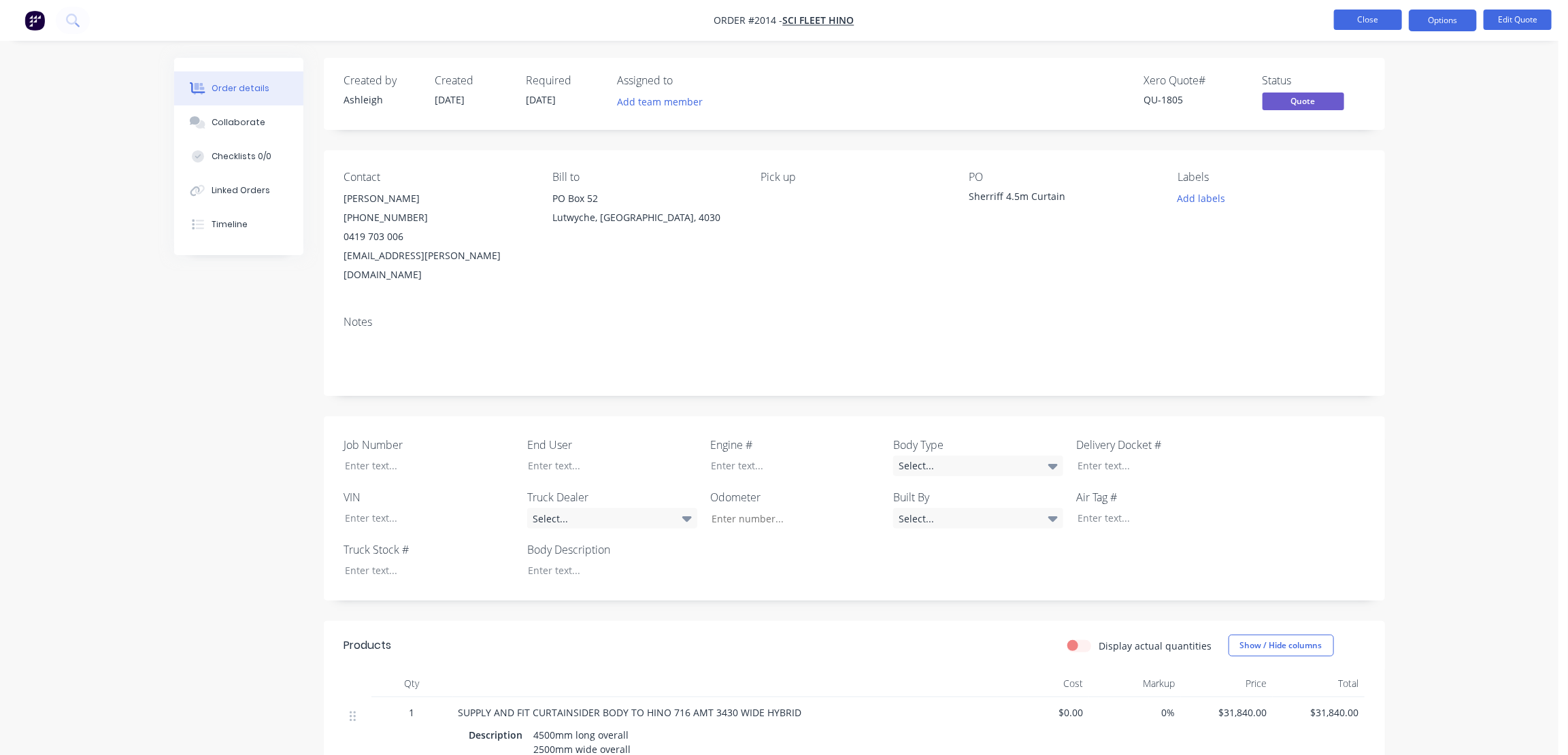
click at [1361, 11] on button "Close" at bounding box center [1368, 20] width 68 height 21
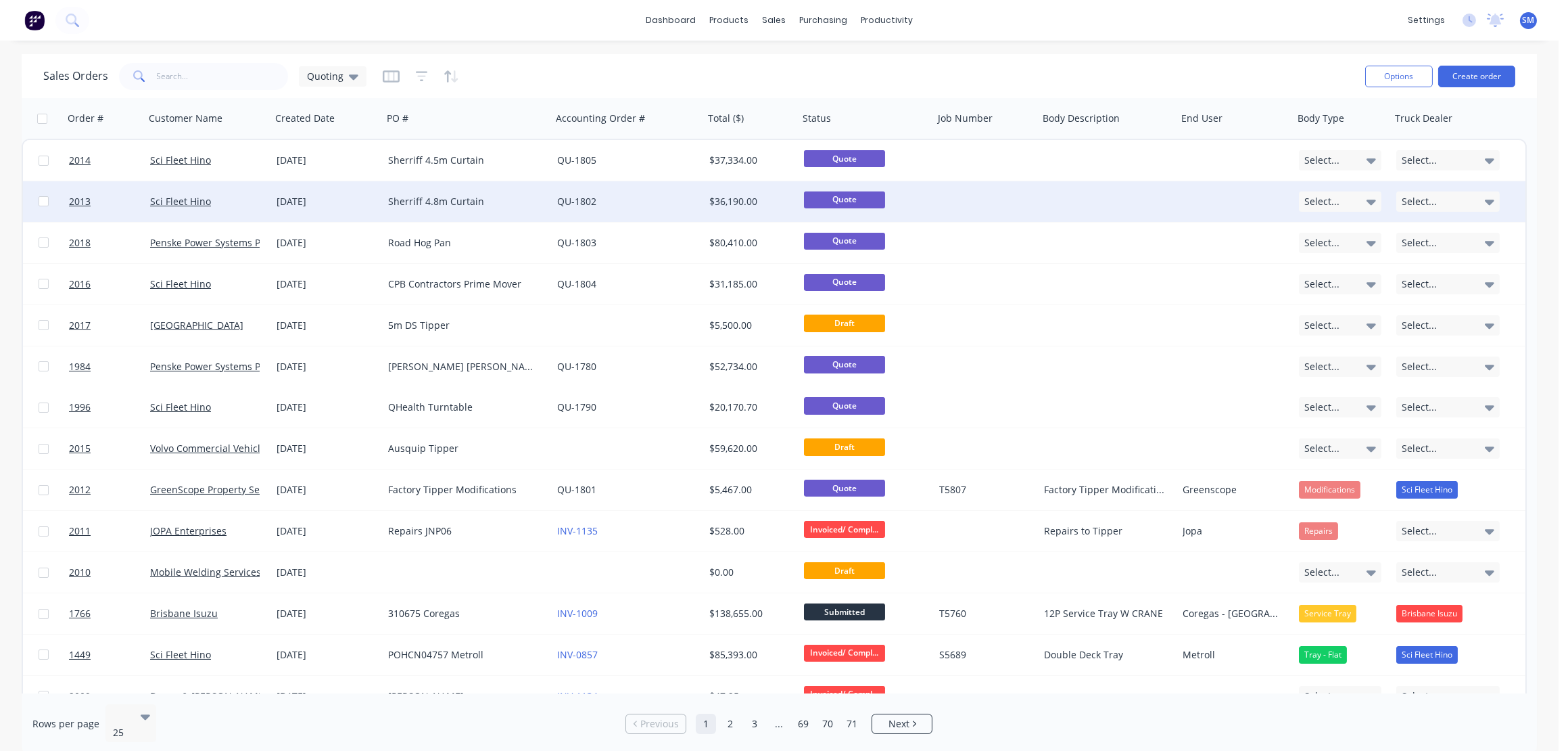
click at [426, 200] on div "Sherriff 4.8m Curtain" at bounding box center [463, 202] width 150 height 14
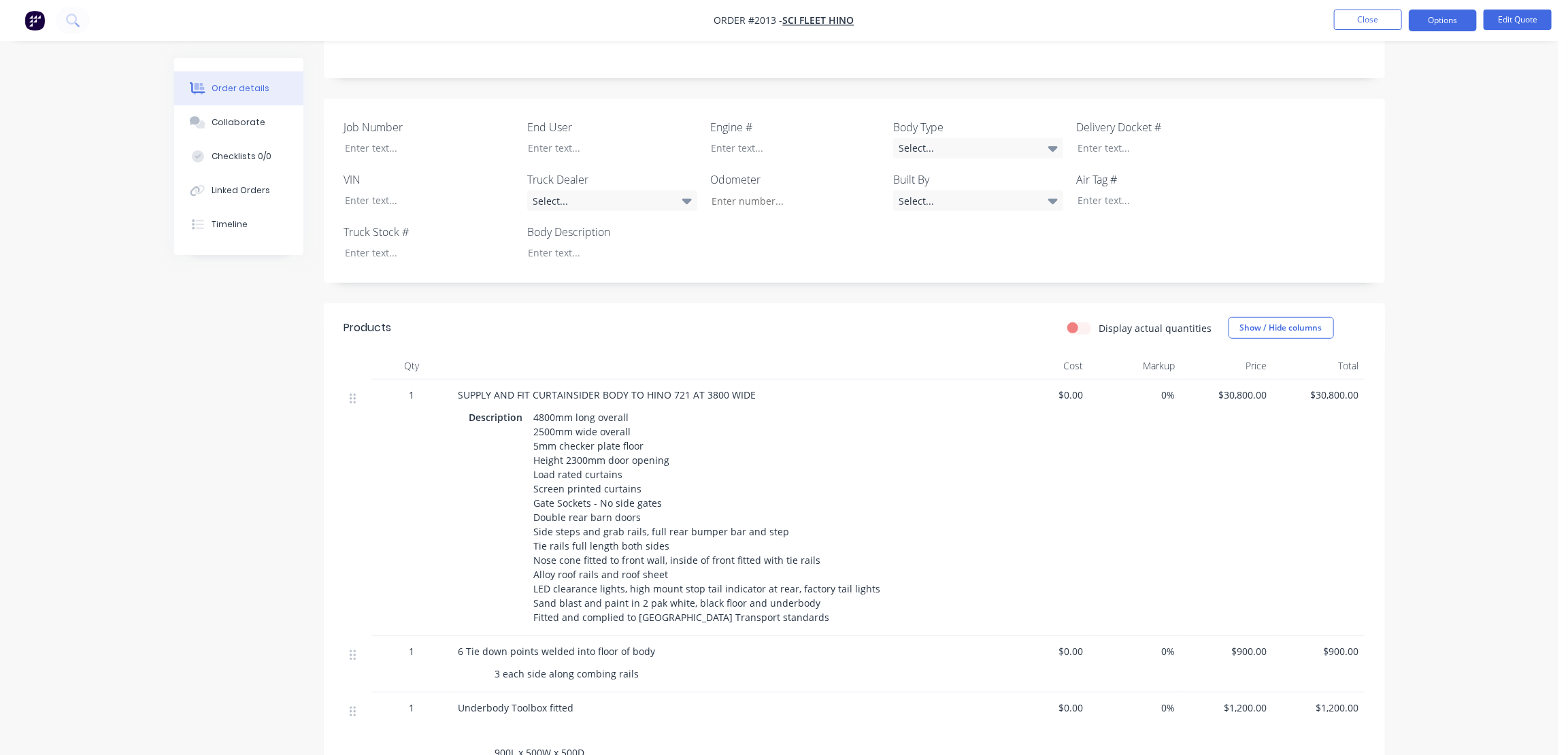
scroll to position [371, 0]
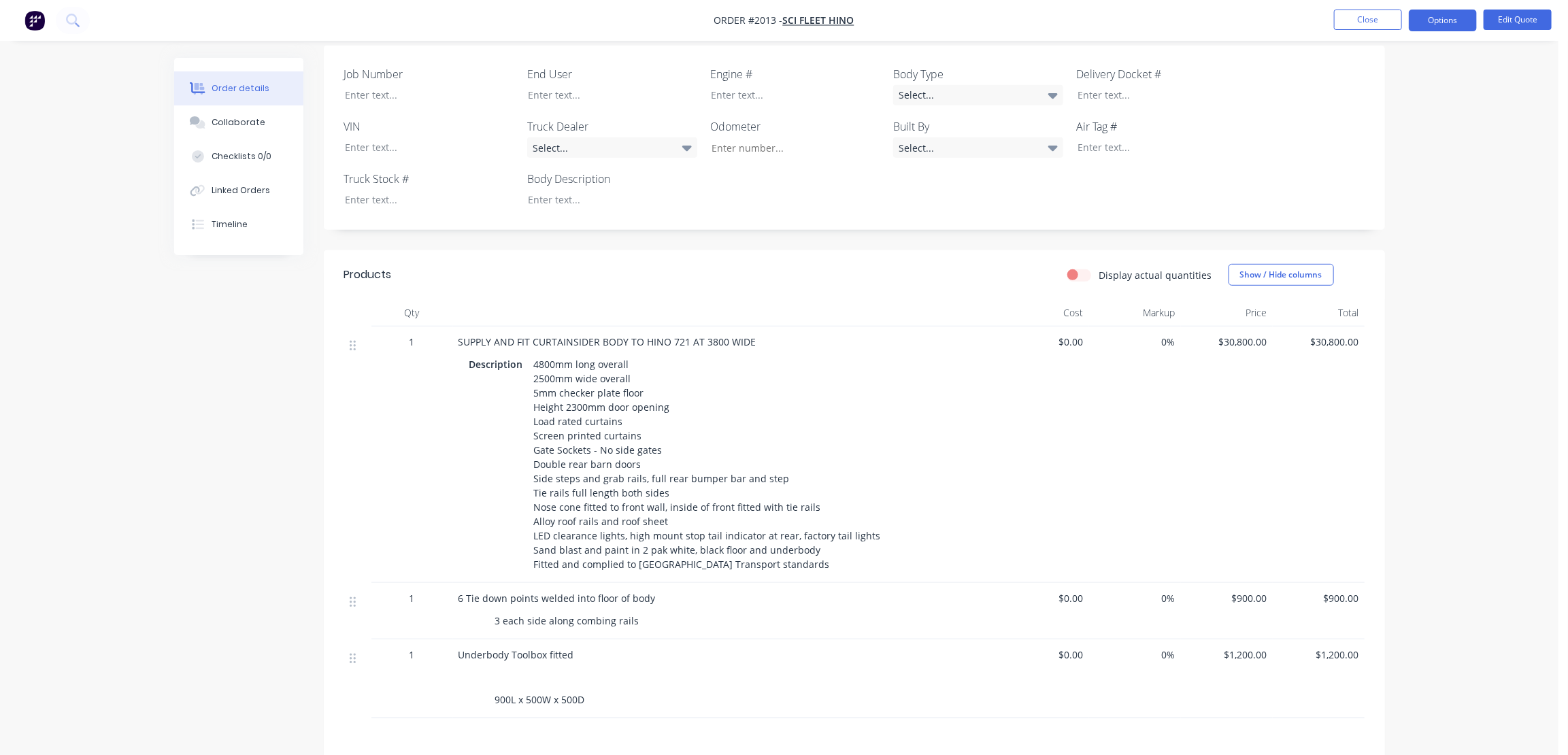
click at [1260, 335] on span "$30,800.00" at bounding box center [1227, 341] width 81 height 14
click at [1519, 18] on button "Edit Quote" at bounding box center [1518, 20] width 68 height 21
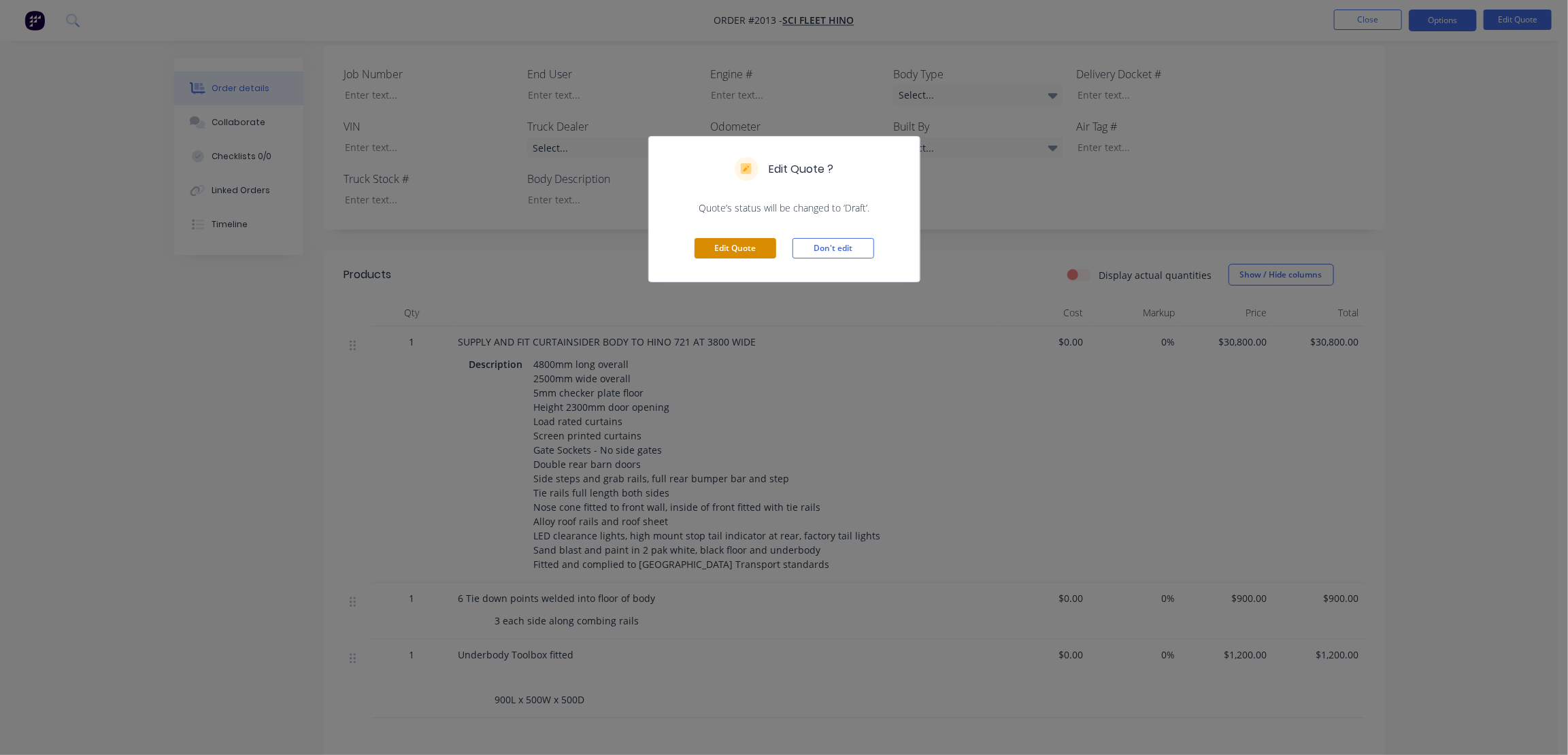
drag, startPoint x: 742, startPoint y: 243, endPoint x: 750, endPoint y: 245, distance: 8.2
click at [743, 243] on button "Edit Quote" at bounding box center [735, 249] width 82 height 21
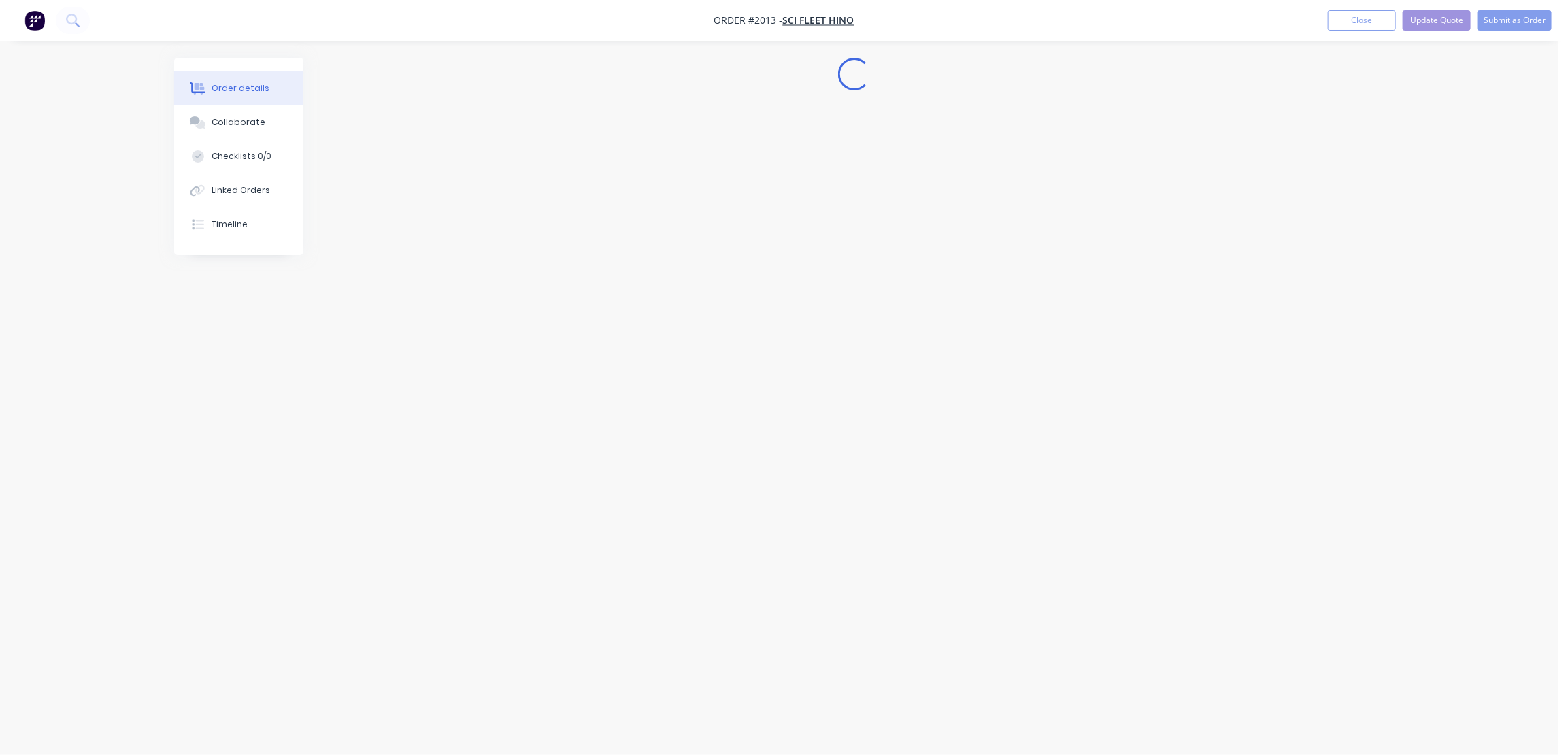
scroll to position [0, 0]
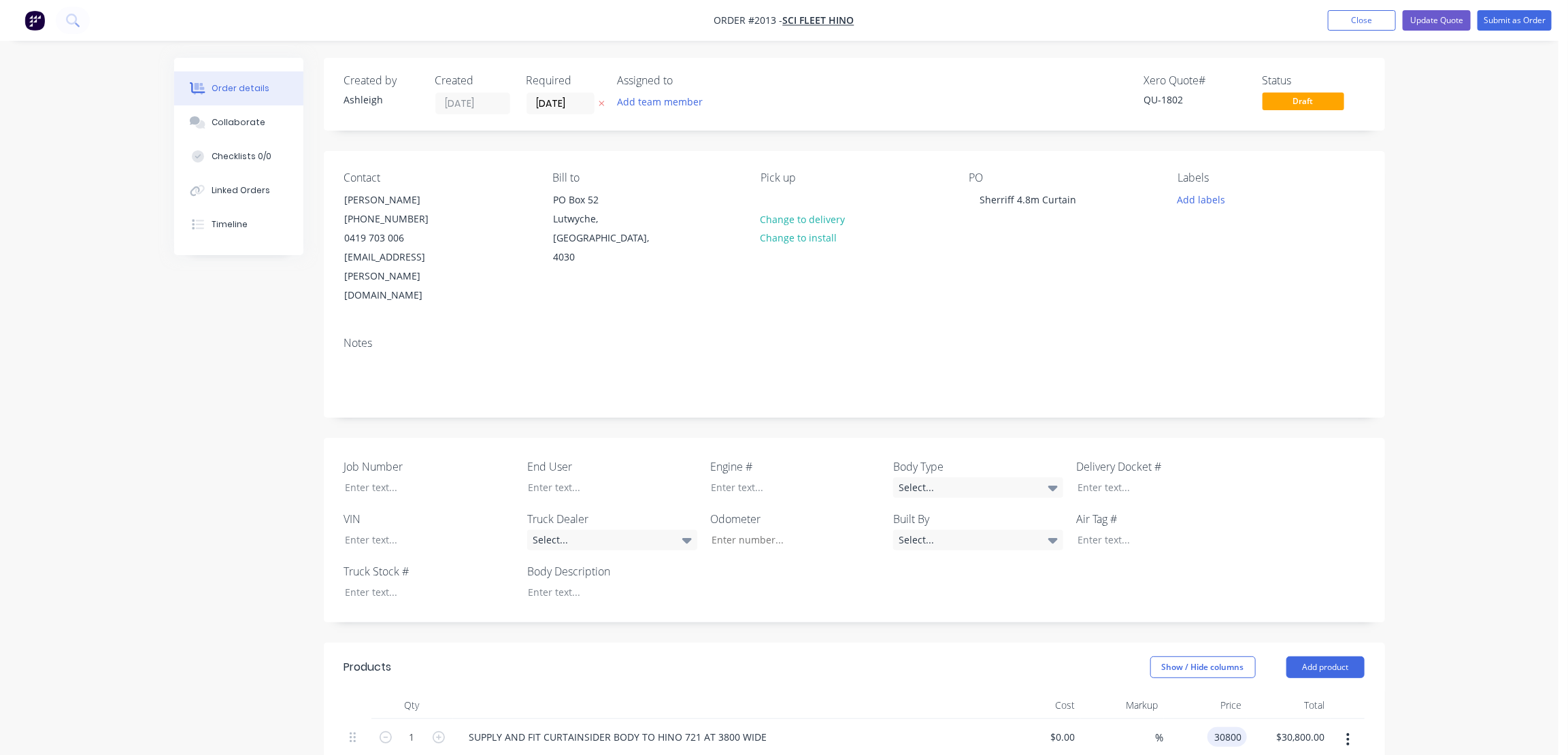
click at [1224, 728] on input "30800" at bounding box center [1231, 737] width 34 height 20
type input "$33,090.00"
click at [1442, 16] on button "Update Quote" at bounding box center [1437, 21] width 68 height 21
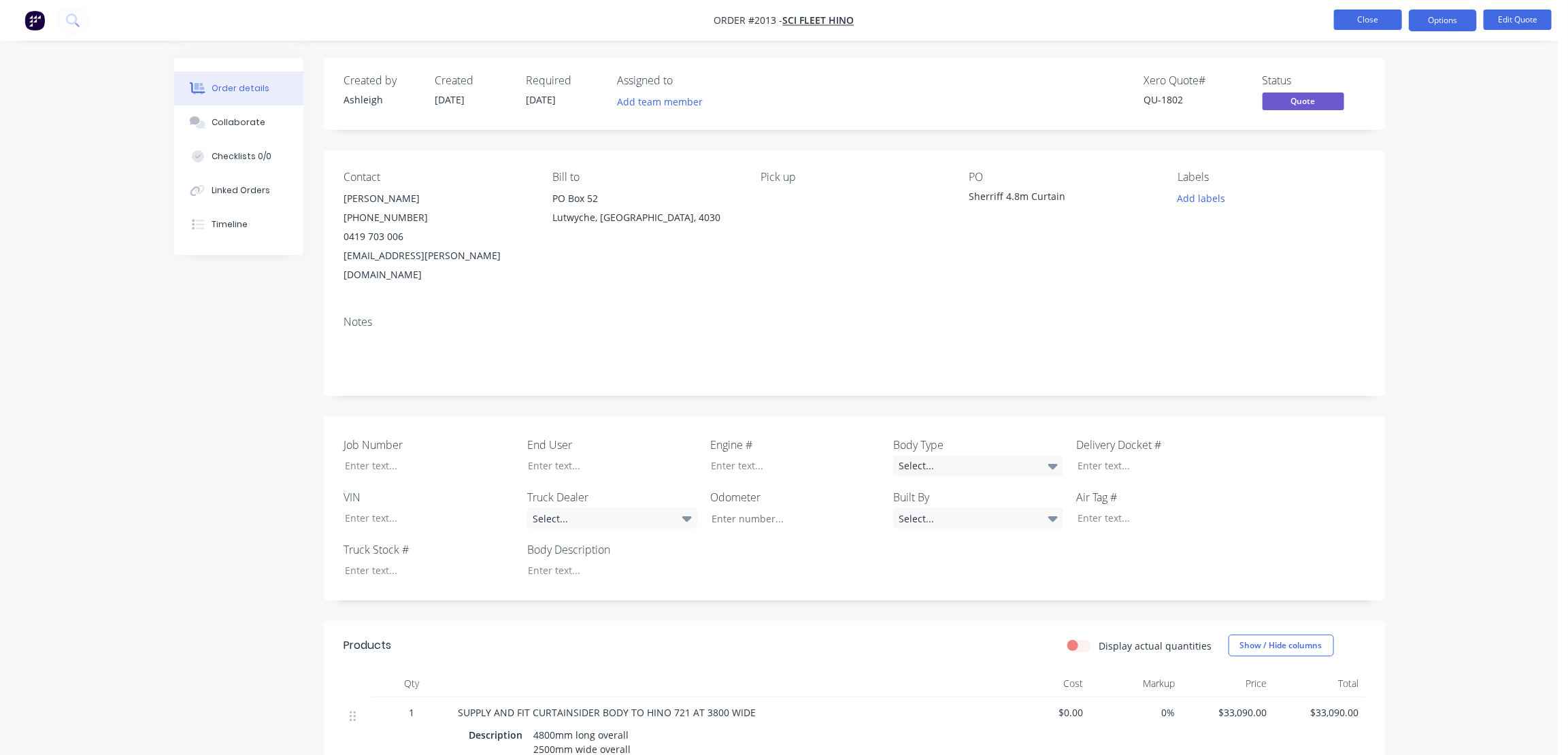
click at [1374, 20] on button "Close" at bounding box center [1368, 20] width 68 height 21
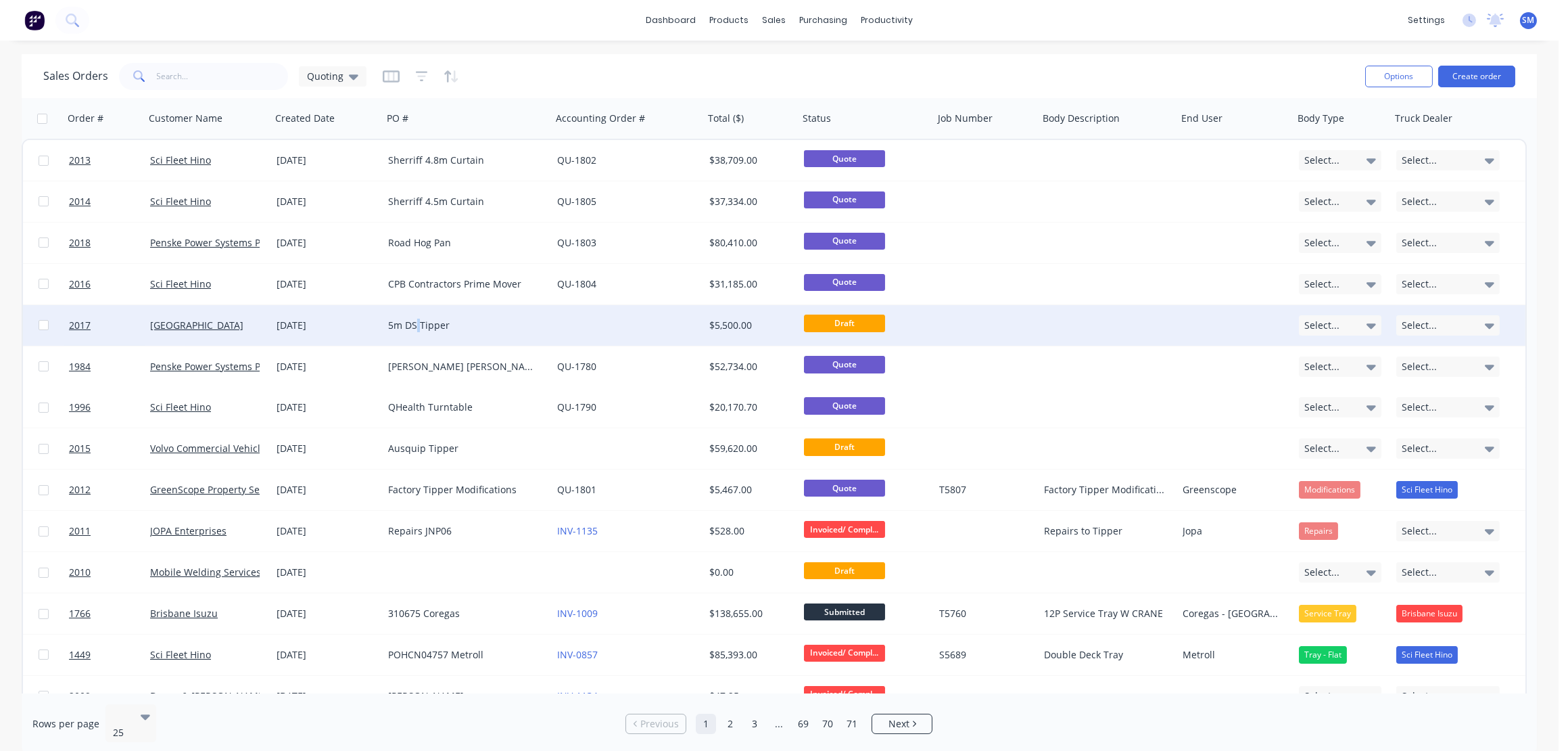
click at [421, 320] on div "5m DS Tipper" at bounding box center [463, 325] width 150 height 14
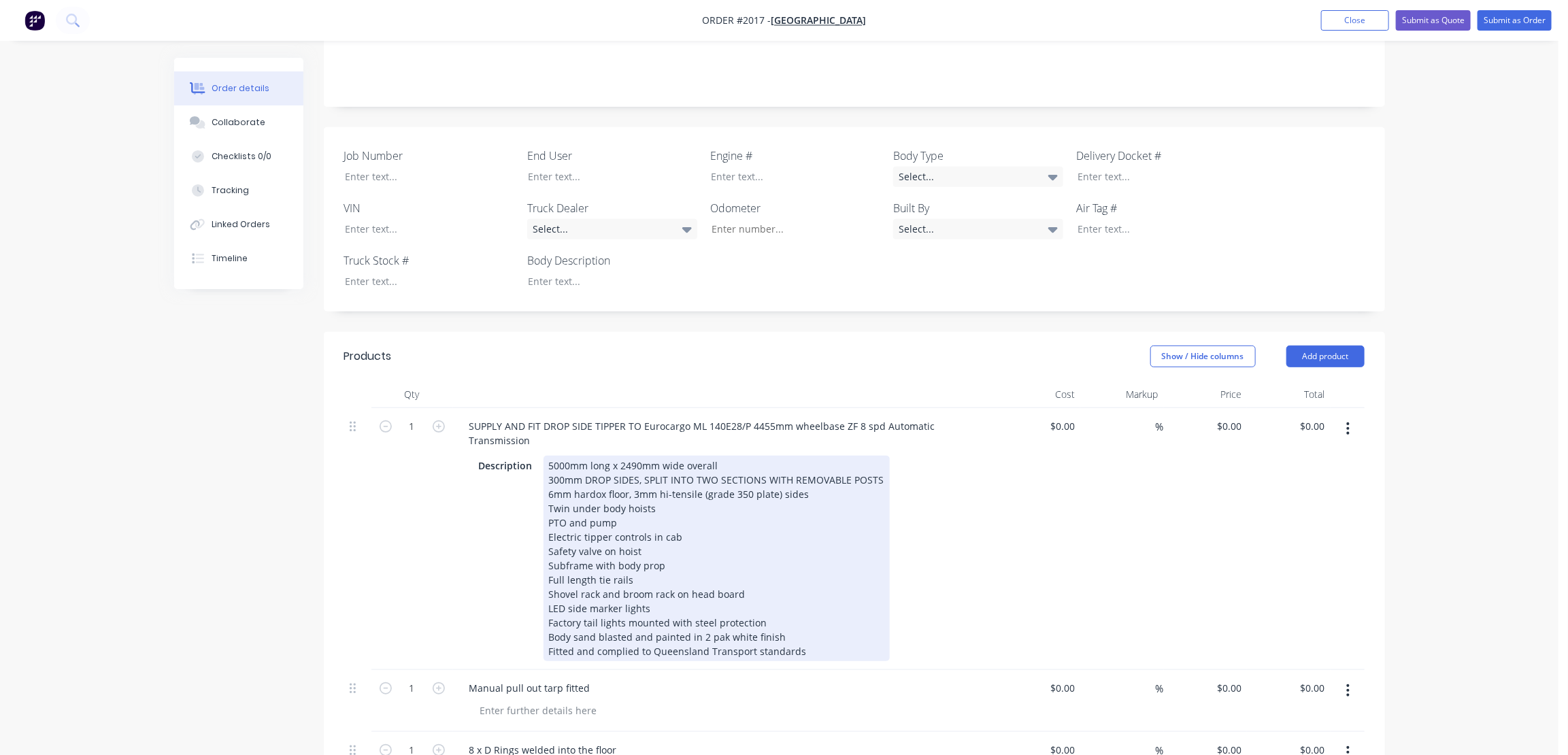
scroll to position [371, 0]
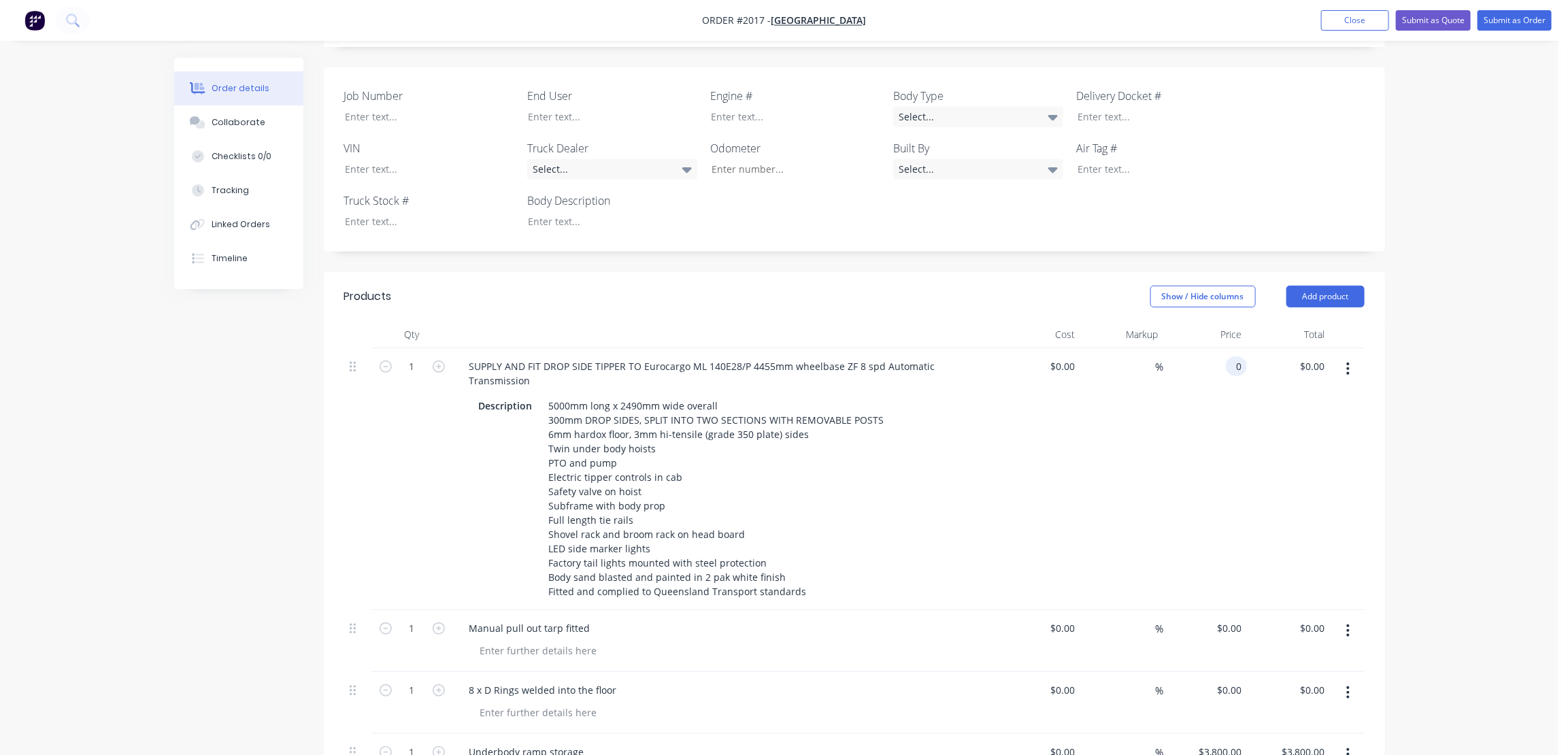
drag, startPoint x: 1233, startPoint y: 306, endPoint x: 1246, endPoint y: 331, distance: 28.2
click at [1234, 357] on input "0" at bounding box center [1239, 366] width 16 height 20
type input "$44,800.00"
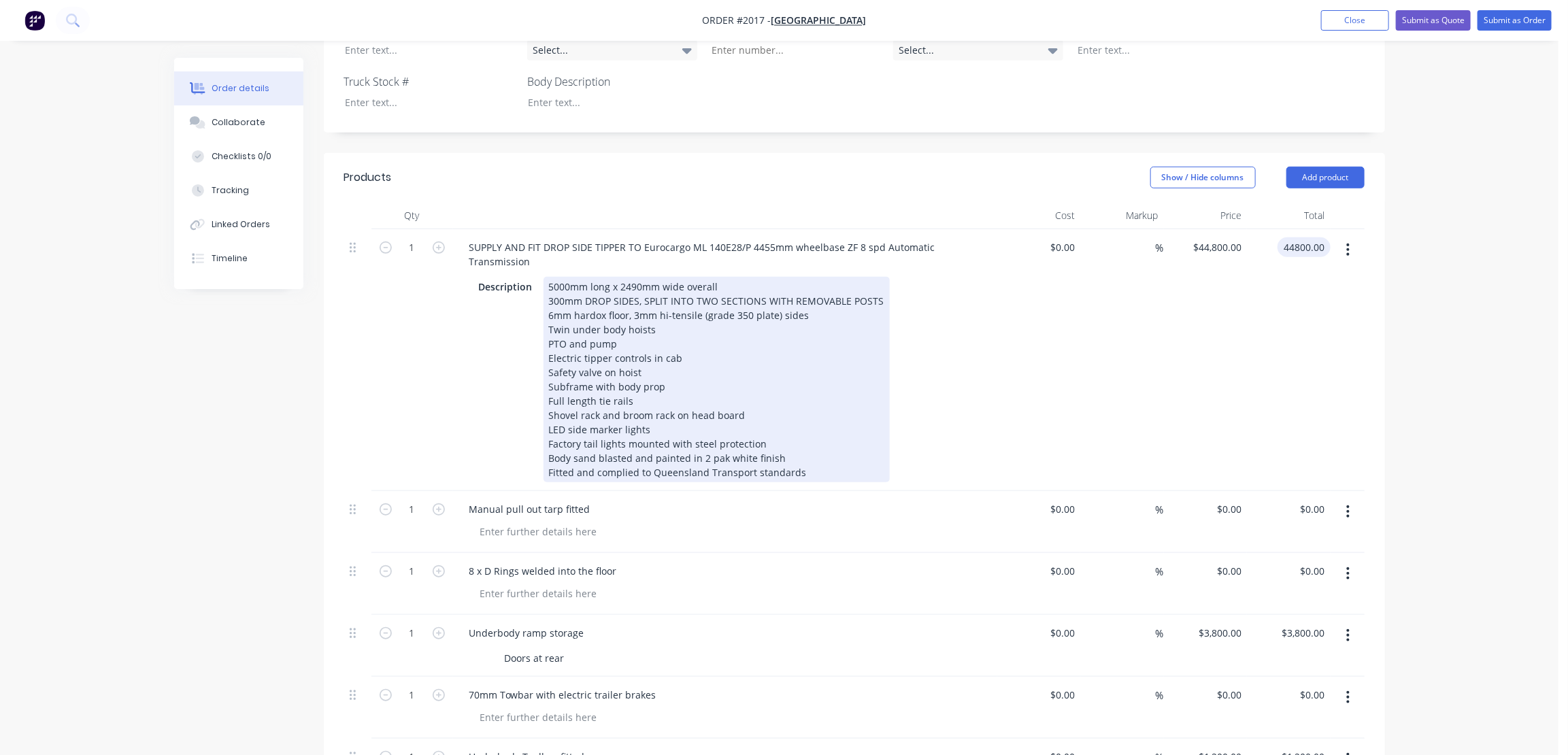
scroll to position [495, 0]
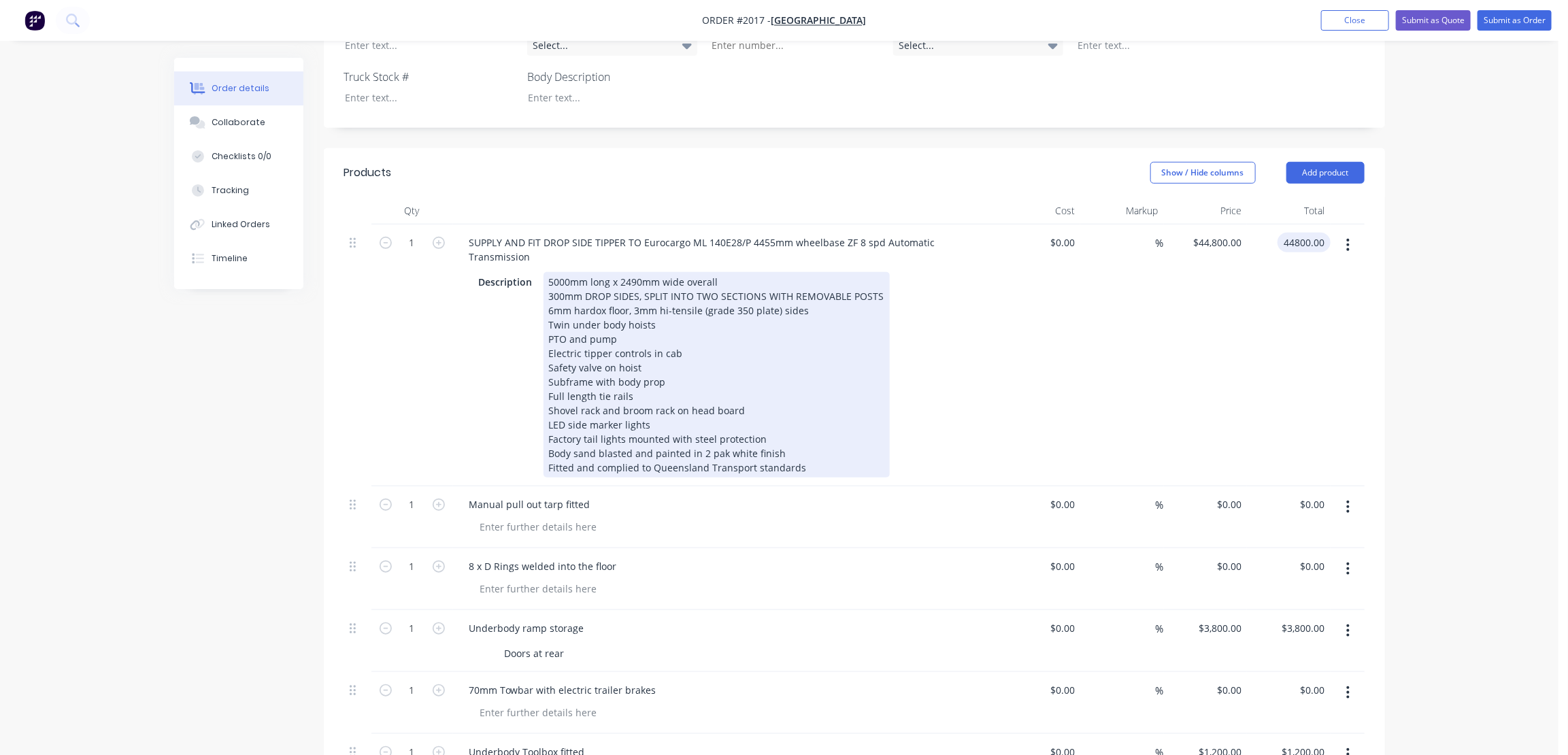
type input "$44,800.00"
click at [803, 272] on div "5000mm long x 2490mm wide overall 300mm DROP SIDES, SPLIT INTO TWO SECTIONS WIT…" at bounding box center [717, 374] width 346 height 205
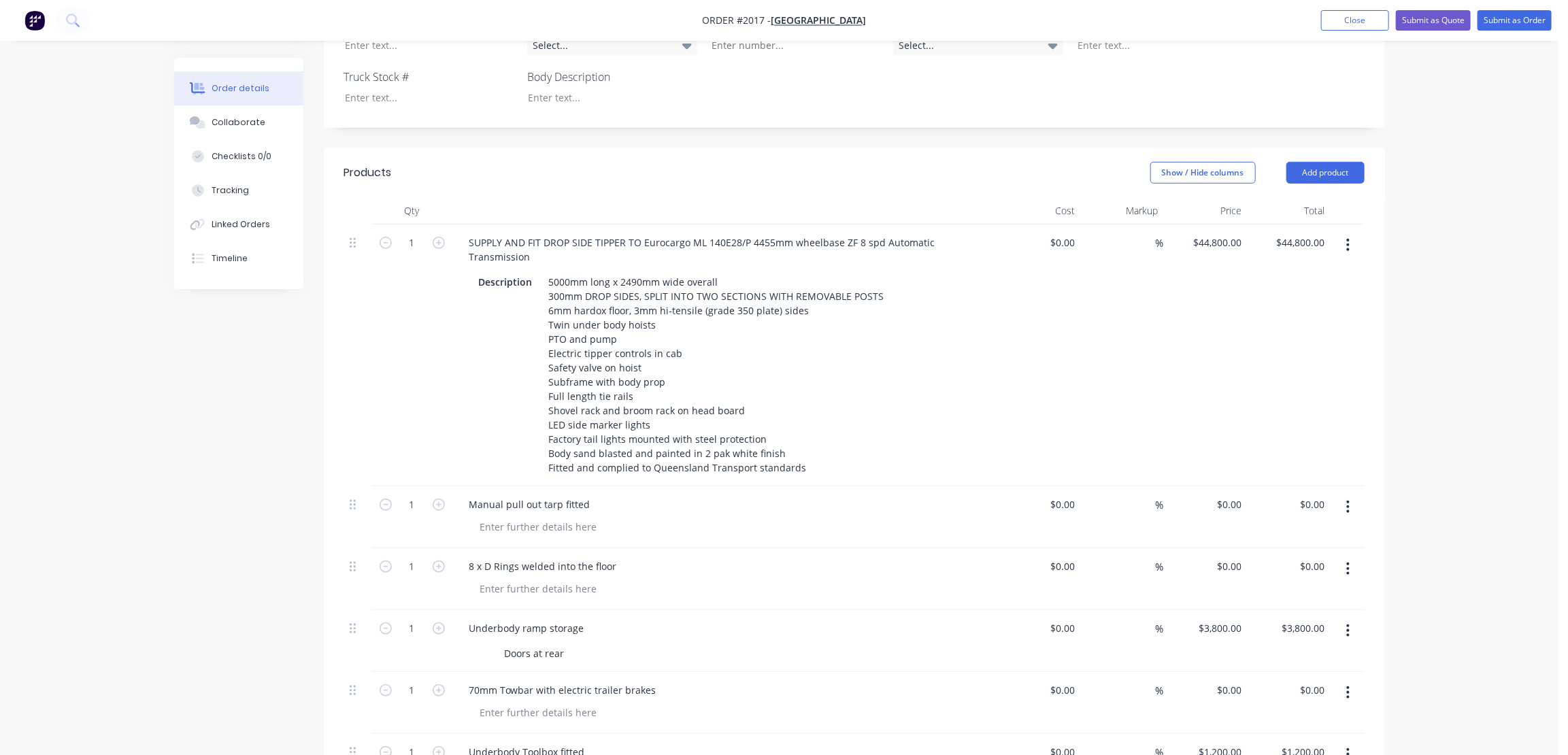
click at [636, 517] on div at bounding box center [730, 527] width 522 height 20
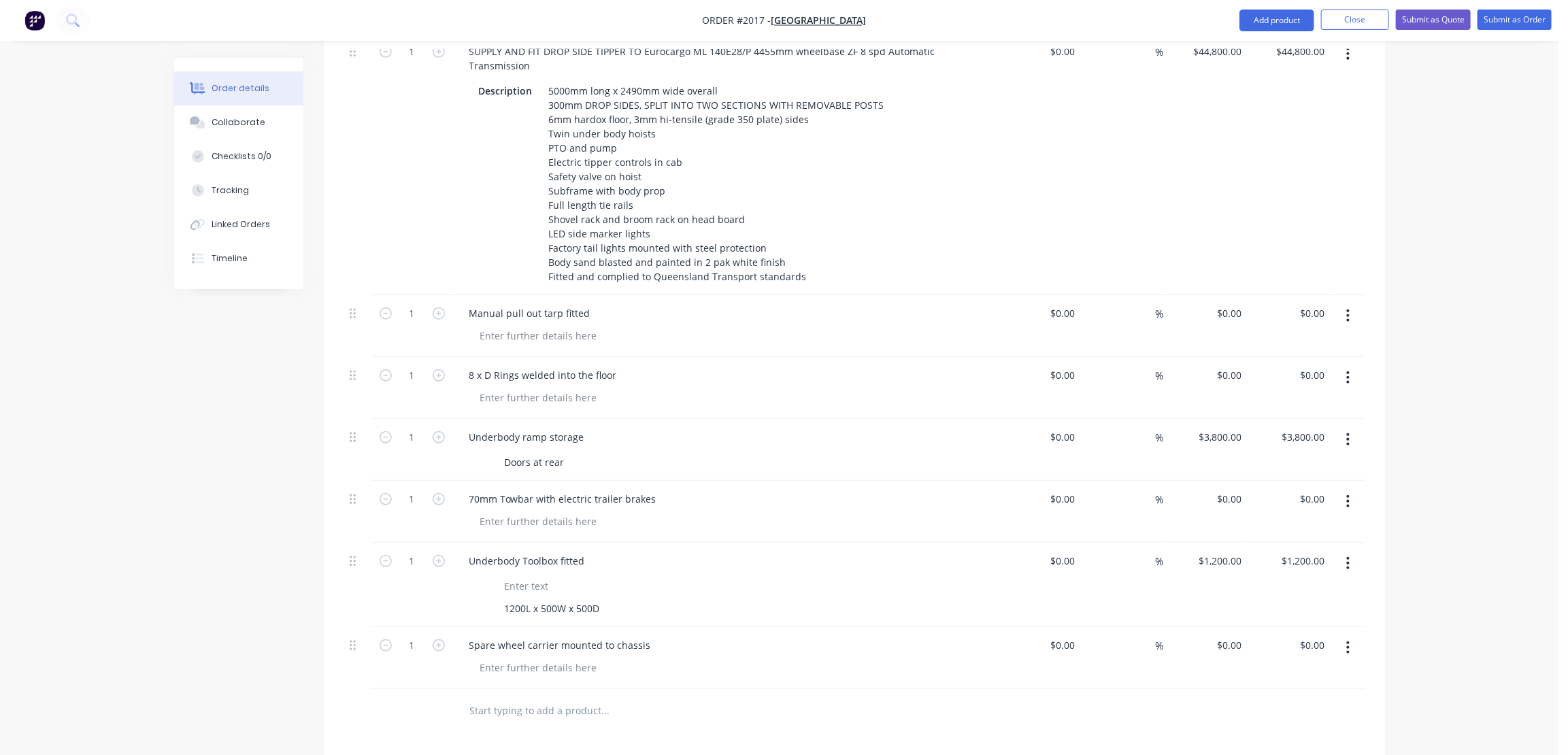
scroll to position [741, 0]
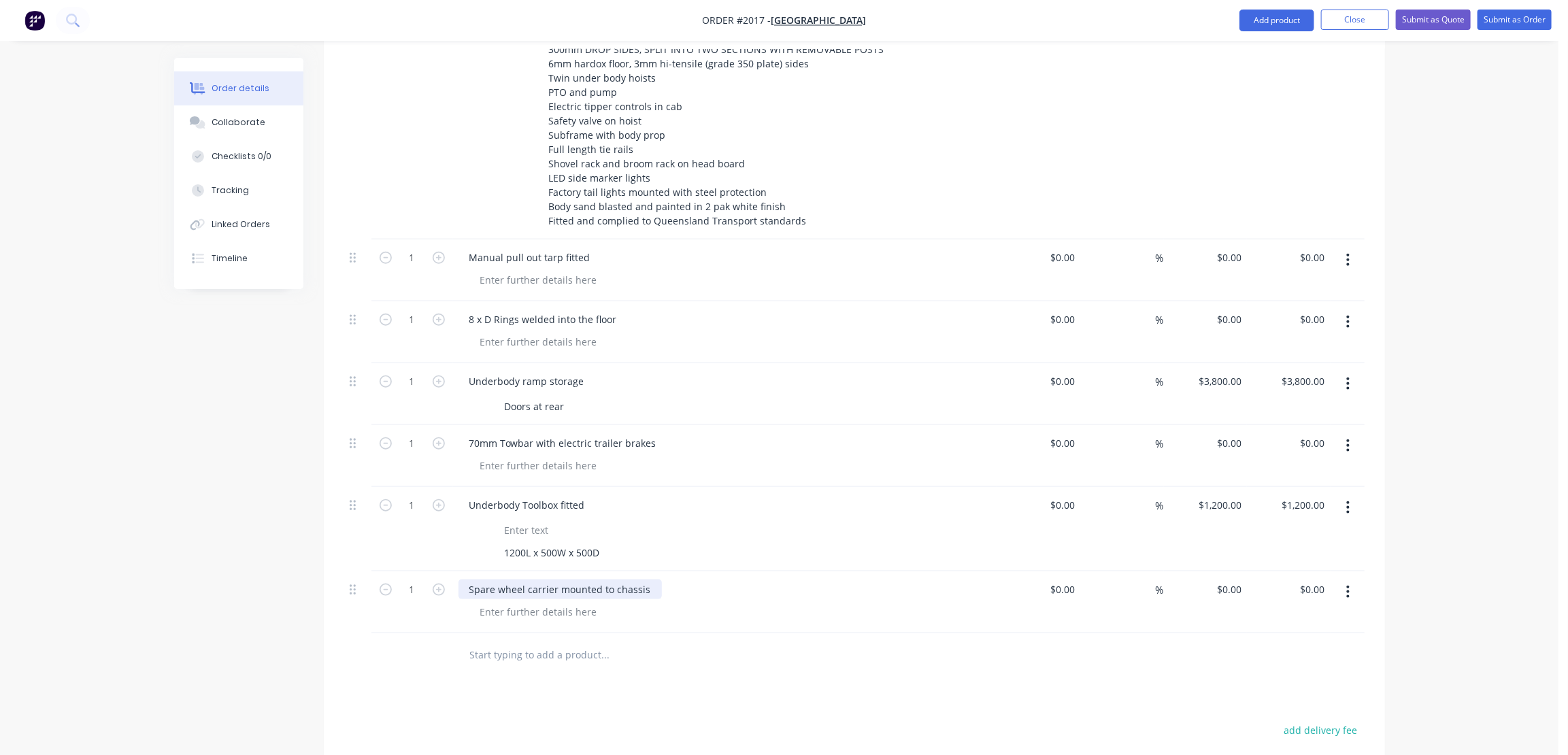
click at [634, 580] on div "Spare wheel carrier mounted to chassis" at bounding box center [560, 589] width 203 height 20
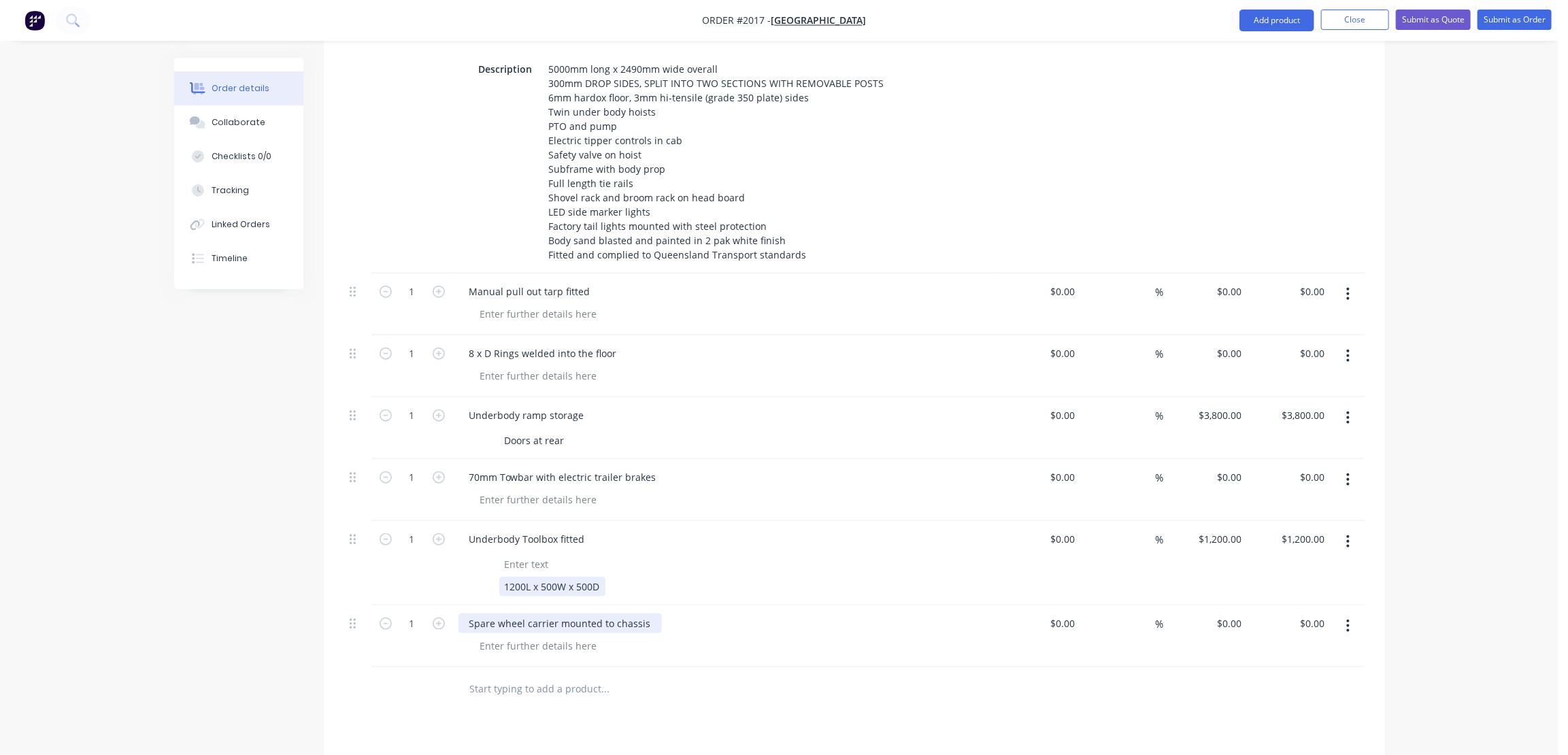
scroll to position [680, 0]
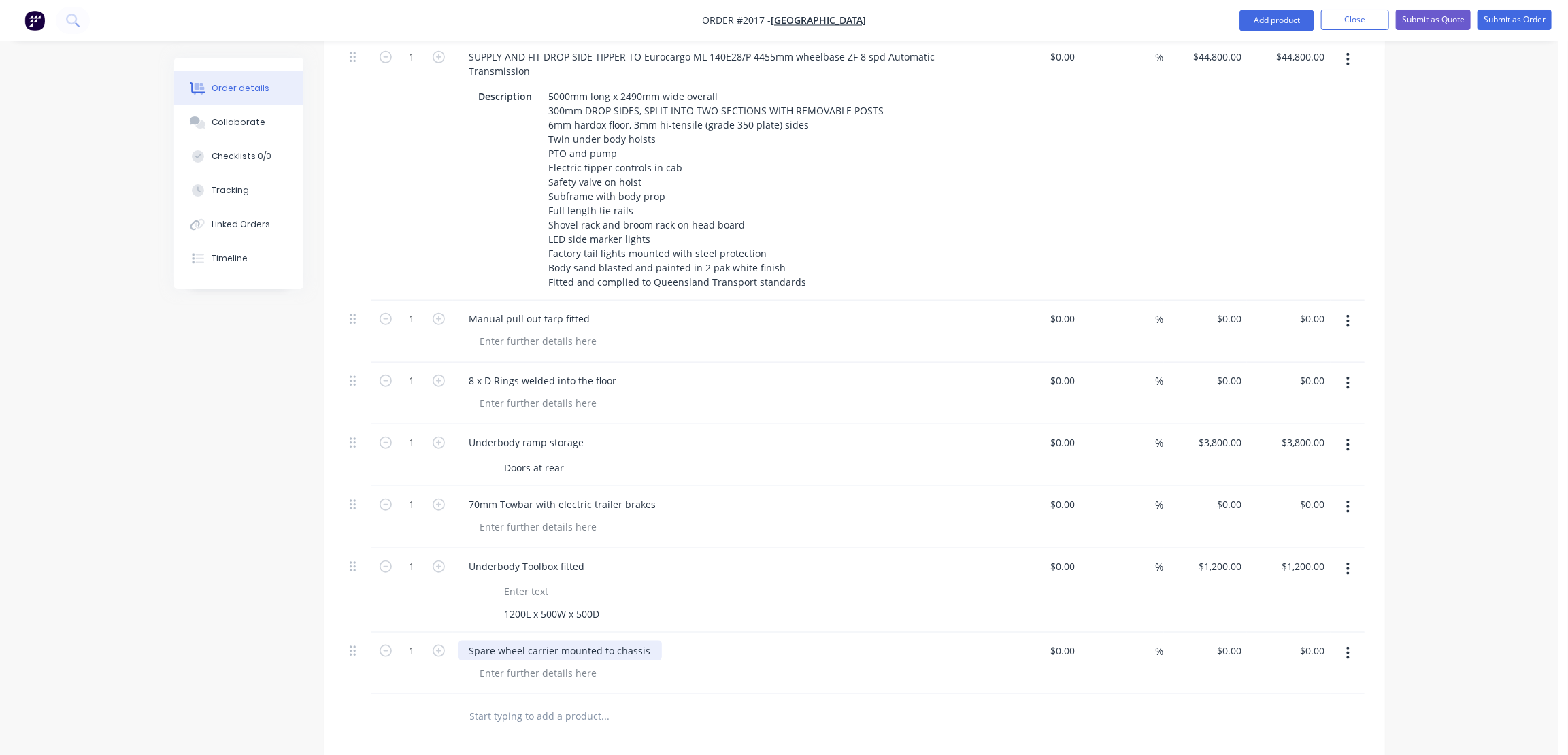
click at [530, 641] on div "Spare wheel carrier mounted to chassis" at bounding box center [560, 651] width 203 height 20
drag, startPoint x: 486, startPoint y: 591, endPoint x: 504, endPoint y: 596, distance: 18.7
click at [488, 641] on div "Spare wheel carrier mounted to chassis" at bounding box center [560, 651] width 203 height 20
click at [517, 641] on div "Spare wheel carrier mounted to chassis" at bounding box center [560, 651] width 203 height 20
drag, startPoint x: 539, startPoint y: 591, endPoint x: 563, endPoint y: 598, distance: 25.0
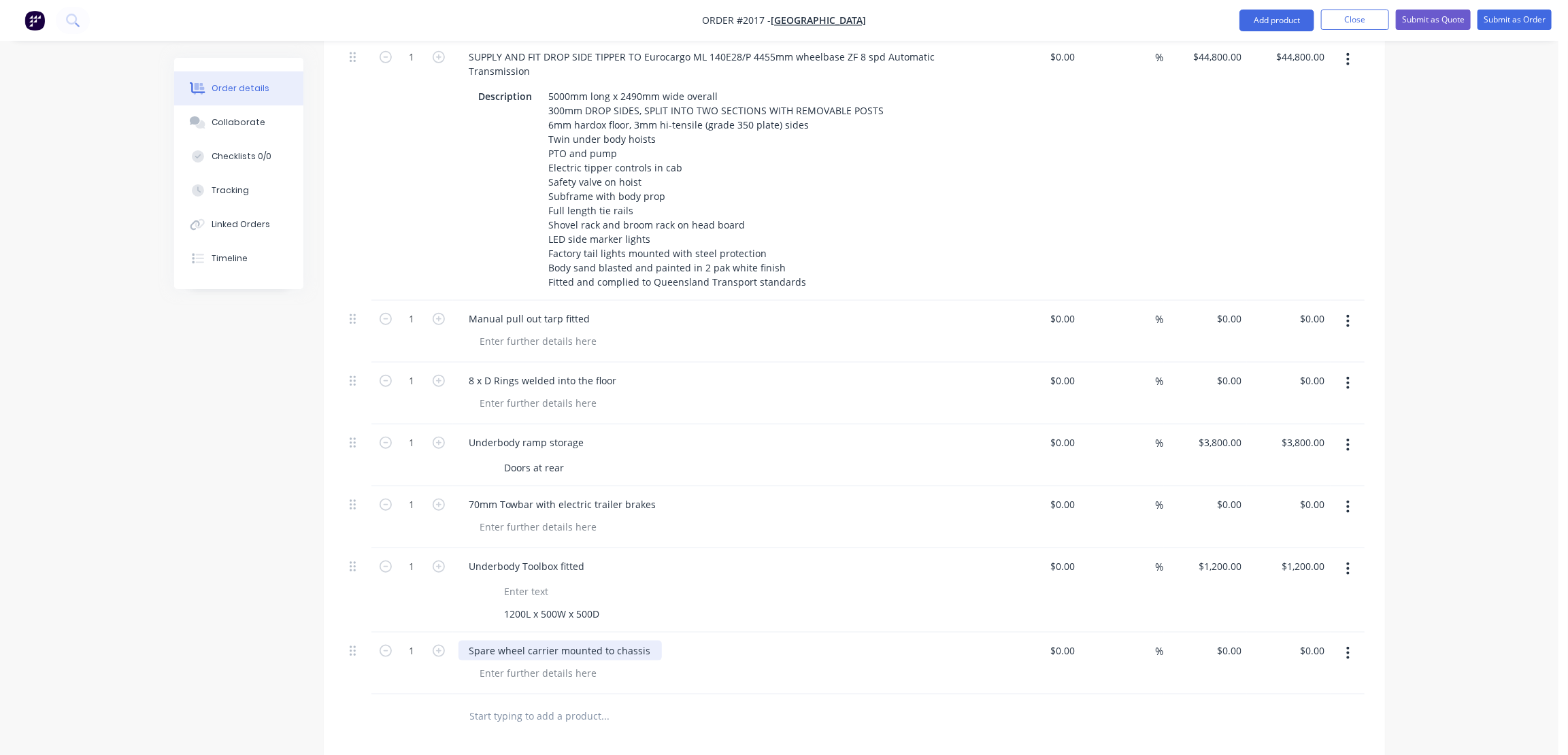
click at [540, 641] on div "Spare wheel carrier mounted to chassis" at bounding box center [560, 651] width 203 height 20
drag, startPoint x: 575, startPoint y: 591, endPoint x: 622, endPoint y: 600, distance: 47.9
click at [575, 641] on div "Spare wheel carrier mounted to chassis" at bounding box center [560, 651] width 203 height 20
drag, startPoint x: 612, startPoint y: 594, endPoint x: 618, endPoint y: 598, distance: 7.2
click at [613, 641] on div "Spare wheel carrier mounted to chassis" at bounding box center [560, 651] width 203 height 20
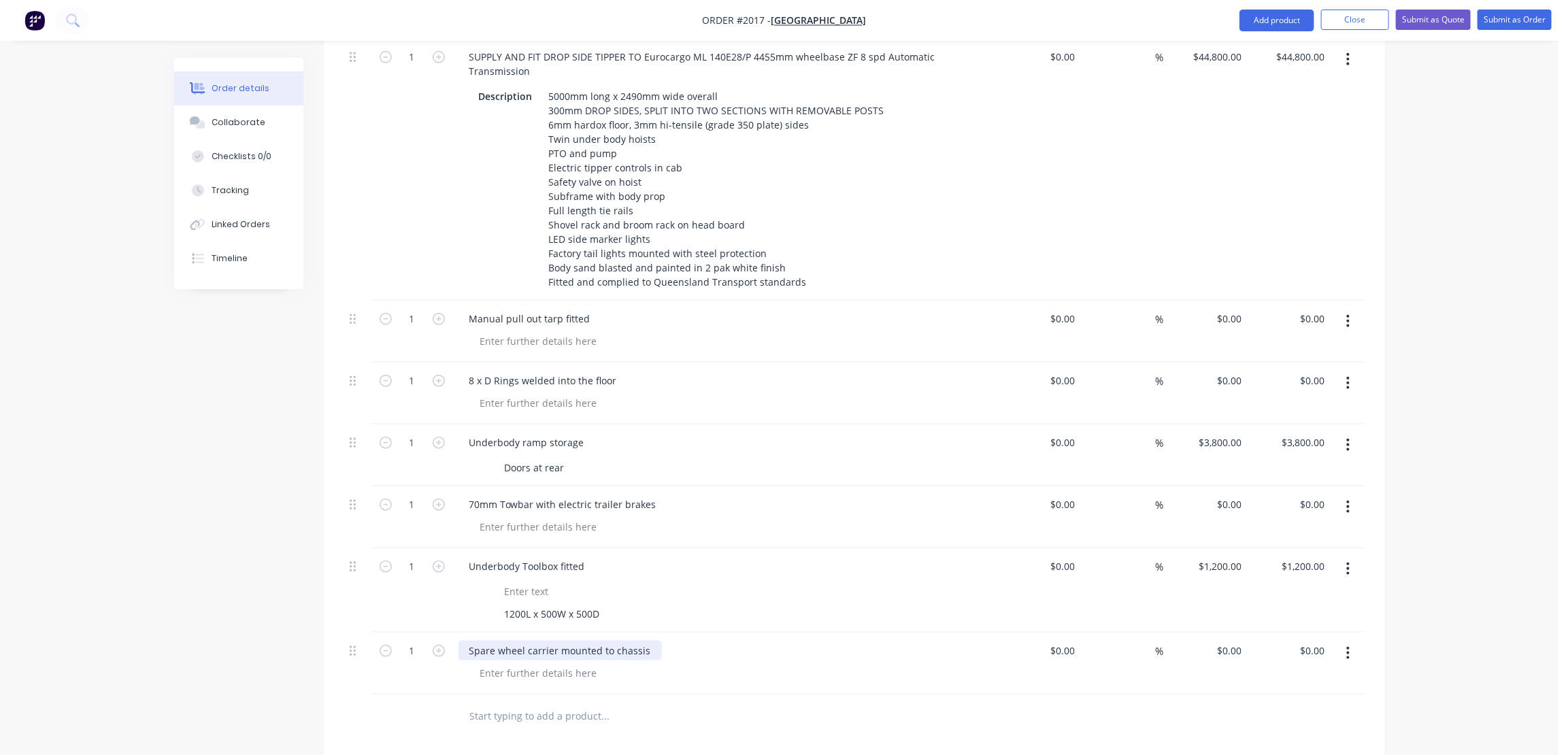
click at [640, 641] on div "Spare wheel carrier mounted to chassis" at bounding box center [560, 651] width 203 height 20
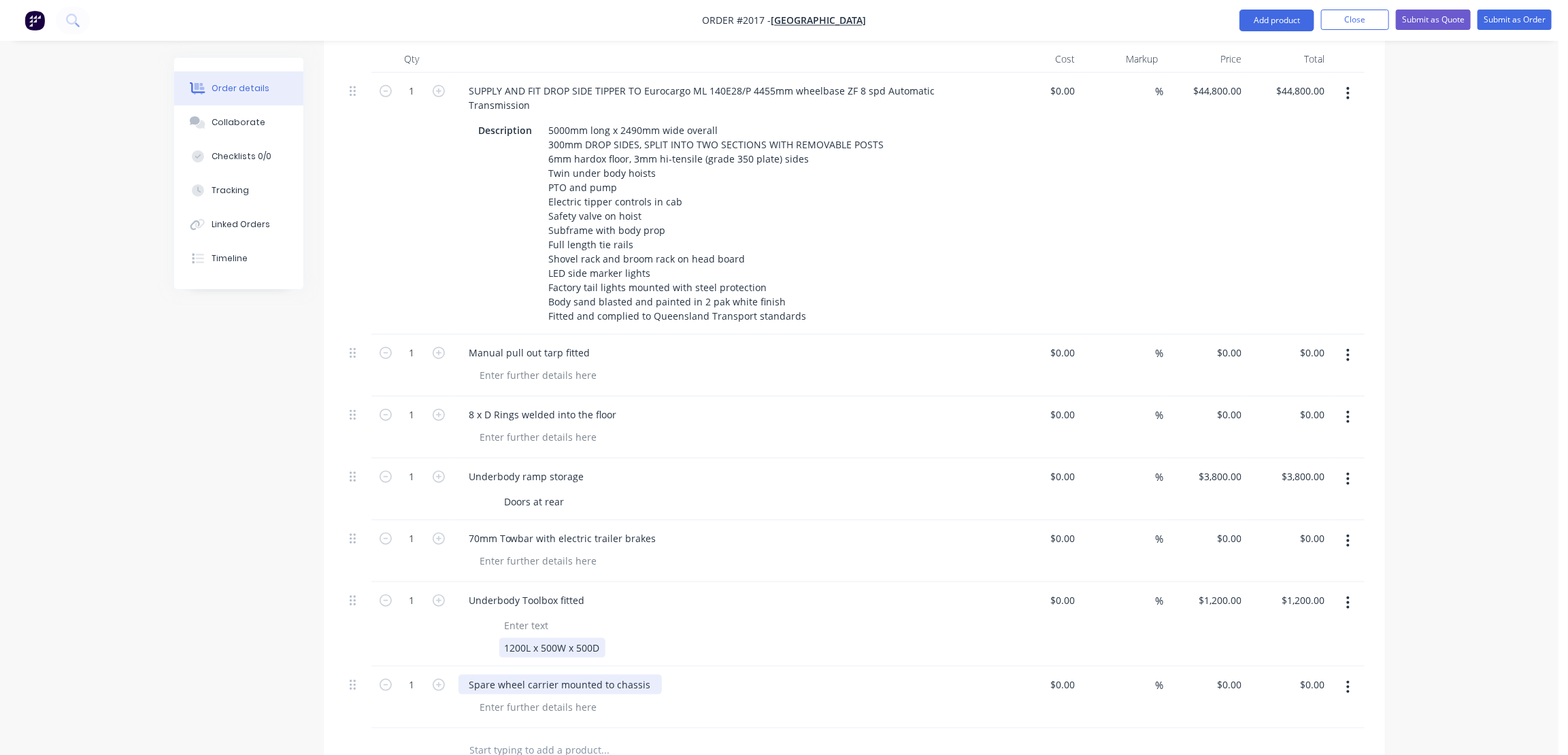
scroll to position [618, 0]
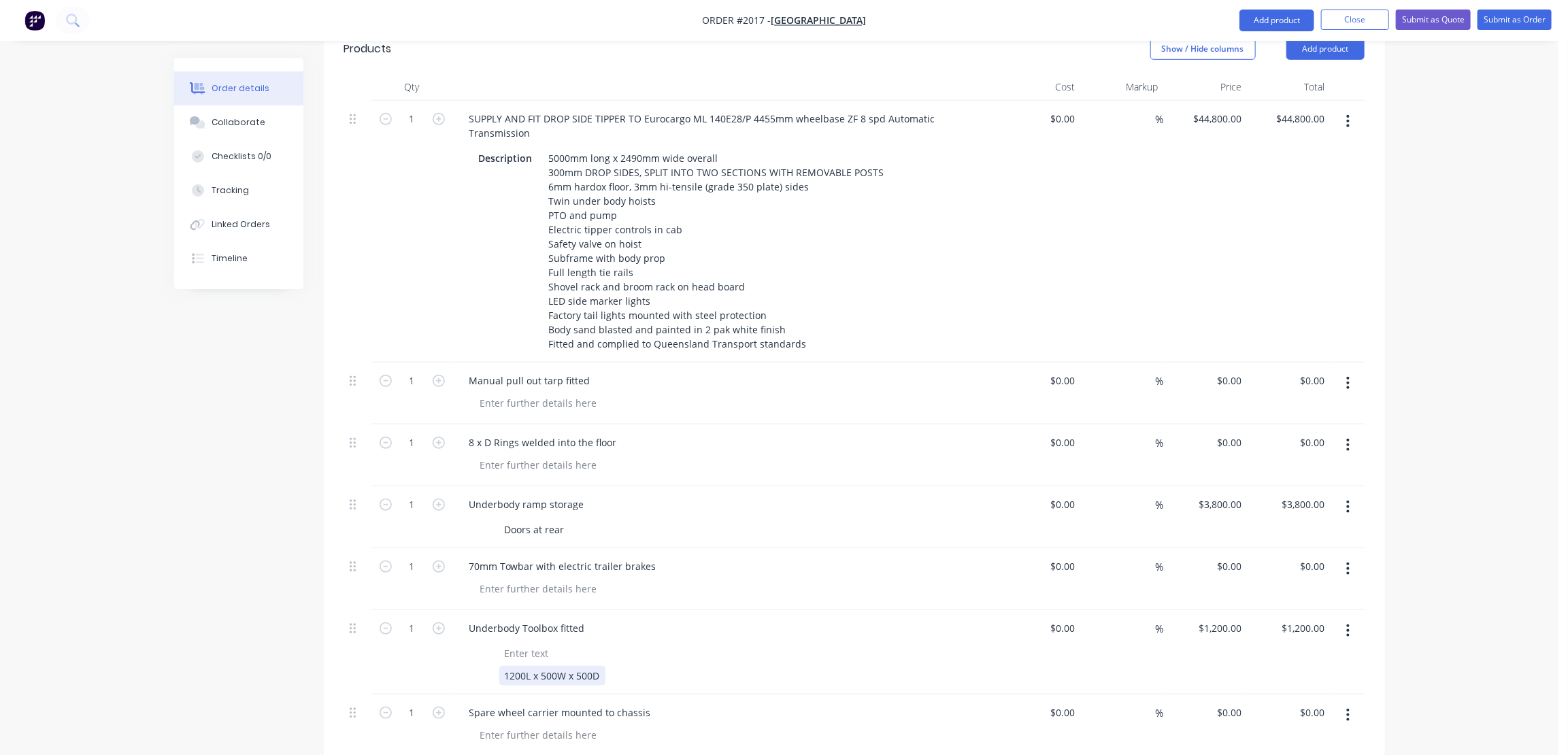
click at [559, 666] on div "1200L x 500W x 500D" at bounding box center [552, 675] width 106 height 20
click at [519, 618] on div "Underbody Toolbox fitted" at bounding box center [527, 628] width 137 height 20
click at [539, 556] on div "70mm Towbar with electric trailer brakes" at bounding box center [563, 566] width 209 height 20
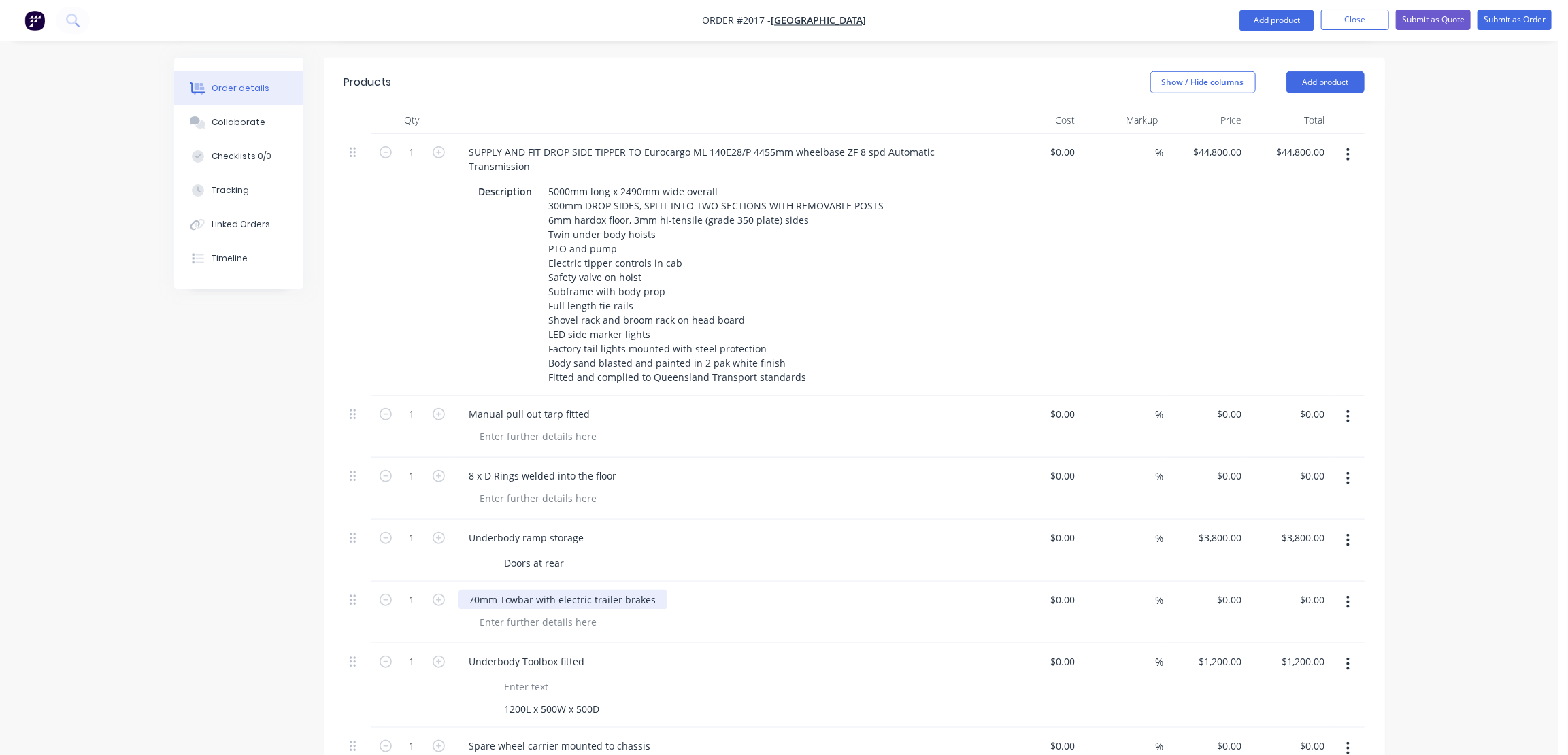
scroll to position [556, 0]
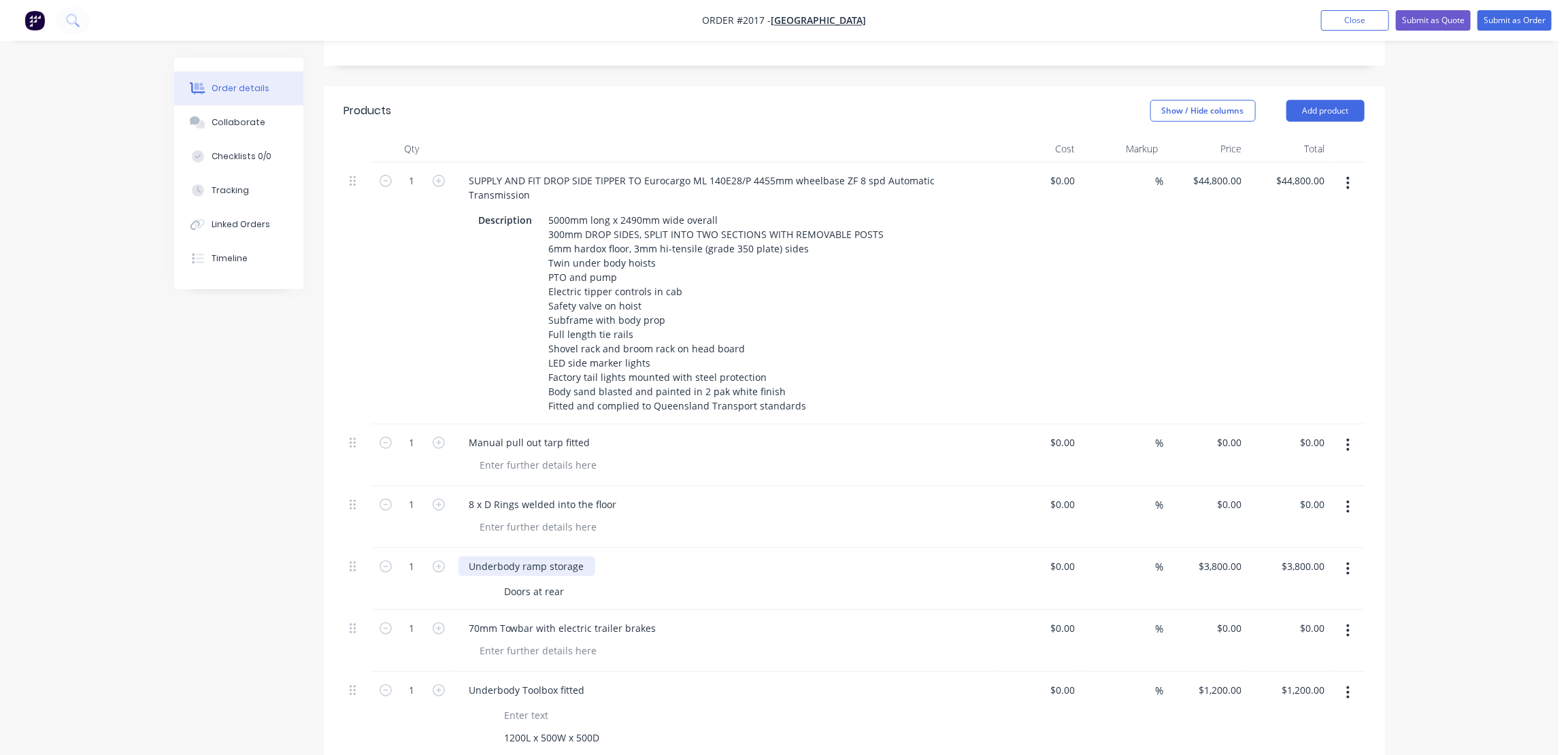
click at [526, 556] on div "Underbody ramp storage" at bounding box center [526, 566] width 137 height 20
click at [535, 495] on div "8 x D Rings welded into the floor" at bounding box center [543, 504] width 170 height 20
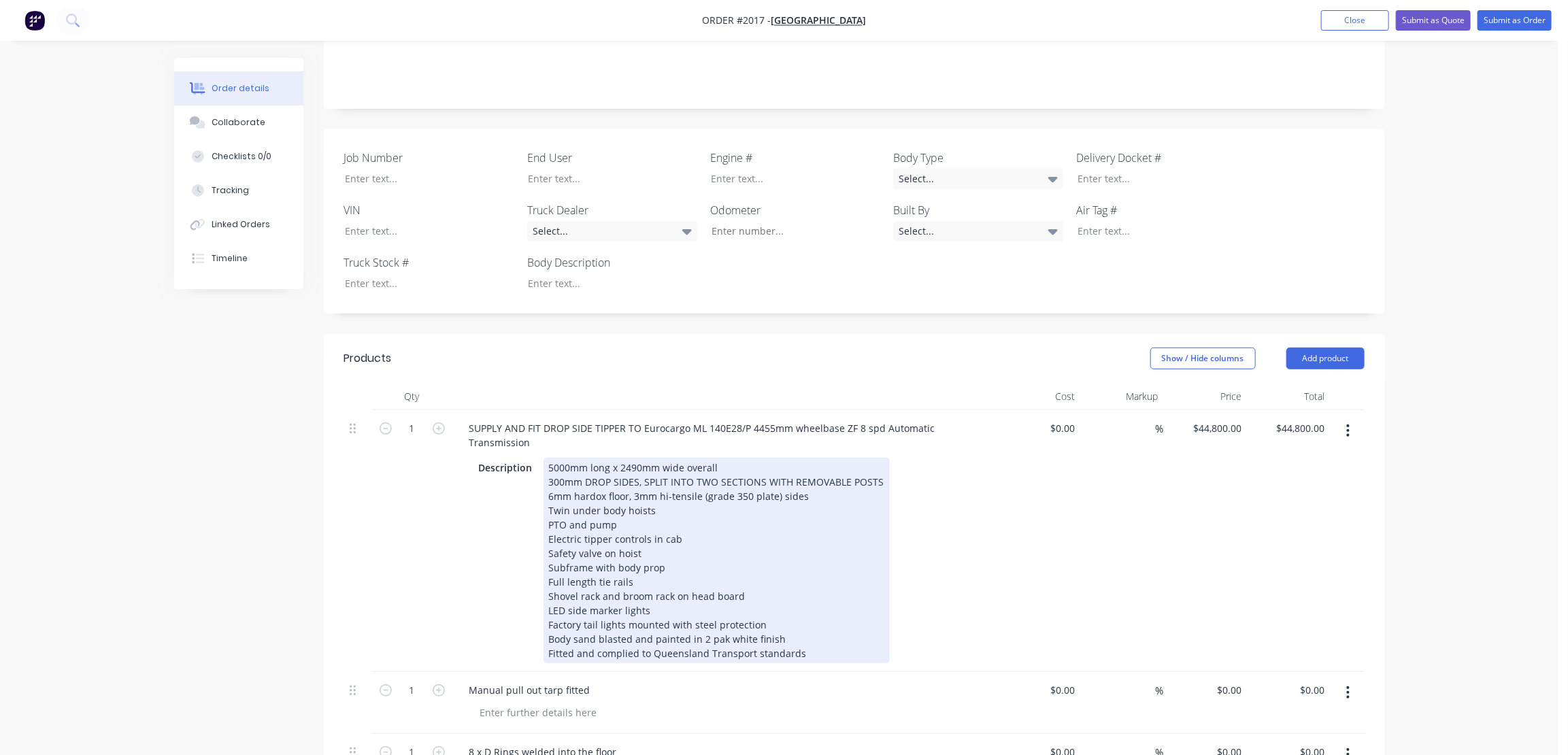
scroll to position [371, 0]
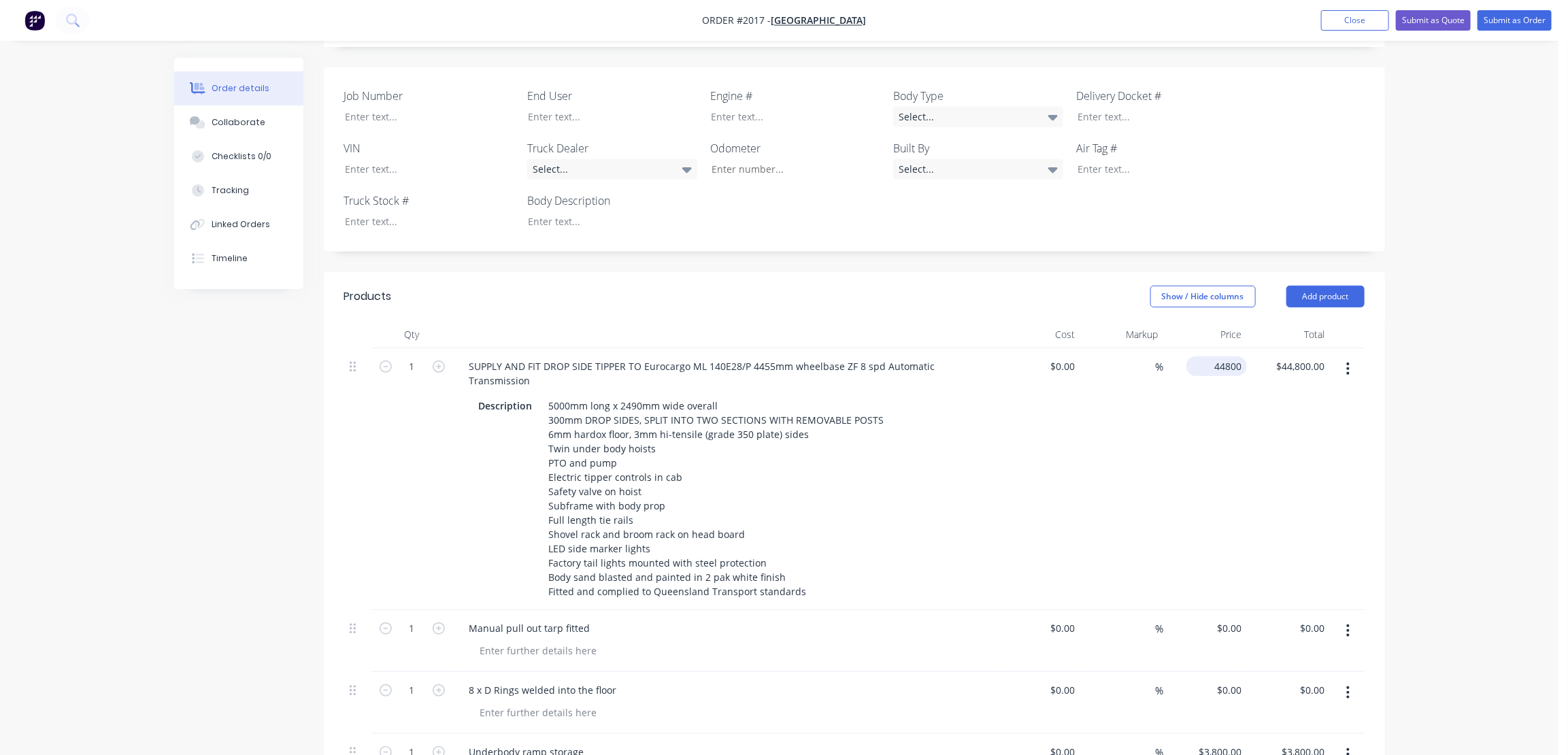
click at [1220, 357] on input "44800" at bounding box center [1220, 366] width 55 height 20
type input "$45,600.00"
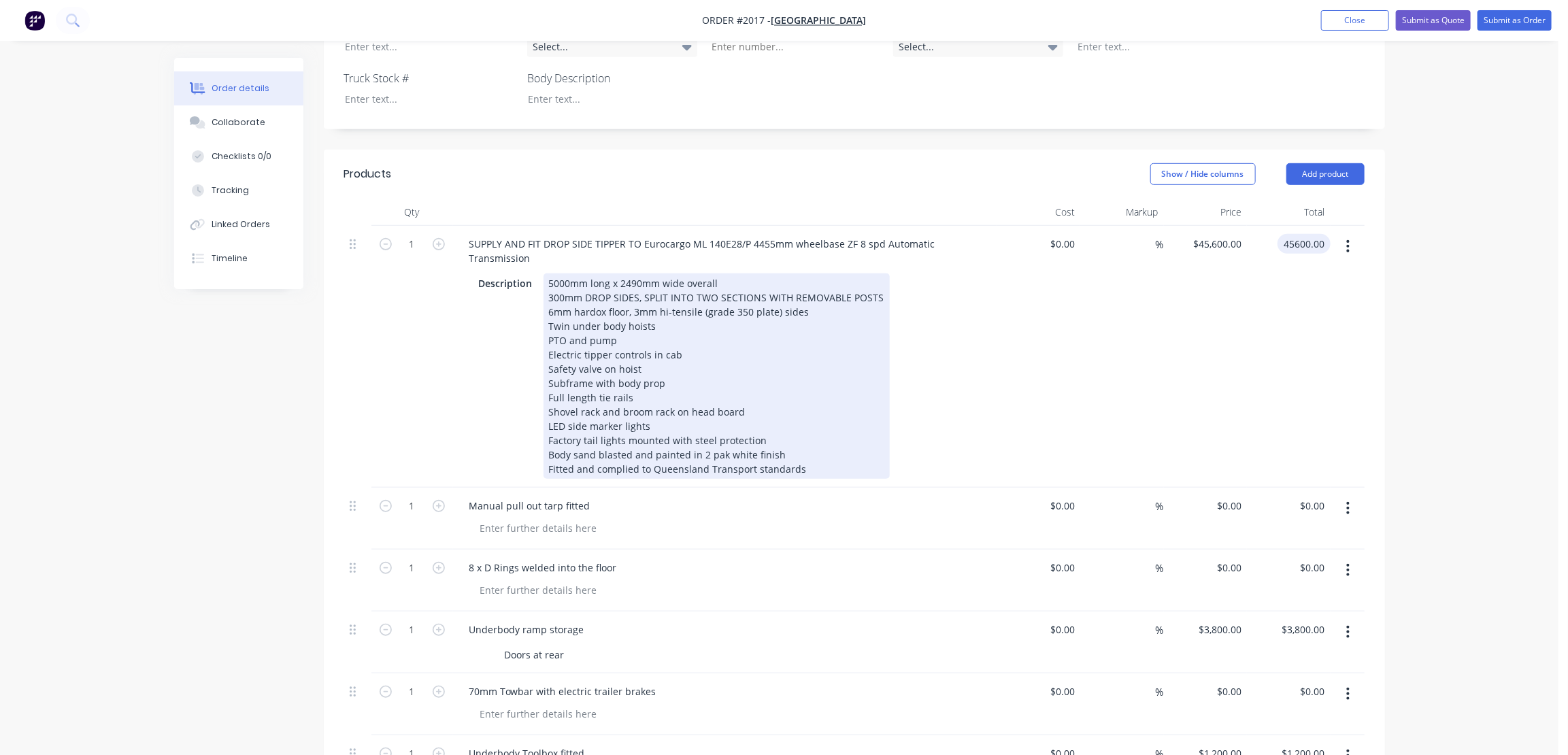
scroll to position [495, 0]
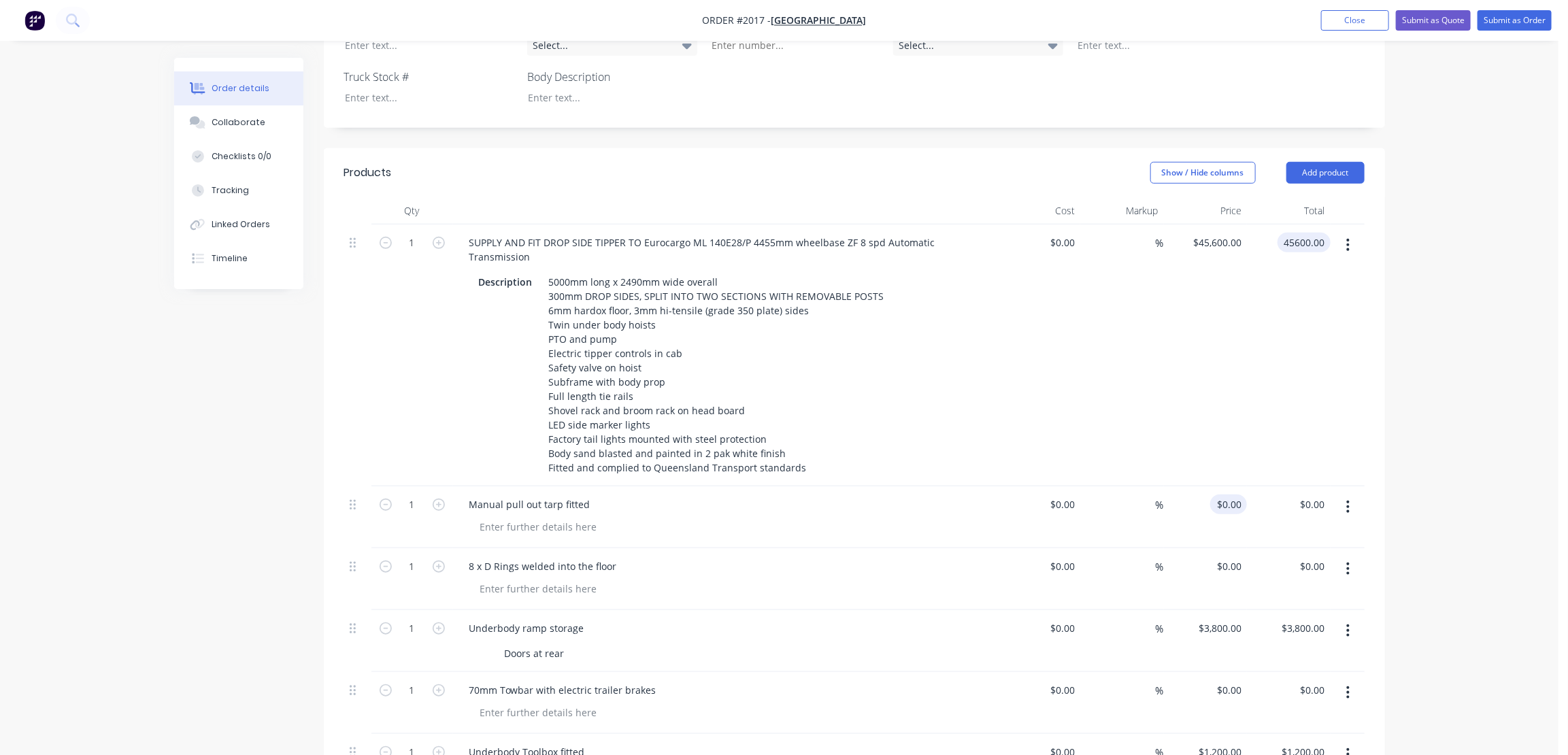
type input "$45,600.00"
click at [1227, 495] on div "0 $0.00" at bounding box center [1229, 504] width 36 height 20
type input "1900"
type input "1900.00"
type input "$1,900.00"
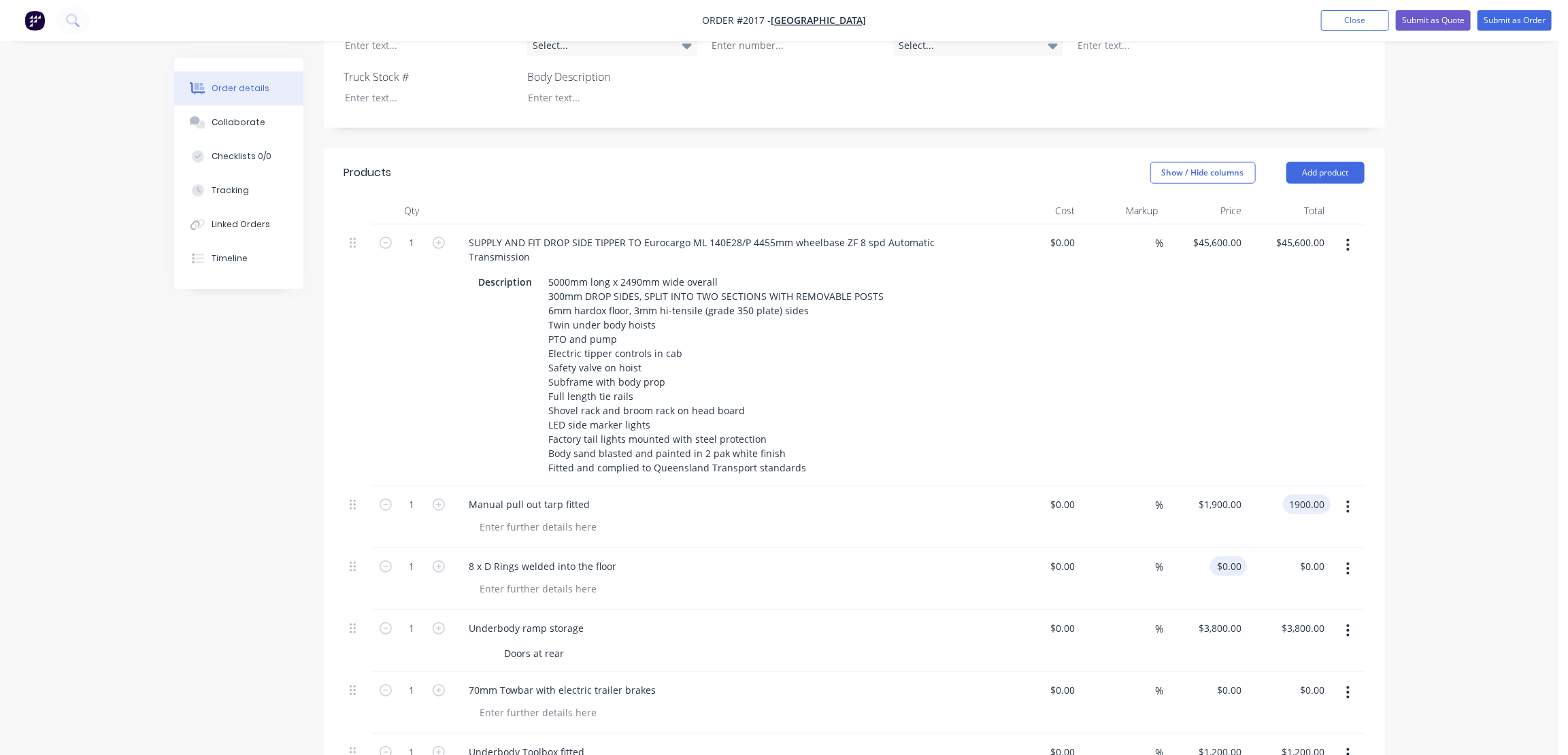
type input "$1,900.00"
click at [1235, 556] on input "0" at bounding box center [1239, 566] width 16 height 20
type input "$1,600.00"
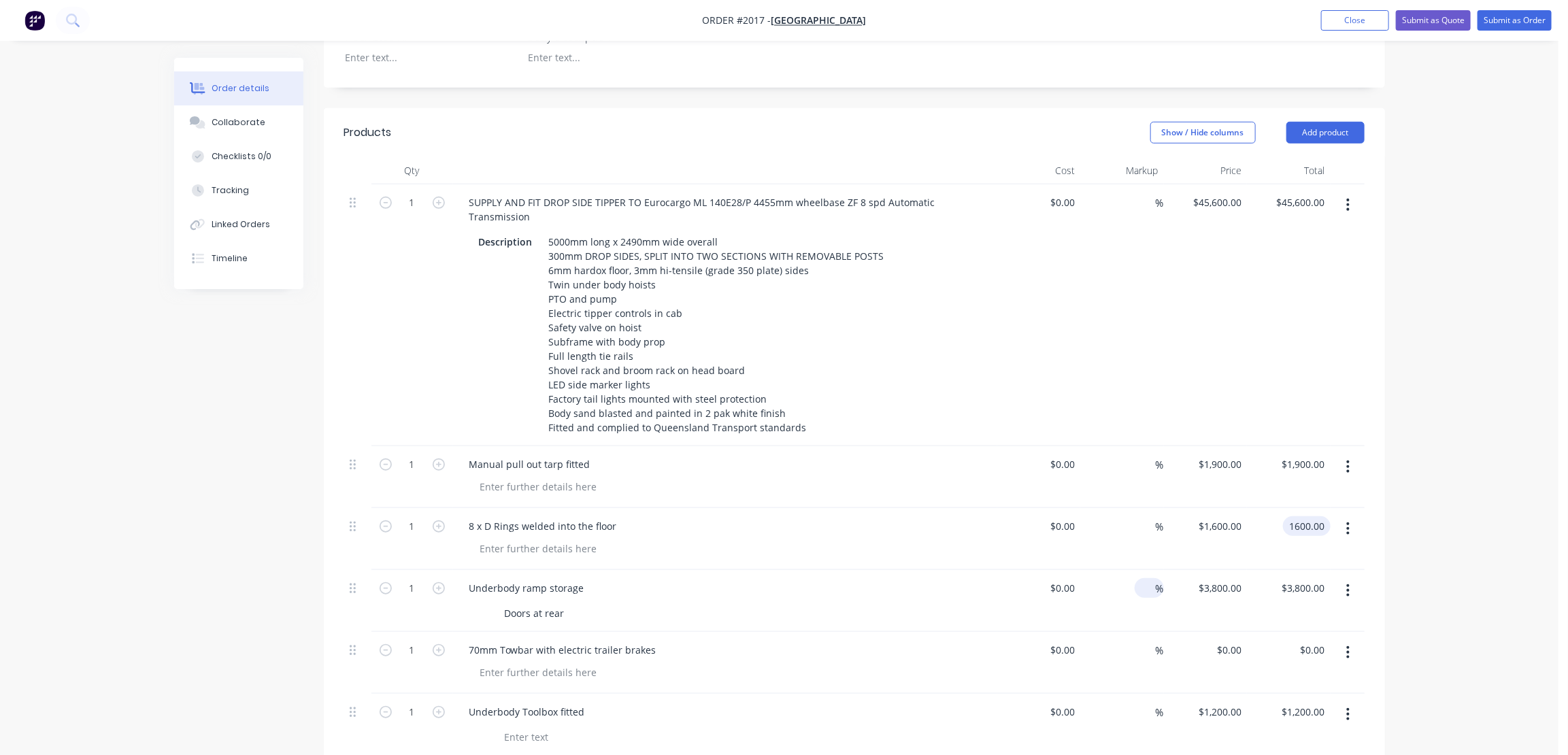
scroll to position [556, 0]
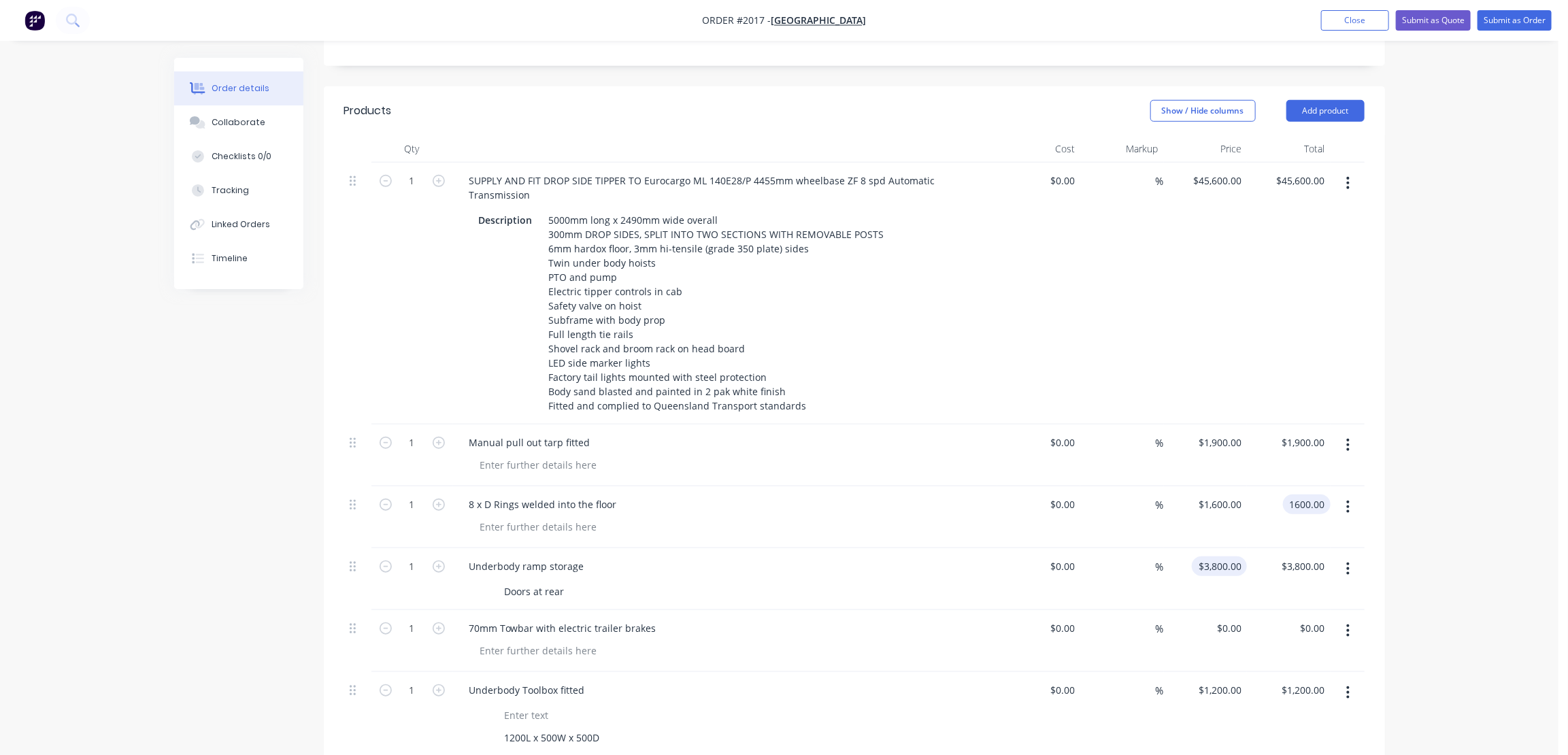
type input "$1,600.00"
click at [1227, 556] on input "3800" at bounding box center [1233, 566] width 29 height 20
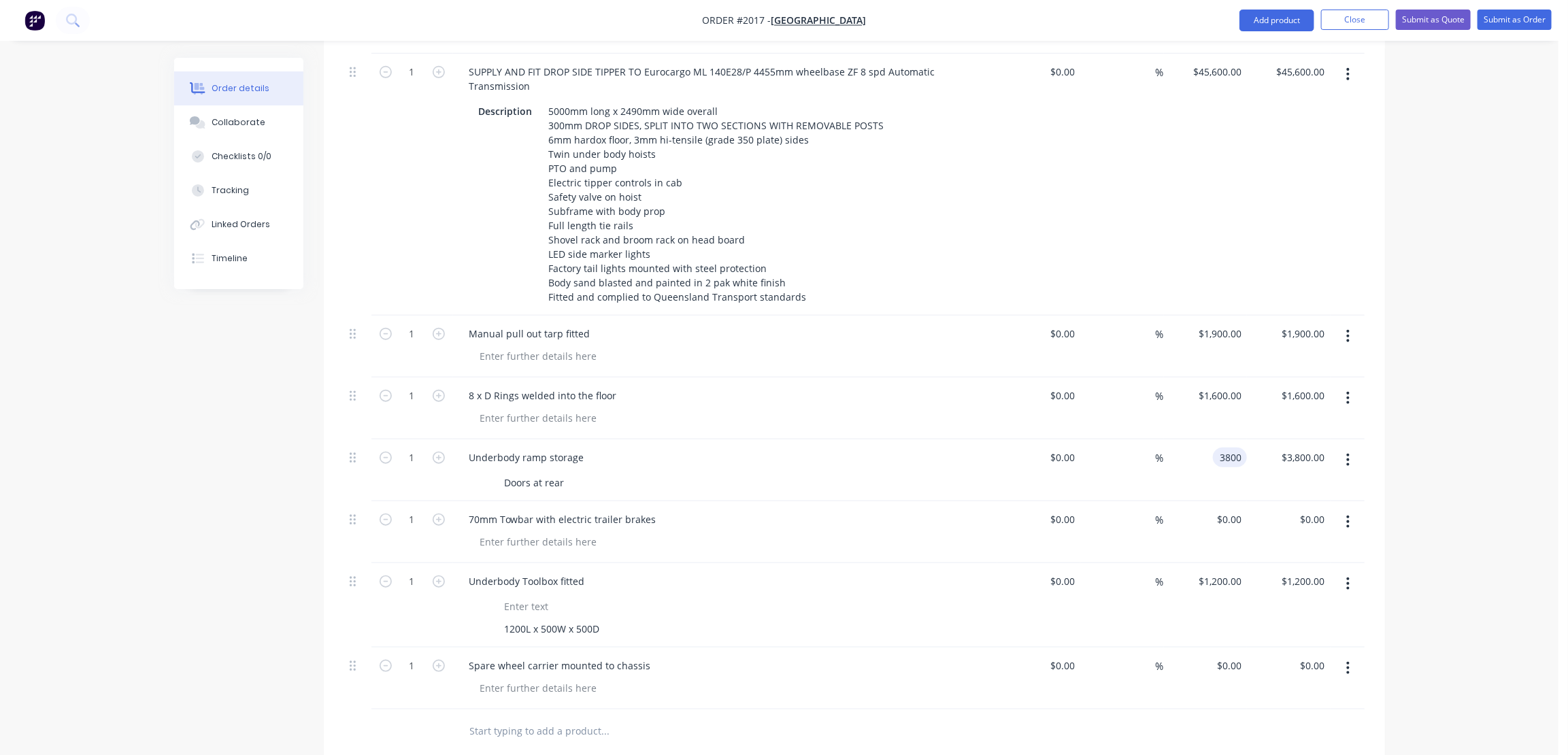
scroll to position [680, 0]
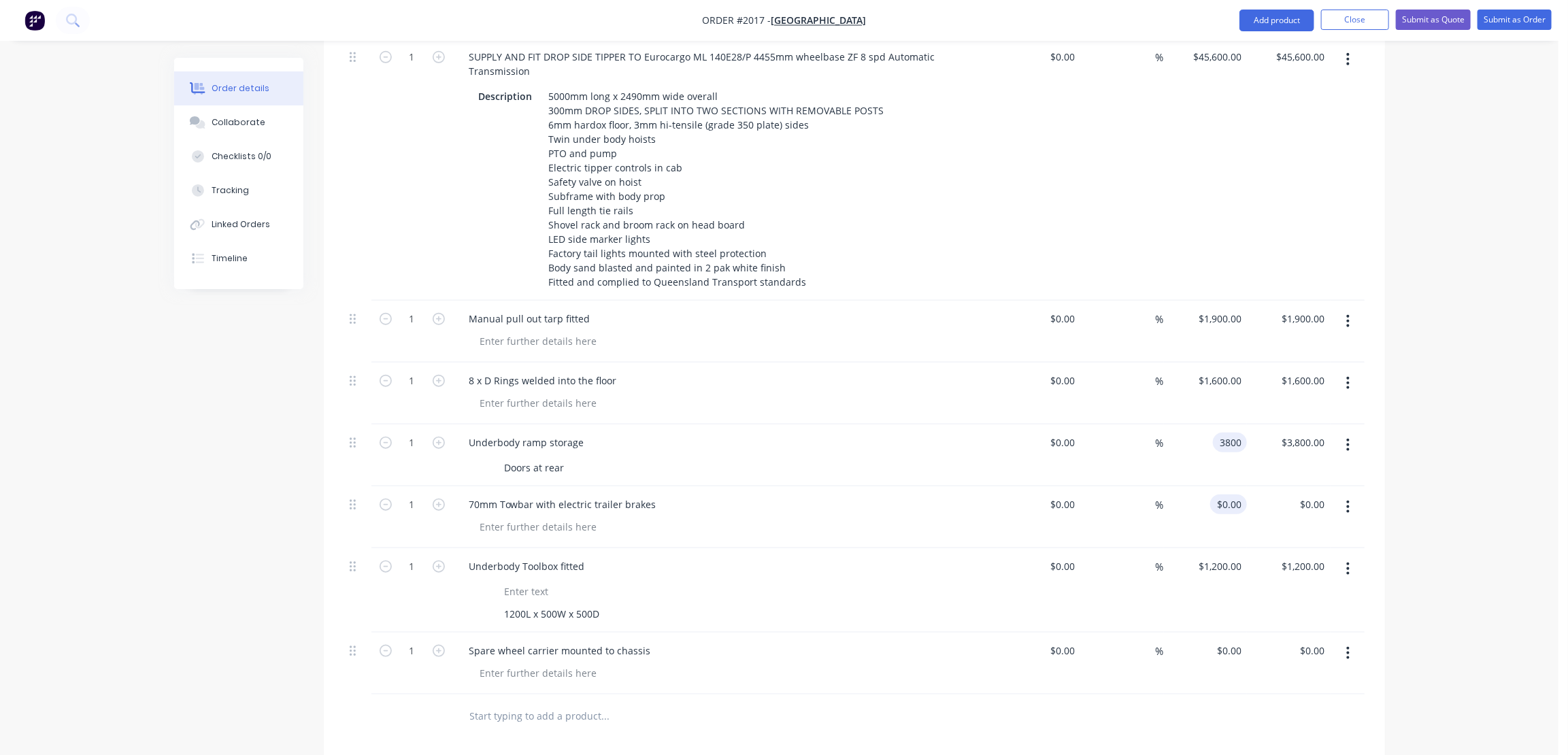
type input "$3,800.00"
click at [1236, 495] on input "0" at bounding box center [1232, 504] width 32 height 20
type input "2"
type input "3600"
type input "0.00"
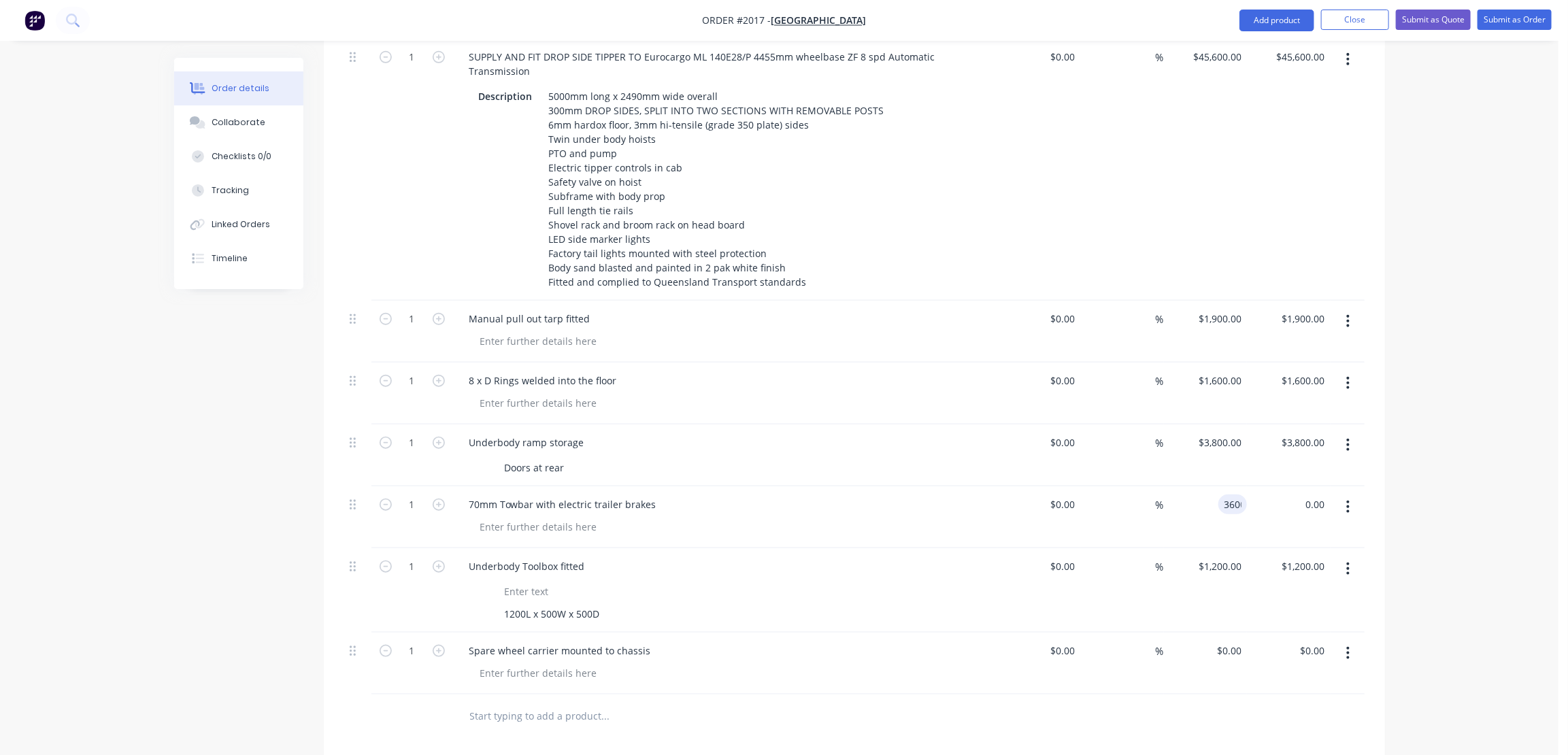
type input "$3,600.00"
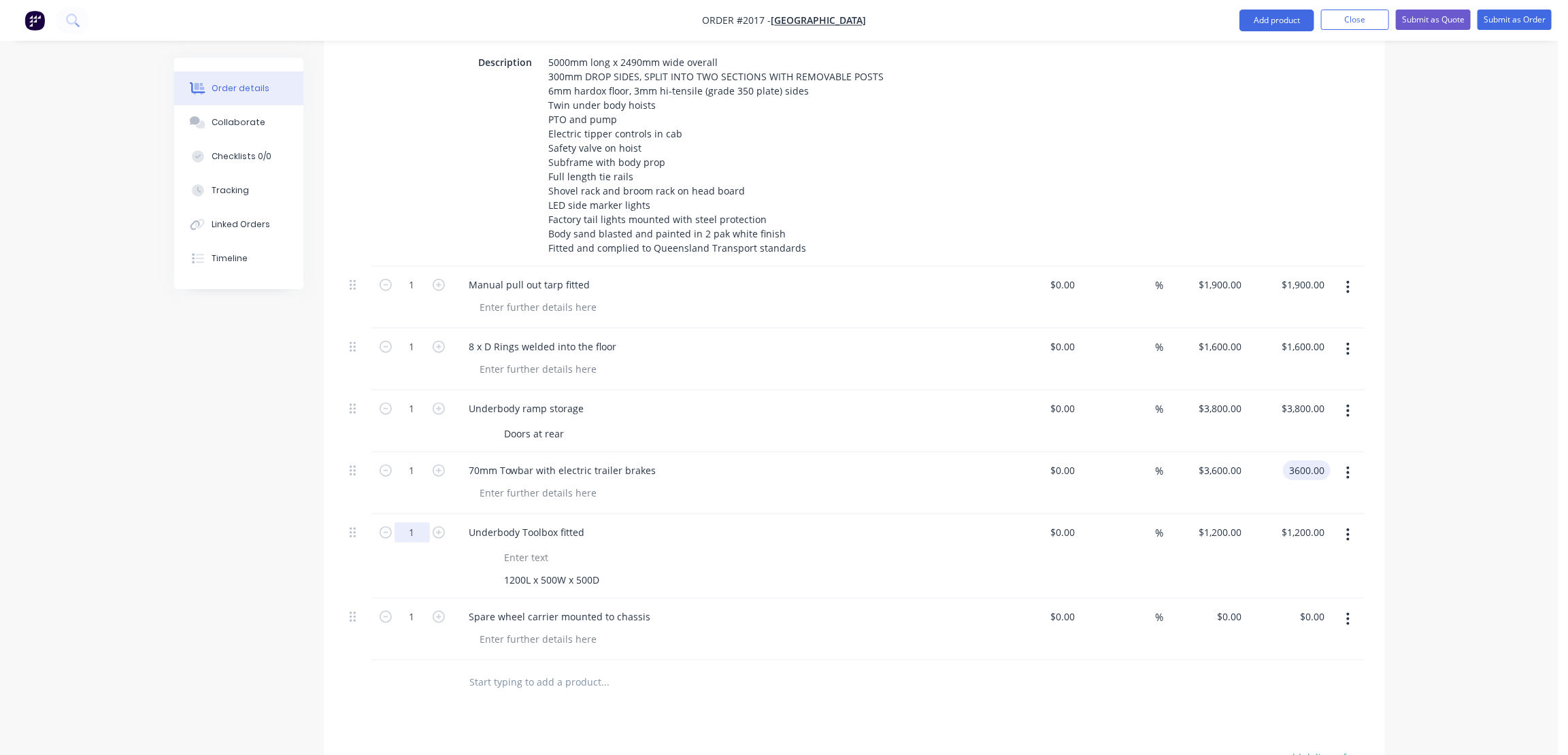
scroll to position [741, 0]
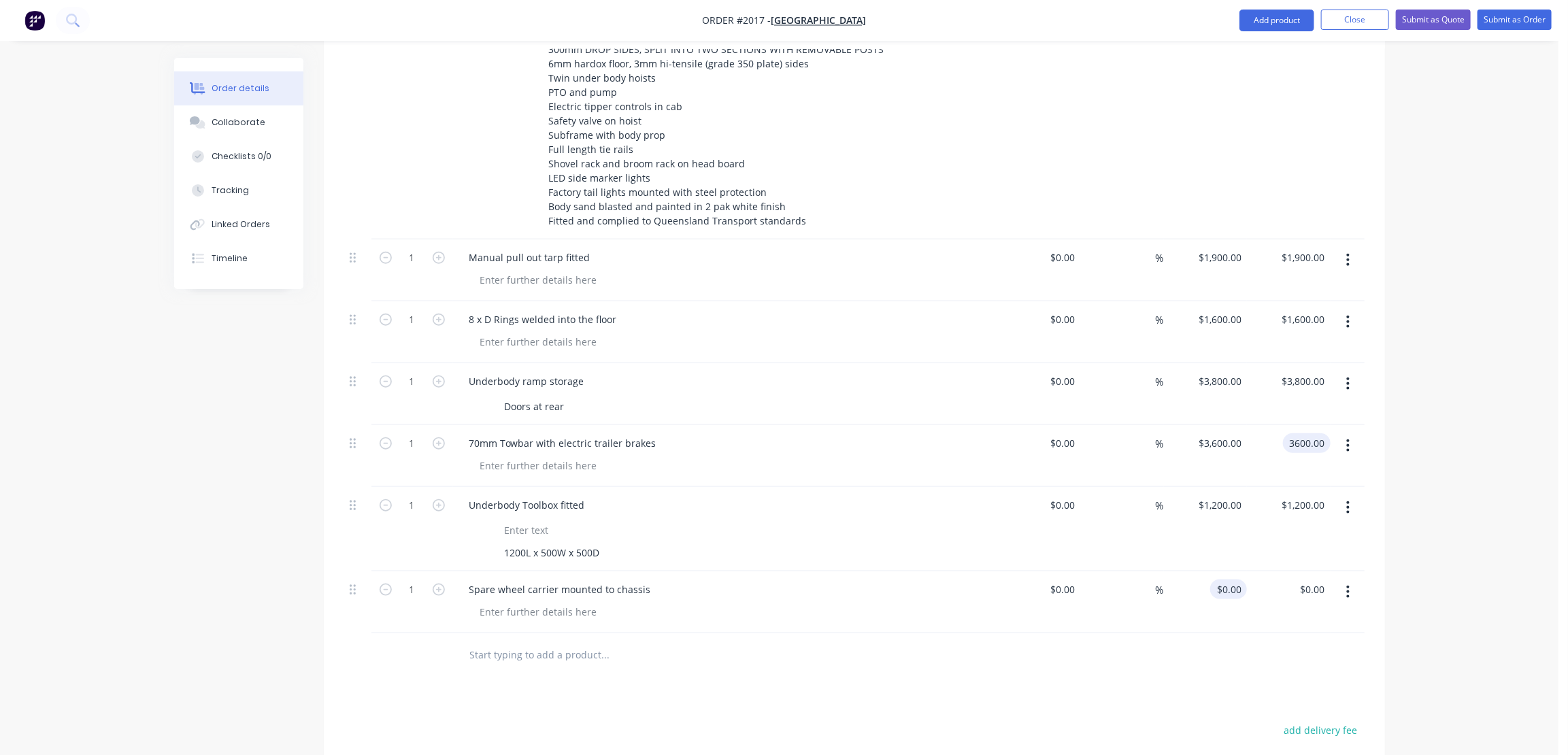
type input "$3,600.00"
click at [1230, 580] on div "0 0" at bounding box center [1236, 589] width 21 height 20
type input "450"
type input "0.00"
type input "$450.00"
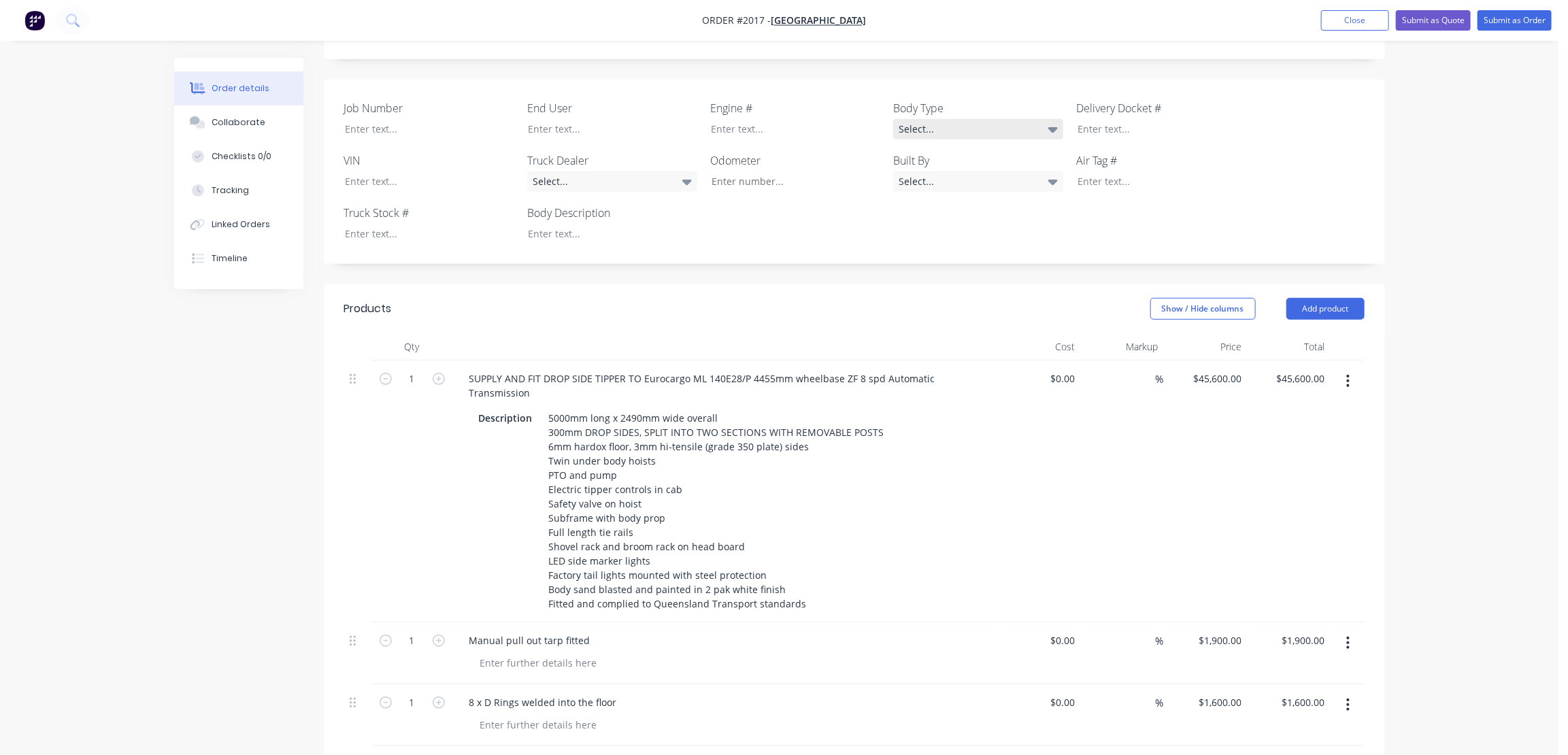
scroll to position [247, 0]
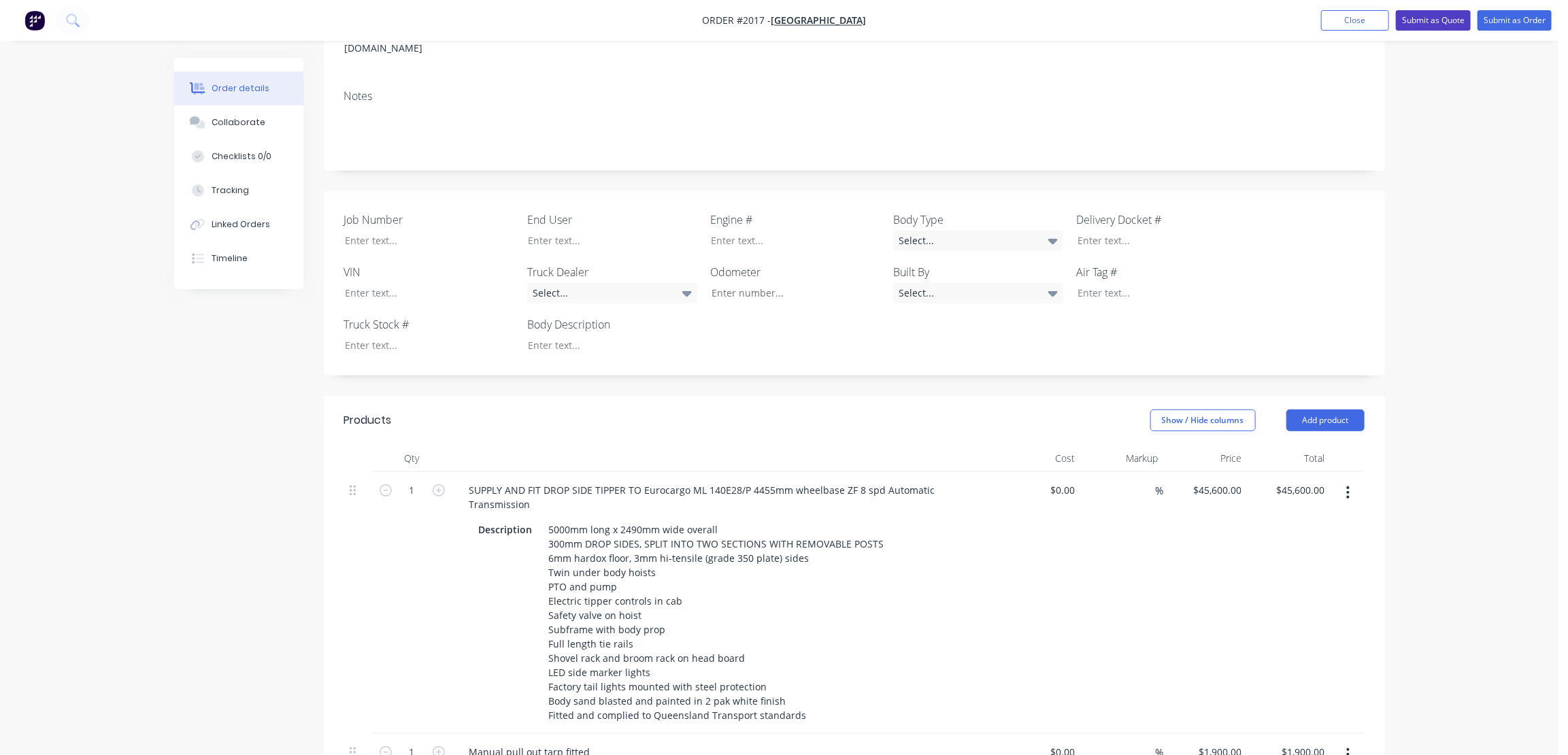
type input "$450.00"
click at [1437, 16] on button "Submit as Quote" at bounding box center [1433, 21] width 75 height 21
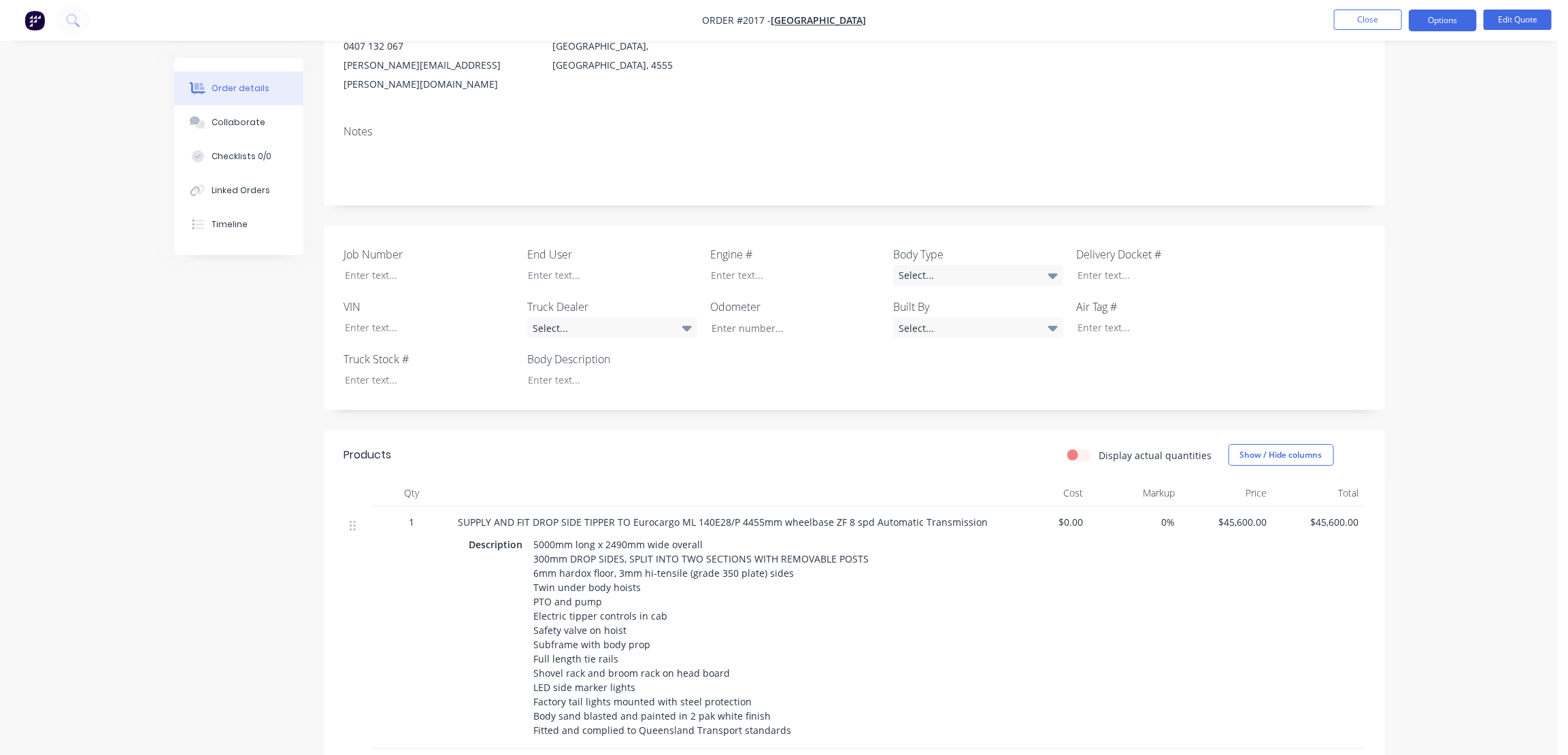
scroll to position [61, 0]
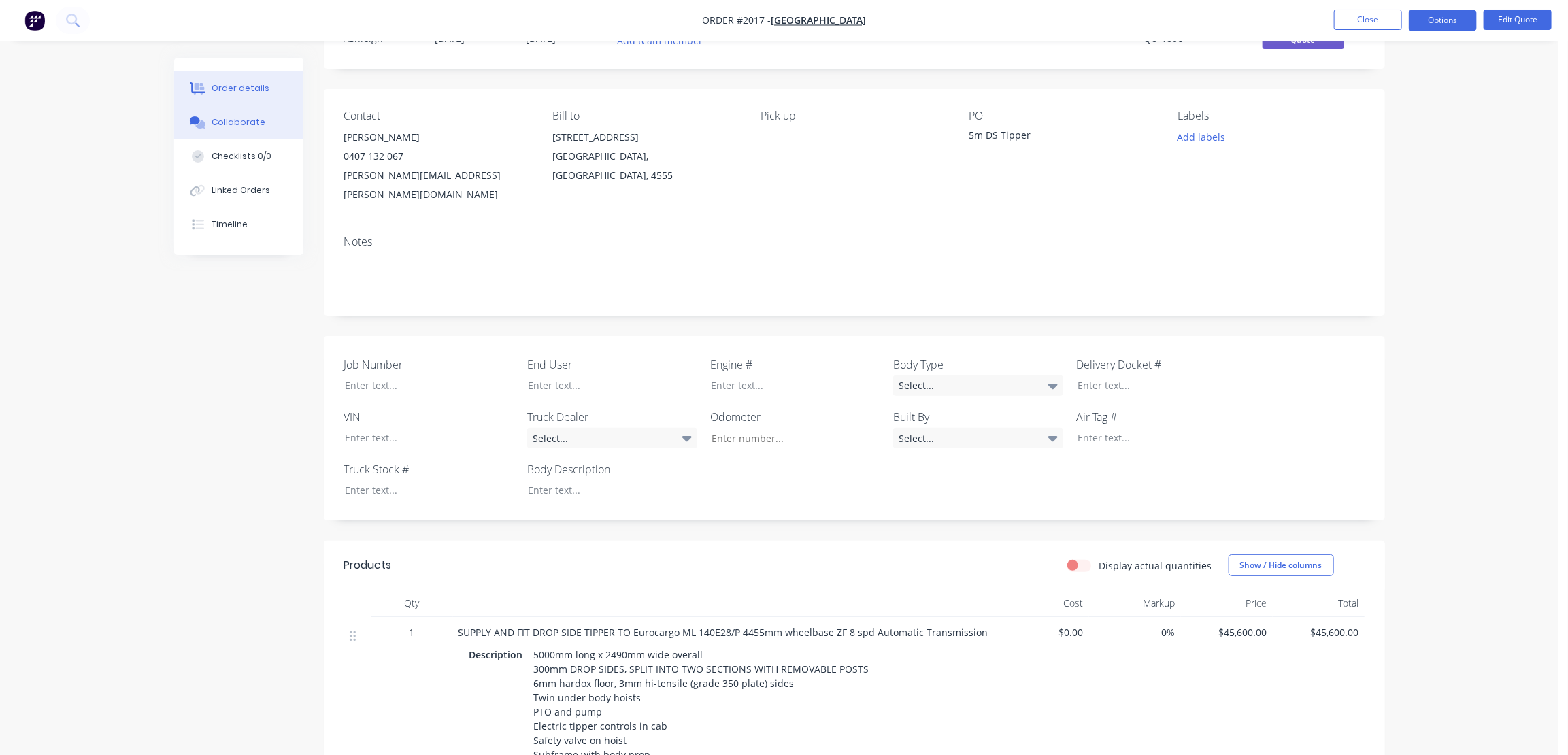
click at [235, 117] on button "Collaborate" at bounding box center [238, 122] width 129 height 34
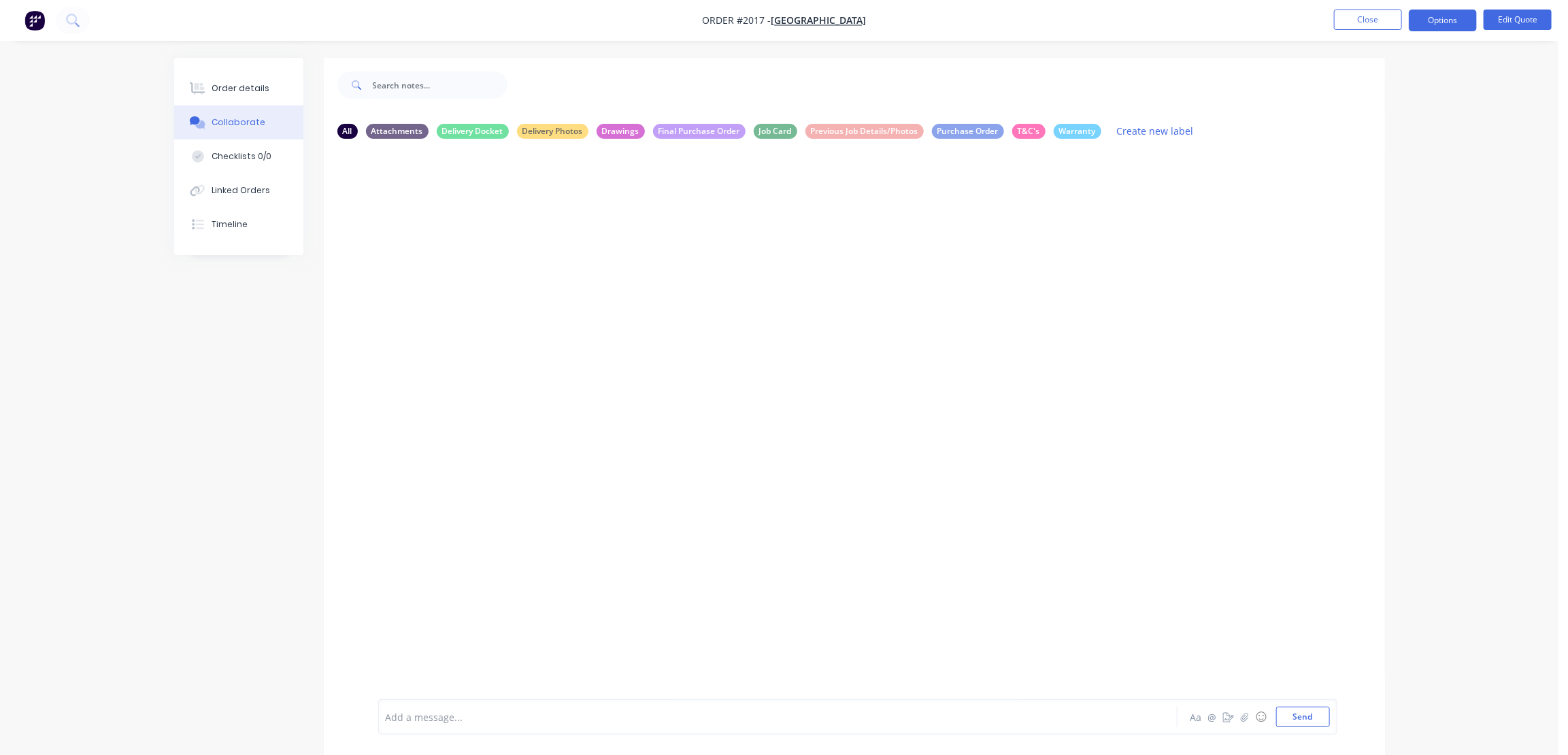
click at [829, 367] on div at bounding box center [854, 425] width 1062 height 550
click at [1365, 12] on button "Close" at bounding box center [1368, 20] width 68 height 21
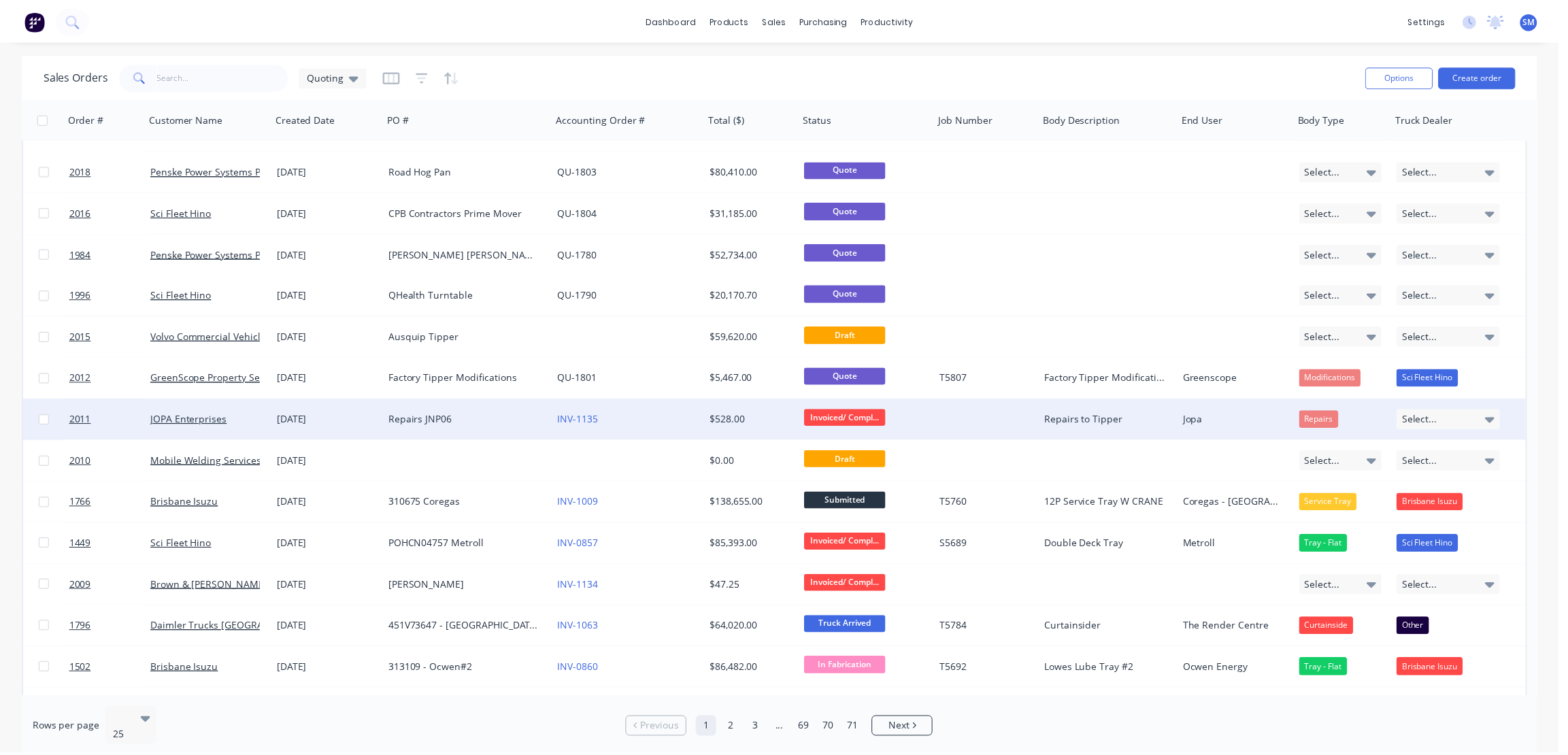
scroll to position [123, 0]
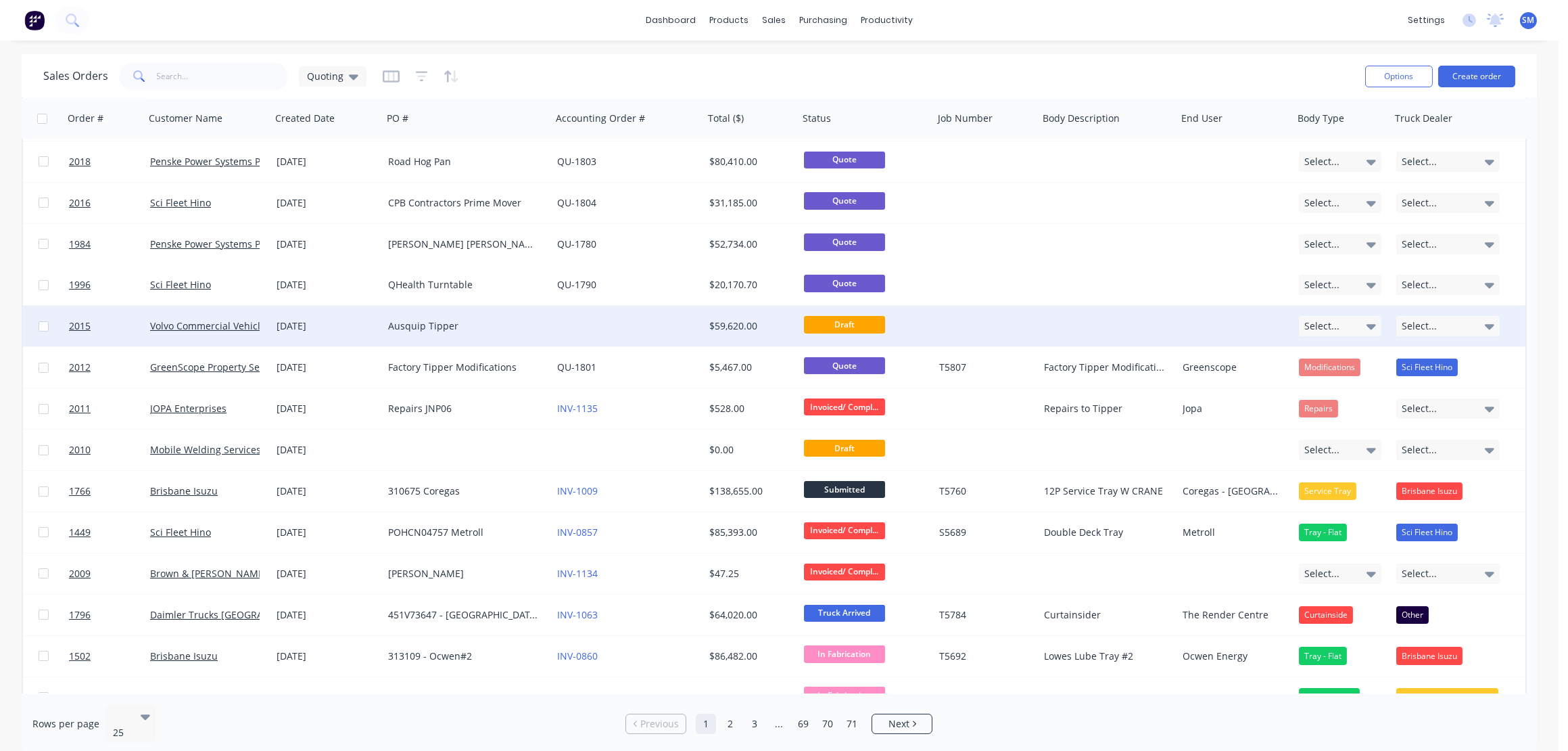
click at [416, 324] on div "Ausquip Tipper" at bounding box center [463, 326] width 150 height 14
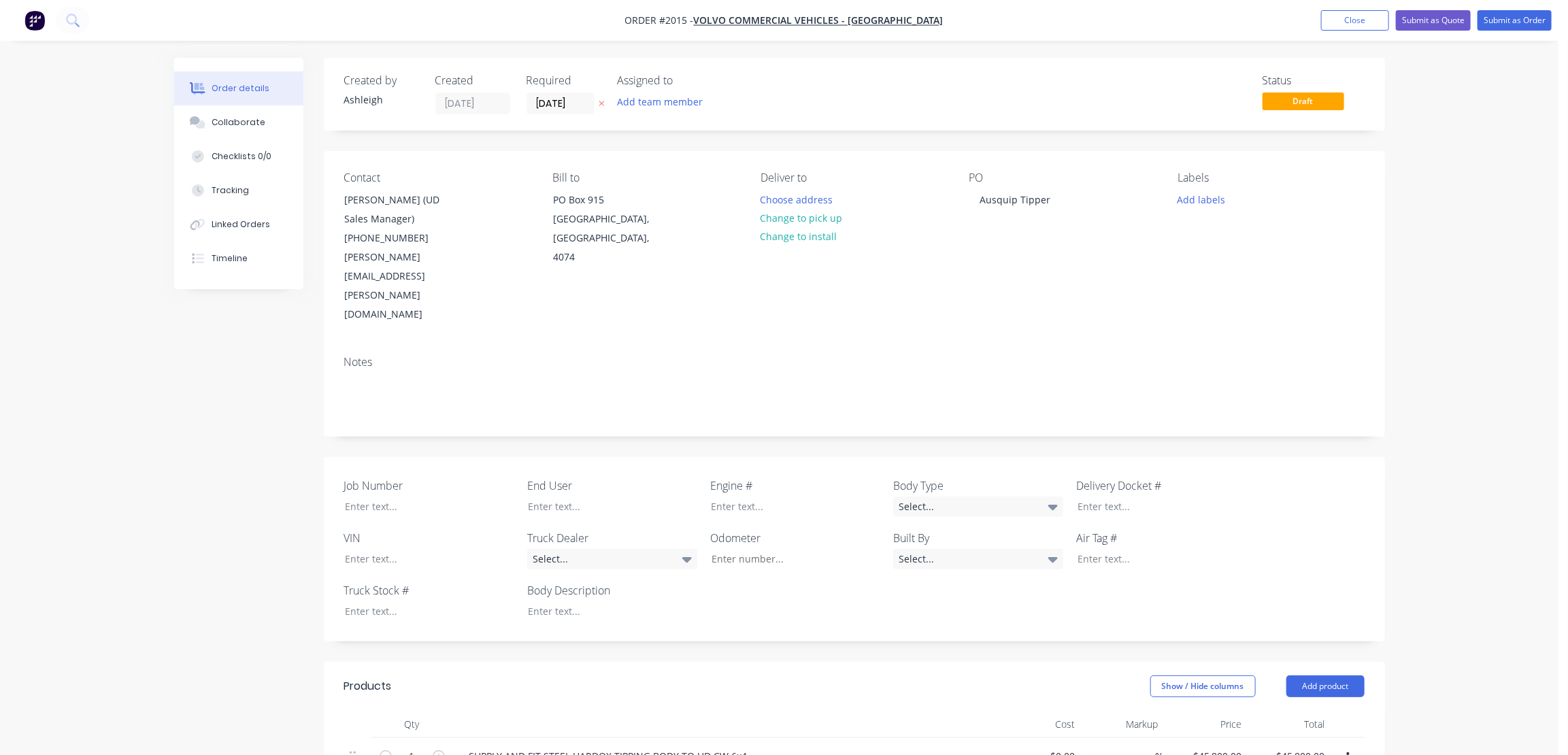
click at [1036, 265] on div "Contact Stuart Blackmore (UD Sales Manager) (07) 3710 3710 stuart.blackmore@vol…" at bounding box center [854, 248] width 1062 height 194
click at [1429, 15] on button "Submit as Quote" at bounding box center [1433, 21] width 75 height 21
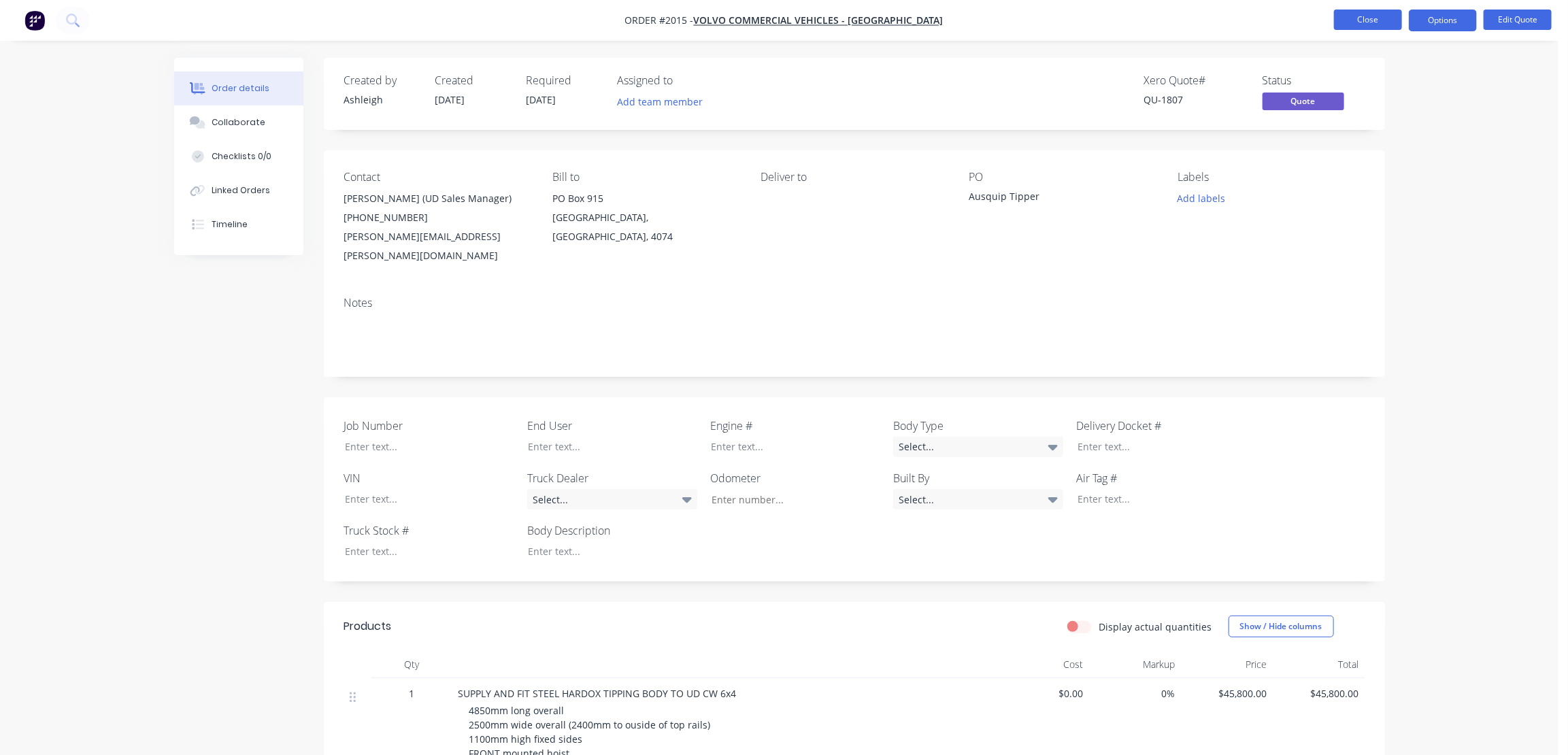
click at [1367, 26] on button "Close" at bounding box center [1368, 20] width 68 height 21
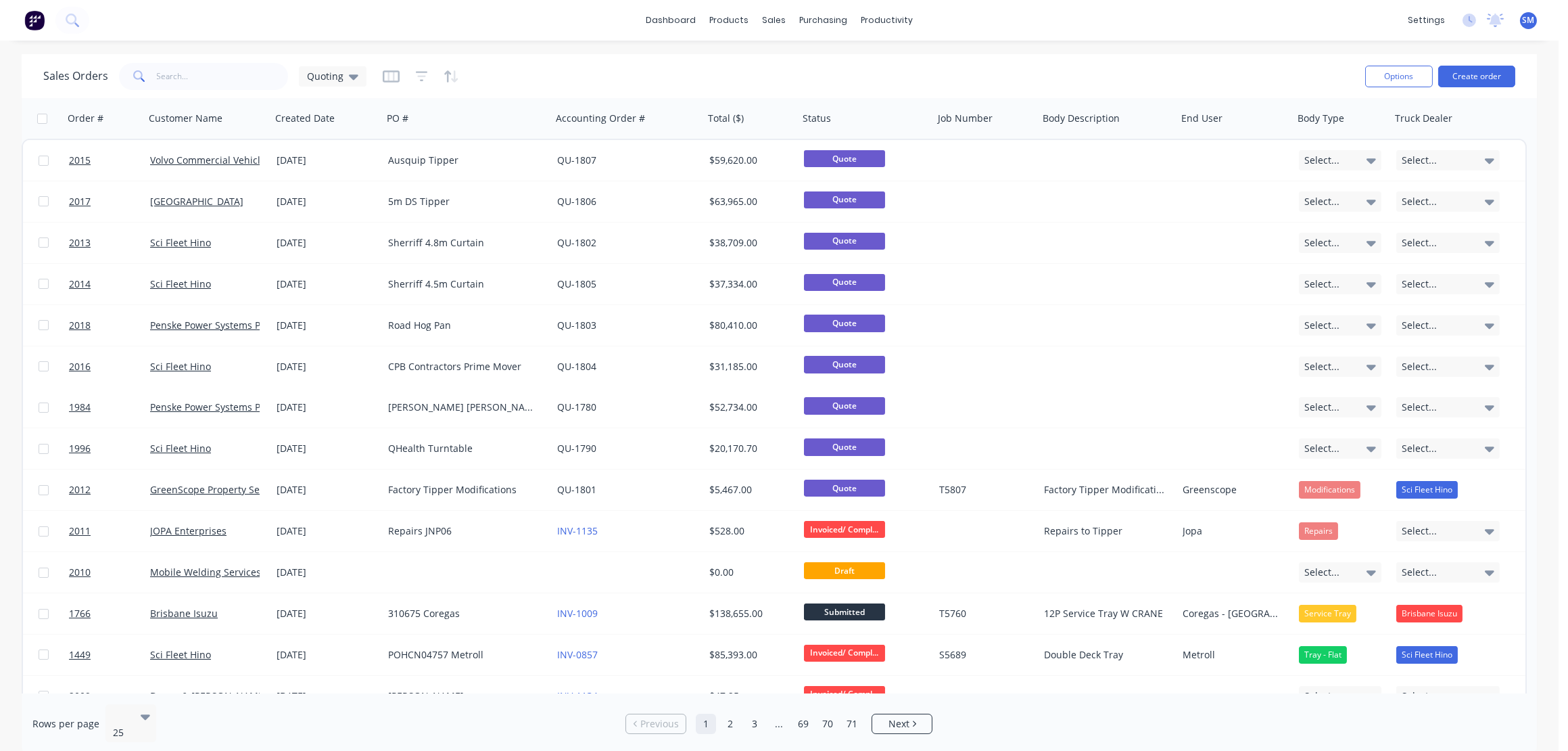
click at [1194, 77] on div "Sales Orders Quoting" at bounding box center [699, 76] width 1311 height 33
drag, startPoint x: 1205, startPoint y: 70, endPoint x: 1306, endPoint y: 73, distance: 101.0
click at [1207, 70] on div "Sales Orders Quoting" at bounding box center [699, 76] width 1311 height 33
click at [1236, 10] on div "dashboard products sales purchasing productivity dashboard products Product Cat…" at bounding box center [779, 20] width 1558 height 40
click at [1050, 66] on div "Sales Orders Quoting" at bounding box center [699, 76] width 1311 height 33
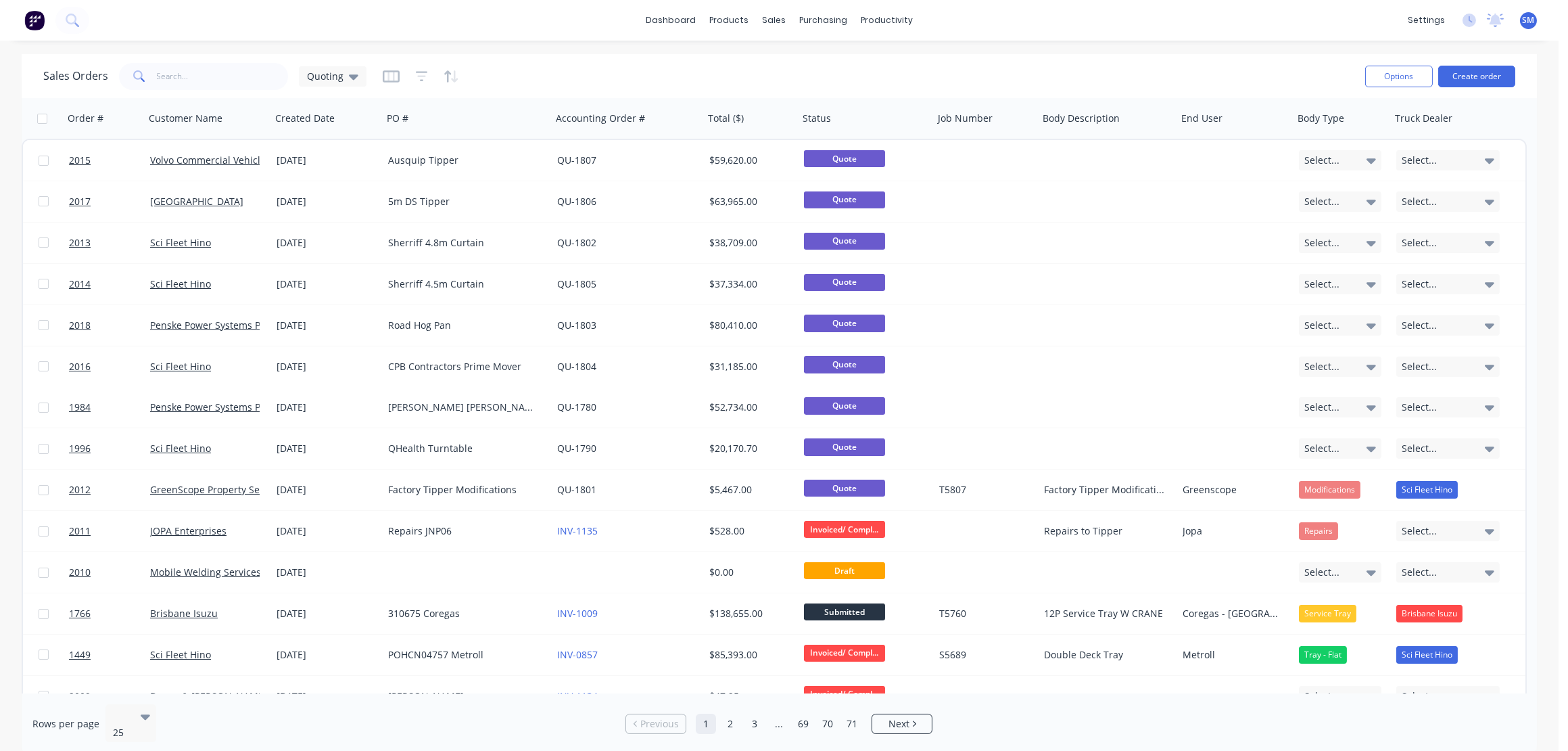
drag, startPoint x: 1123, startPoint y: 25, endPoint x: 1300, endPoint y: 28, distance: 177.0
click at [1125, 27] on div "dashboard products sales purchasing productivity dashboard products Product Cat…" at bounding box center [779, 20] width 1558 height 40
drag, startPoint x: 1305, startPoint y: 15, endPoint x: 1342, endPoint y: 3, distance: 38.9
click at [1317, 12] on div "dashboard products sales purchasing productivity dashboard products Product Cat…" at bounding box center [779, 20] width 1558 height 40
click at [336, 24] on div "dashboard products sales purchasing productivity dashboard products Product Cat…" at bounding box center [779, 20] width 1558 height 40
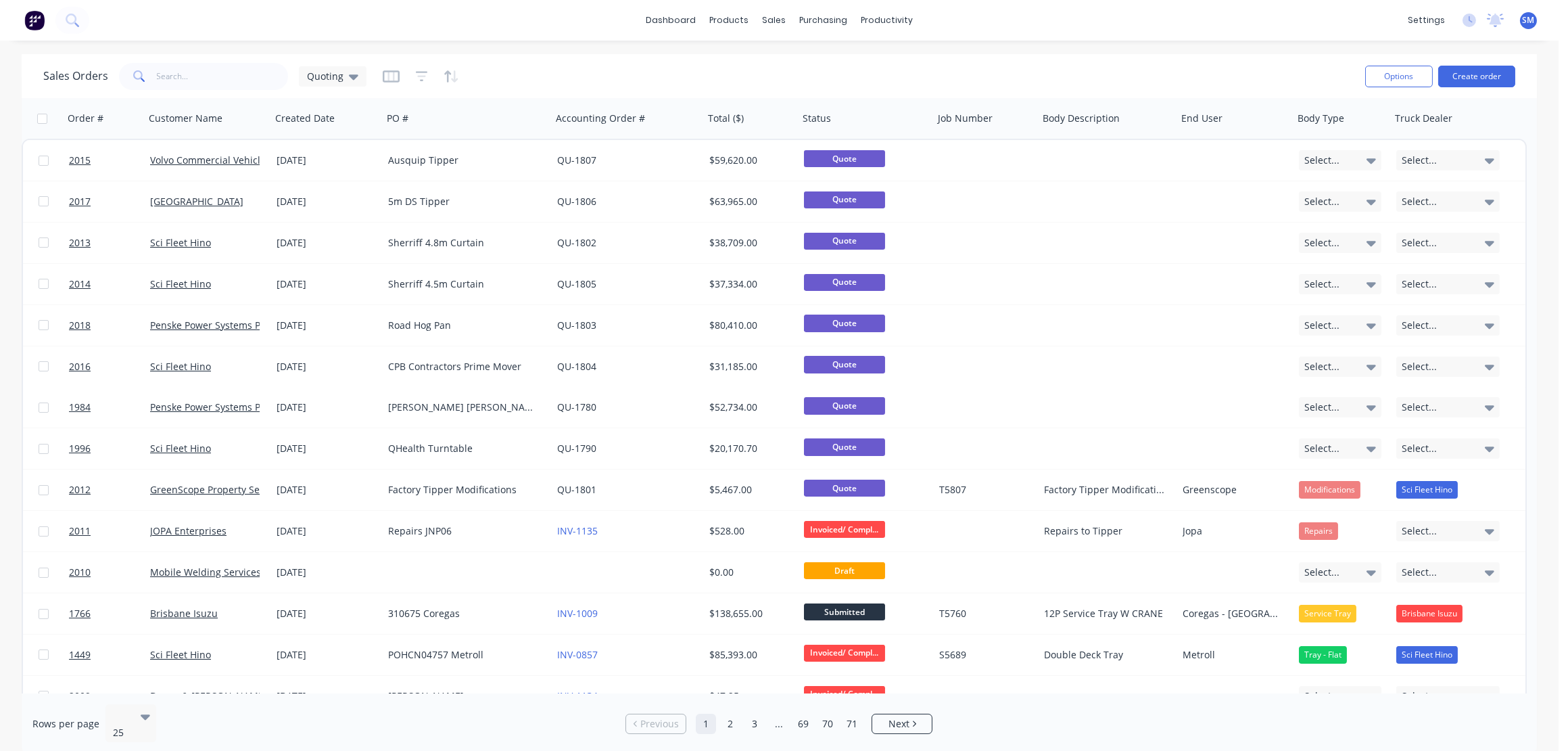
drag, startPoint x: 1117, startPoint y: 59, endPoint x: 1149, endPoint y: 33, distance: 41.2
click at [1119, 57] on div "Sales Orders Quoting Options Create order" at bounding box center [779, 76] width 1515 height 44
click at [1147, 27] on div "dashboard products sales purchasing productivity dashboard products Product Cat…" at bounding box center [779, 20] width 1558 height 40
click at [1205, 33] on div "dashboard products sales purchasing productivity dashboard products Product Cat…" at bounding box center [779, 20] width 1558 height 40
click at [253, 16] on div "dashboard products sales purchasing productivity dashboard products Product Cat…" at bounding box center [779, 20] width 1558 height 40
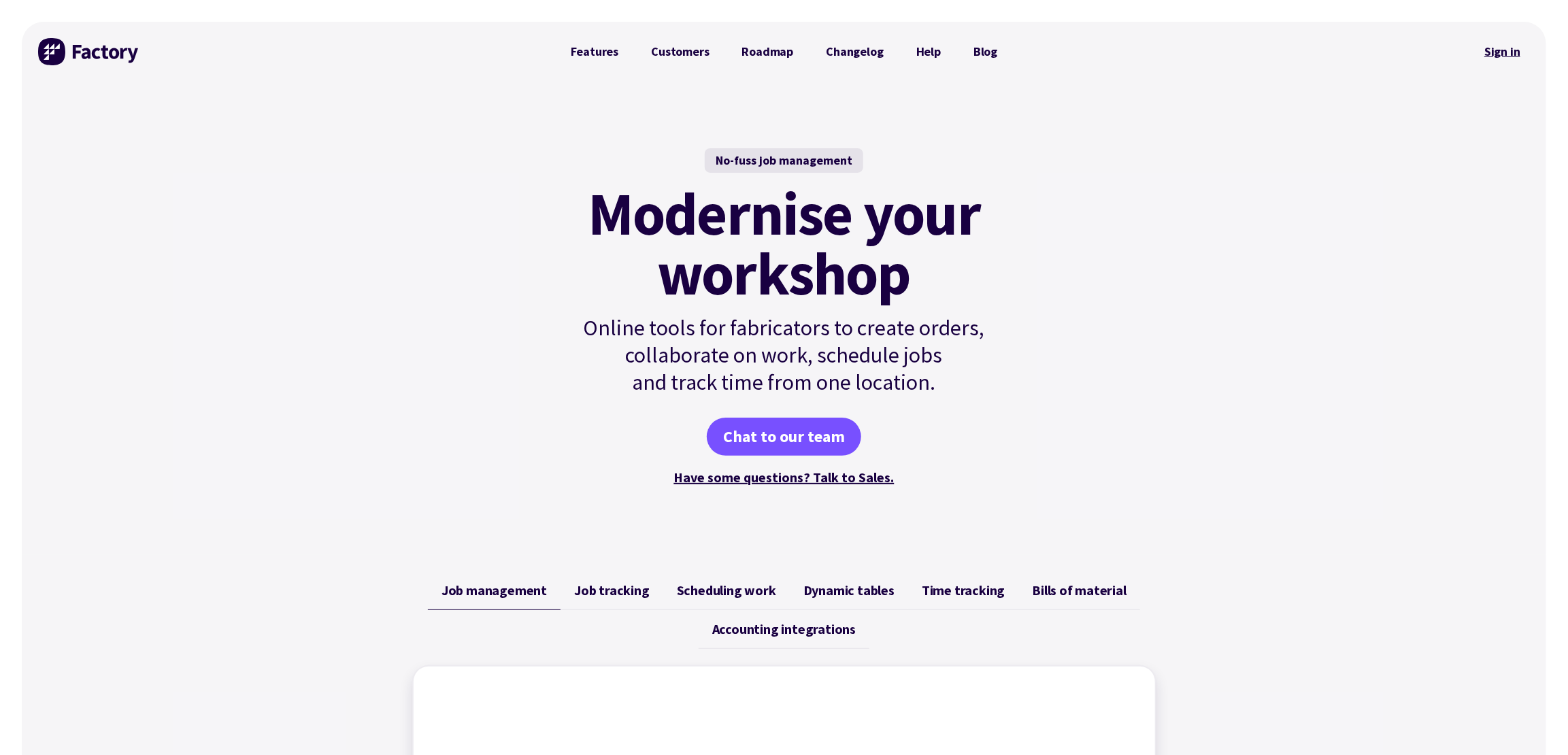
click at [1500, 54] on link "Sign in" at bounding box center [1503, 52] width 55 height 32
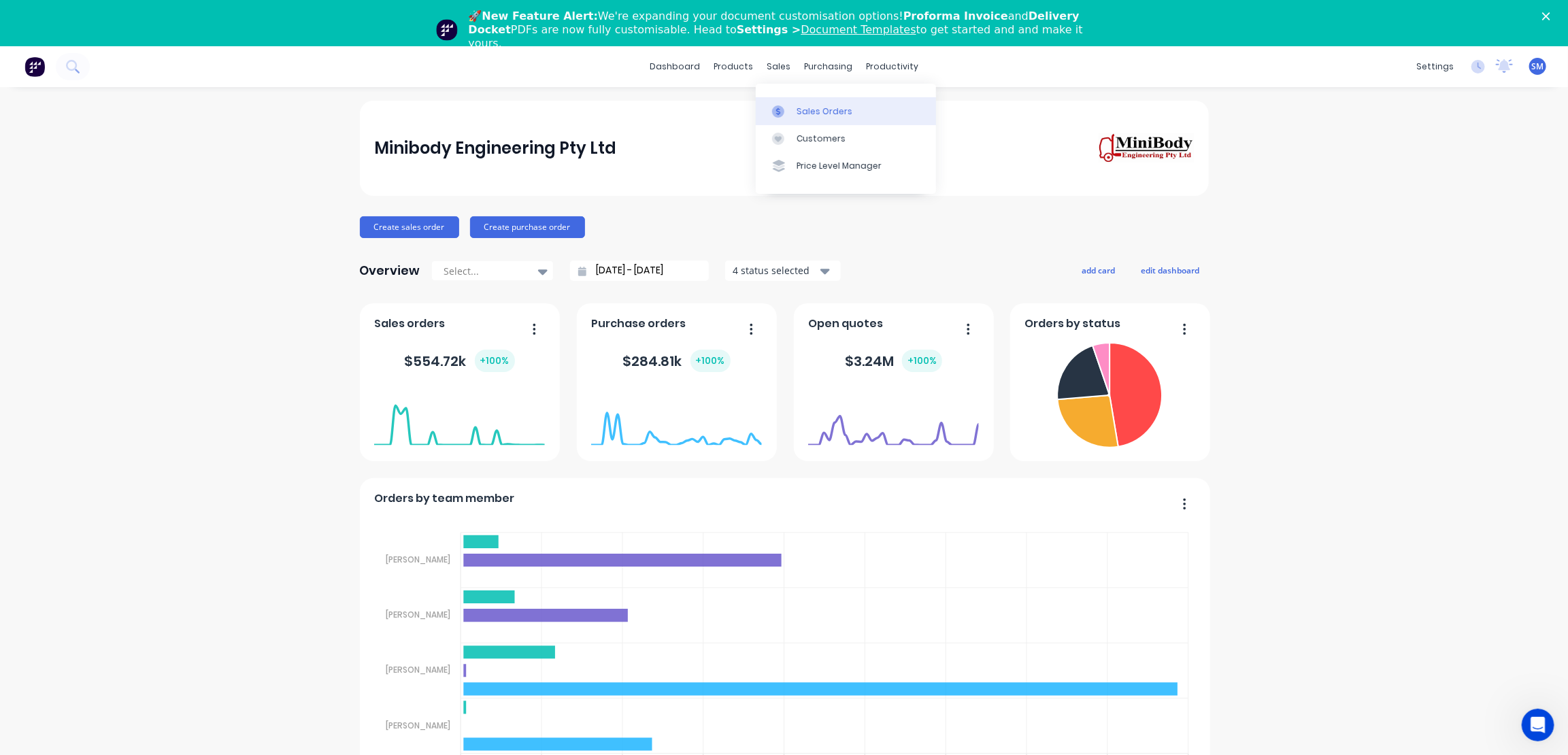
click at [825, 105] on div "Sales Orders" at bounding box center [825, 111] width 56 height 12
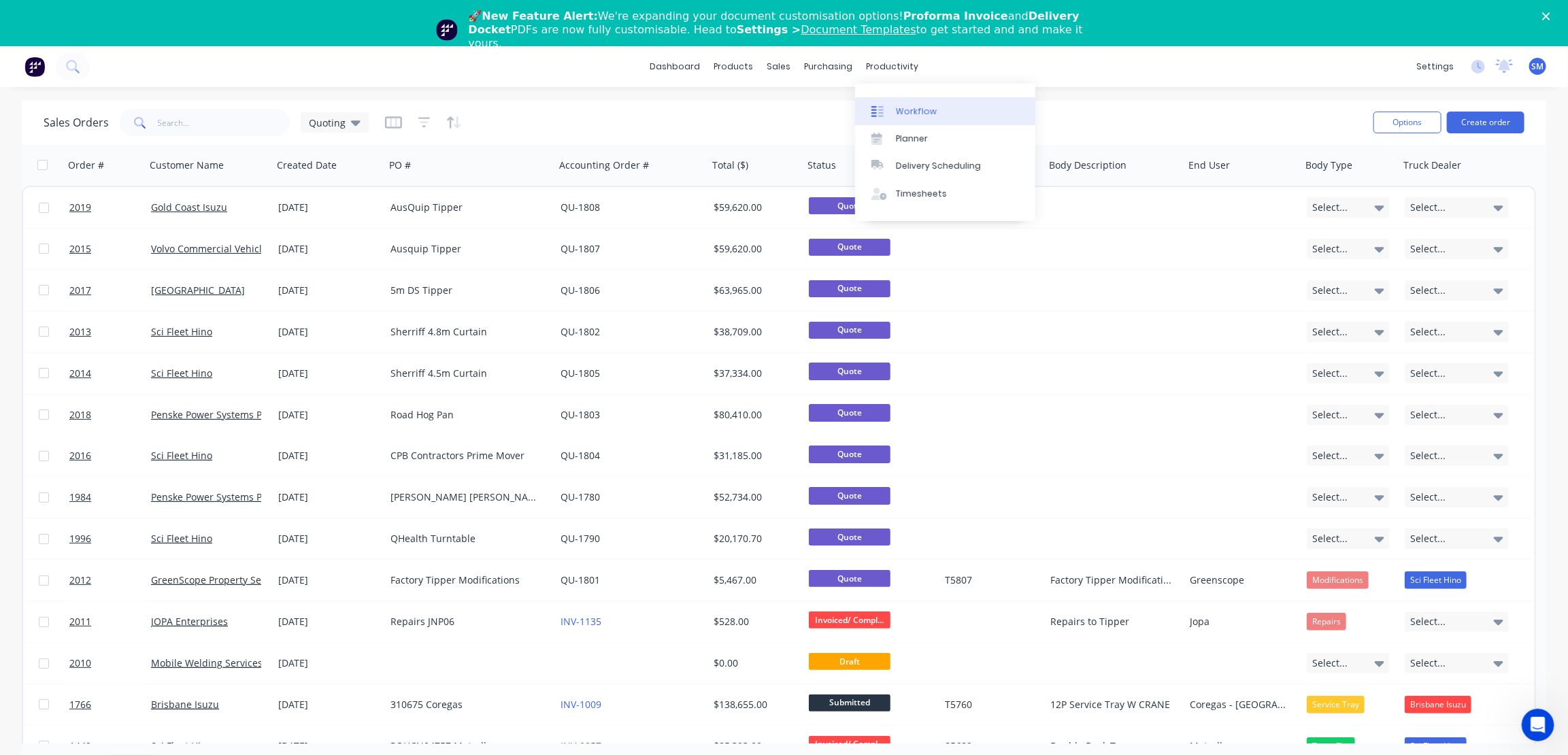
click at [908, 110] on div "Workflow" at bounding box center [916, 111] width 41 height 12
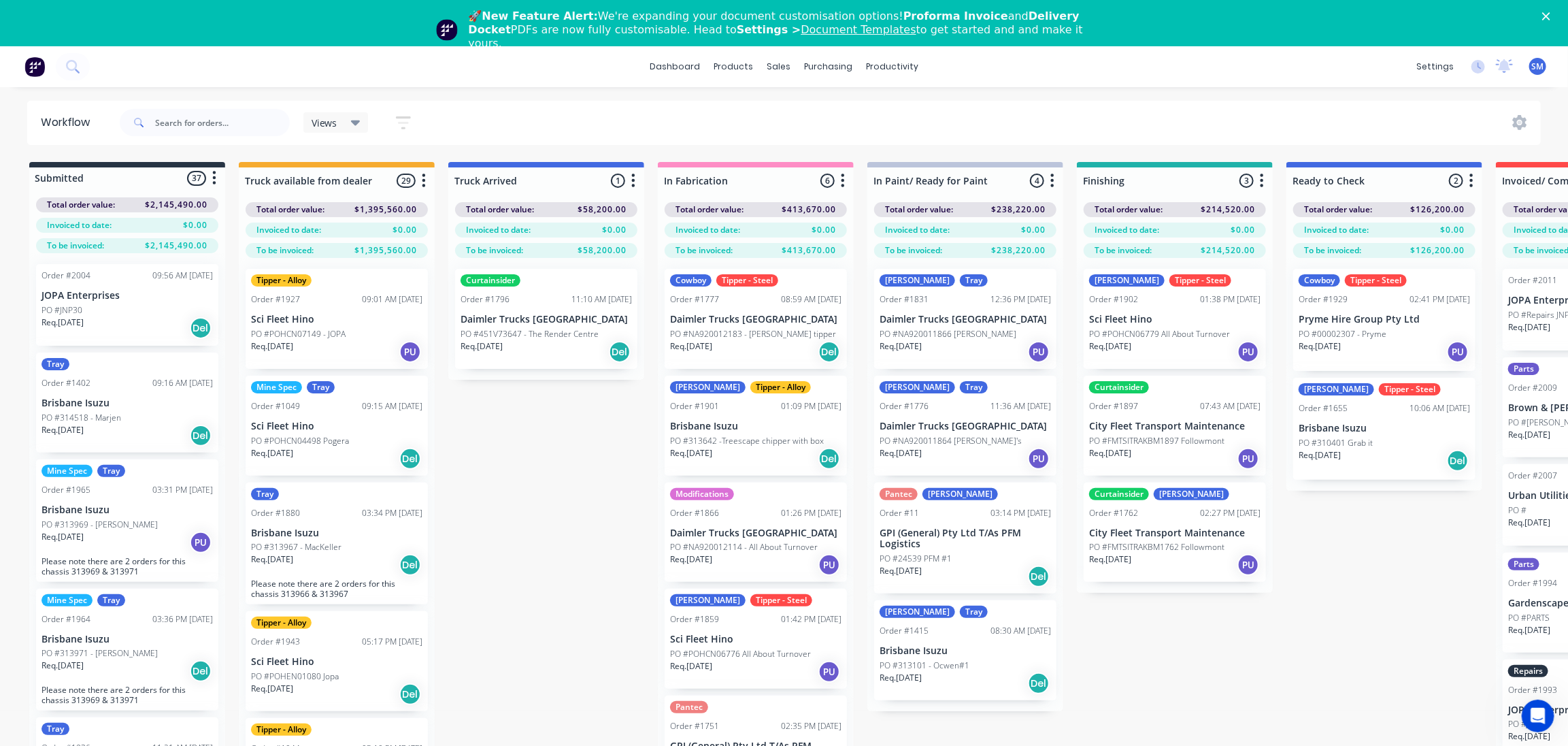
click at [1369, 572] on div "Submitted 37 Status colour #273444 hex #273444 Save Cancel Summaries Total orde…" at bounding box center [1124, 501] width 2269 height 679
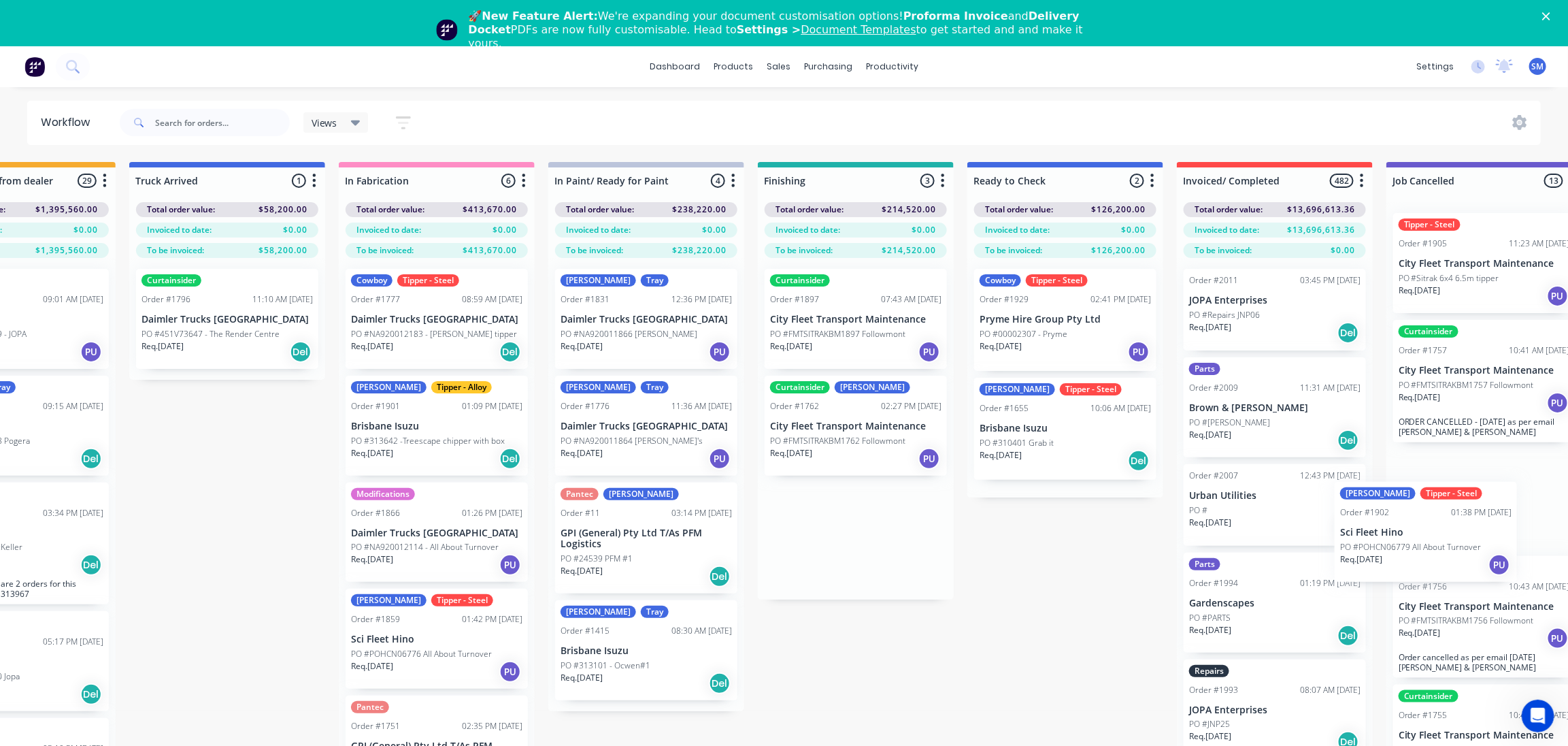
scroll to position [0, 331]
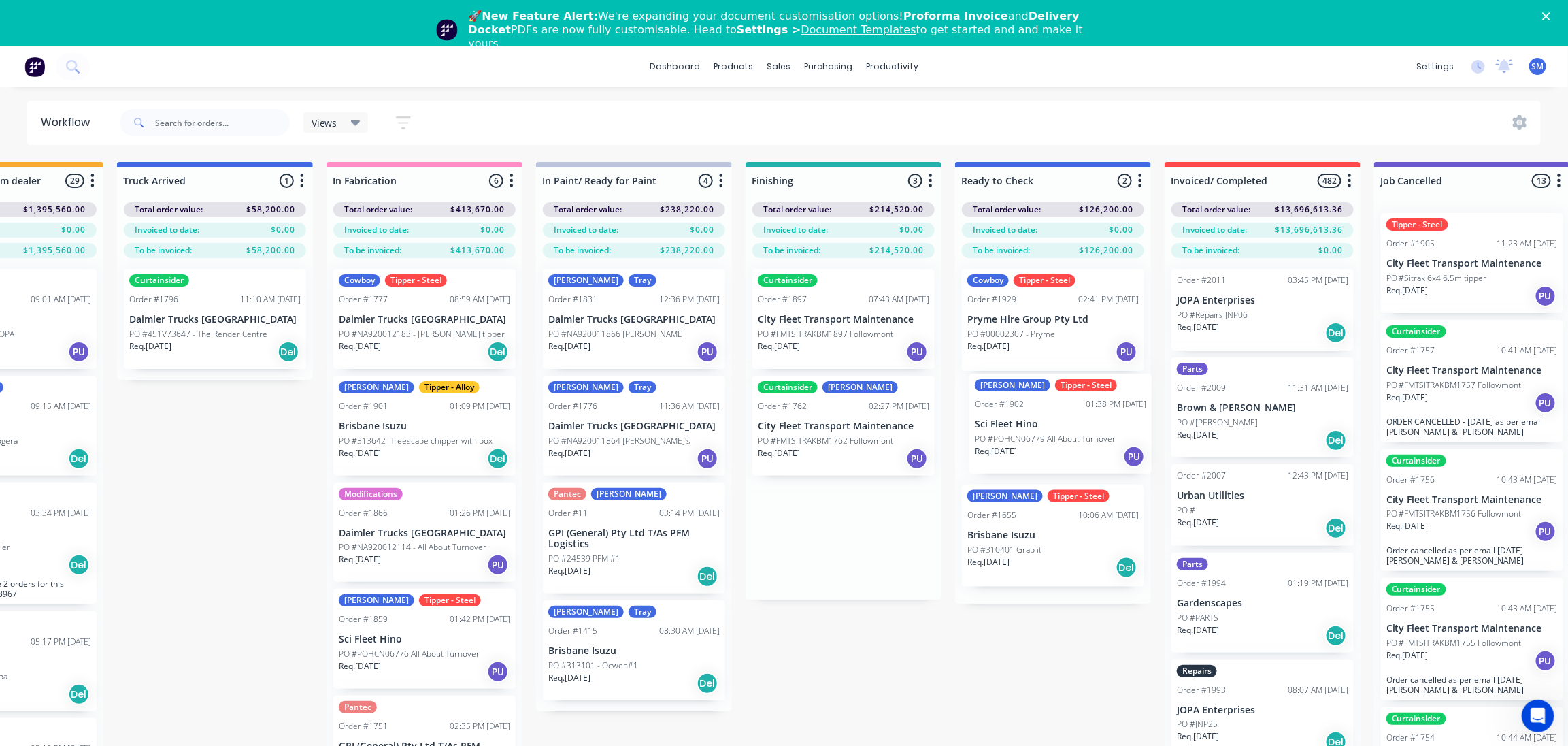
drag, startPoint x: 1369, startPoint y: 459, endPoint x: 1029, endPoint y: 438, distance: 340.6
click at [1029, 438] on div "Submitted 37 Status colour #273444 hex #273444 Save Cancel Summaries Total orde…" at bounding box center [793, 501] width 2269 height 679
click at [810, 589] on div "Submitted 37 Status colour #273444 hex #273444 Save Cancel Summaries Total orde…" at bounding box center [793, 501] width 2269 height 679
click at [1013, 523] on div "[PERSON_NAME] - Steel Order #1655 10:06 AM [DATE] Brisbane Isuzu PO #310401 Gra…" at bounding box center [1053, 536] width 182 height 102
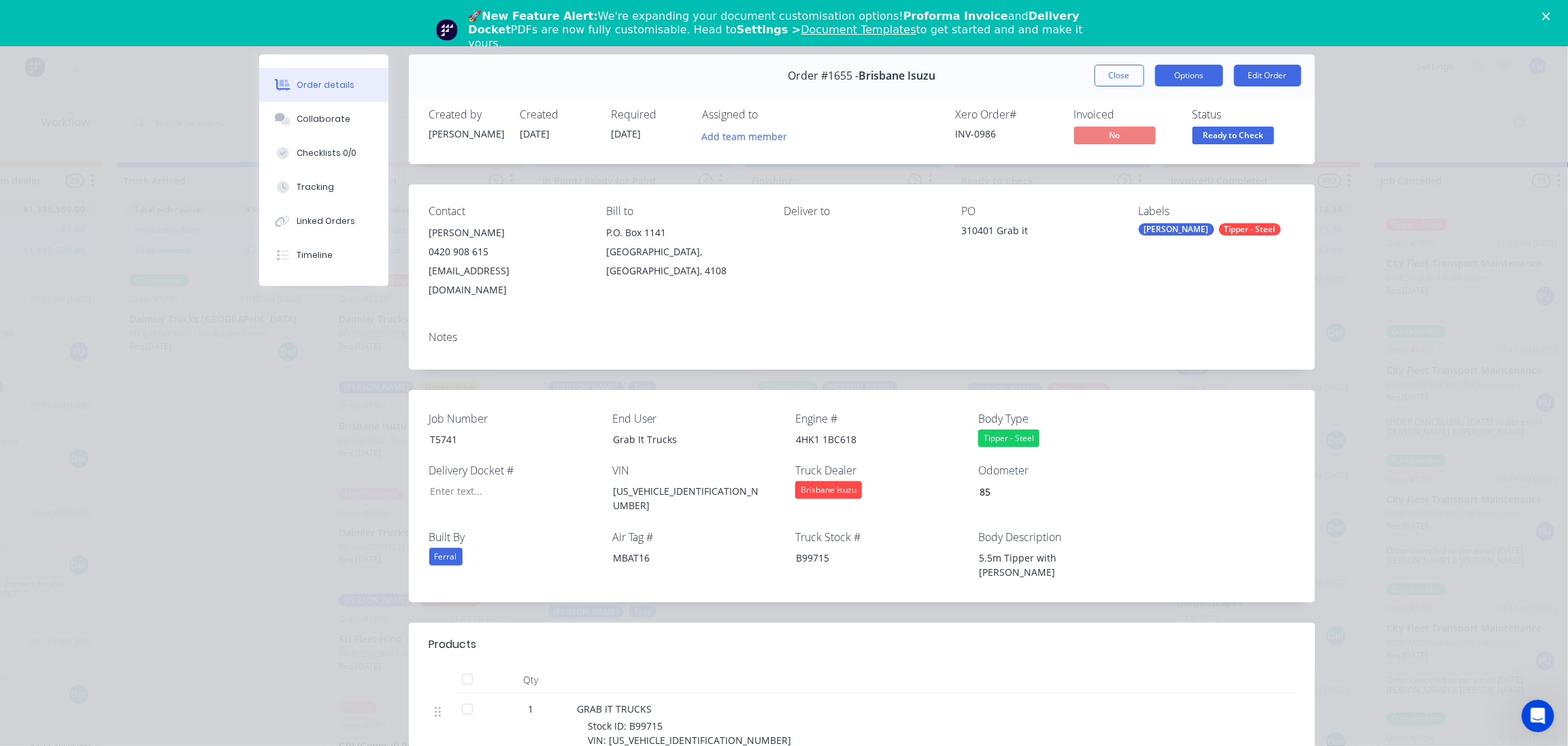
click at [1178, 73] on button "Options" at bounding box center [1189, 76] width 68 height 22
click at [1119, 131] on div "Work Order" at bounding box center [1152, 138] width 118 height 20
click at [1119, 155] on div "Standard" at bounding box center [1152, 165] width 118 height 20
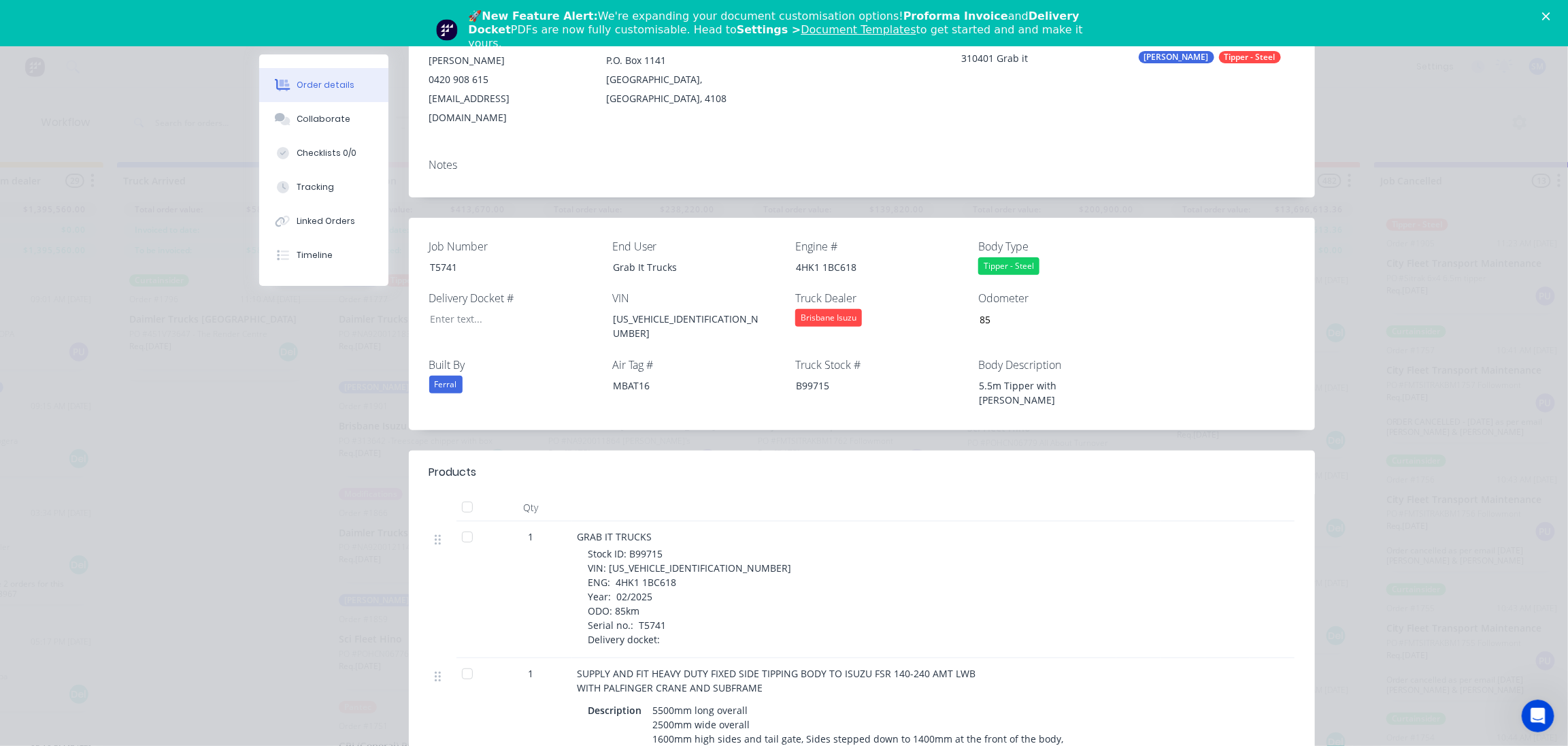
scroll to position [247, 0]
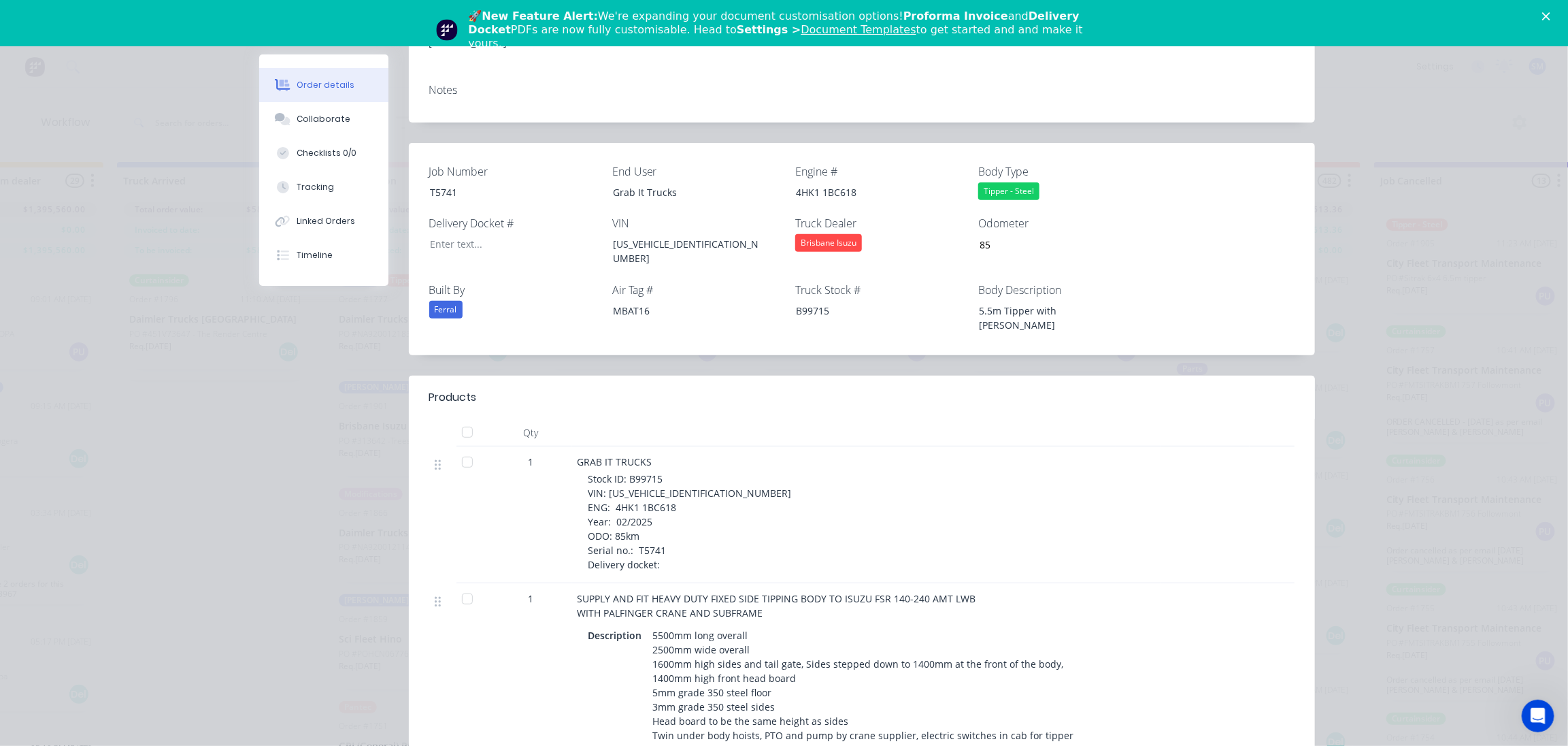
drag, startPoint x: 1442, startPoint y: 156, endPoint x: 1468, endPoint y: 142, distance: 29.5
click at [1443, 156] on div "Order details Collaborate Checklists 0/0 Tracking Linked Orders Timeline Order …" at bounding box center [784, 373] width 1568 height 746
click at [1551, 15] on polygon "Close" at bounding box center [1547, 17] width 8 height 8
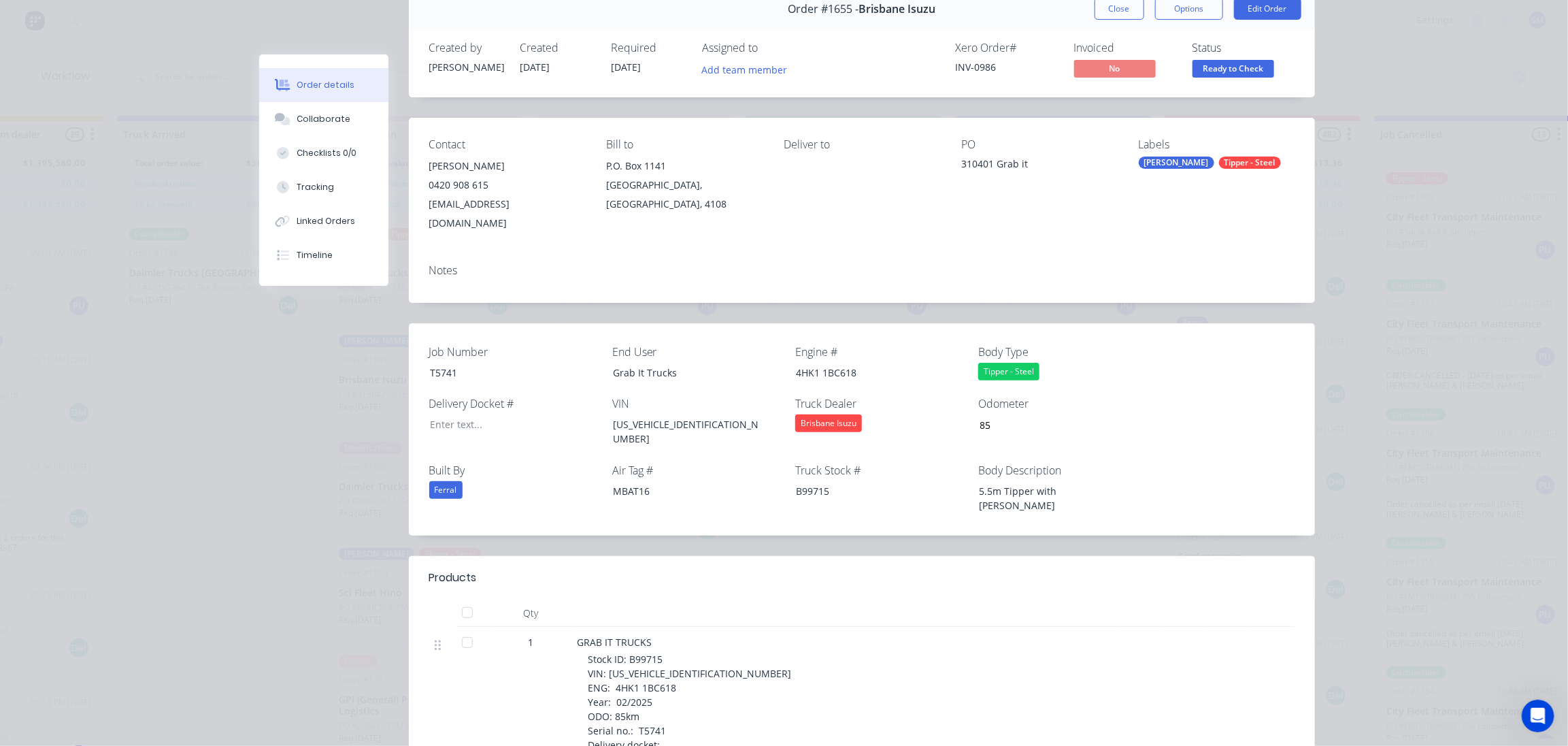
scroll to position [0, 0]
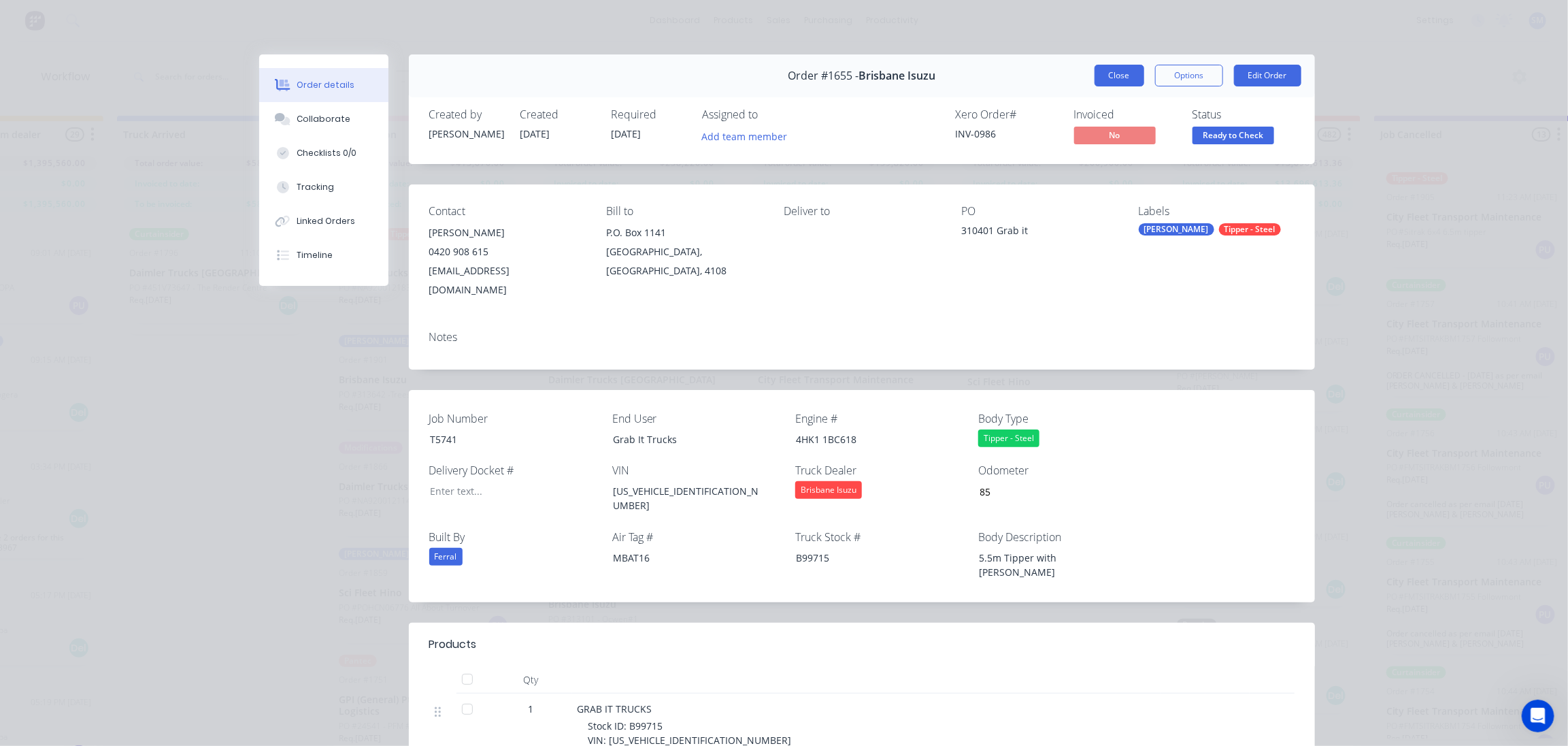
click at [1116, 72] on button "Close" at bounding box center [1119, 76] width 49 height 22
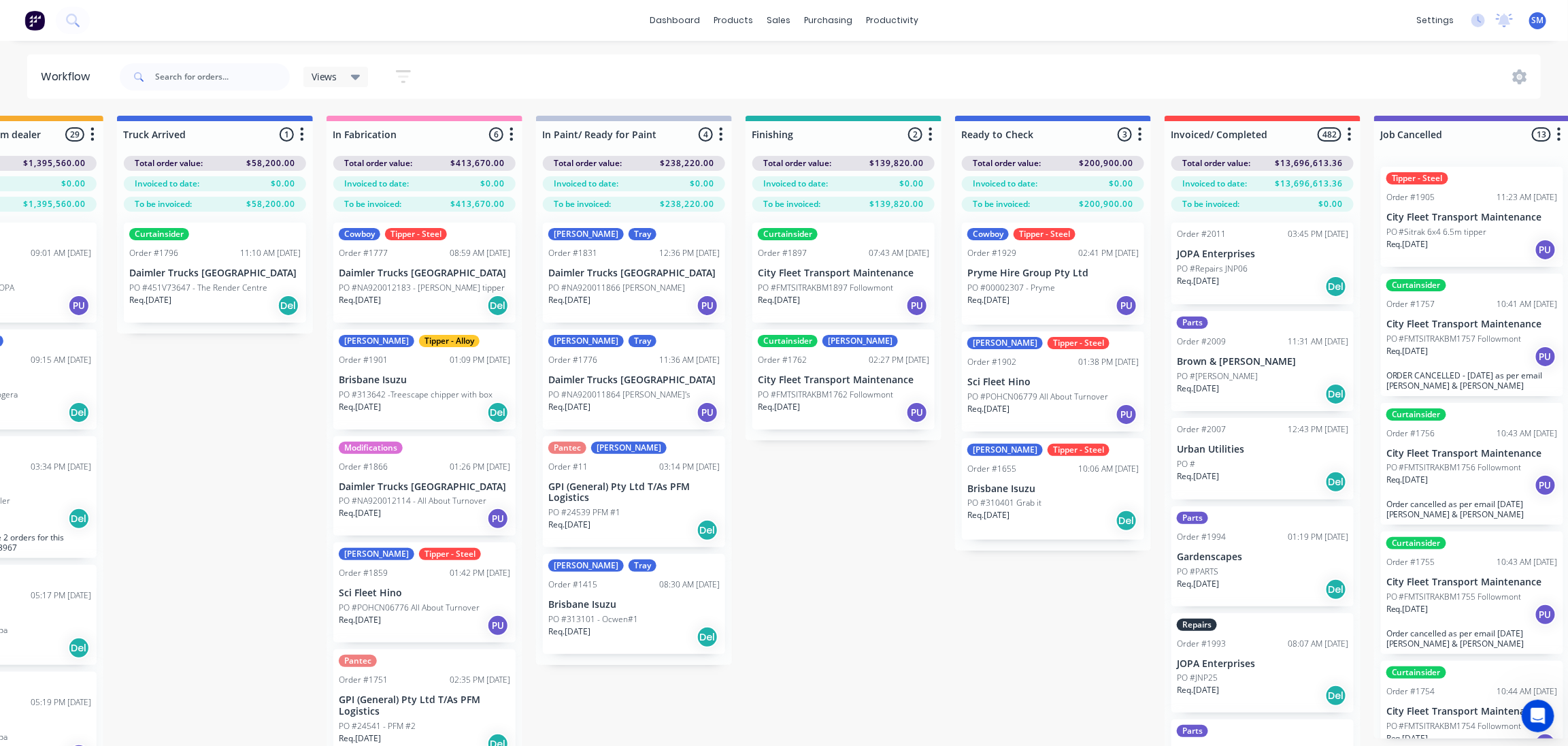
click at [840, 632] on div "Submitted 37 Status colour #273444 hex #273444 Save Cancel Summaries Total orde…" at bounding box center [793, 454] width 2269 height 679
click at [1013, 386] on p "Sci Fleet Hino" at bounding box center [1053, 382] width 172 height 12
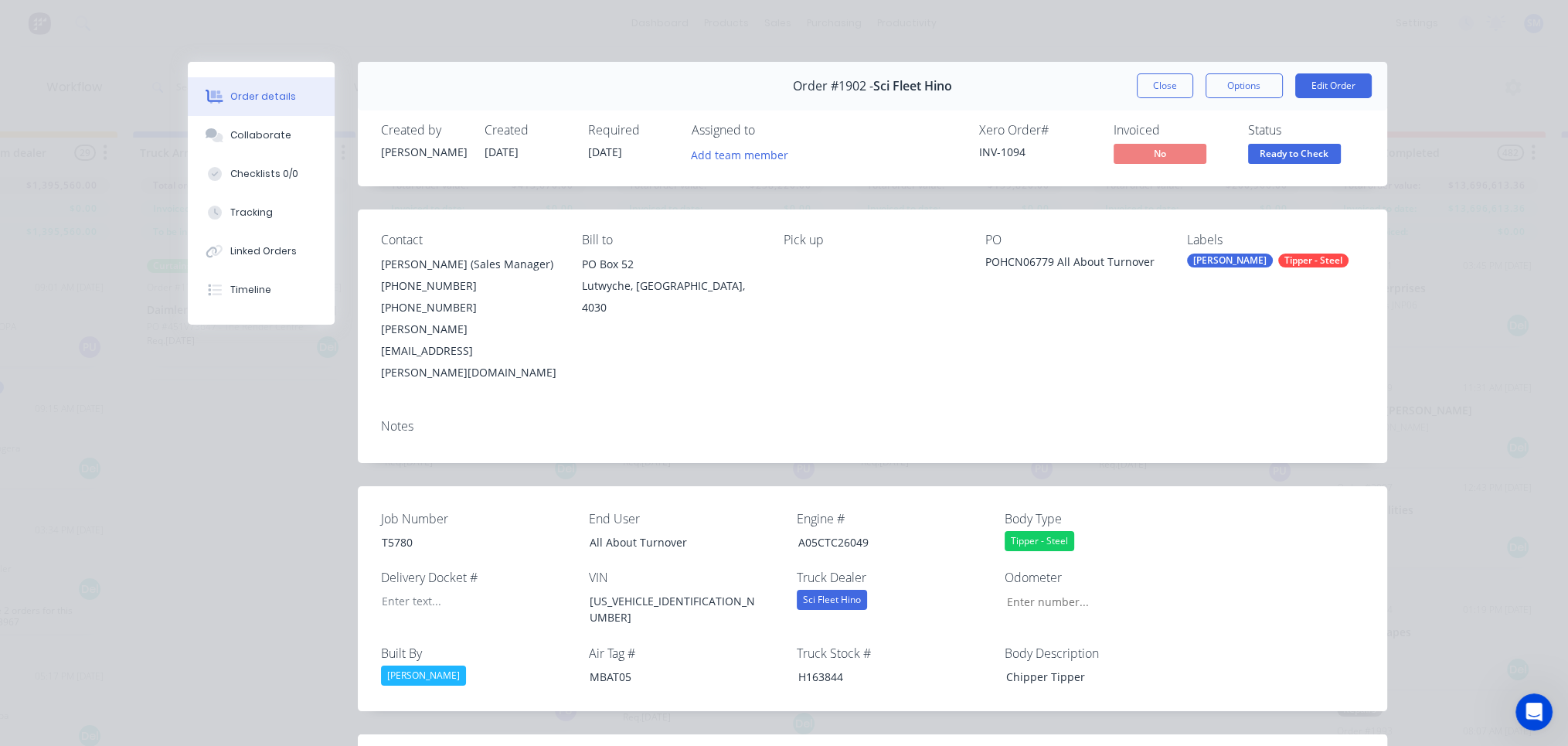
click at [1166, 84] on button "Close" at bounding box center [1165, 86] width 56 height 25
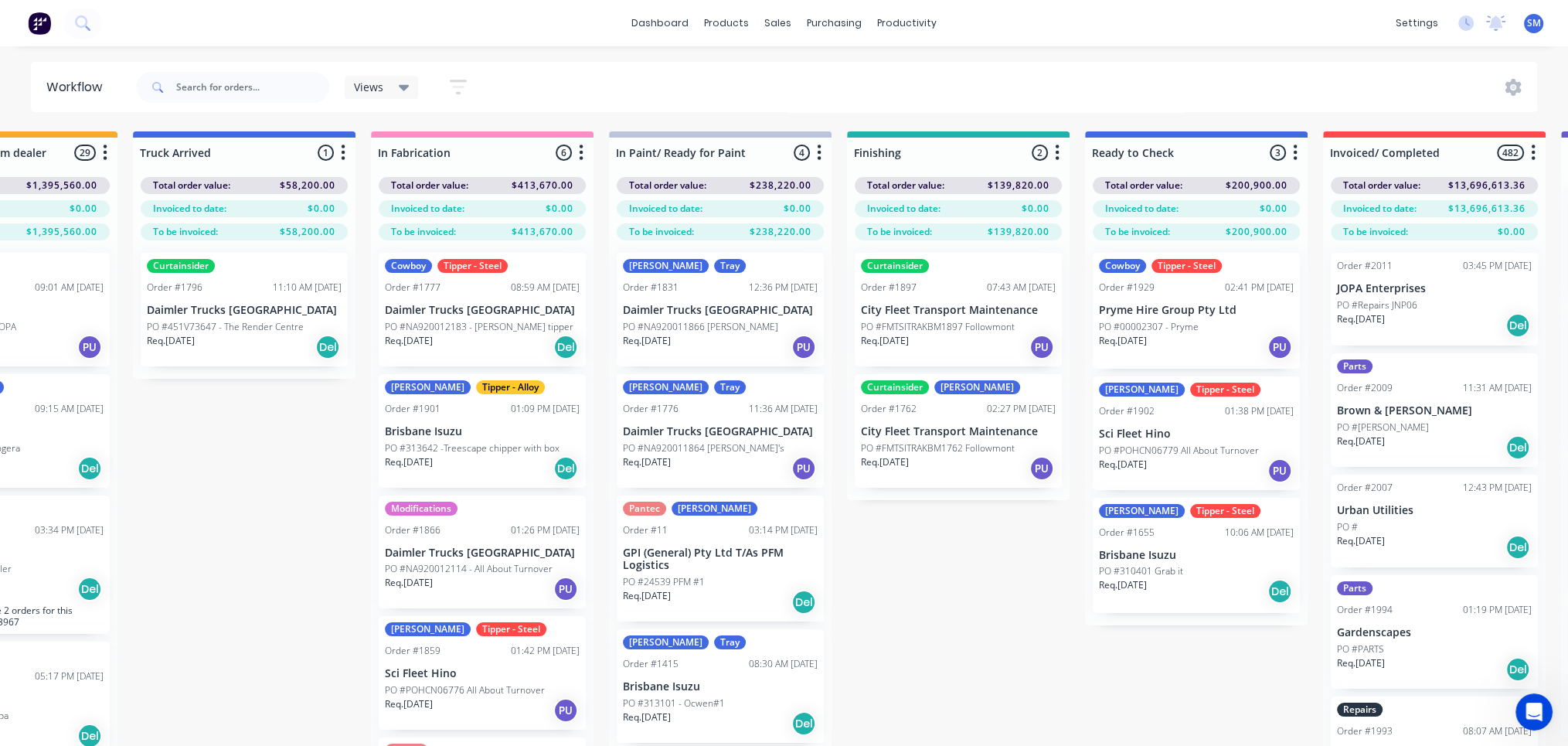
click at [939, 607] on div "Submitted 37 Status colour #273444 hex #273444 Save Cancel Summaries Total orde…" at bounding box center [901, 466] width 2577 height 670
click at [962, 577] on div "Submitted 37 Status colour #273444 hex #273444 Save Cancel Summaries Total orde…" at bounding box center [901, 466] width 2577 height 670
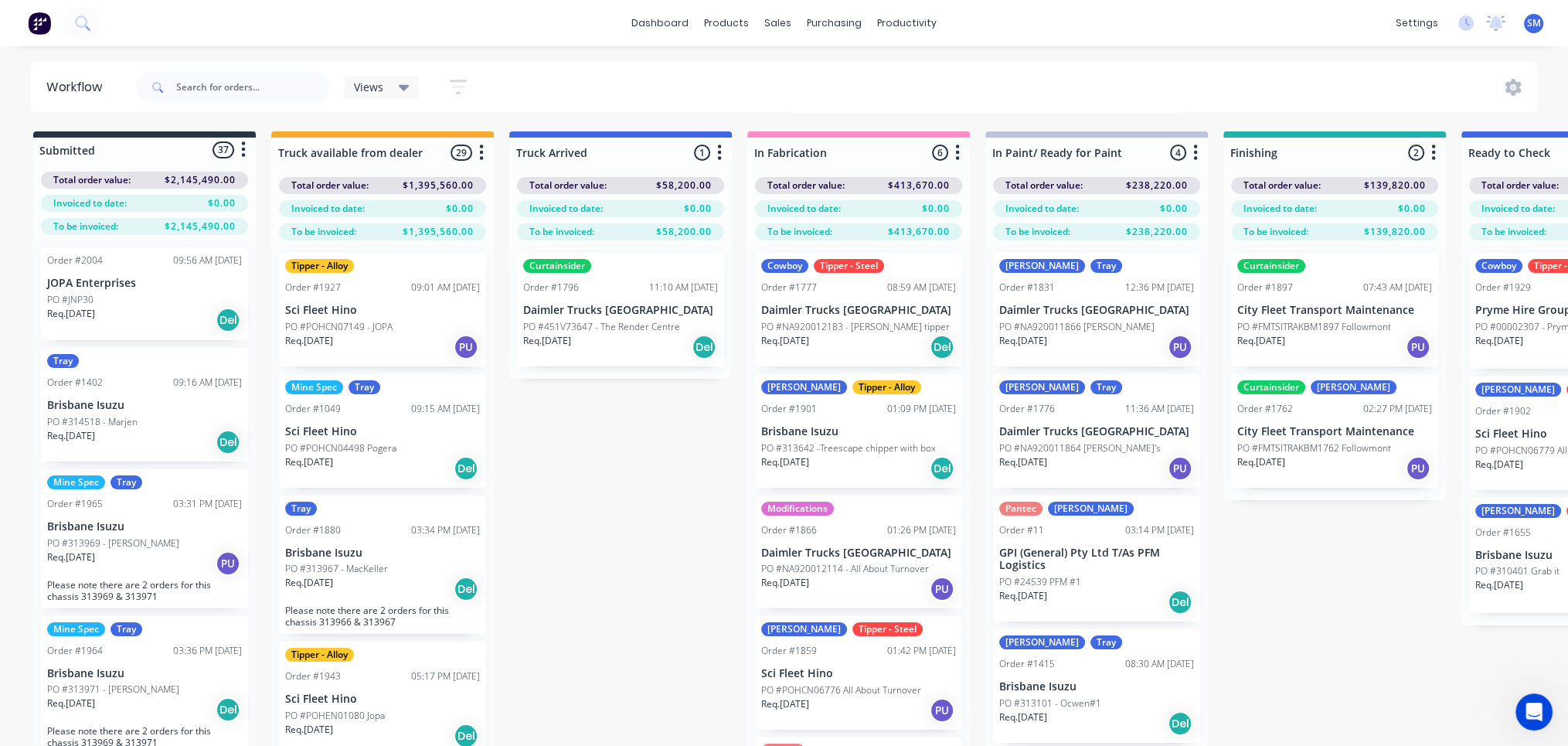
click at [147, 300] on div "PO #JNP30" at bounding box center [144, 300] width 195 height 14
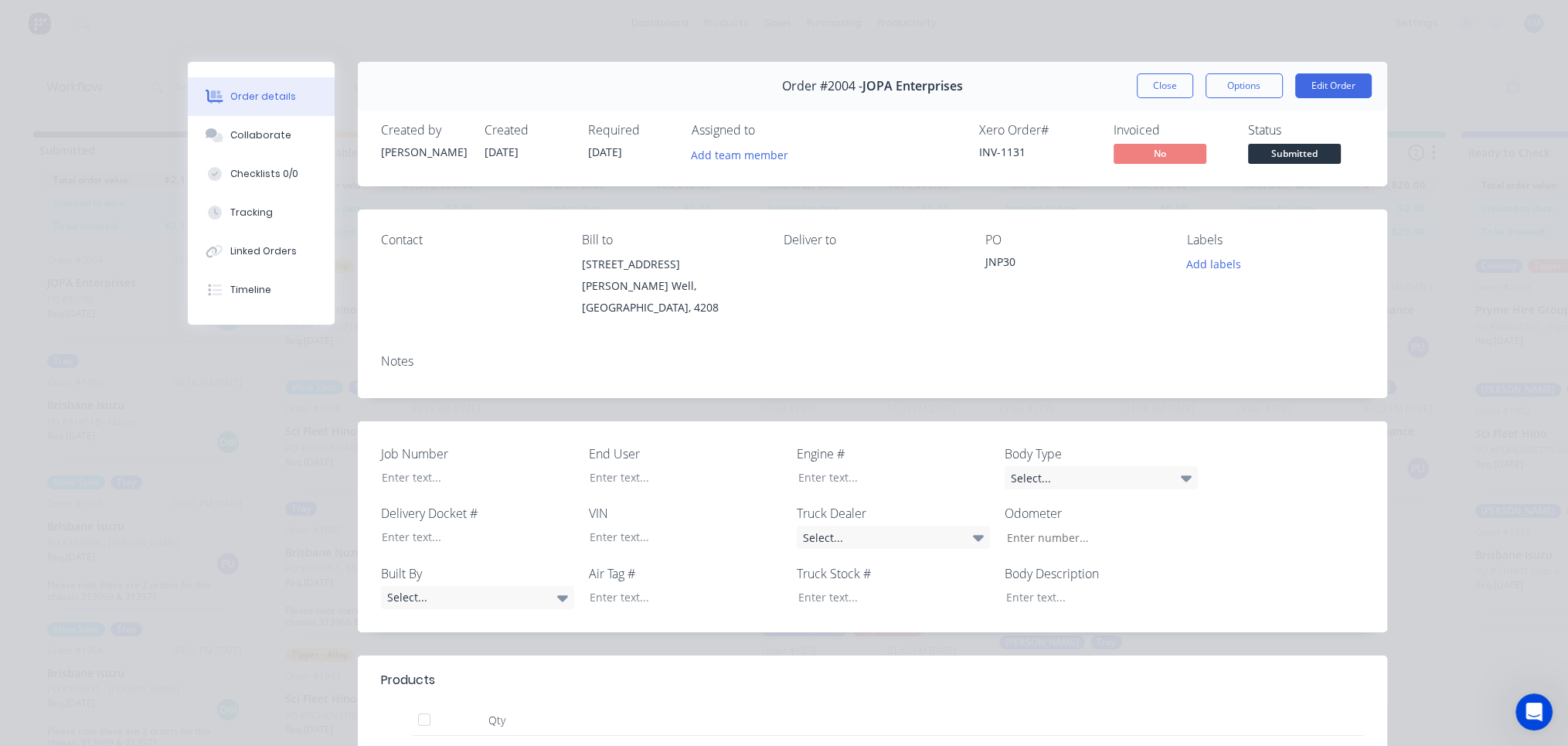
click at [1157, 80] on button "Close" at bounding box center [1165, 86] width 56 height 25
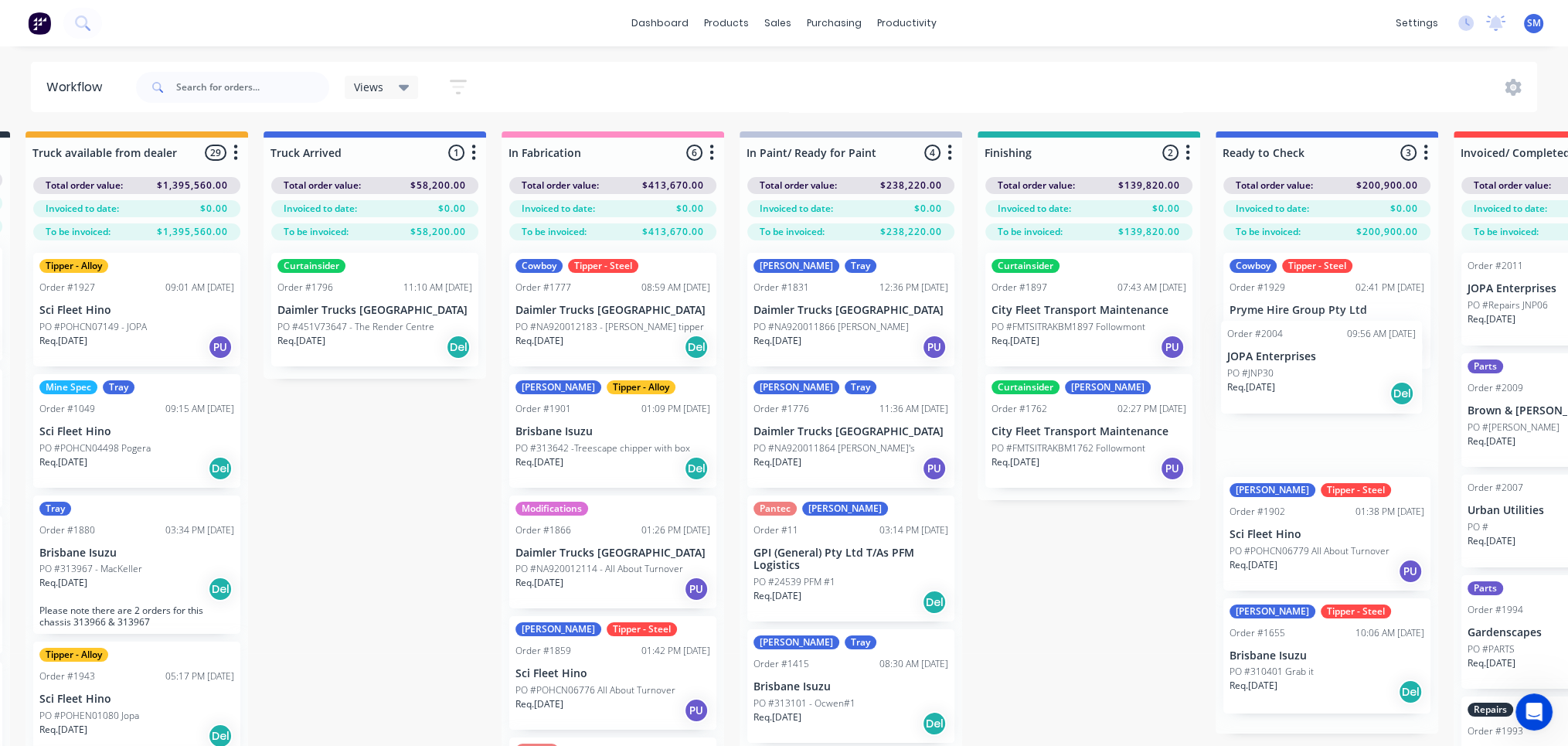
scroll to position [0, 279]
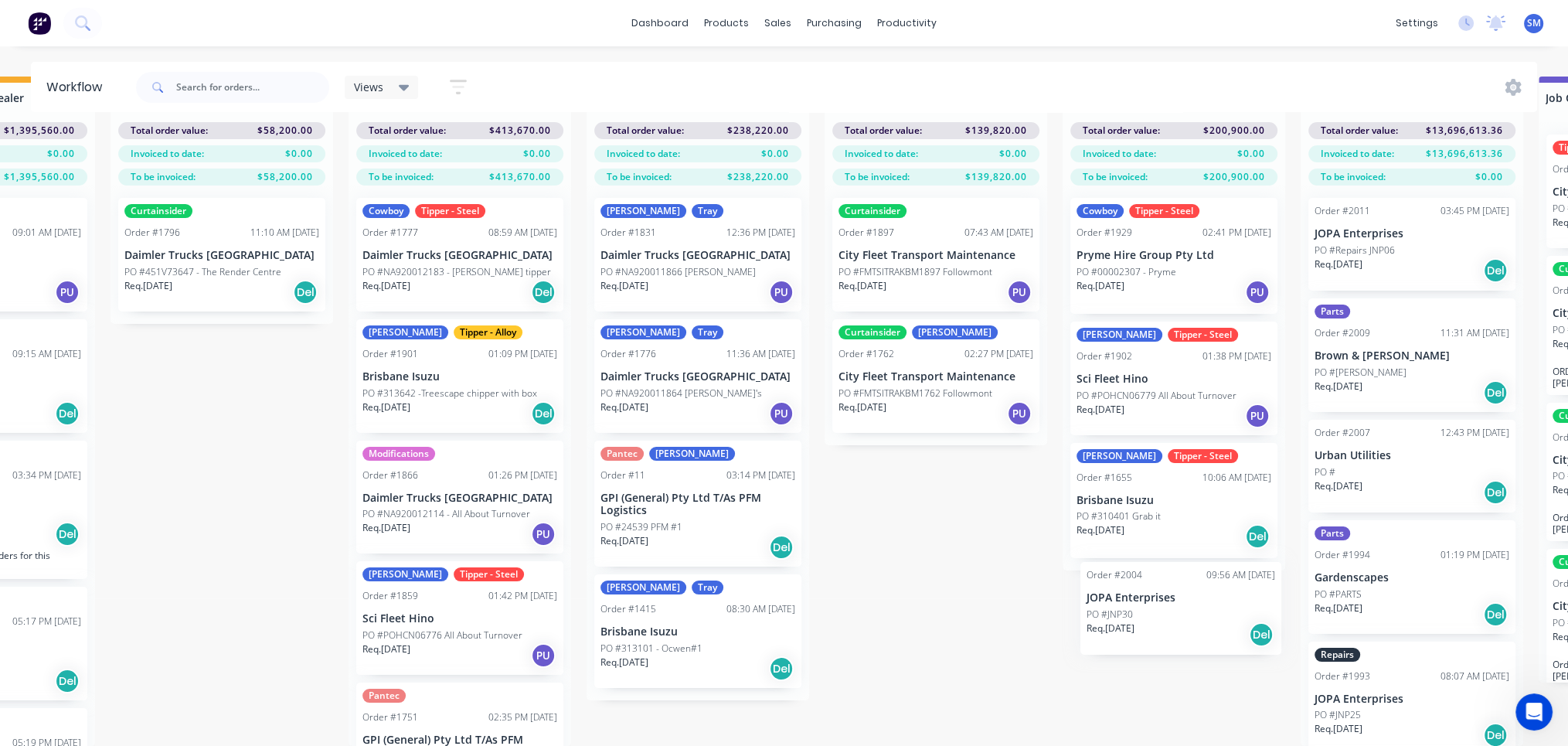
drag, startPoint x: 121, startPoint y: 283, endPoint x: 1161, endPoint y: 602, distance: 1087.8
click at [1161, 602] on div "Submitted 37 Status colour #273444 hex #273444 Save Cancel Summaries Total orde…" at bounding box center [878, 411] width 2577 height 670
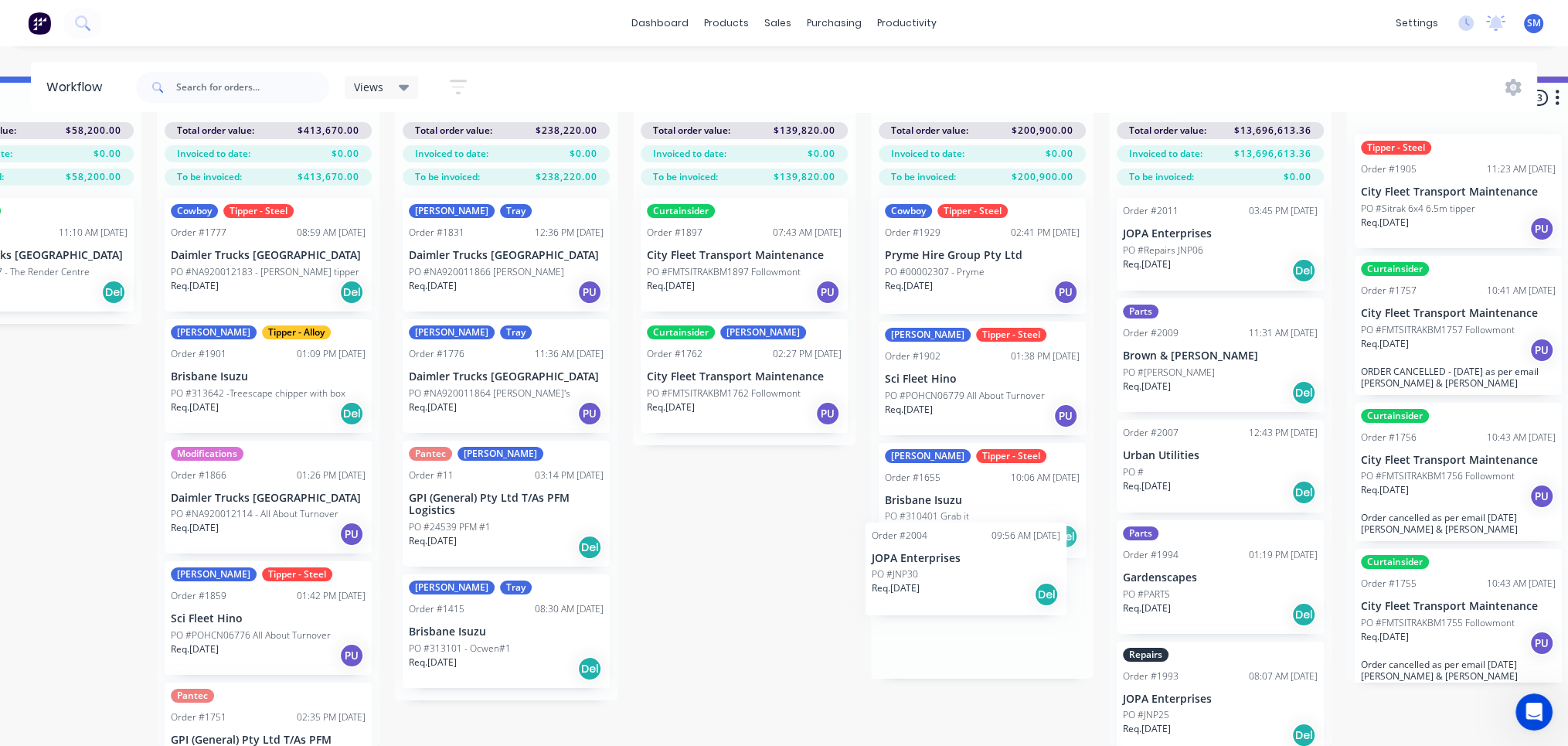
scroll to position [0, 0]
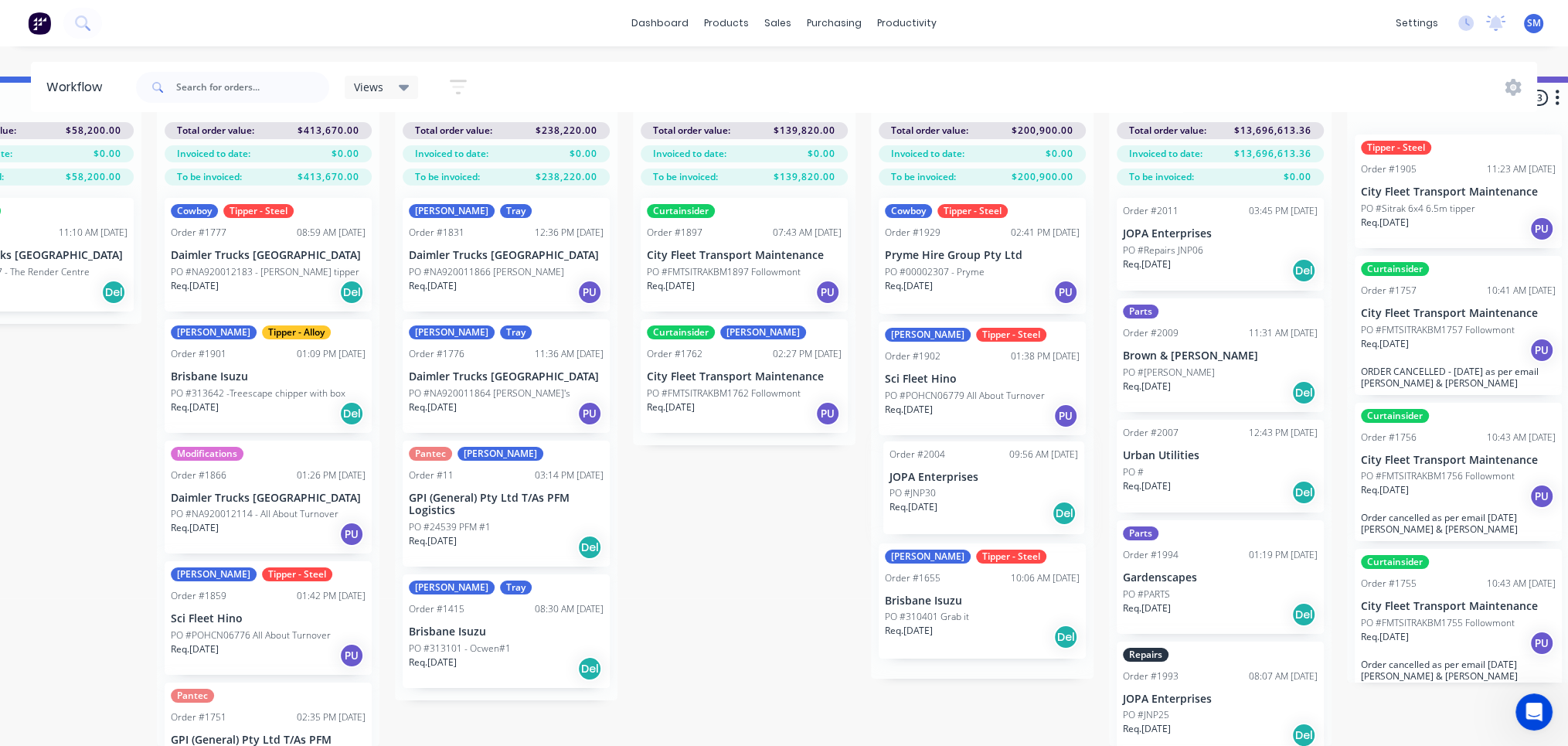
drag, startPoint x: 98, startPoint y: 229, endPoint x: 942, endPoint y: 492, distance: 884.0
click at [942, 492] on div "Submitted 37 Status colour #273444 hex #273444 Save Cancel Summaries Total orde…" at bounding box center [687, 411] width 2577 height 670
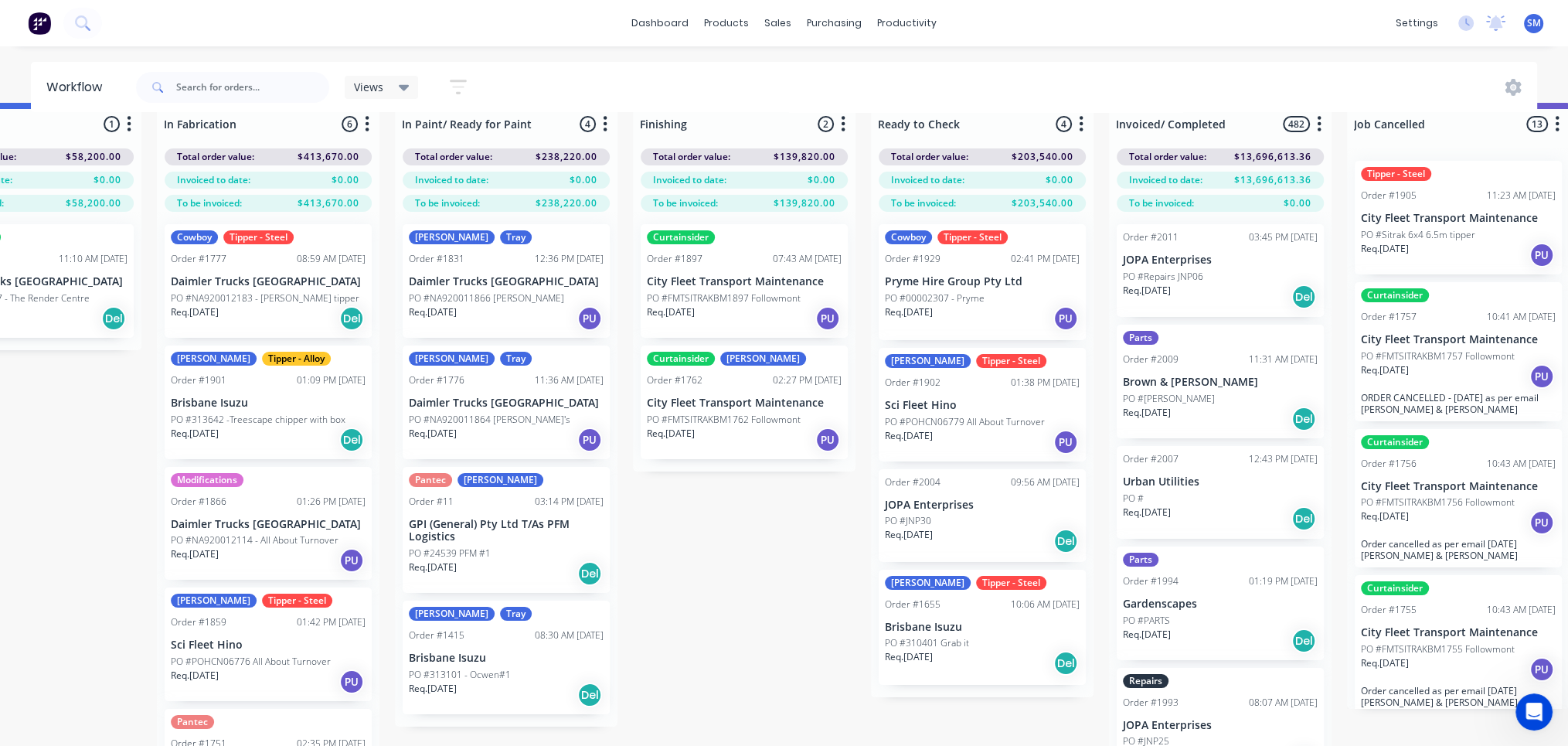
scroll to position [0, 591]
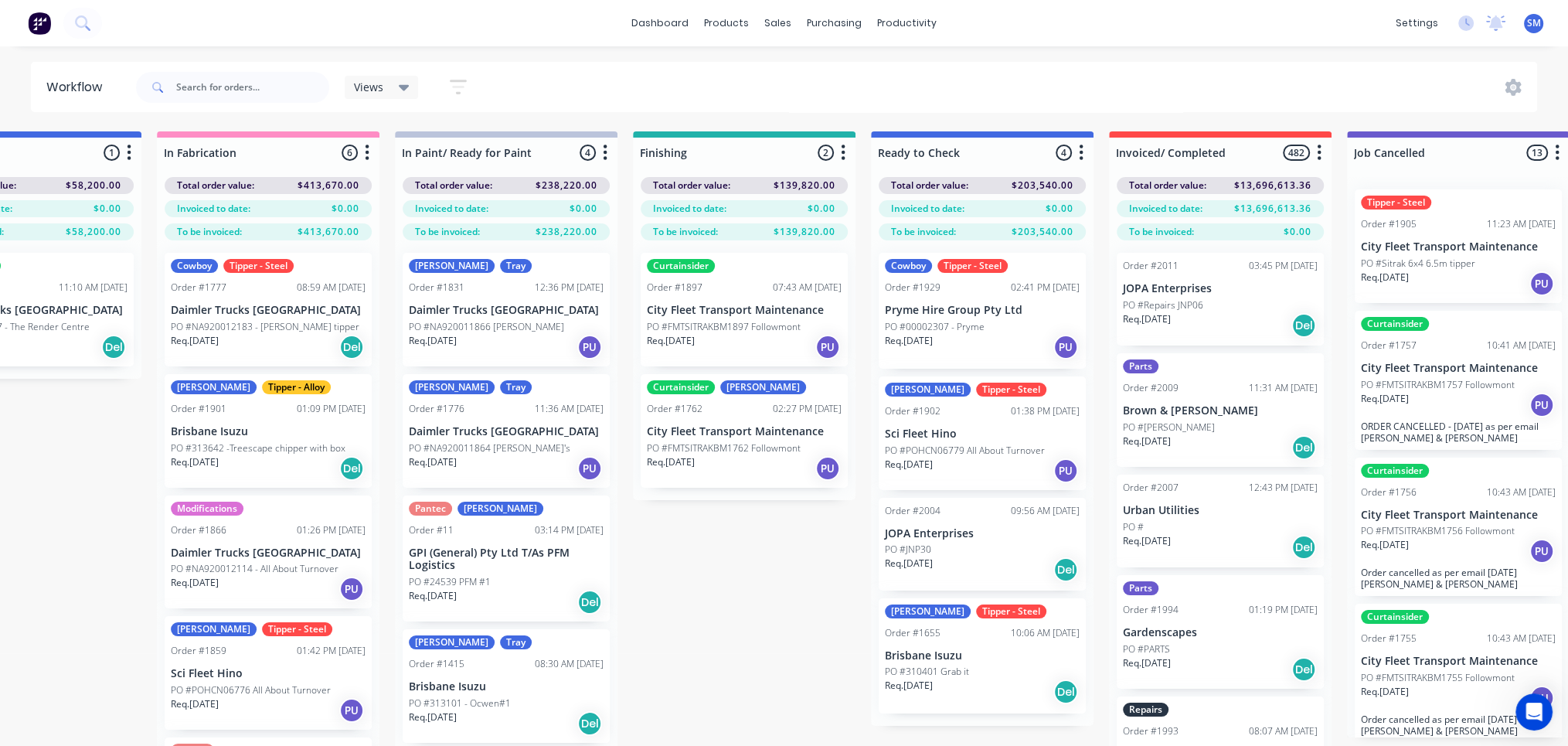
click at [728, 616] on div "Submitted 36 Status colour #273444 hex #273444 Save Cancel Summaries Total orde…" at bounding box center [687, 466] width 2577 height 670
click at [76, 516] on div "Submitted 36 Status colour #273444 hex #273444 Save Cancel Summaries Total orde…" at bounding box center [687, 466] width 2577 height 670
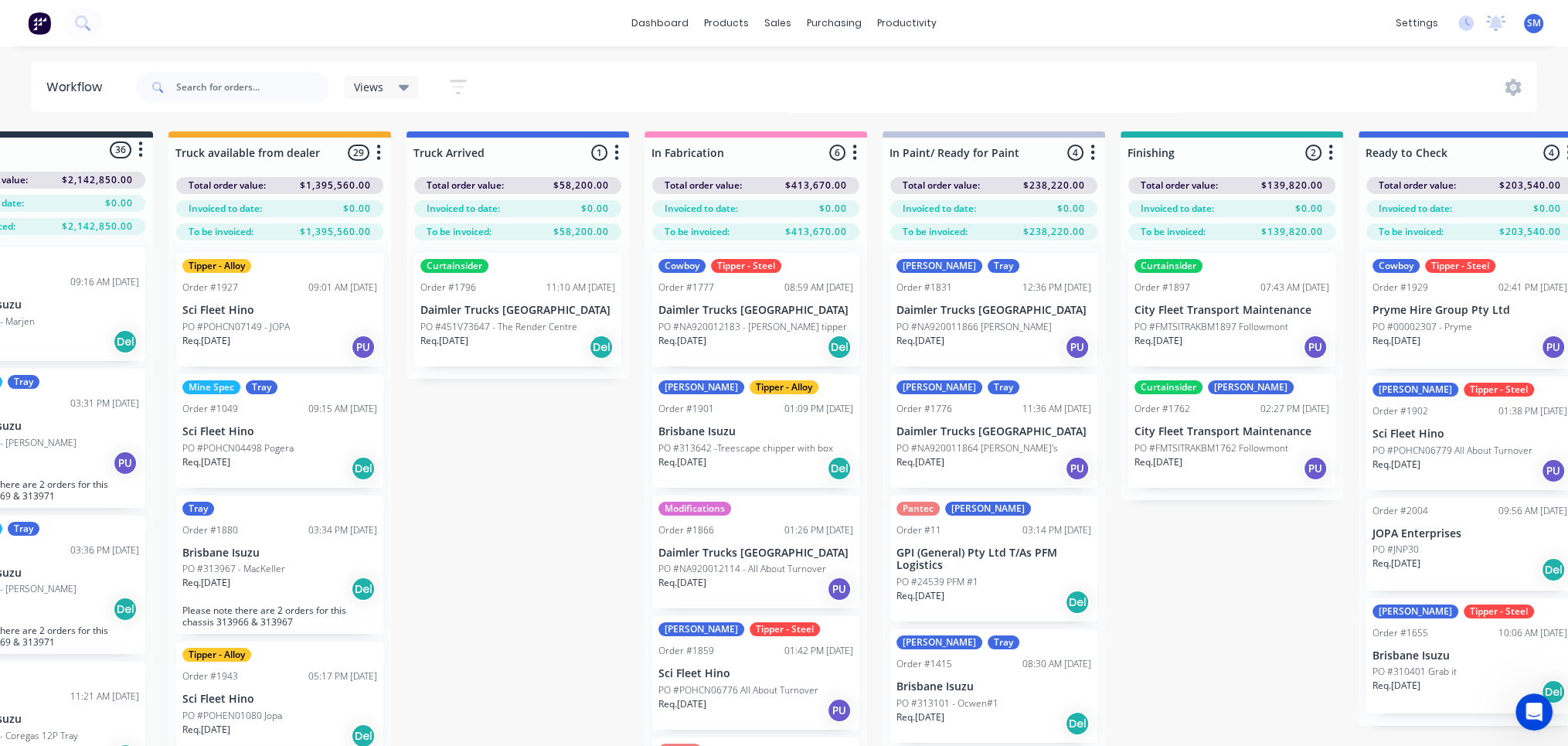
click at [286, 736] on div "Tipper - Alloy Order #1927 09:01 AM [DATE] Sci Fleet Hino PO #POHCN07149 - JOPA…" at bounding box center [279, 520] width 222 height 560
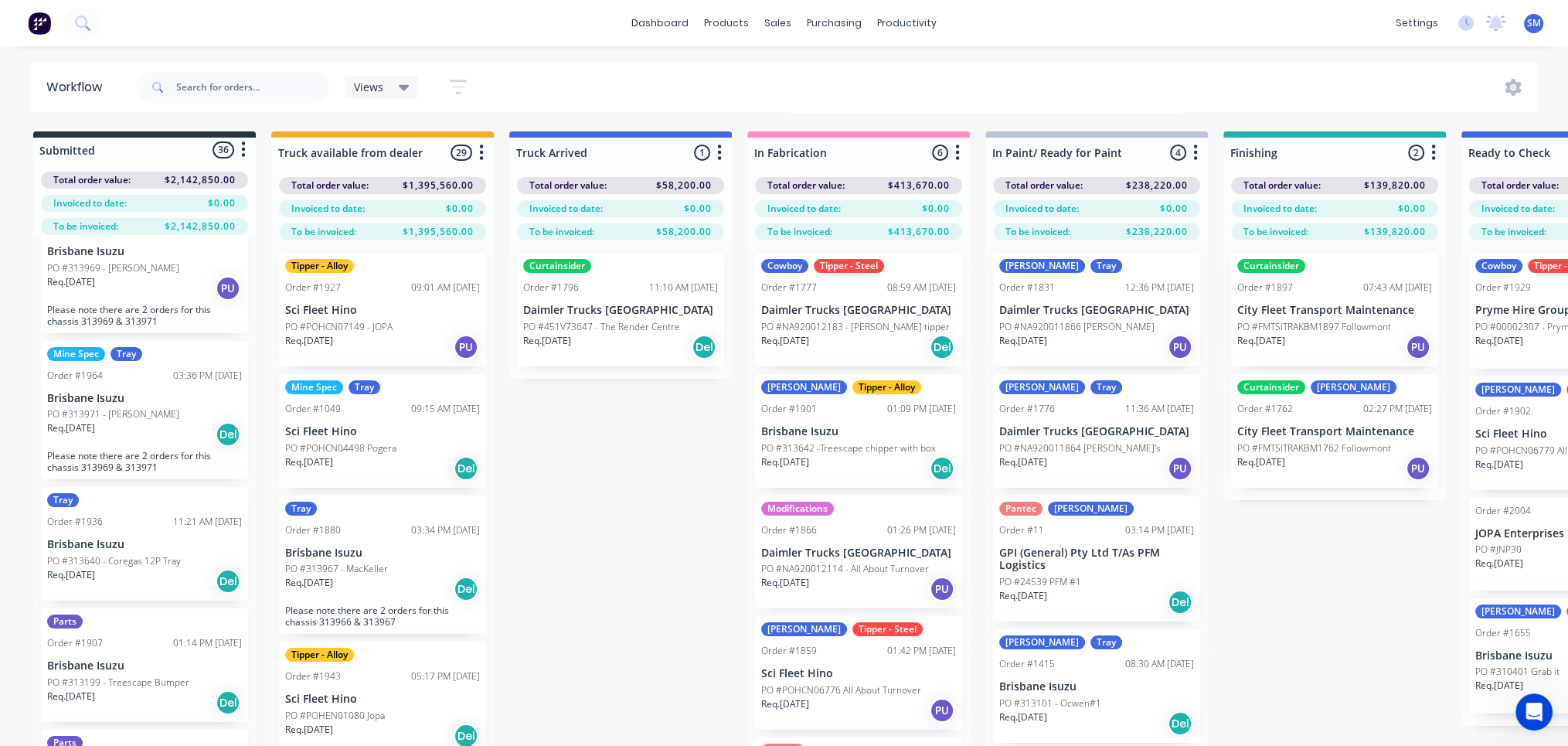
scroll to position [0, 0]
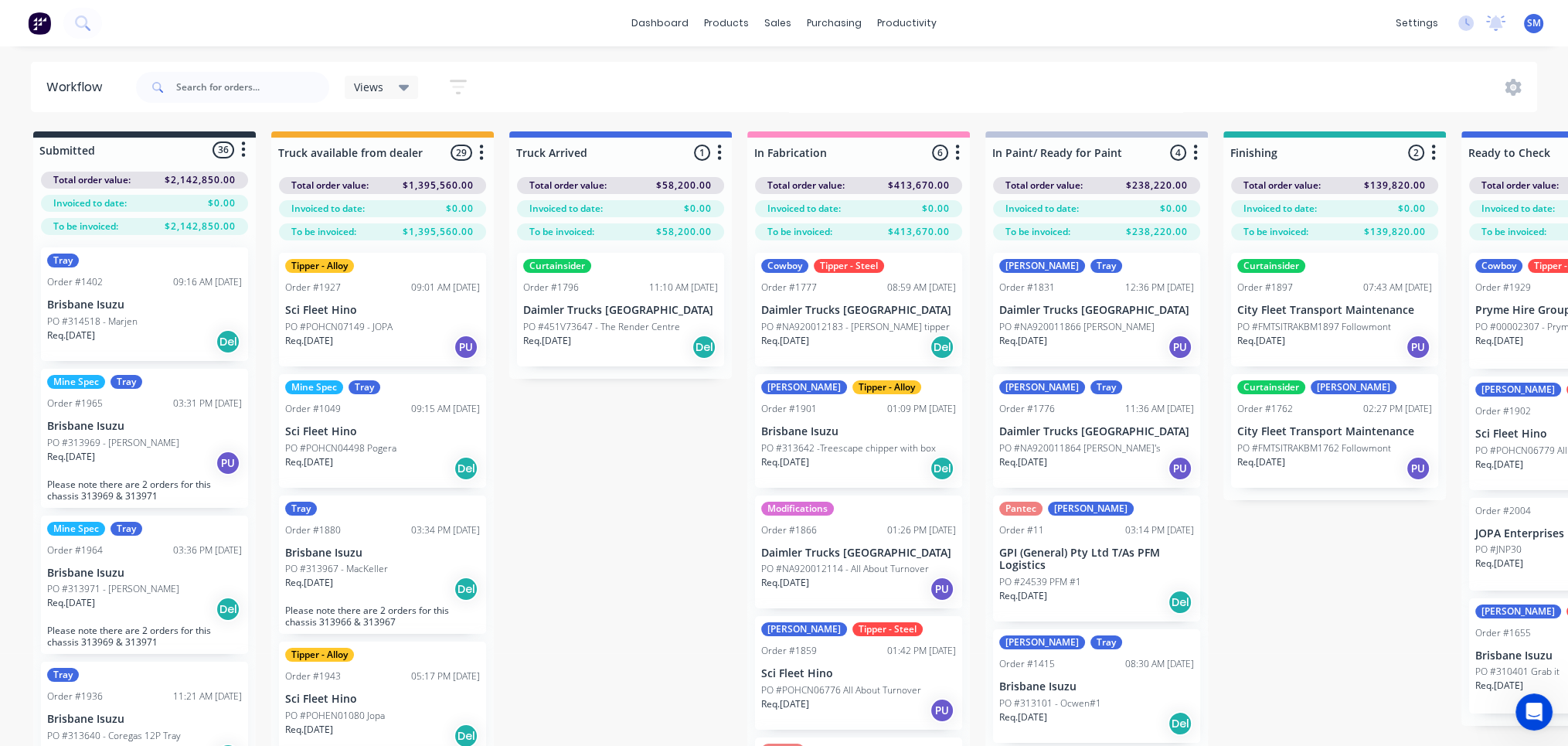
click at [867, 80] on div "Views Save new view None (Default) edit Show/Hide statuses Show line item cards…" at bounding box center [835, 87] width 1405 height 46
click at [649, 574] on div "Submitted 36 Status colour #273444 hex #273444 Save Cancel Summaries Total orde…" at bounding box center [1277, 466] width 2577 height 670
click at [596, 542] on div "Submitted 36 Status colour #273444 hex #273444 Save Cancel Summaries Total orde…" at bounding box center [1277, 466] width 2577 height 670
click at [580, 552] on div "Submitted 36 Status colour #273444 hex #273444 Save Cancel Summaries Total orde…" at bounding box center [1277, 466] width 2577 height 670
click at [1301, 96] on div "Views Save new view None (Default) edit Show/Hide statuses Show line item cards…" at bounding box center [835, 87] width 1405 height 46
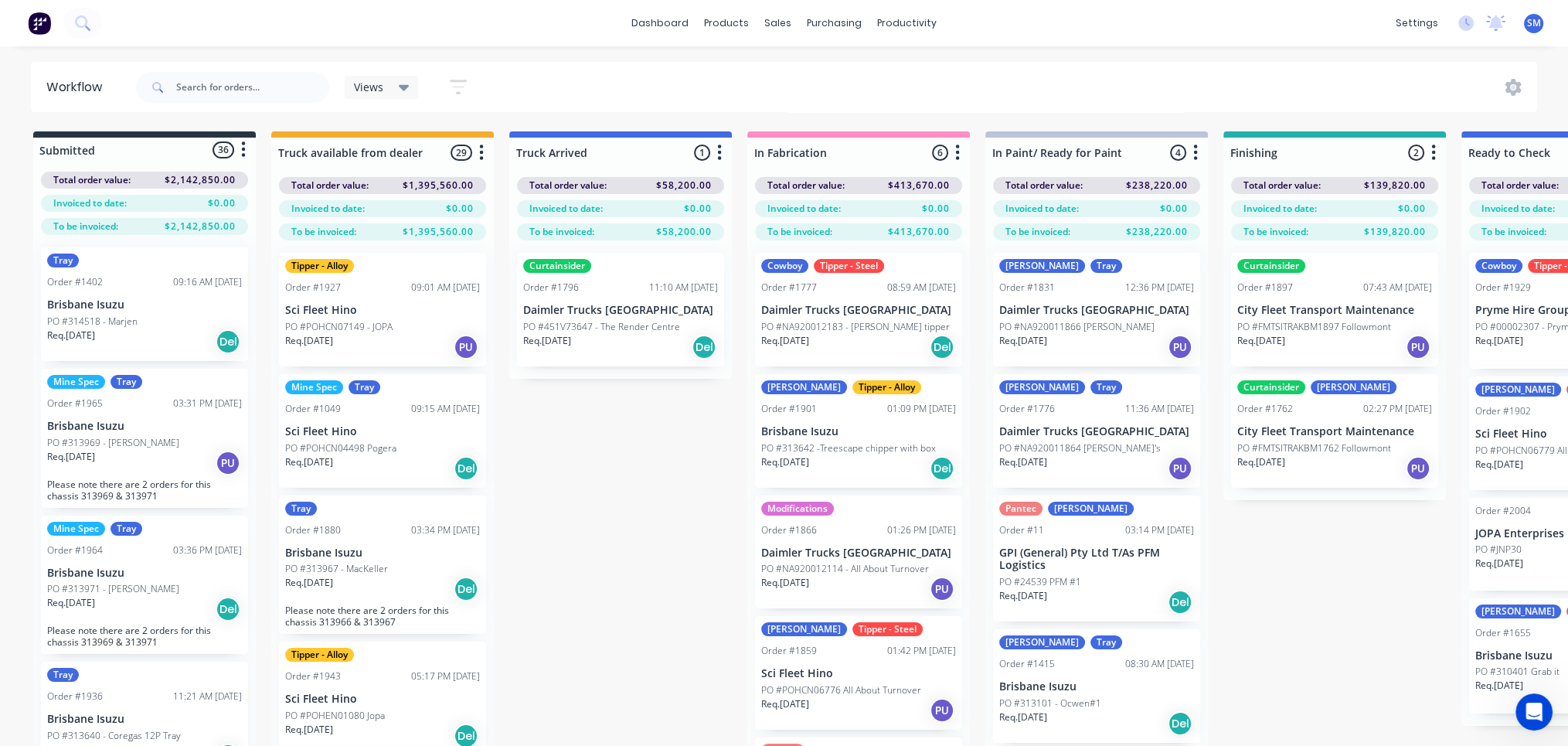
click at [667, 80] on div "Views Save new view None (Default) edit Show/Hide statuses Show line item cards…" at bounding box center [835, 87] width 1405 height 46
click at [532, 16] on div "dashboard products sales purchasing productivity dashboard products Product Cat…" at bounding box center [784, 23] width 1568 height 46
